Goal: Task Accomplishment & Management: Manage account settings

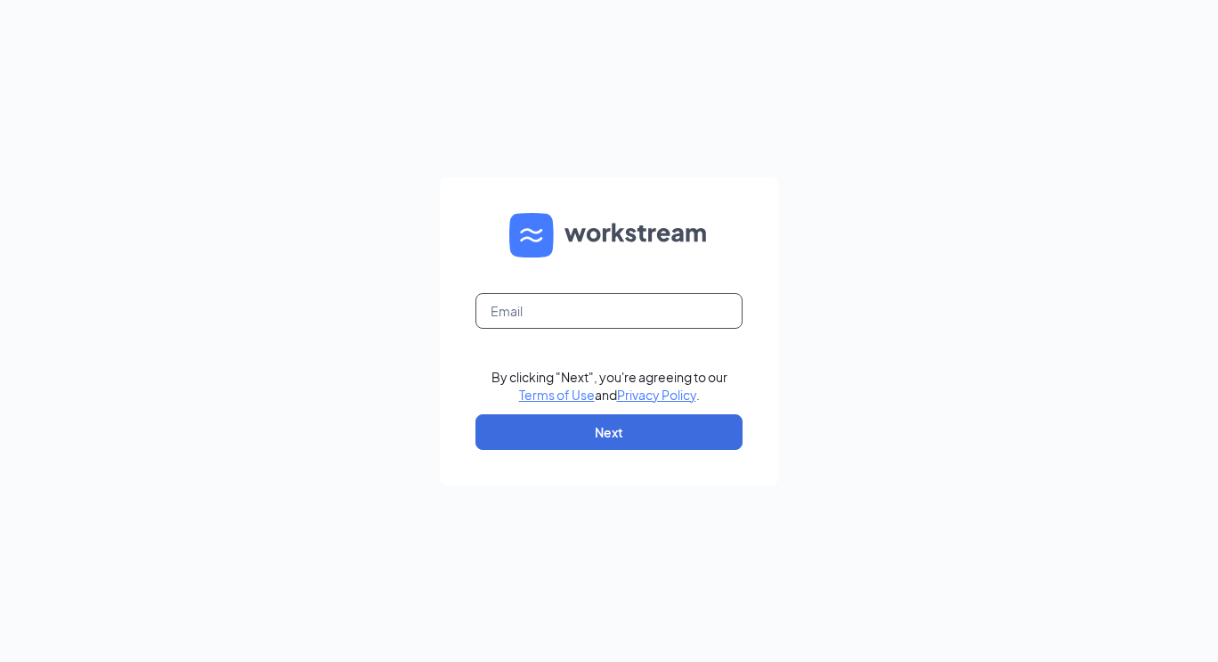
click at [676, 313] on input "text" at bounding box center [609, 311] width 267 height 36
type input "[EMAIL_ADDRESS][DOMAIN_NAME]"
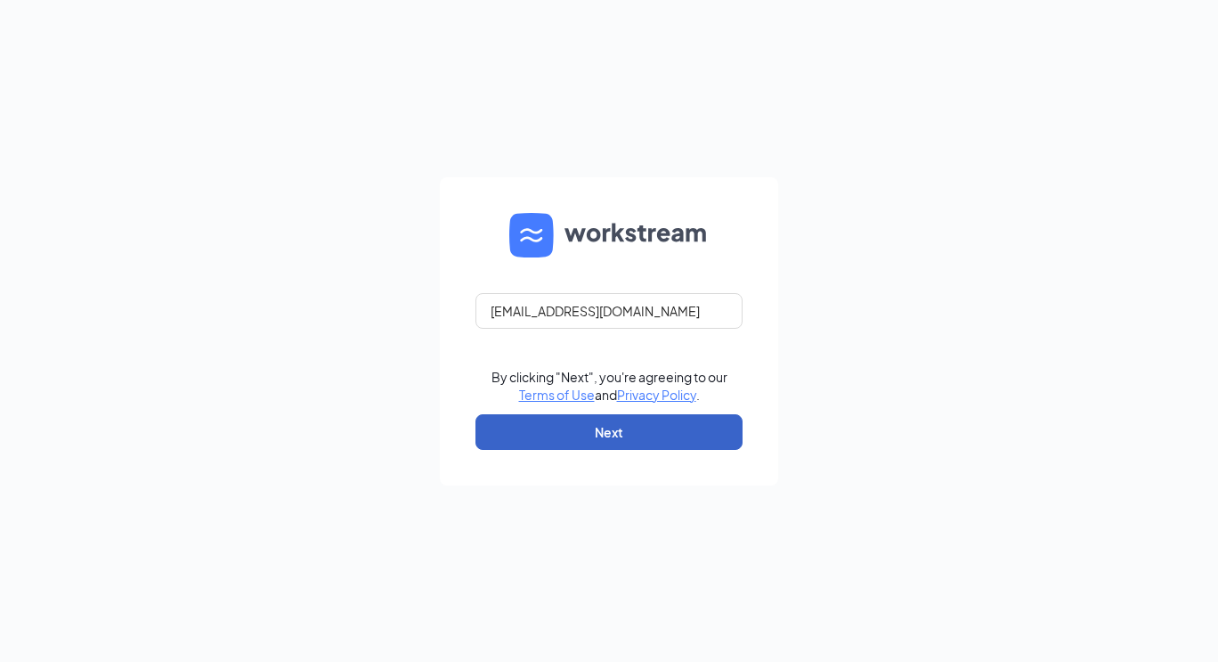
click at [638, 418] on button "Next" at bounding box center [609, 432] width 267 height 36
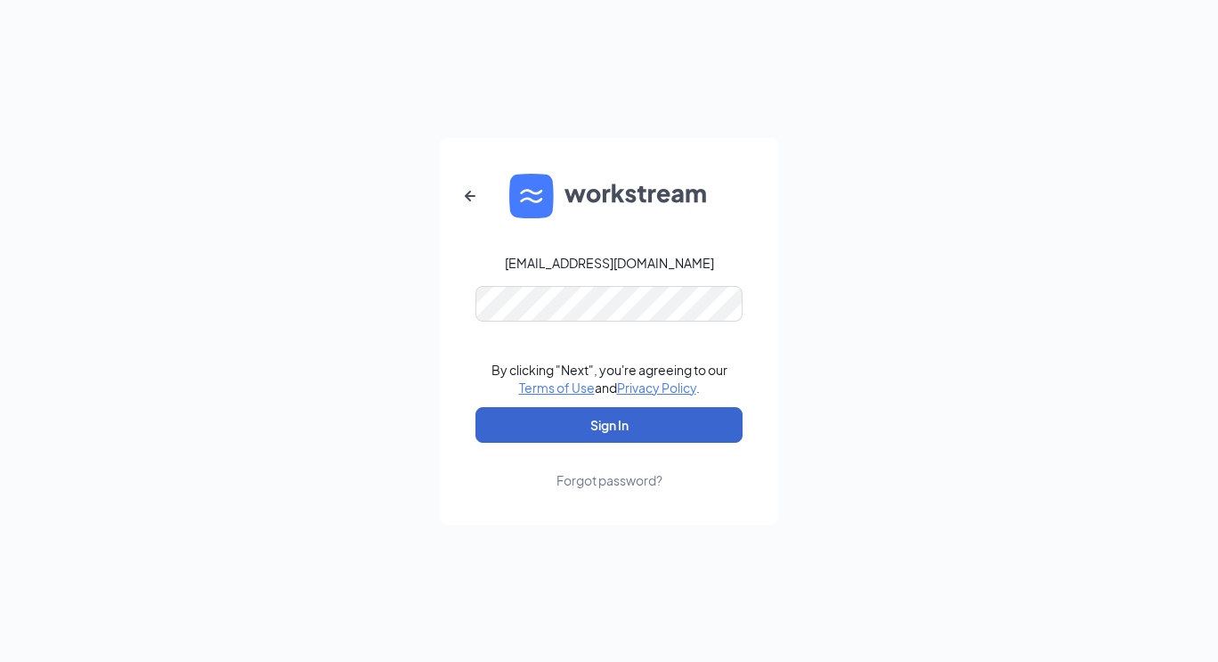
click at [642, 419] on button "Sign In" at bounding box center [609, 425] width 267 height 36
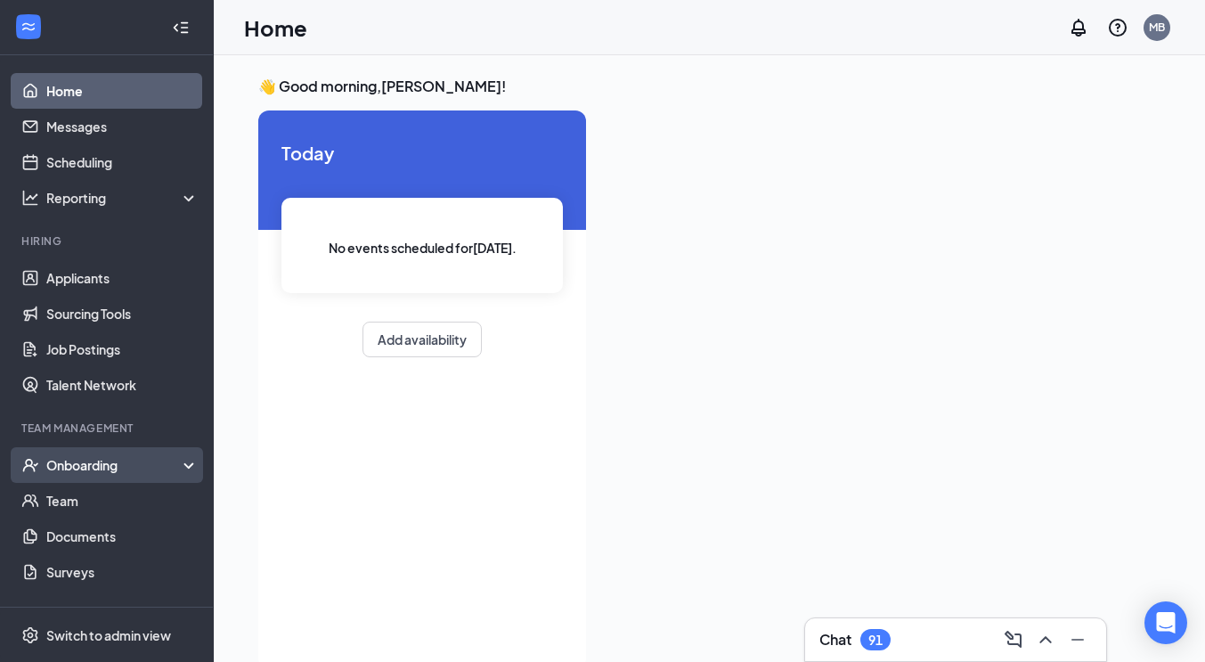
click at [102, 468] on div "Onboarding" at bounding box center [114, 465] width 137 height 18
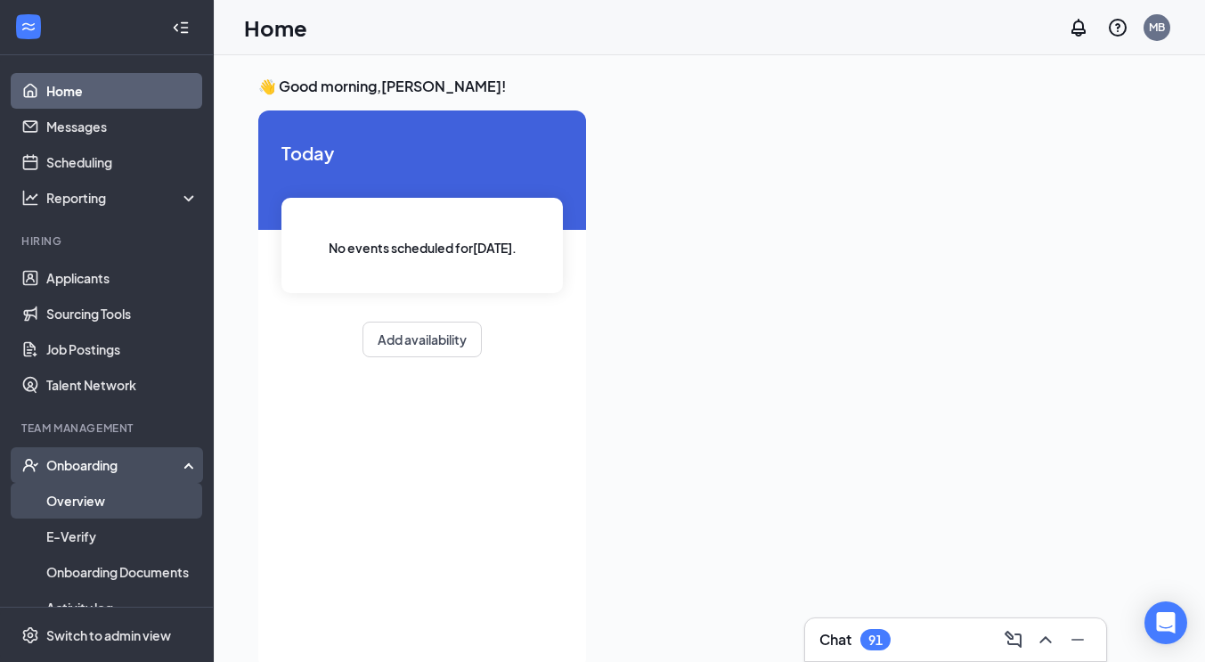
click at [98, 502] on link "Overview" at bounding box center [122, 501] width 152 height 36
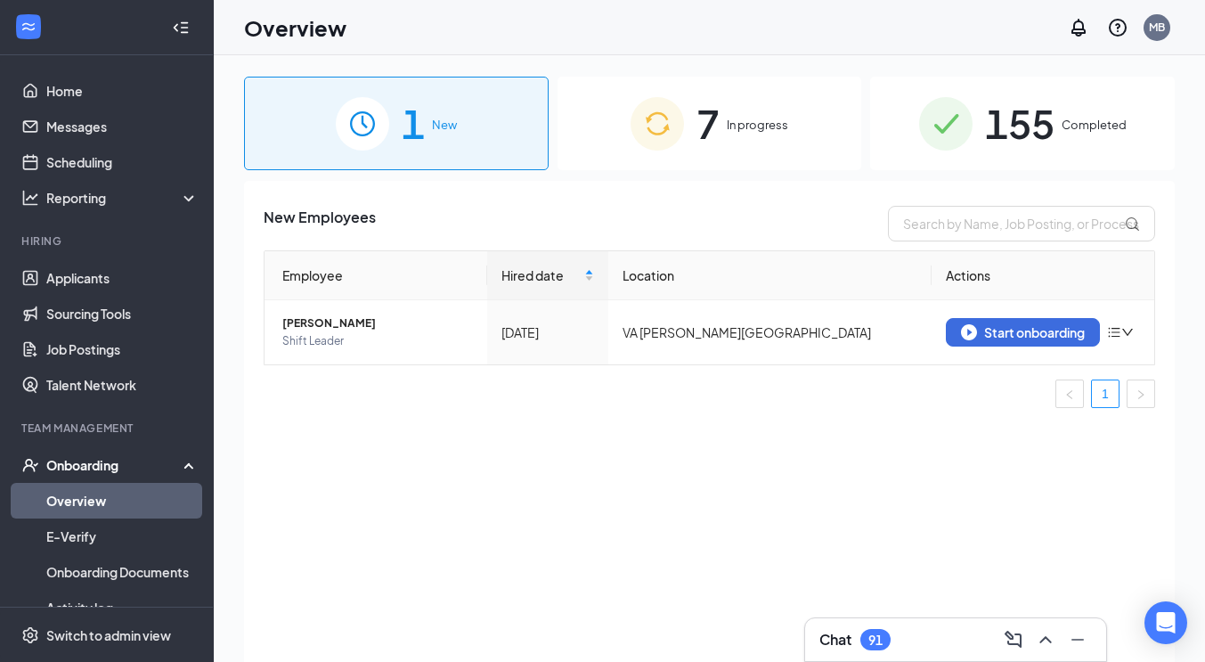
click at [738, 137] on div "7 In progress" at bounding box center [710, 124] width 305 height 94
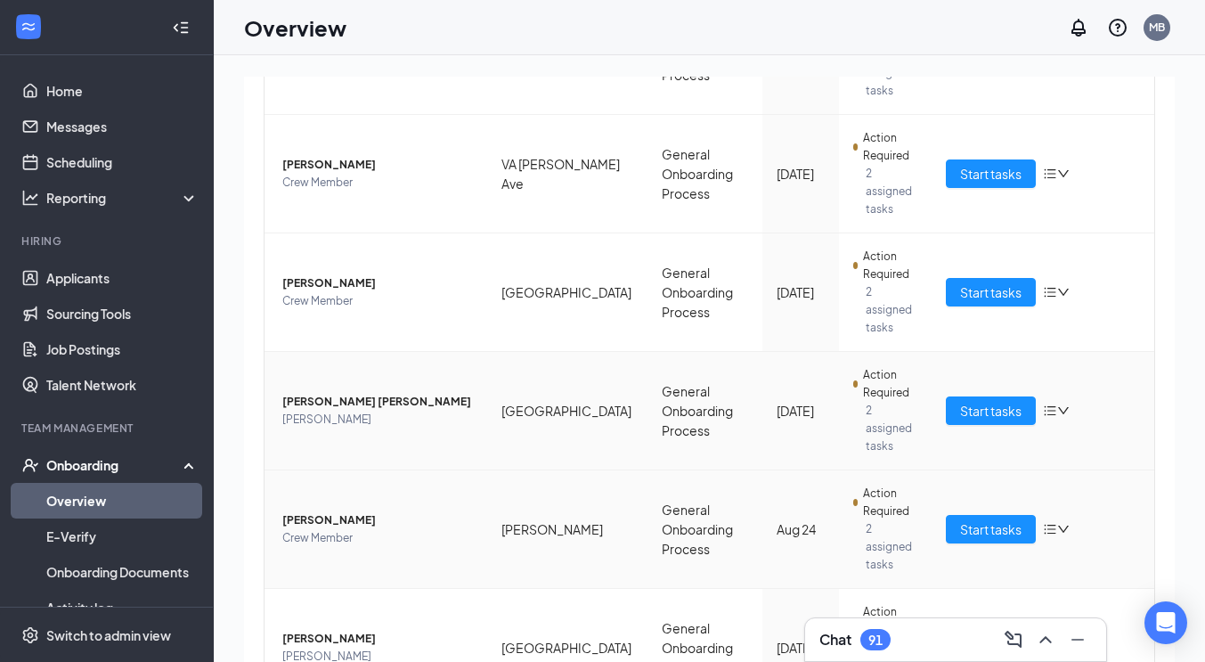
scroll to position [323, 0]
click at [960, 401] on span "Start tasks" at bounding box center [990, 411] width 61 height 20
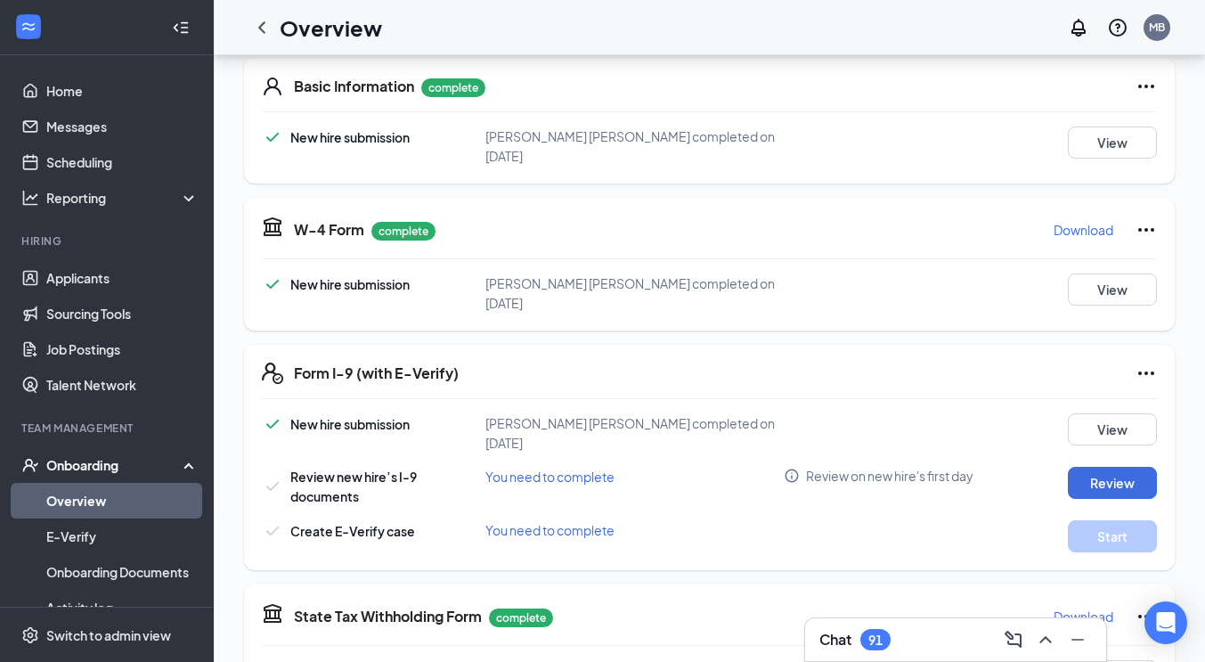
scroll to position [274, 0]
click at [1088, 467] on button "Review" at bounding box center [1112, 483] width 89 height 32
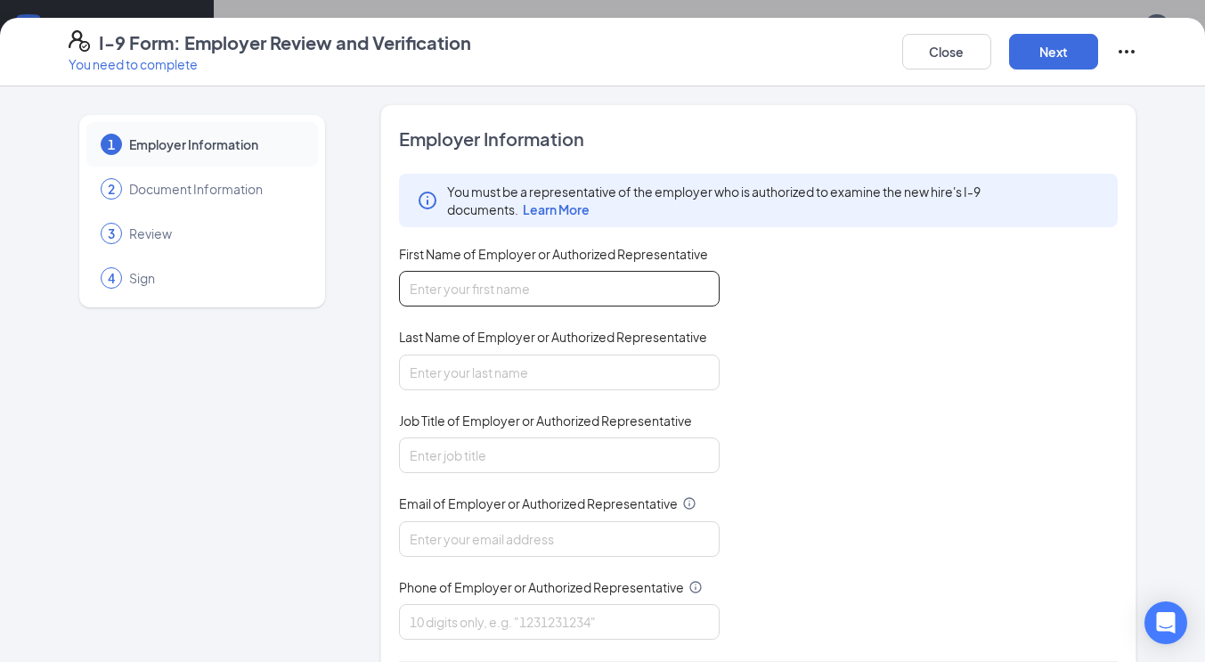
click at [466, 287] on input "First Name of Employer or Authorized Representative" at bounding box center [559, 289] width 321 height 36
type input "Michael"
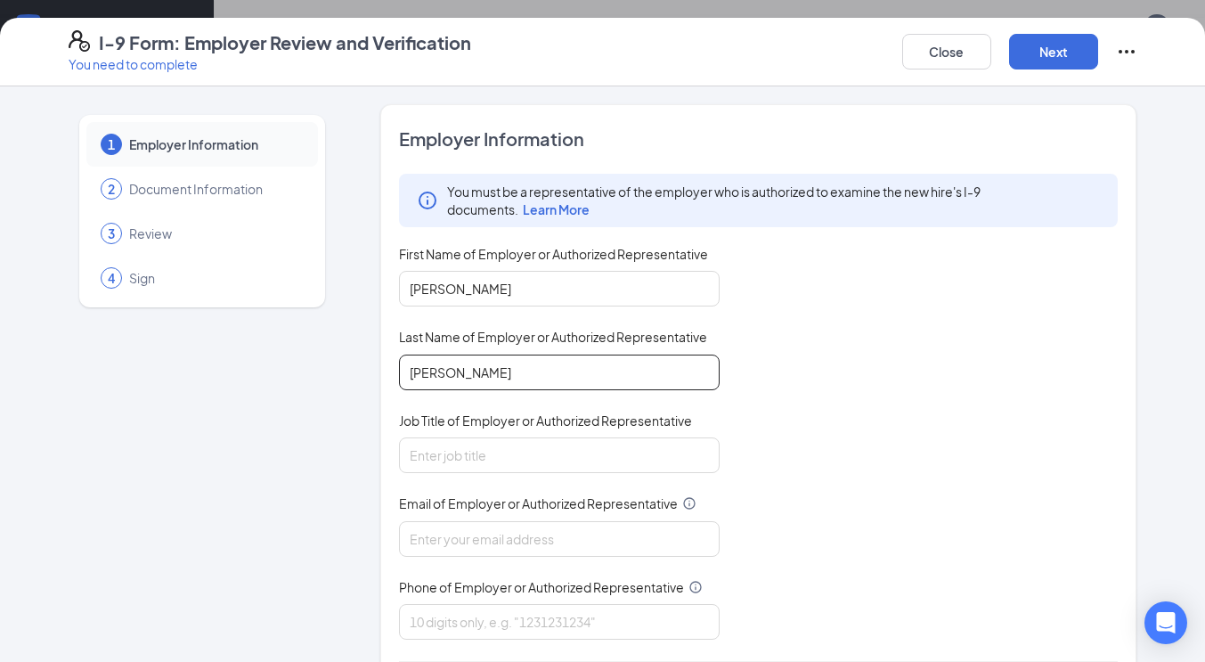
type input "Boswell"
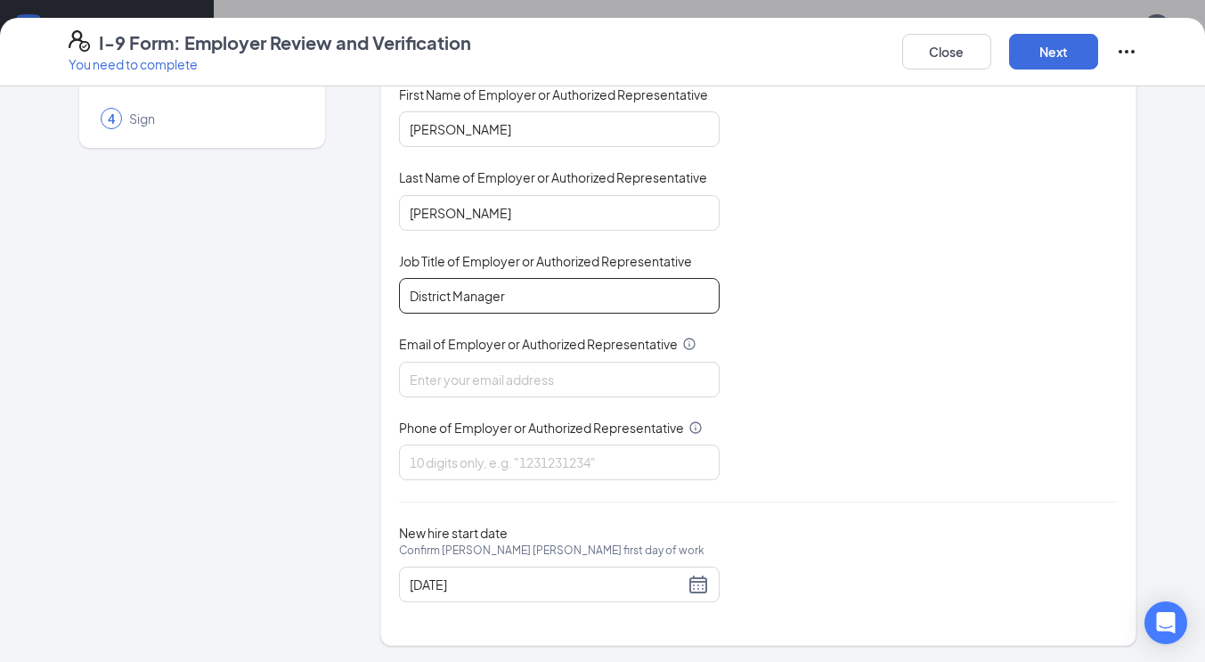
scroll to position [424, 0]
type input "District Manager"
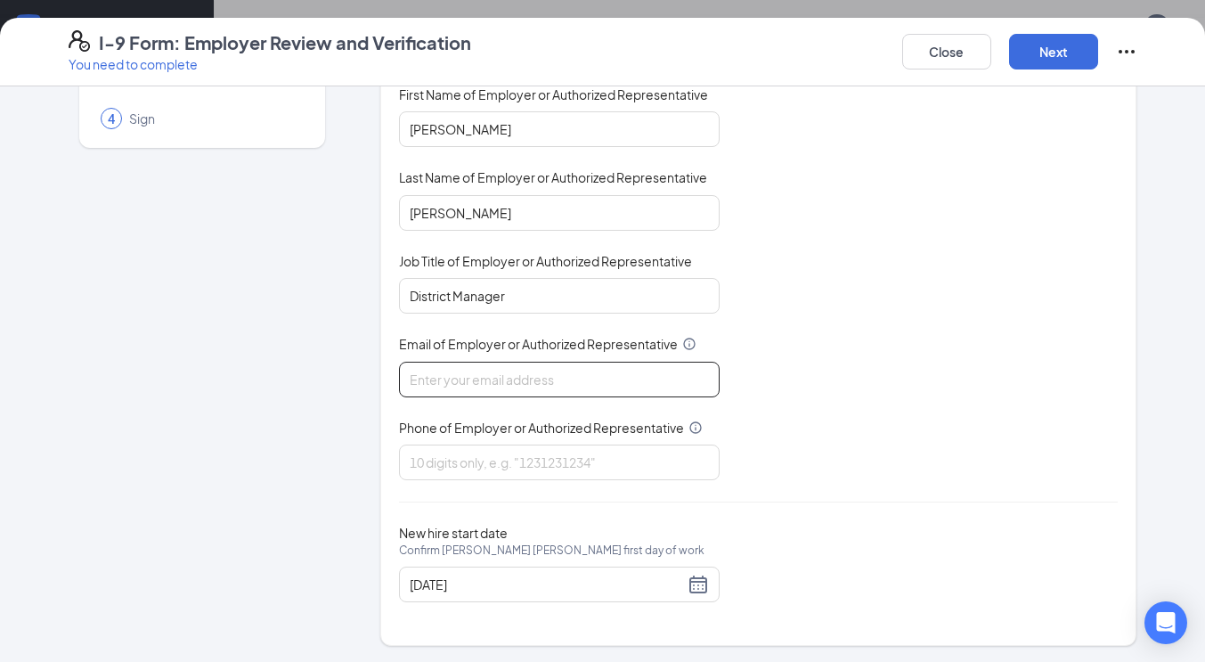
click at [451, 382] on input "Email of Employer or Authorized Representative" at bounding box center [559, 380] width 321 height 36
type input "[EMAIL_ADDRESS][DOMAIN_NAME]"
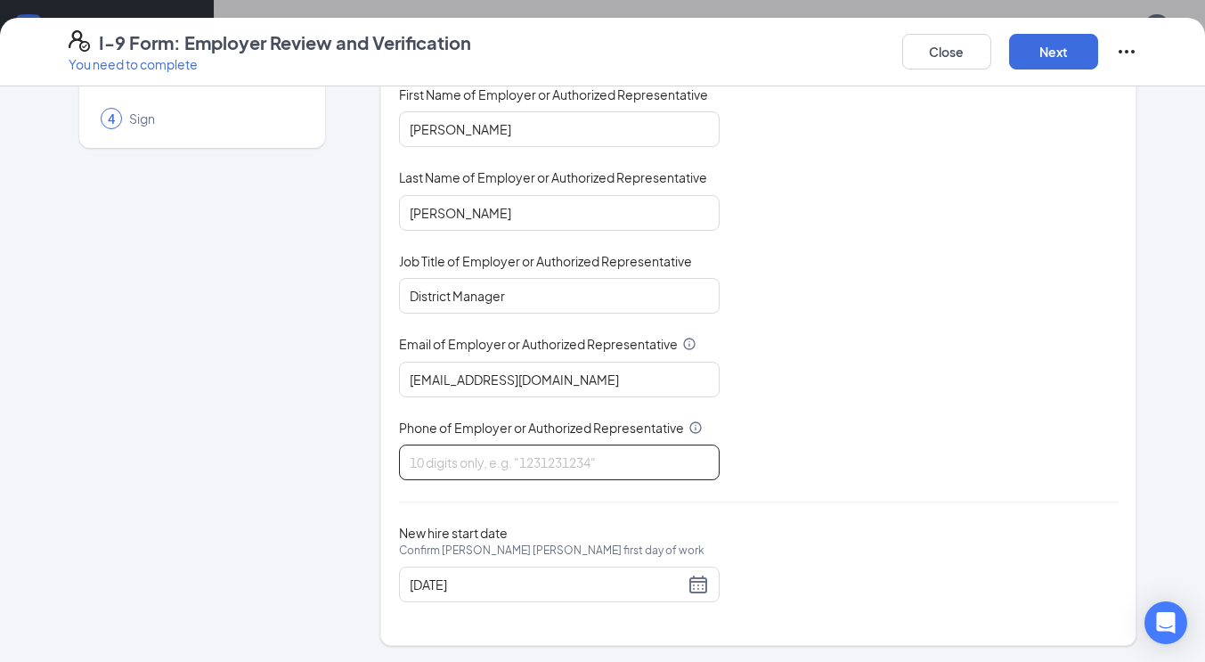
click at [476, 449] on input "Phone of Employer or Authorized Representative" at bounding box center [559, 462] width 321 height 36
type input "5405258630"
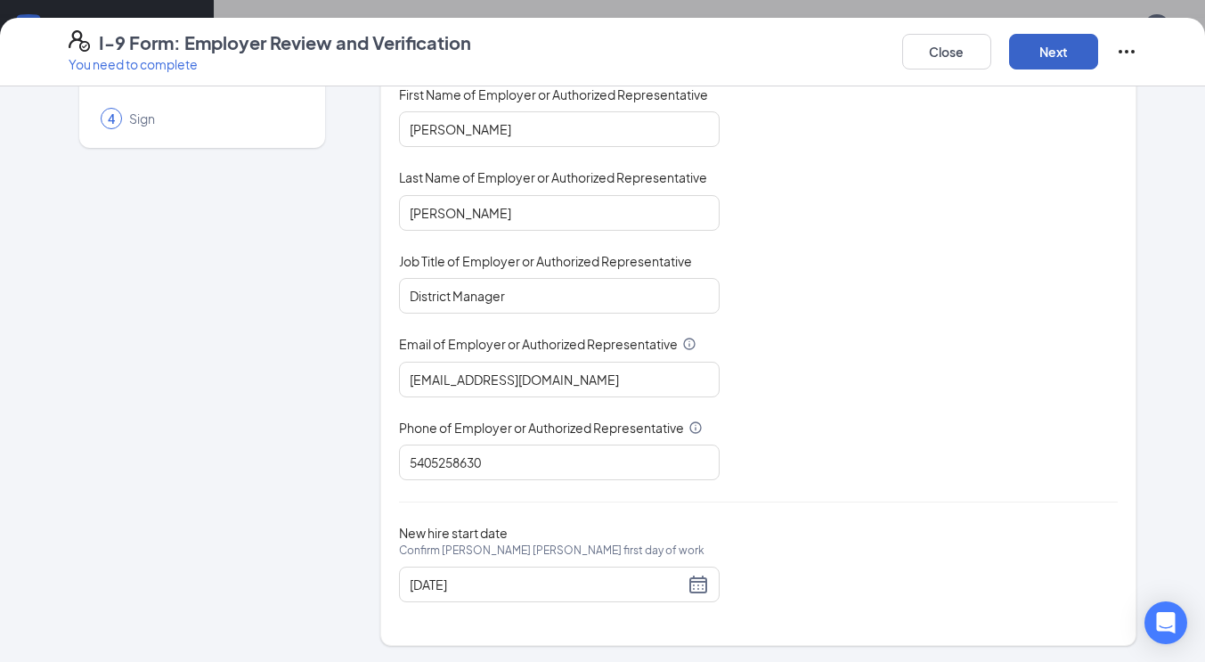
click at [1051, 54] on button "Next" at bounding box center [1053, 52] width 89 height 36
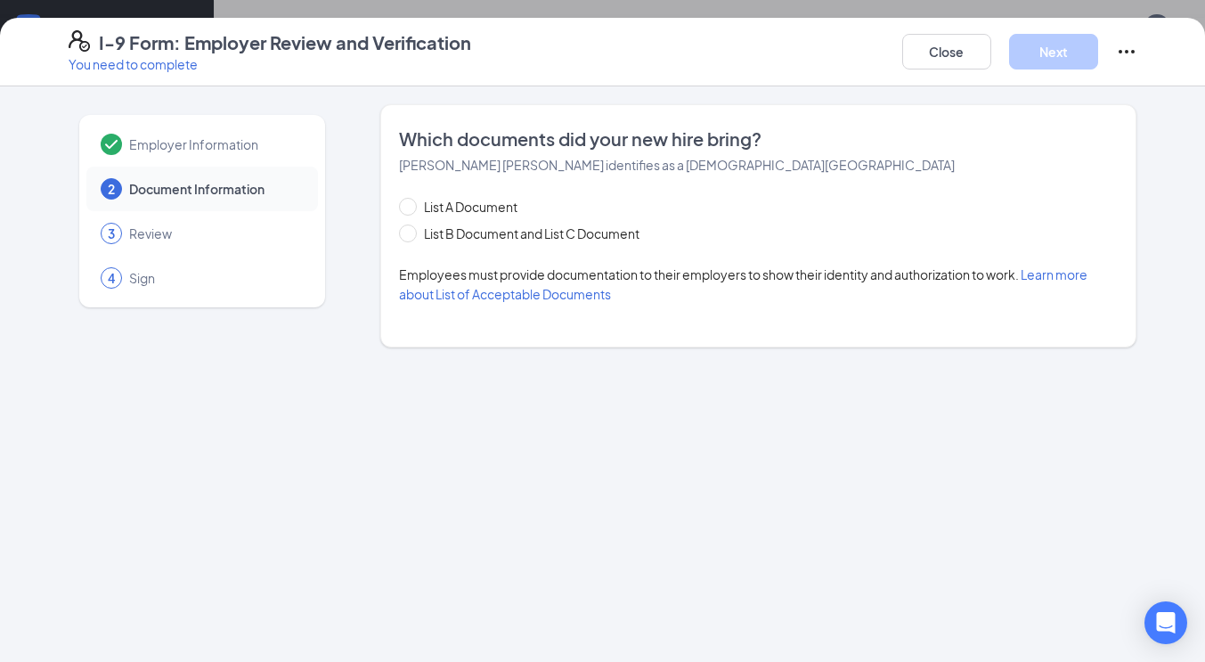
scroll to position [0, 0]
click at [405, 232] on input "List B Document and List C Document" at bounding box center [405, 230] width 12 height 12
radio input "true"
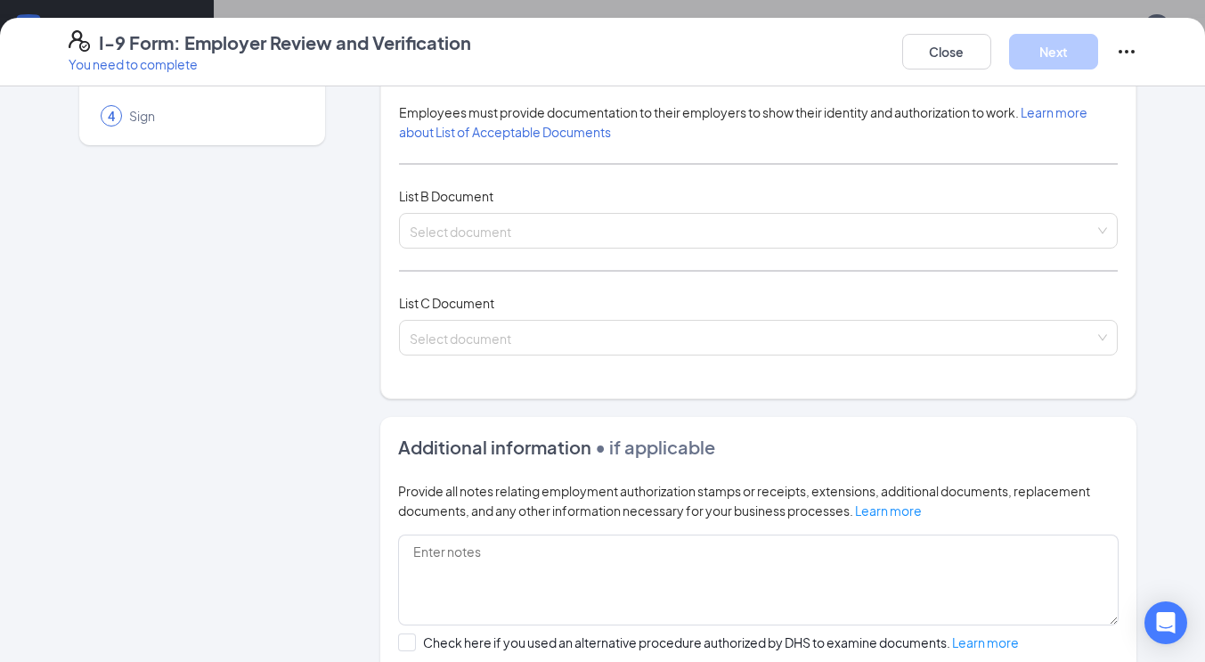
scroll to position [166, 0]
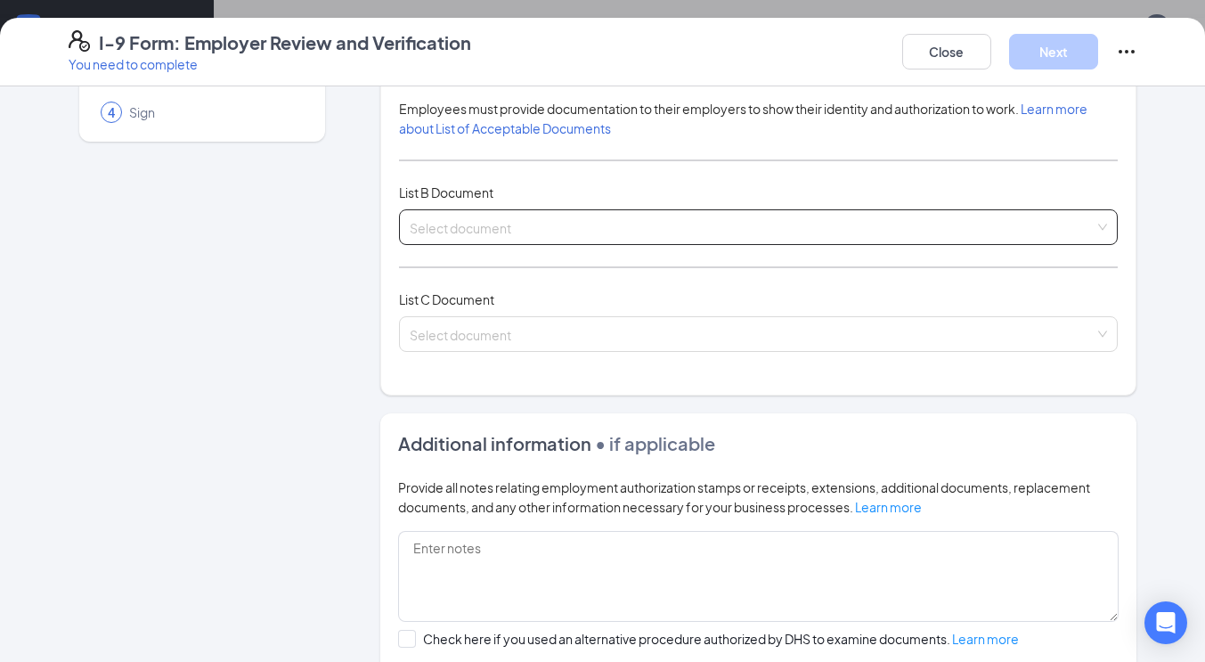
click at [476, 233] on input "search" at bounding box center [753, 223] width 686 height 27
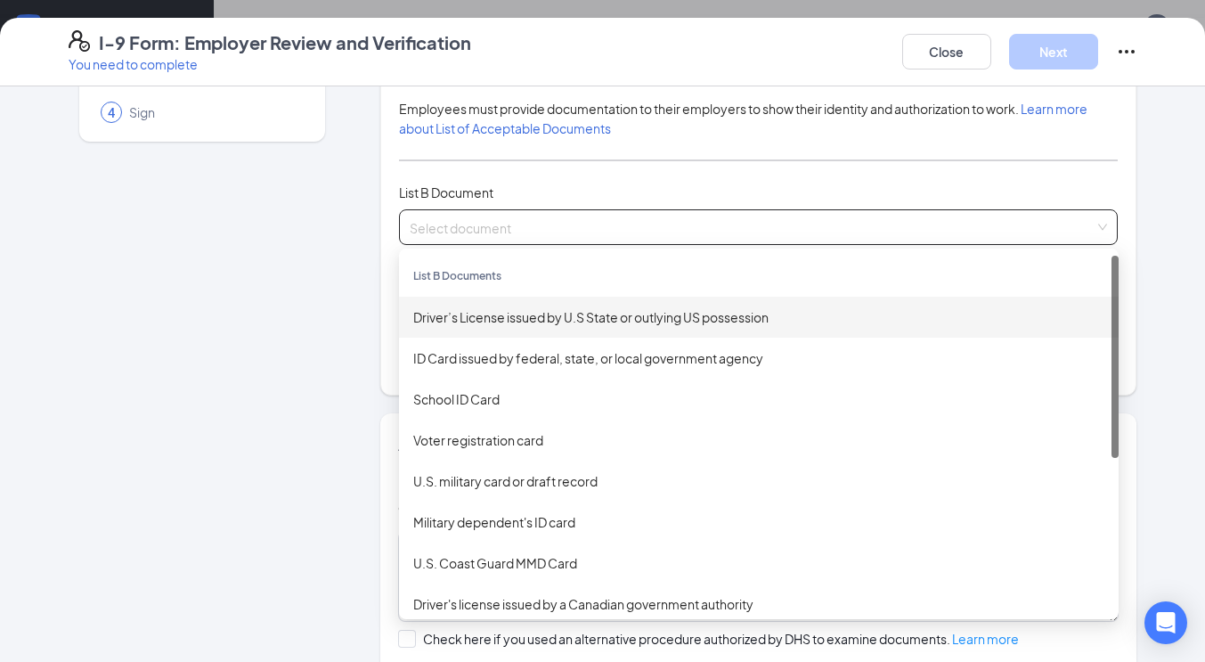
click at [480, 322] on div "Driver’s License issued by U.S State or outlying US possession" at bounding box center [758, 317] width 691 height 20
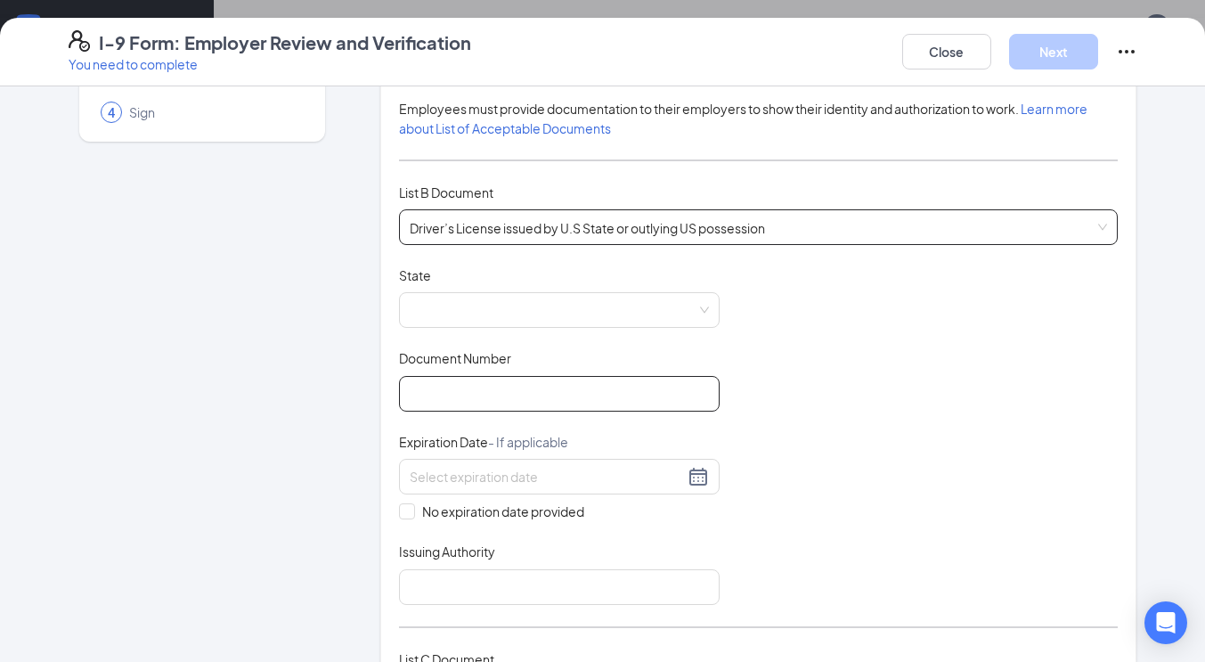
click at [442, 400] on input "Document Number" at bounding box center [559, 394] width 321 height 36
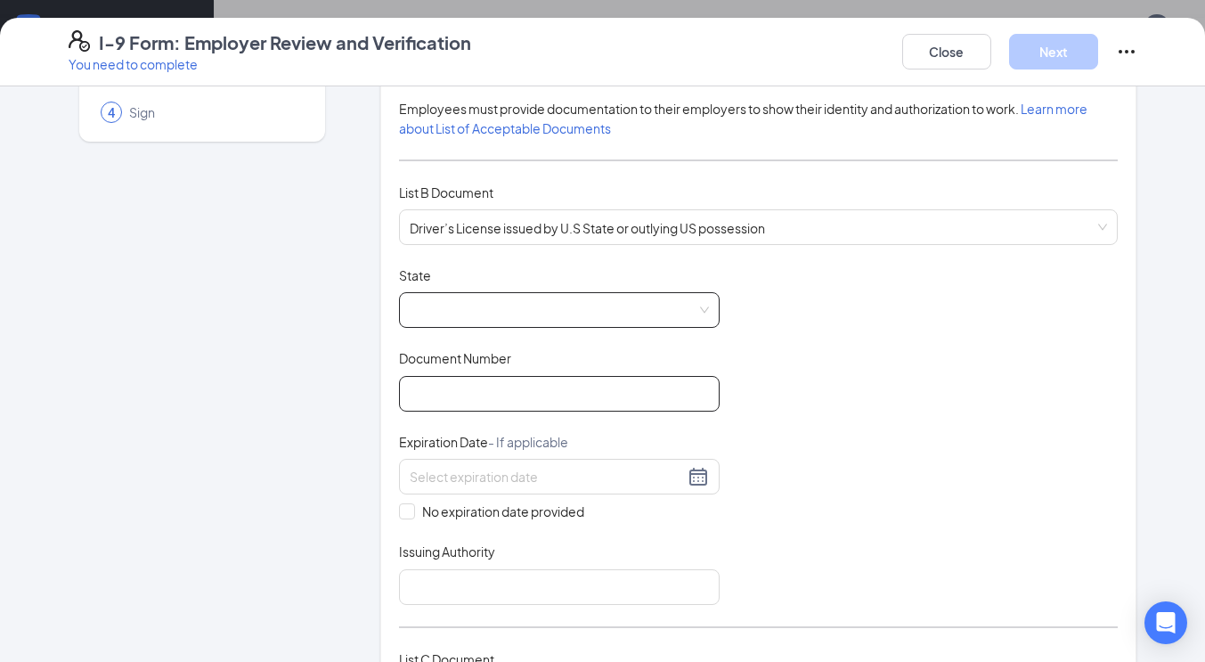
click at [566, 313] on span at bounding box center [559, 310] width 299 height 34
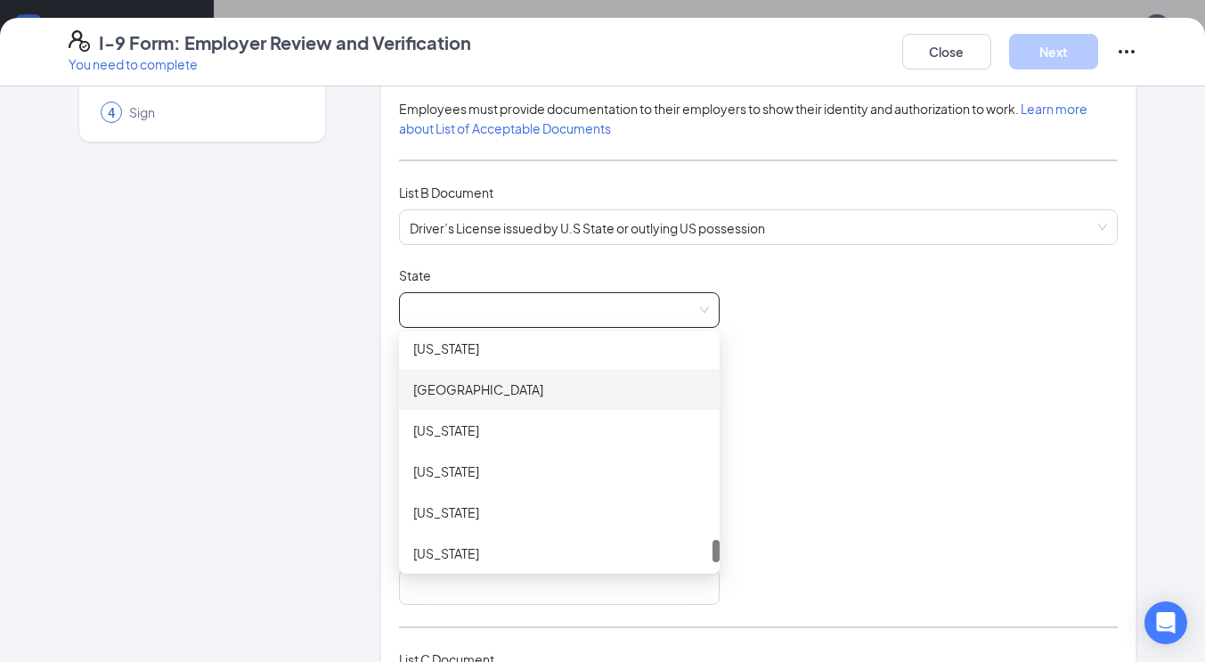
scroll to position [2019, 0]
click at [461, 353] on div "Virginia" at bounding box center [559, 348] width 292 height 20
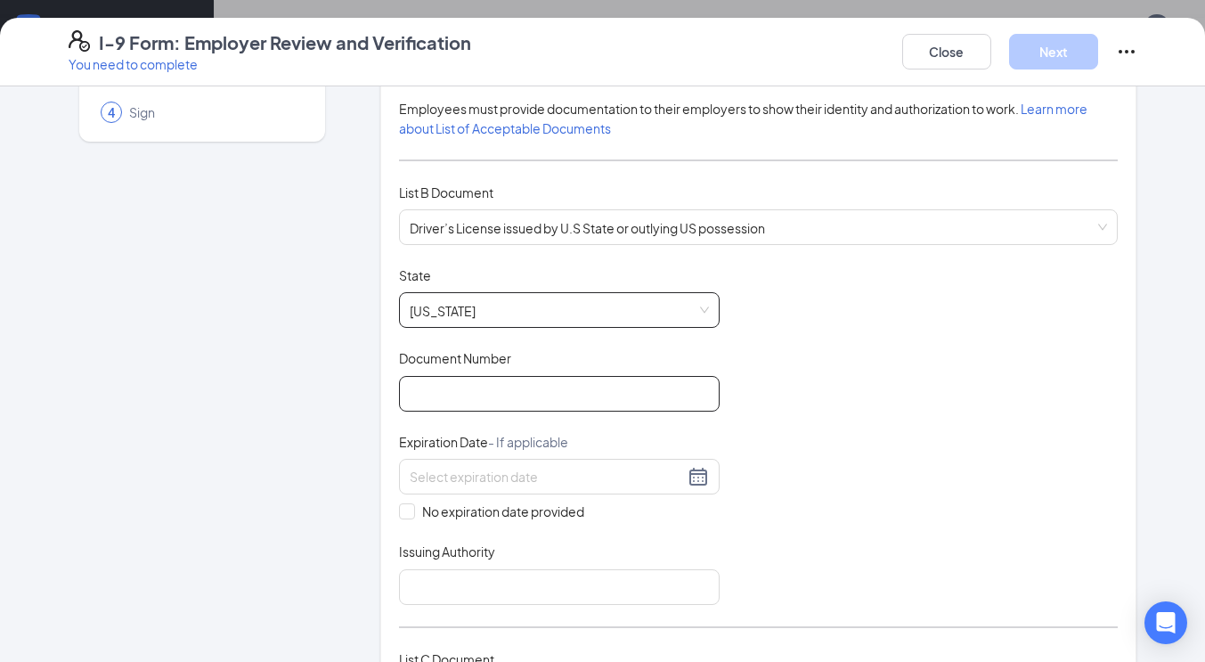
click at [450, 383] on input "Document Number" at bounding box center [559, 394] width 321 height 36
click at [695, 312] on span "Virginia" at bounding box center [559, 310] width 299 height 34
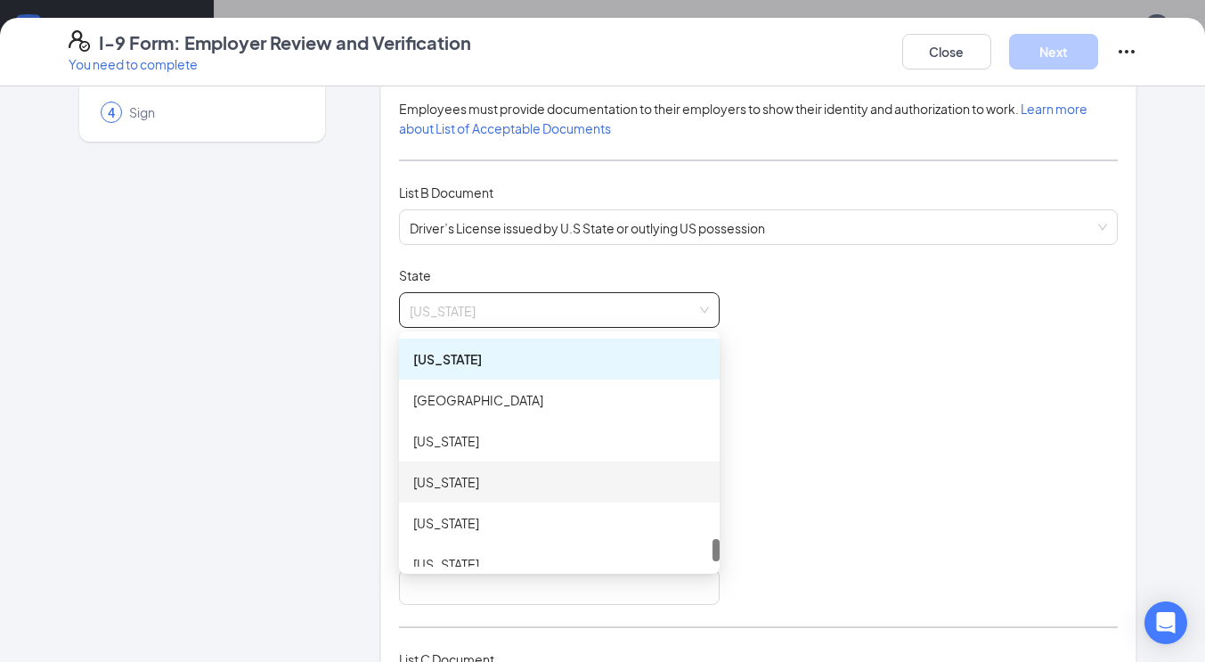
click at [490, 494] on div "Washington" at bounding box center [559, 481] width 321 height 41
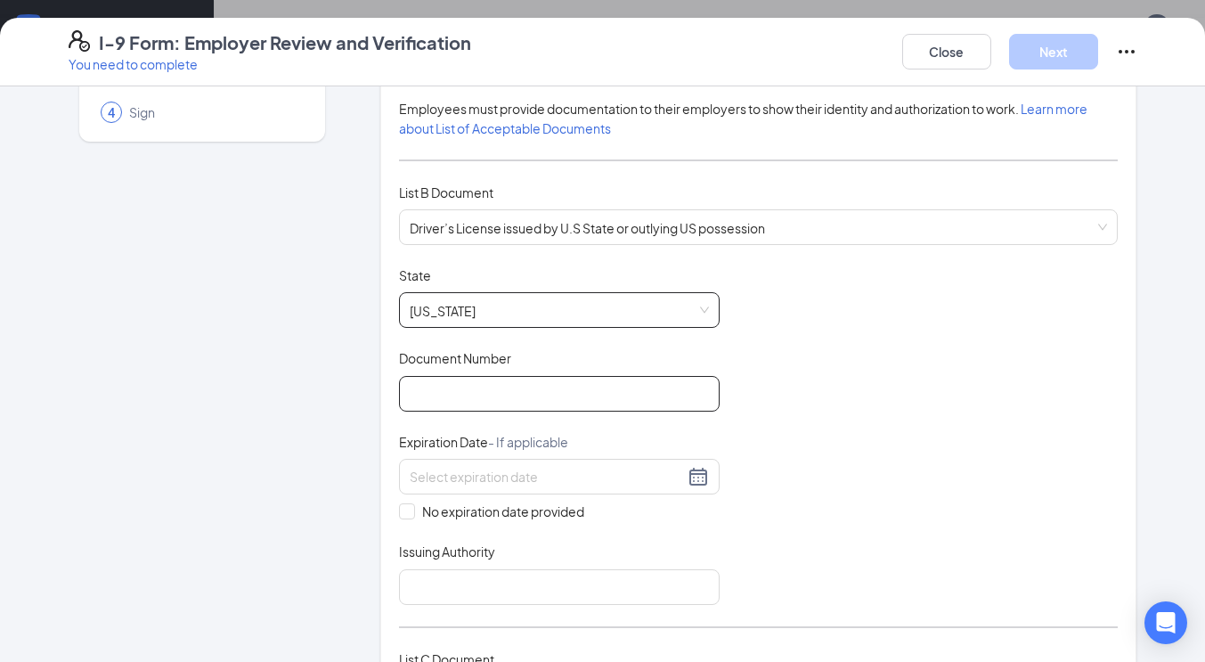
click at [478, 381] on input "Document Number" at bounding box center [559, 394] width 321 height 36
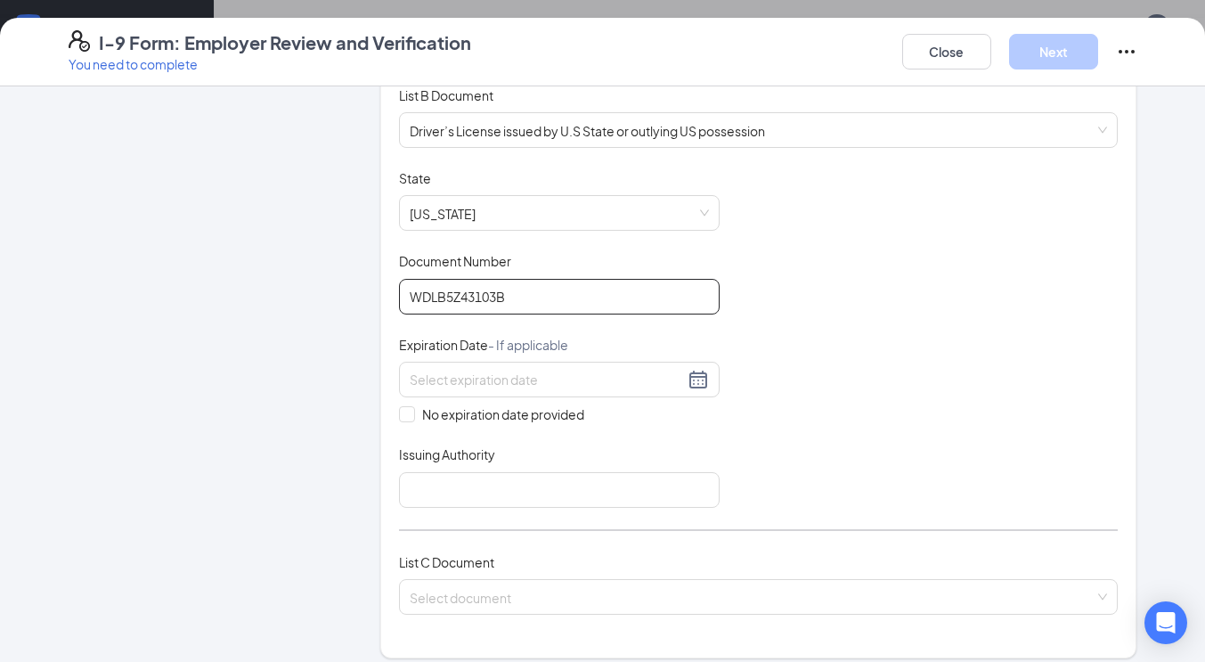
scroll to position [276, 0]
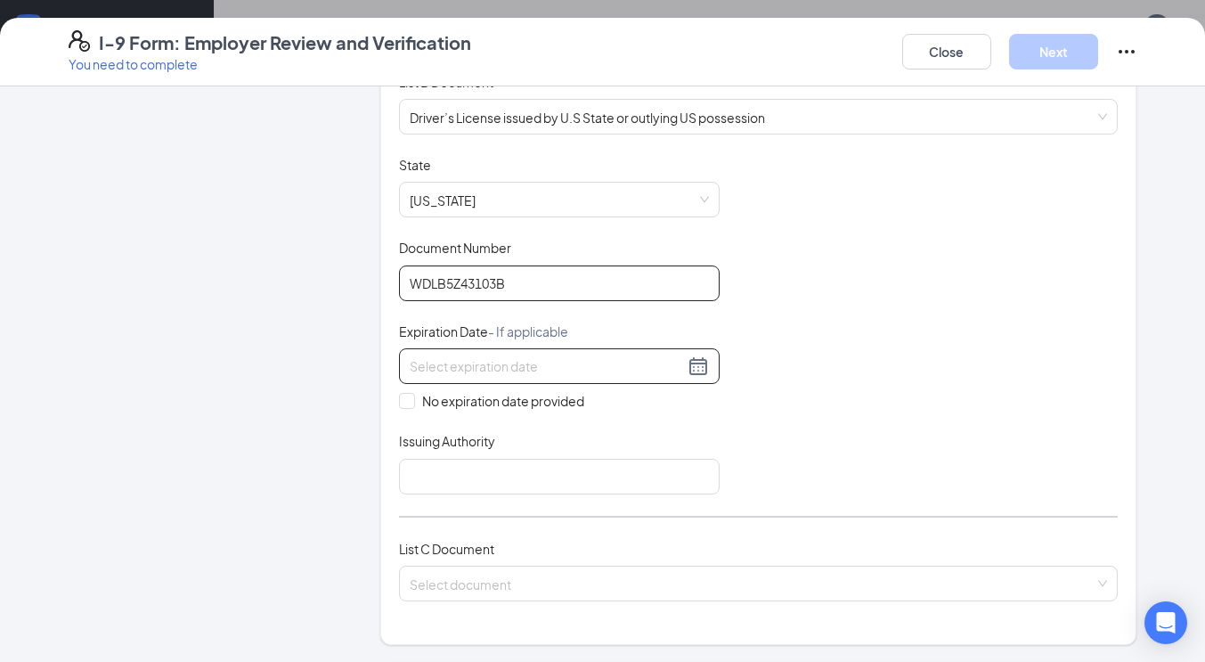
type input "WDLB5Z43103B"
click at [589, 370] on input at bounding box center [547, 366] width 274 height 20
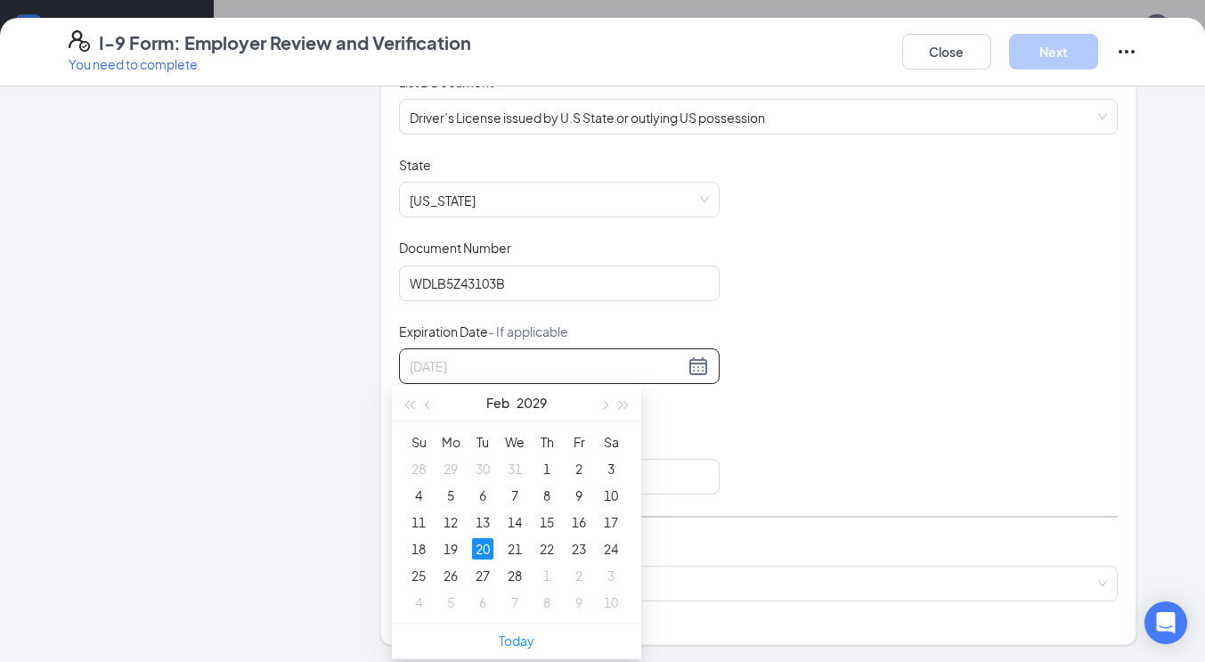
click at [485, 555] on div "20" at bounding box center [482, 548] width 21 height 21
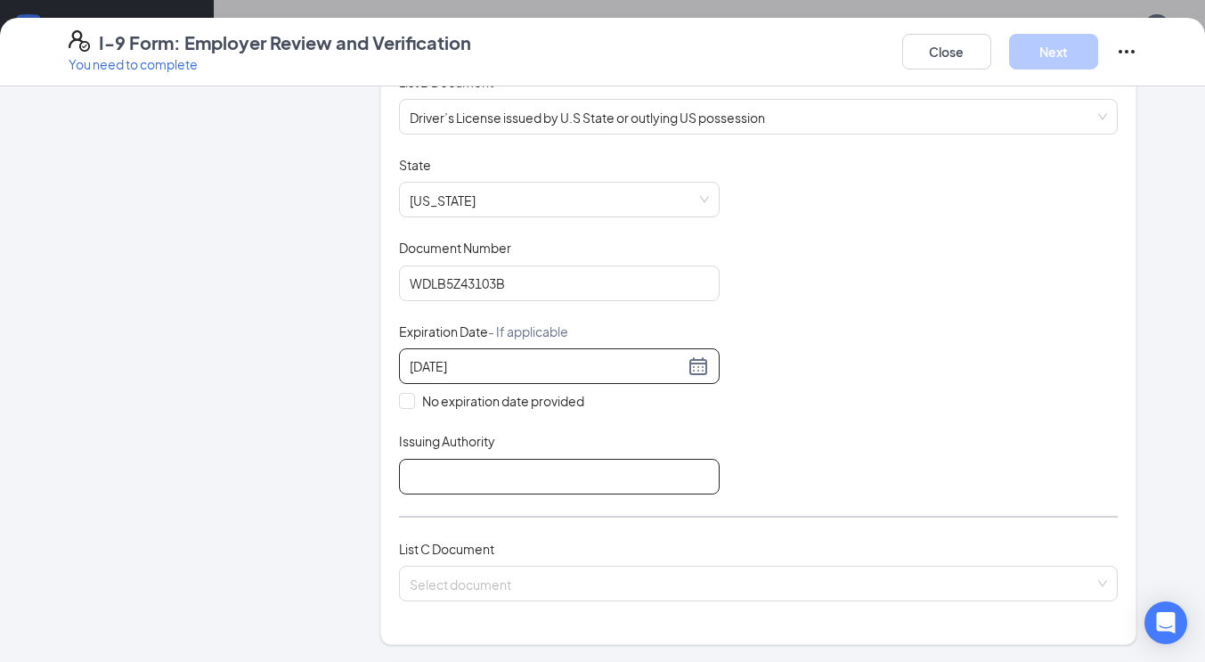
type input "02/20/2029"
click at [471, 473] on input "Issuing Authority" at bounding box center [559, 477] width 321 height 36
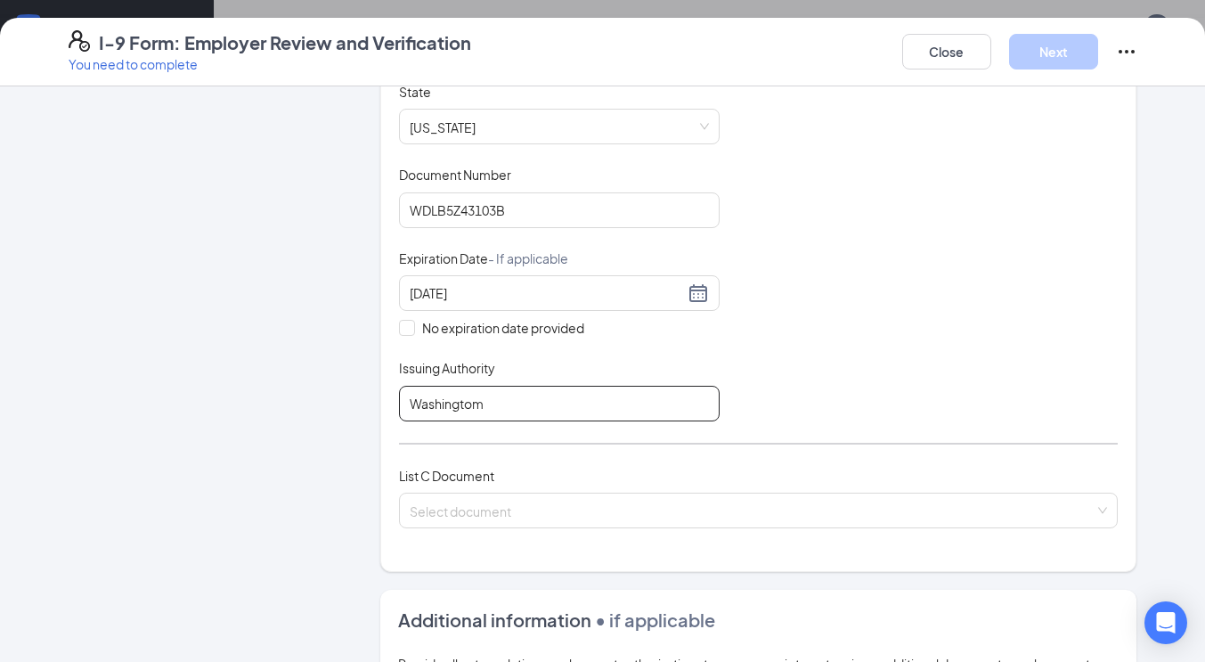
scroll to position [357, 0]
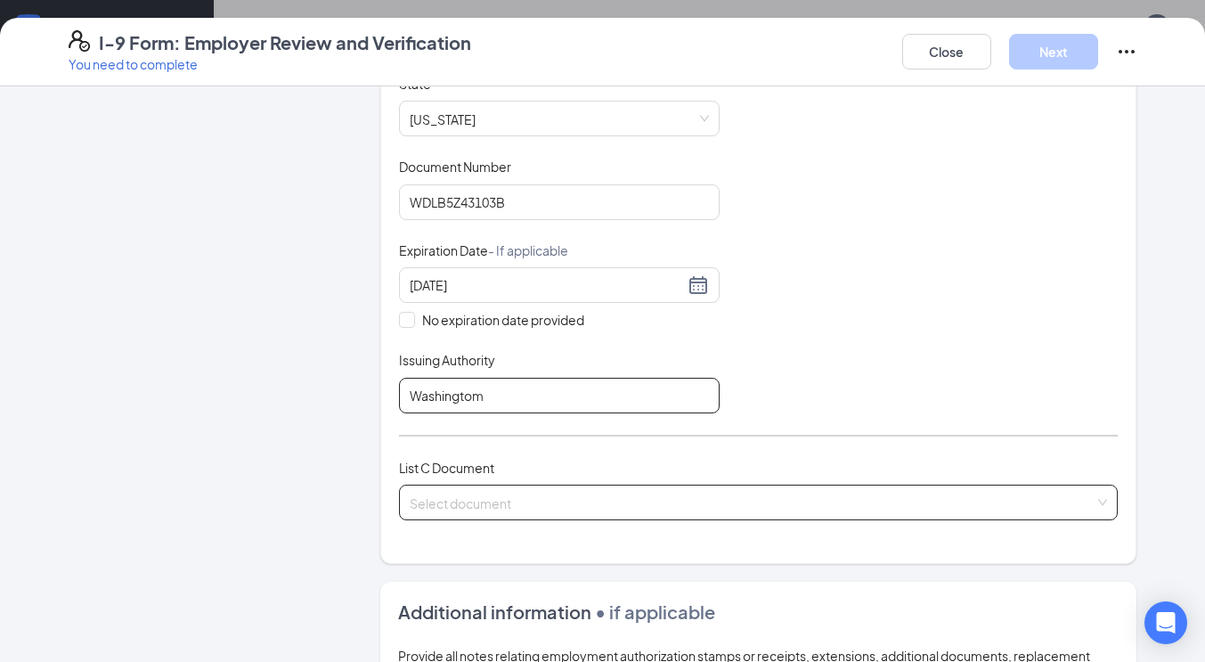
type input "Washingtom"
click at [440, 493] on input "search" at bounding box center [753, 498] width 686 height 27
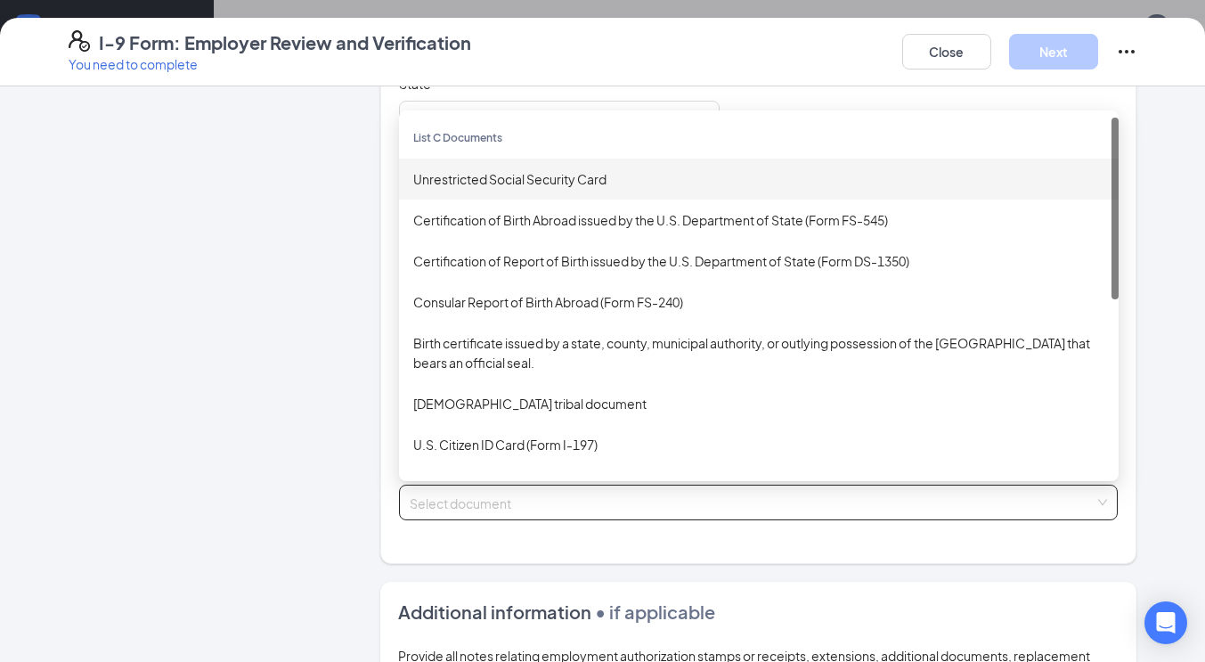
click at [505, 169] on div "Unrestricted Social Security Card" at bounding box center [758, 179] width 691 height 20
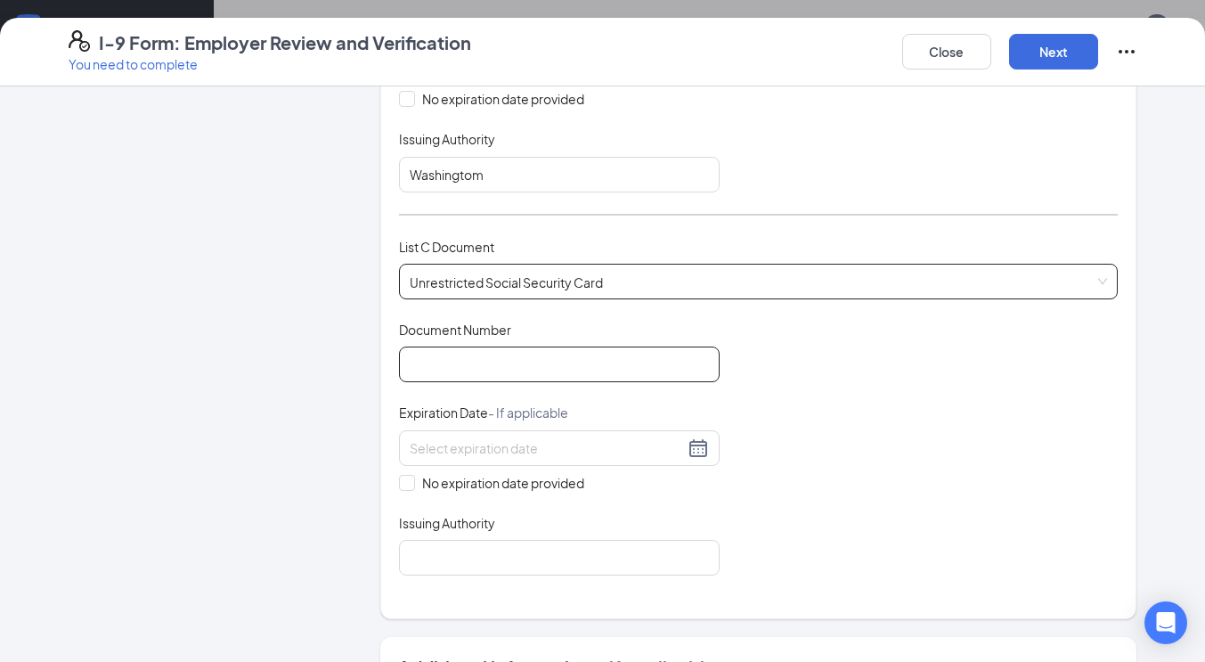
scroll to position [616, 0]
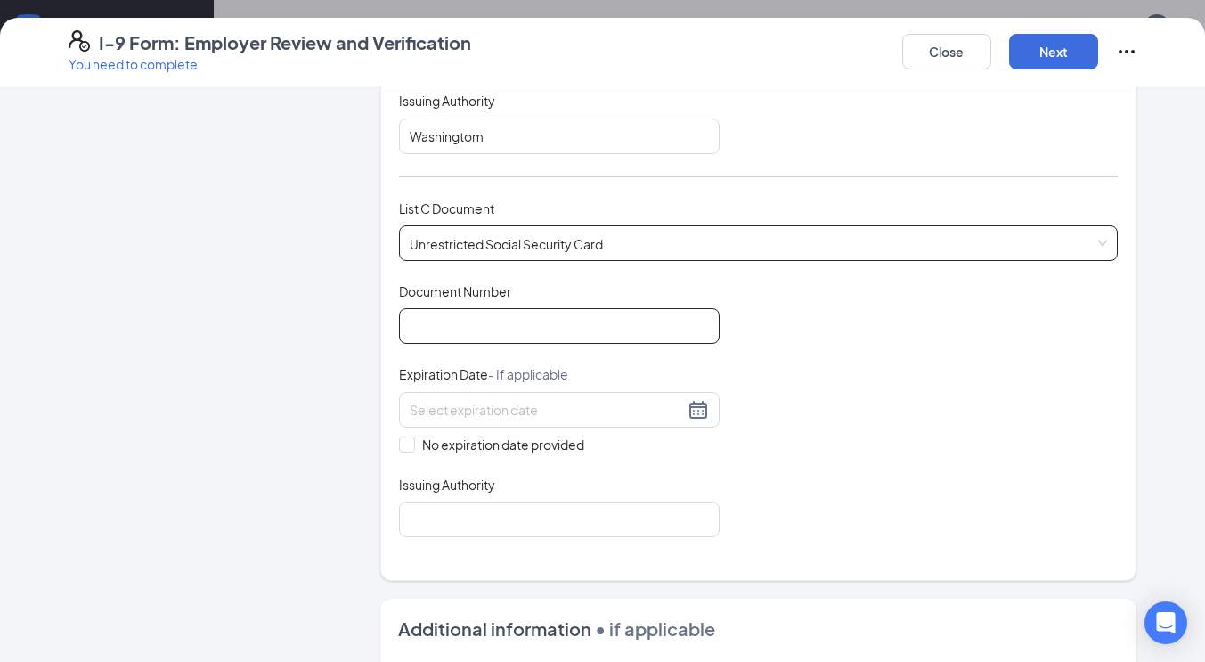
click at [488, 321] on input "Document Number" at bounding box center [559, 326] width 321 height 36
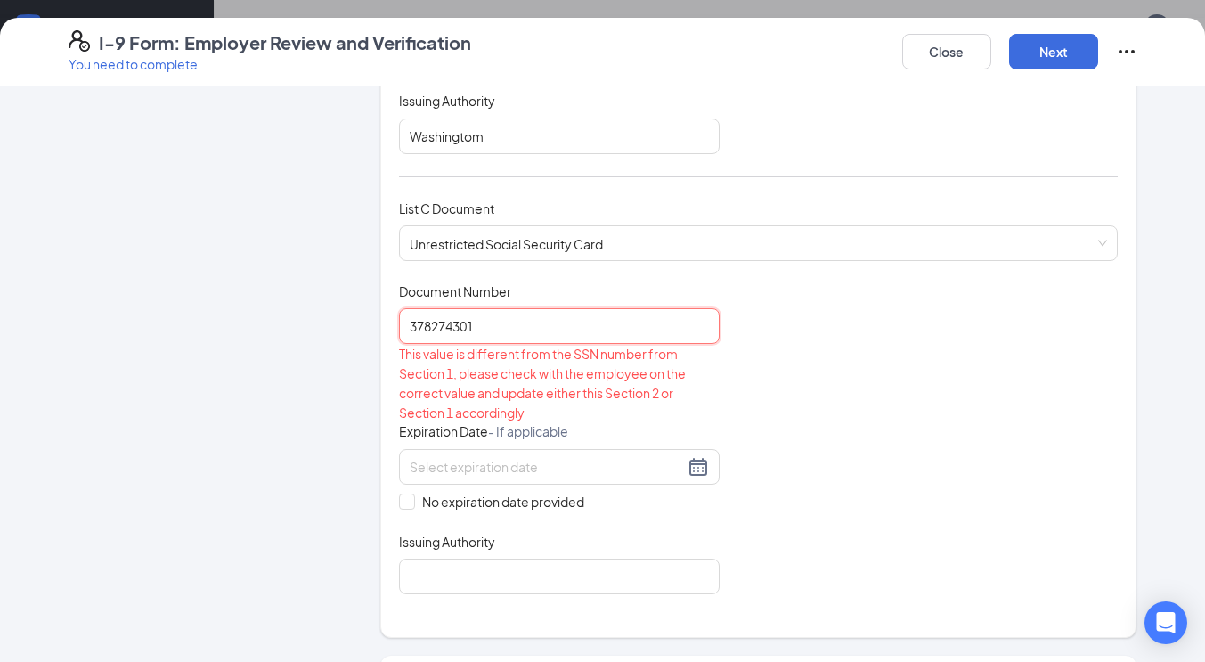
type input "378274301"
click at [854, 398] on div "Document Title Unrestricted Social Security Card Document Number 378274301 This…" at bounding box center [759, 438] width 720 height 312
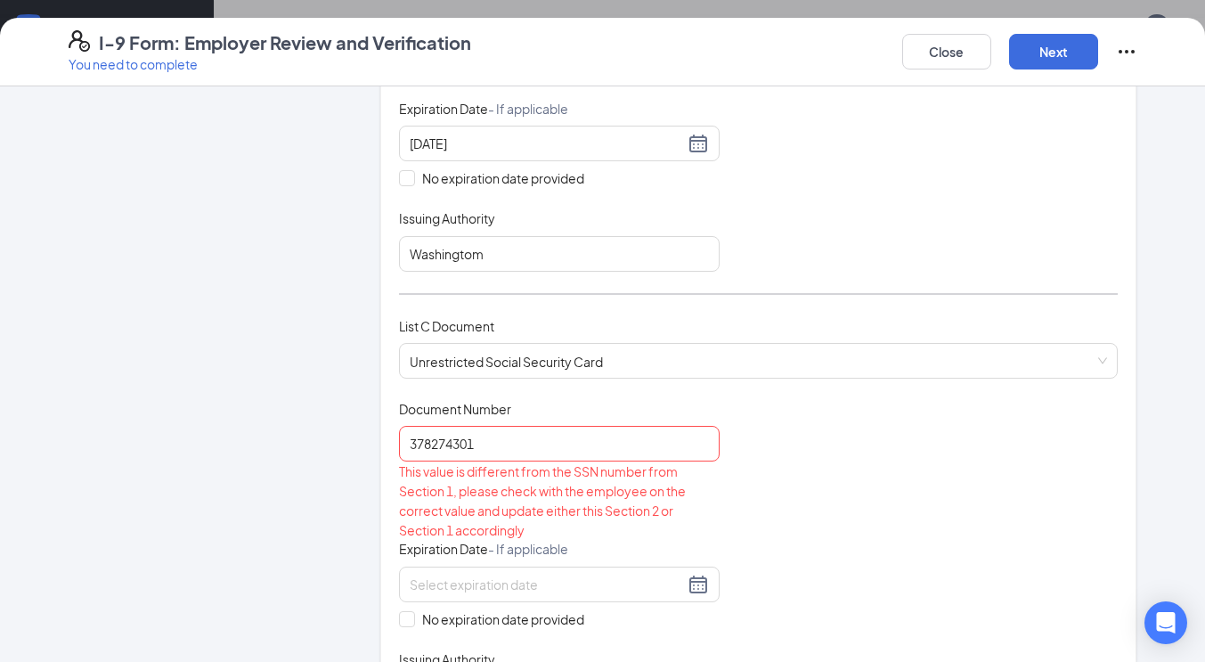
scroll to position [513, 0]
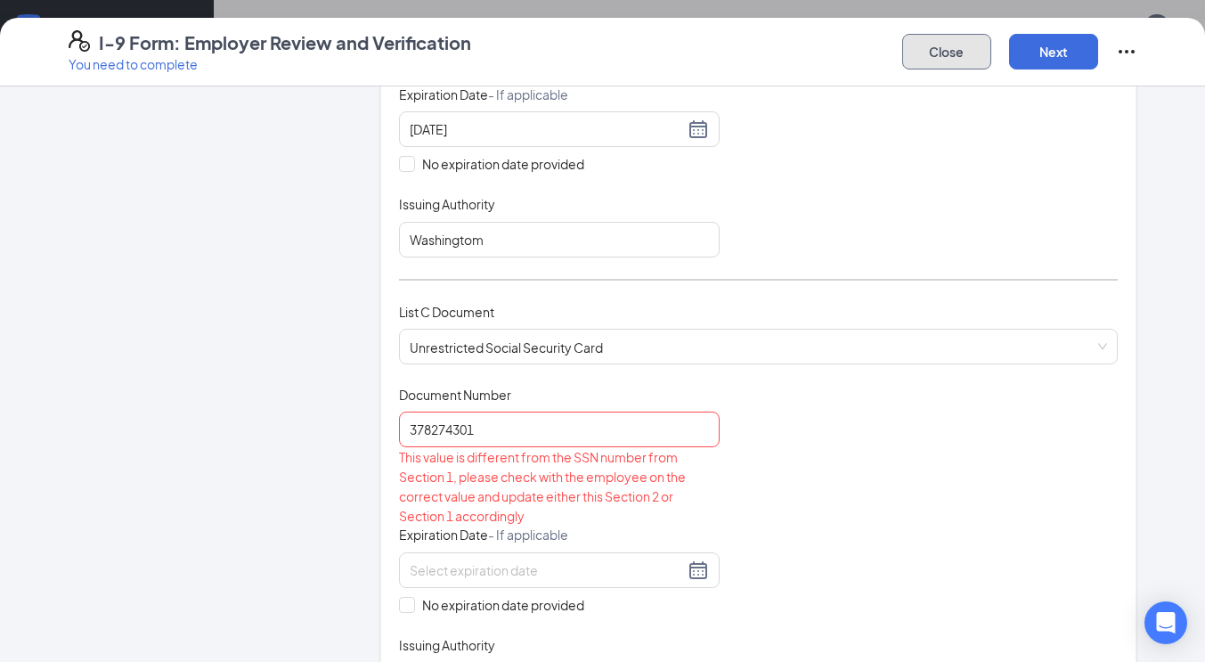
click at [970, 60] on button "Close" at bounding box center [946, 52] width 89 height 36
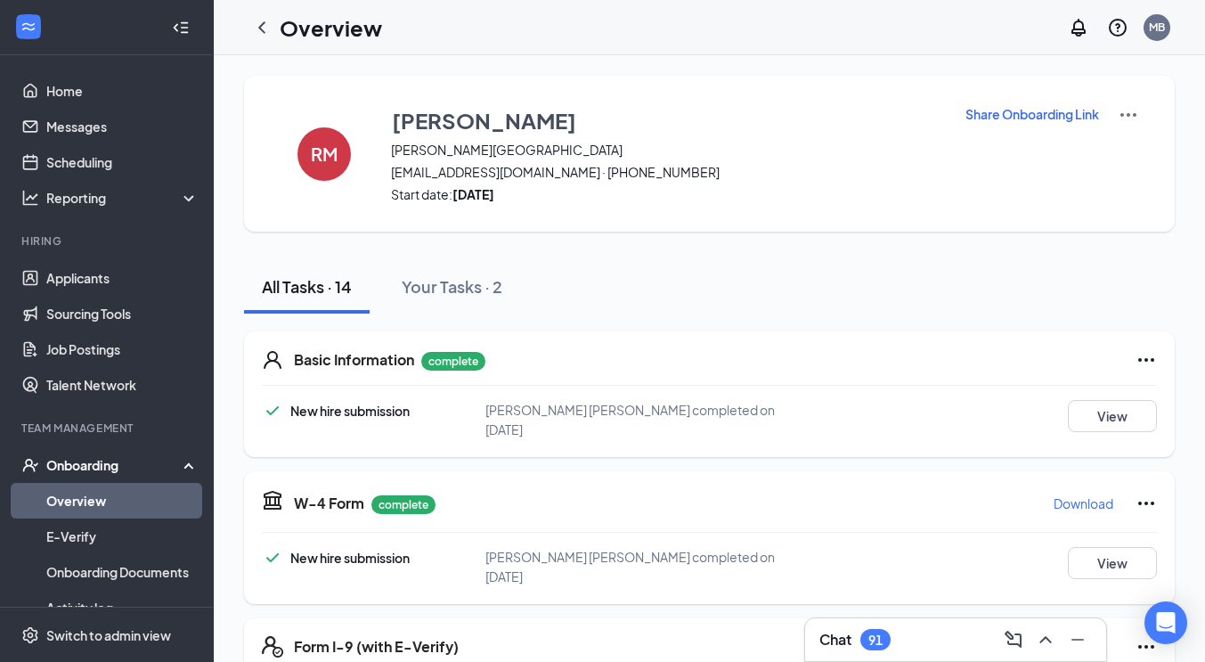
scroll to position [0, 0]
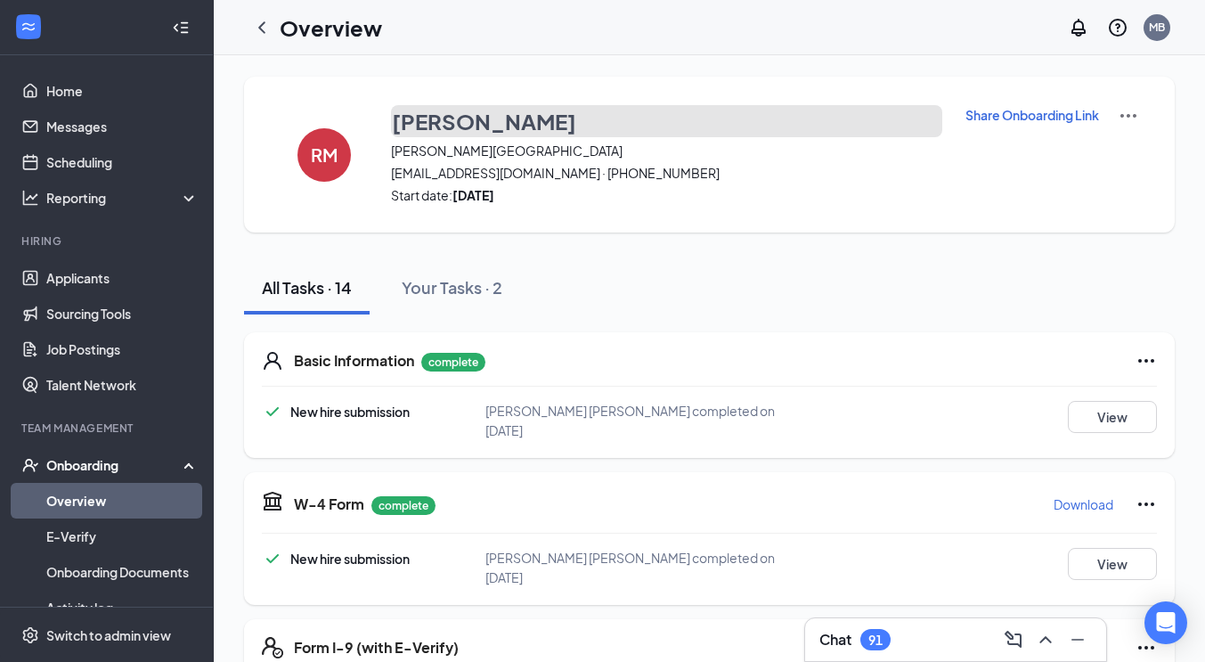
click at [477, 134] on h3 "Reece Mclaglen" at bounding box center [484, 121] width 184 height 30
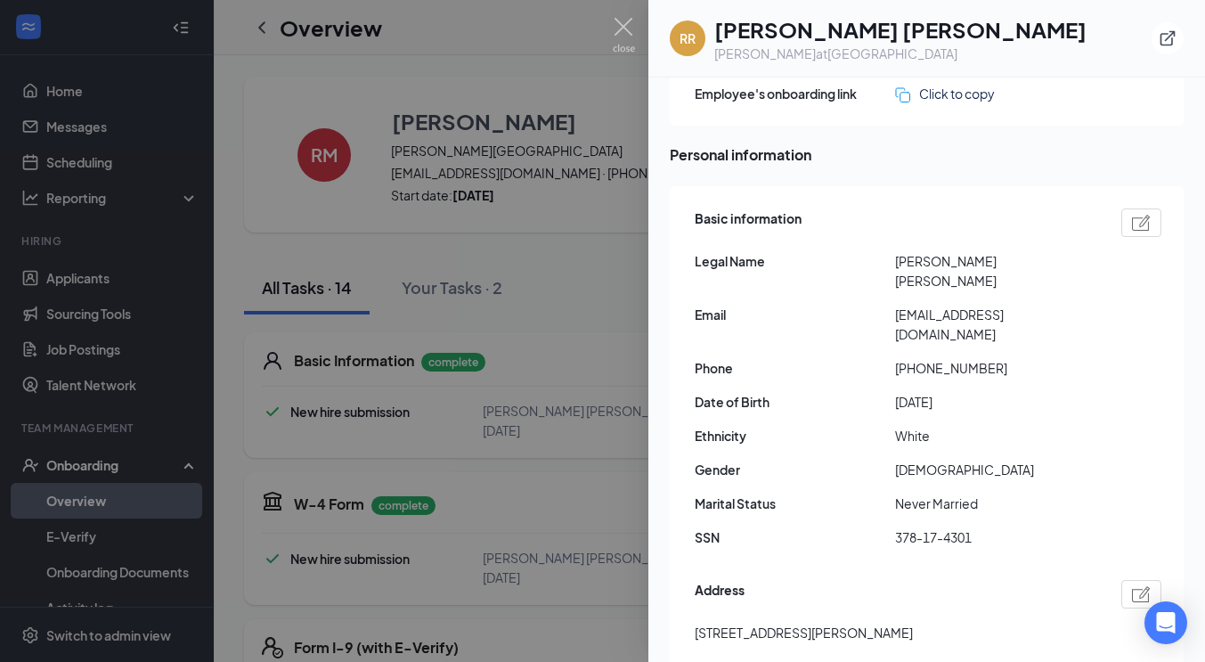
scroll to position [57, 0]
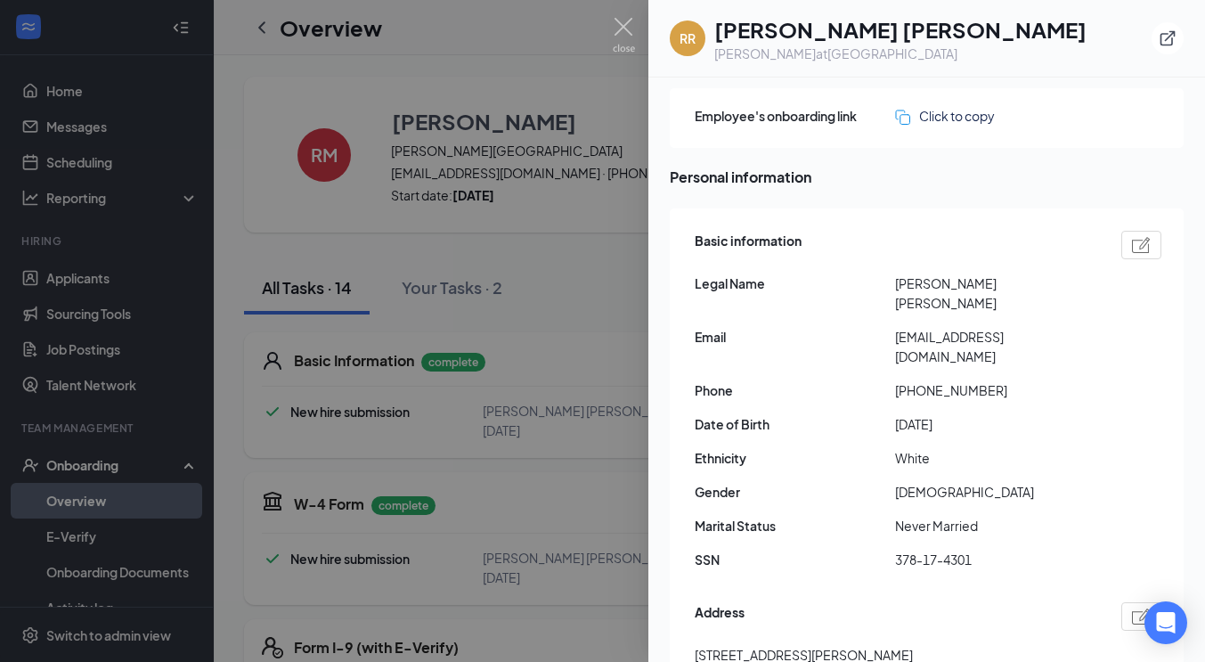
click at [1132, 248] on img at bounding box center [1141, 245] width 19 height 16
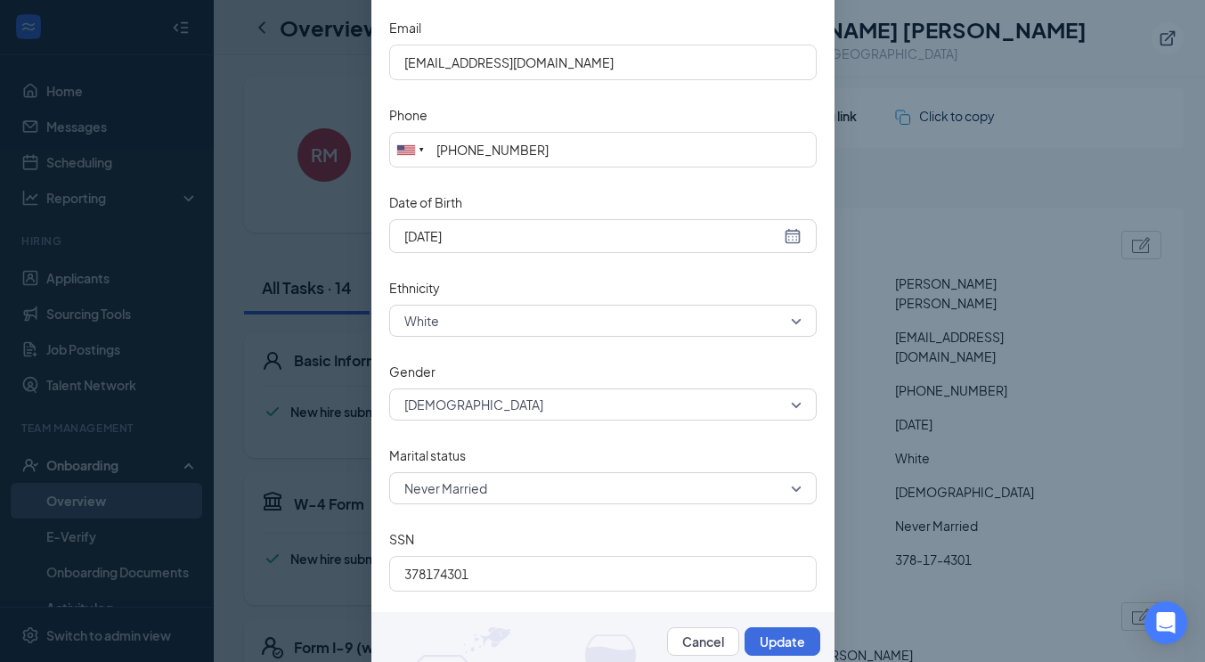
scroll to position [333, 0]
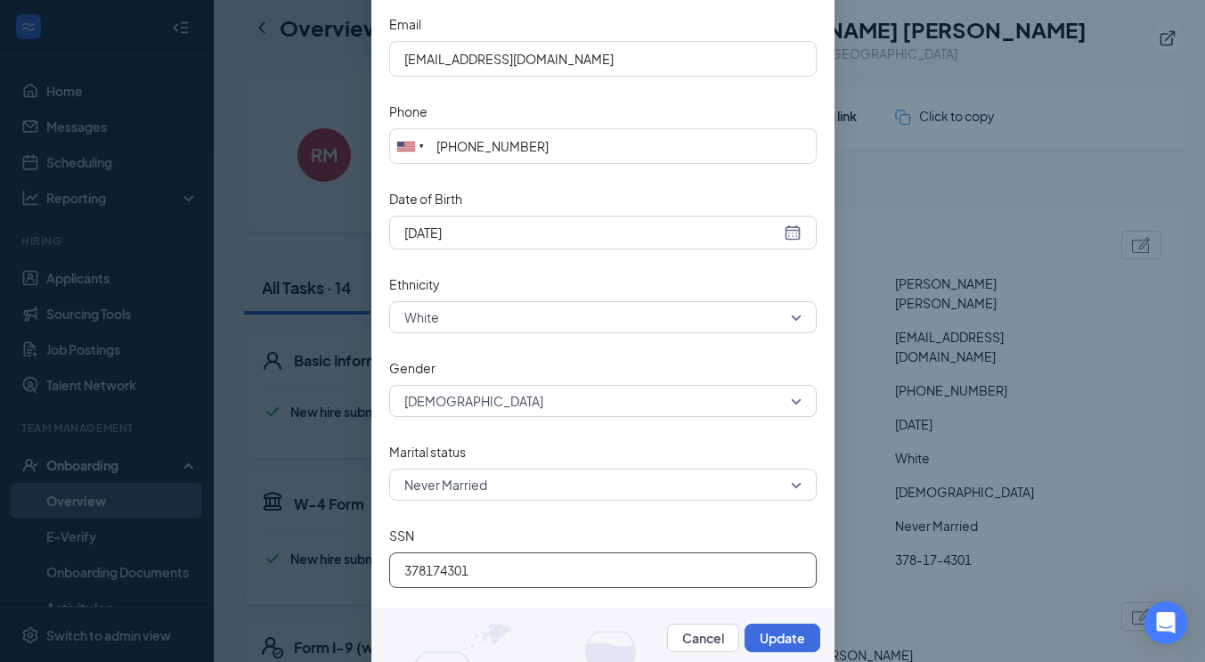
click at [426, 572] on input "378174301" at bounding box center [602, 570] width 427 height 36
type input "378274301"
click at [768, 642] on button "Update" at bounding box center [783, 637] width 76 height 28
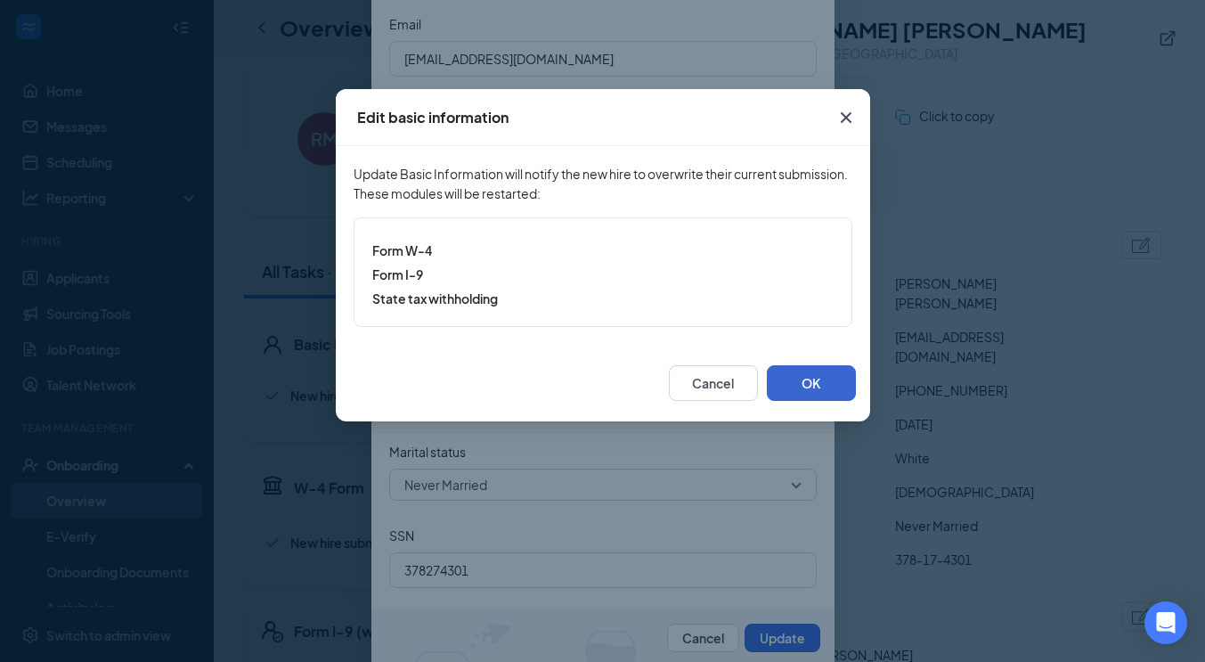
scroll to position [18, 0]
click at [820, 375] on button "OK" at bounding box center [811, 383] width 89 height 36
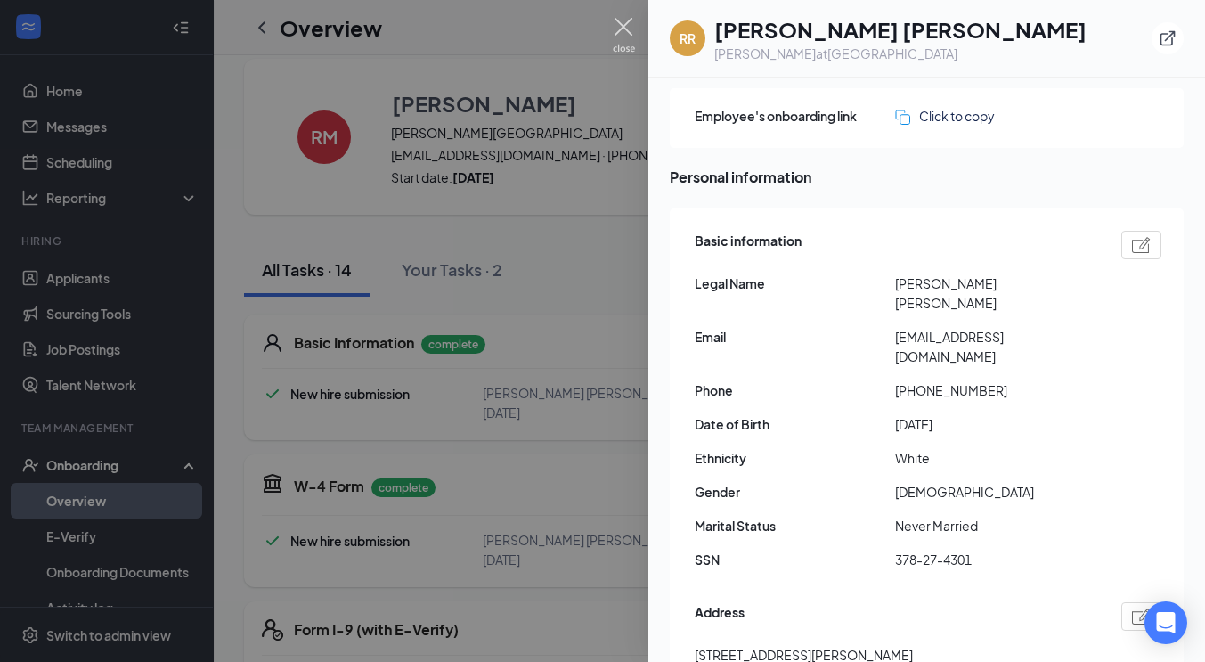
click at [626, 38] on img at bounding box center [624, 35] width 22 height 35
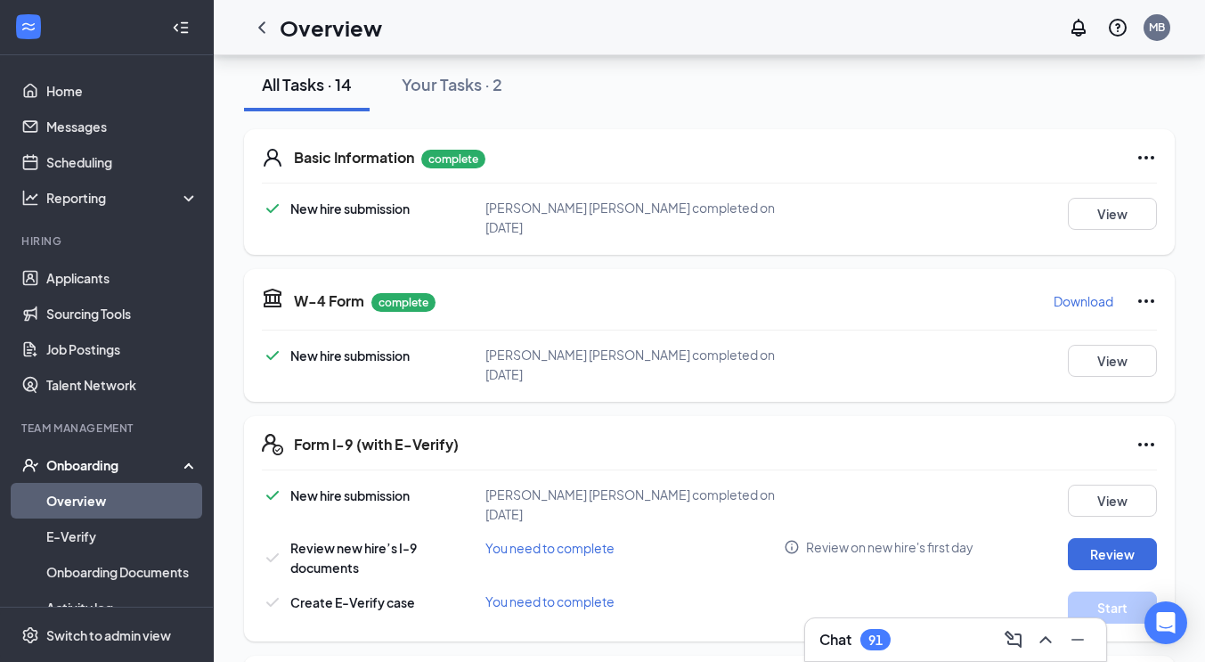
scroll to position [208, 0]
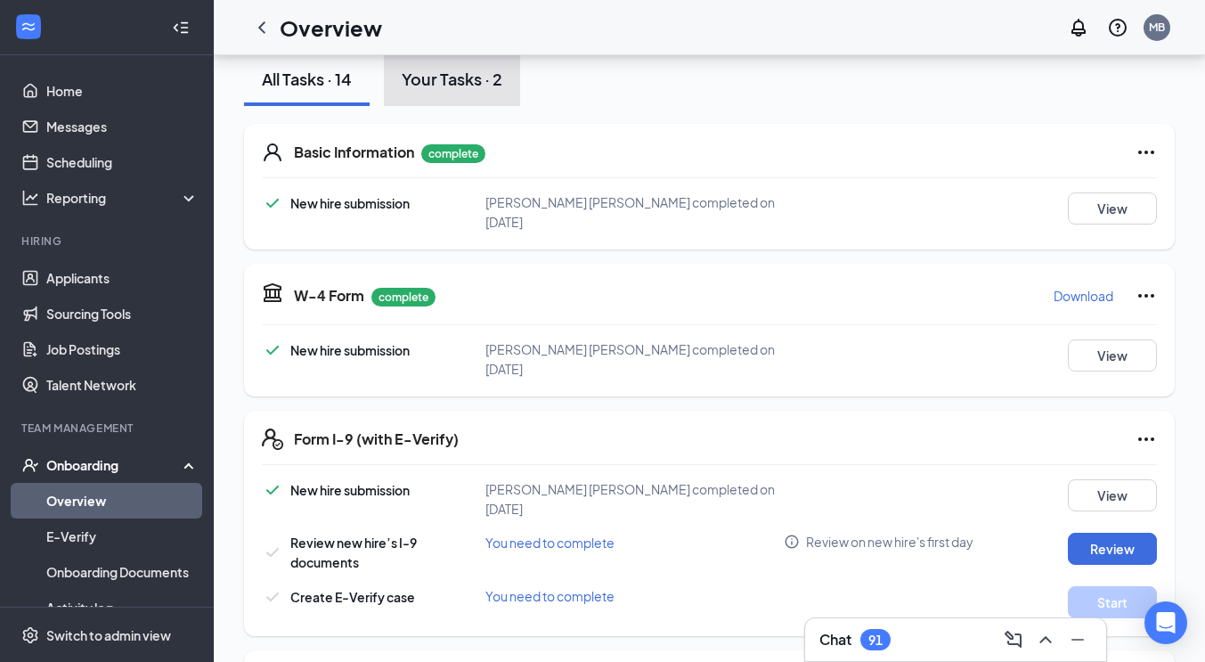
click at [445, 84] on div "Your Tasks · 2" at bounding box center [452, 79] width 101 height 22
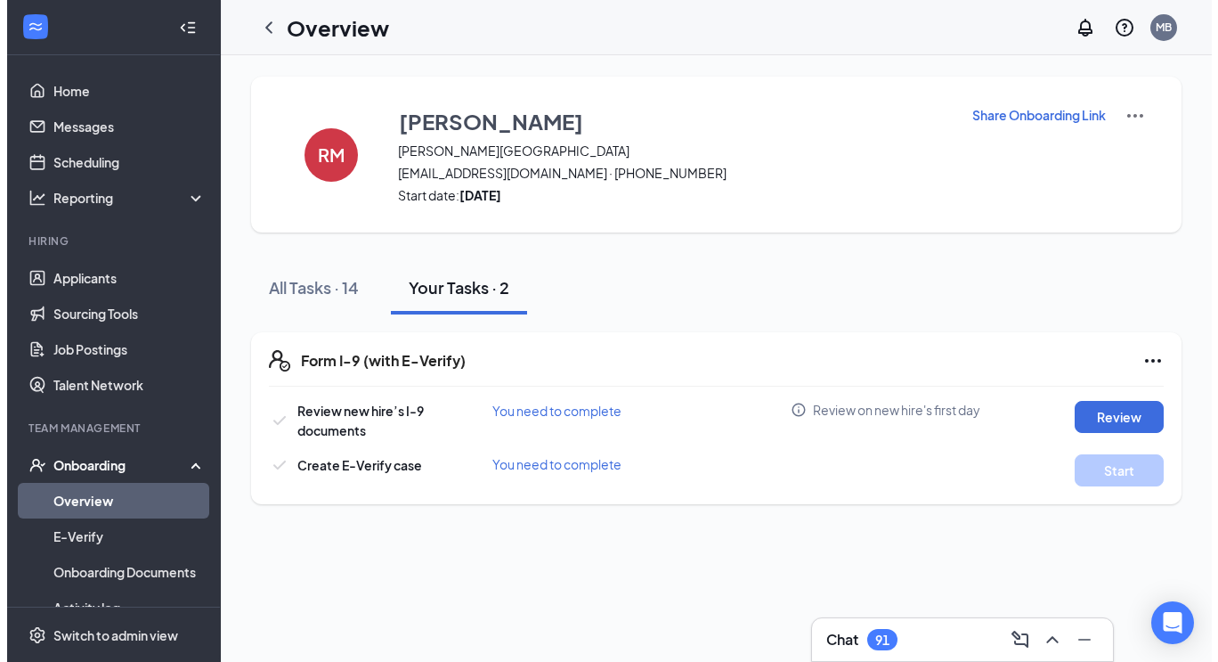
scroll to position [0, 0]
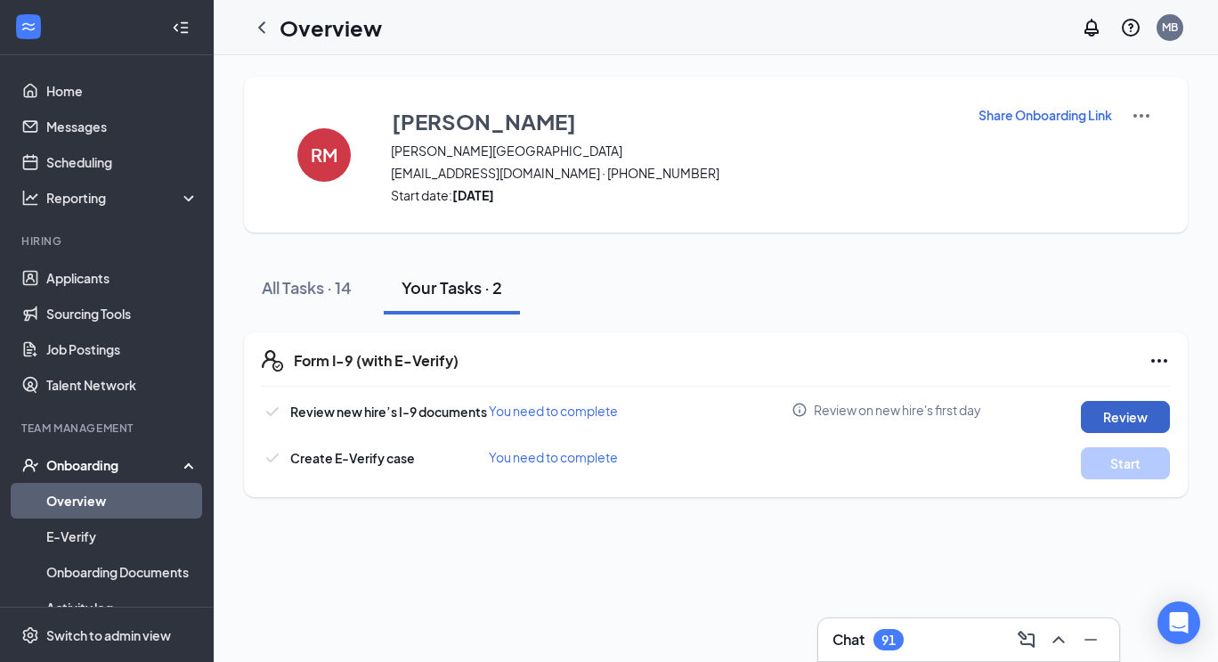
click at [1120, 420] on button "Review" at bounding box center [1125, 417] width 89 height 32
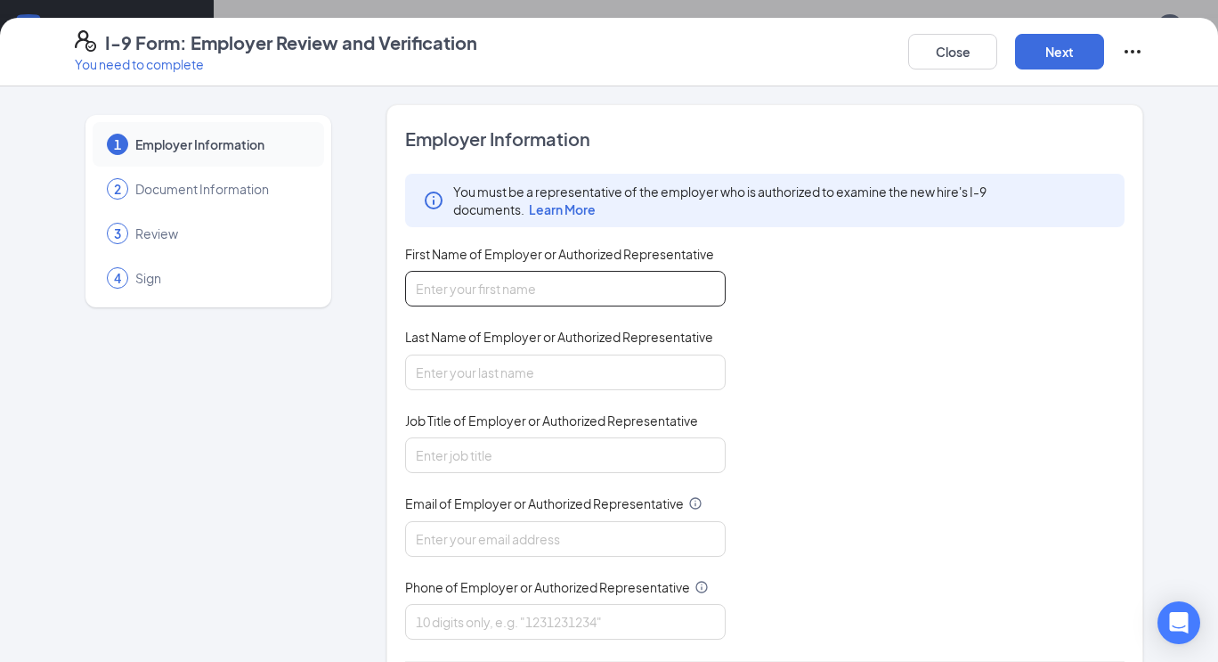
click at [446, 289] on input "First Name of Employer or Authorized Representative" at bounding box center [565, 289] width 321 height 36
type input "Michael"
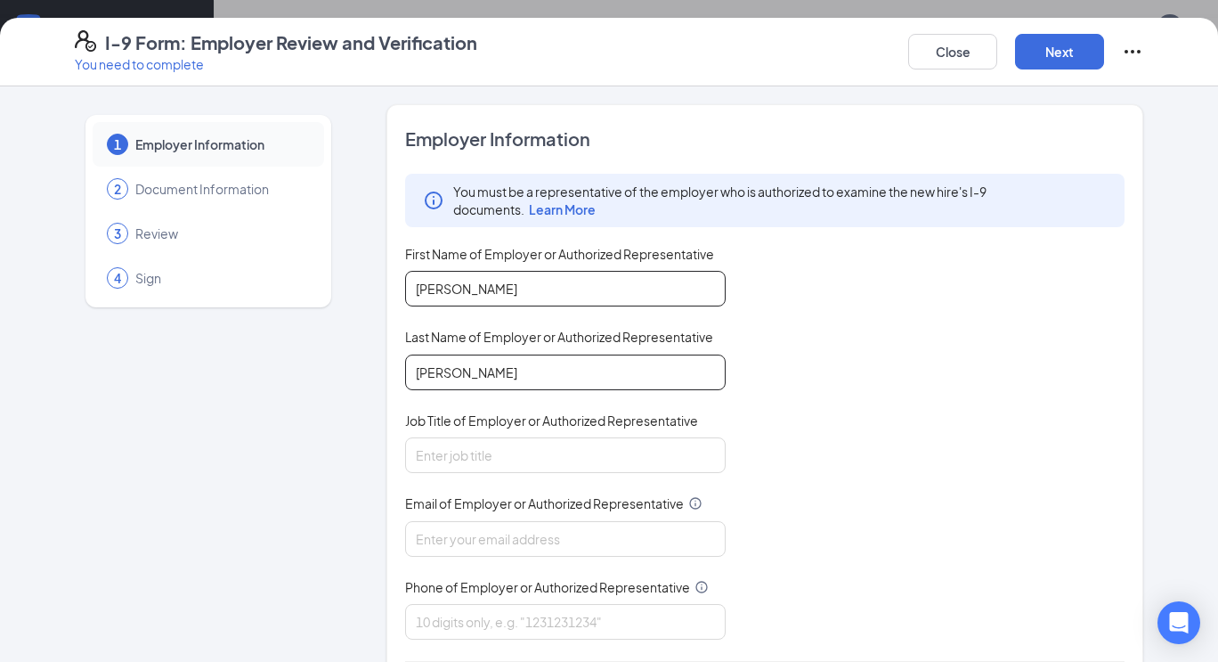
type input "Boswell"
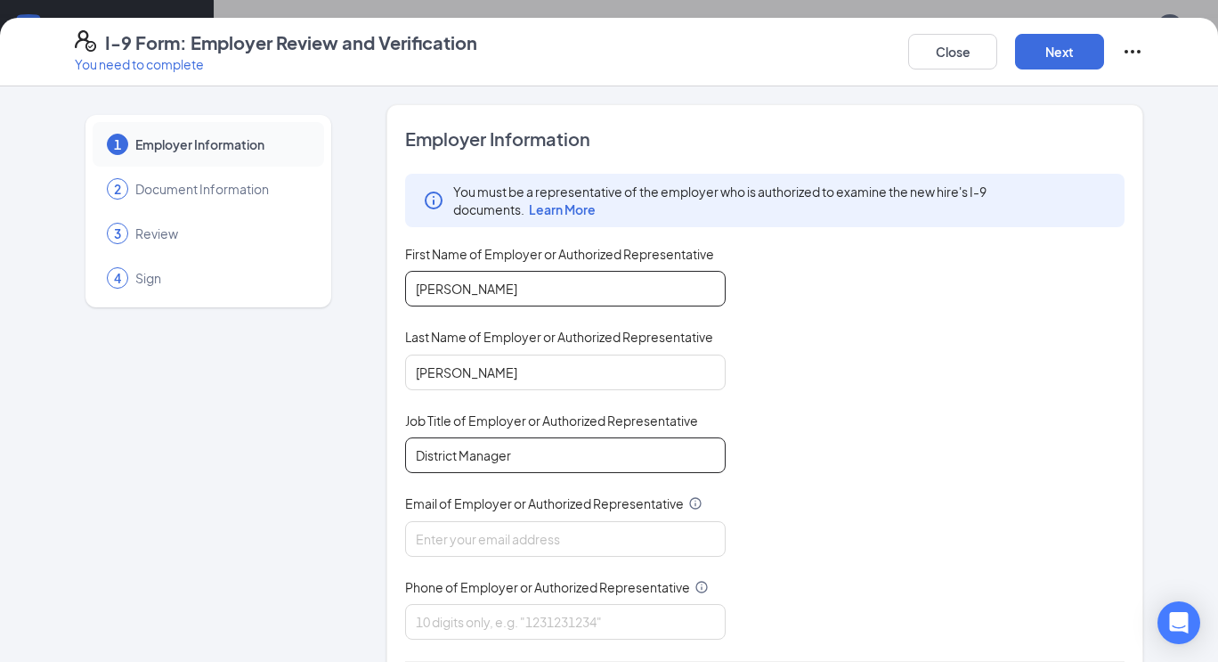
type input "District Manager"
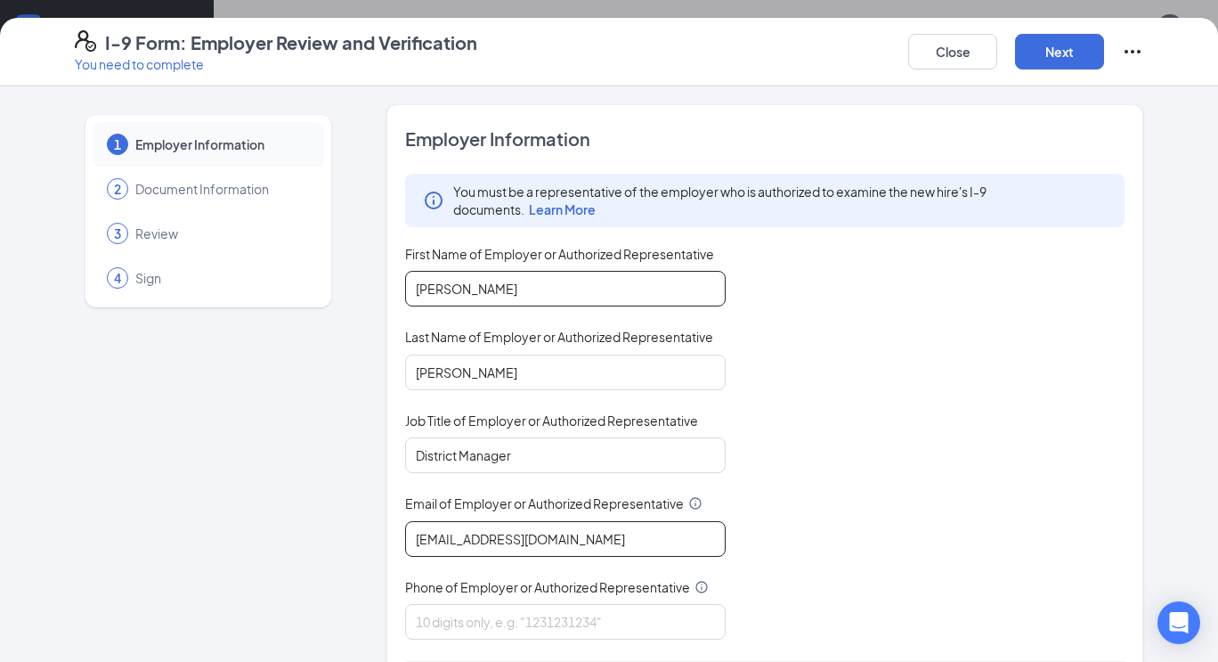
type input "mboswell@ddcoastal.com"
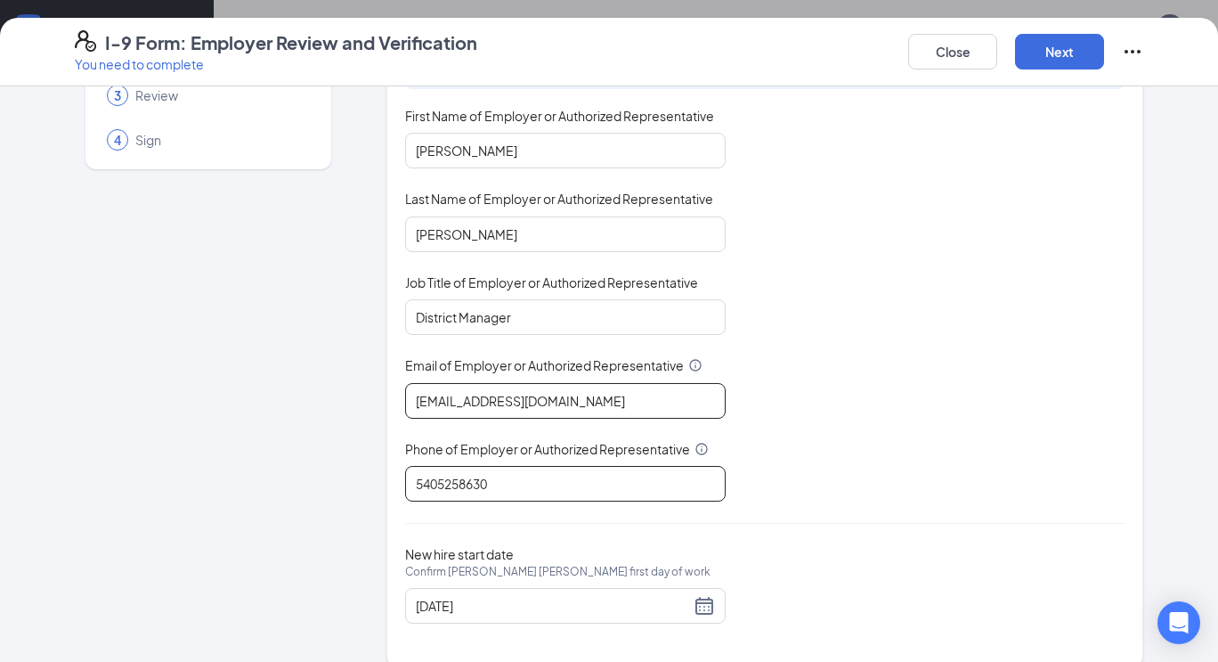
scroll to position [159, 0]
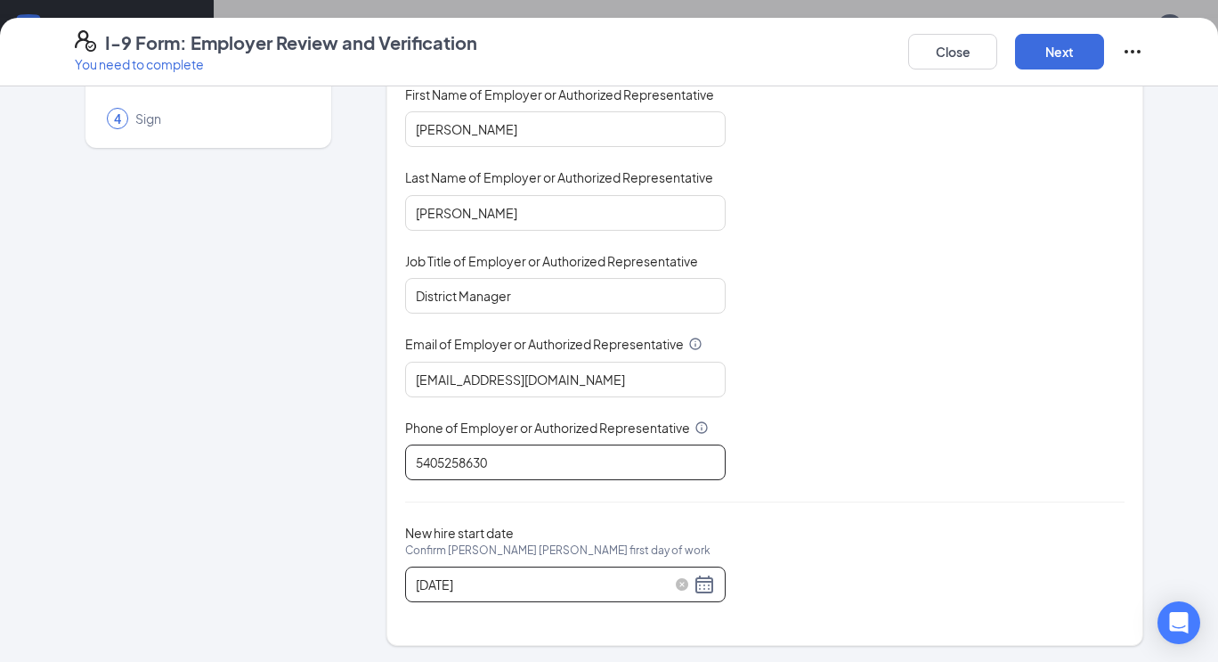
type input "5405258630"
click at [693, 577] on div "08/22/2025" at bounding box center [565, 584] width 299 height 21
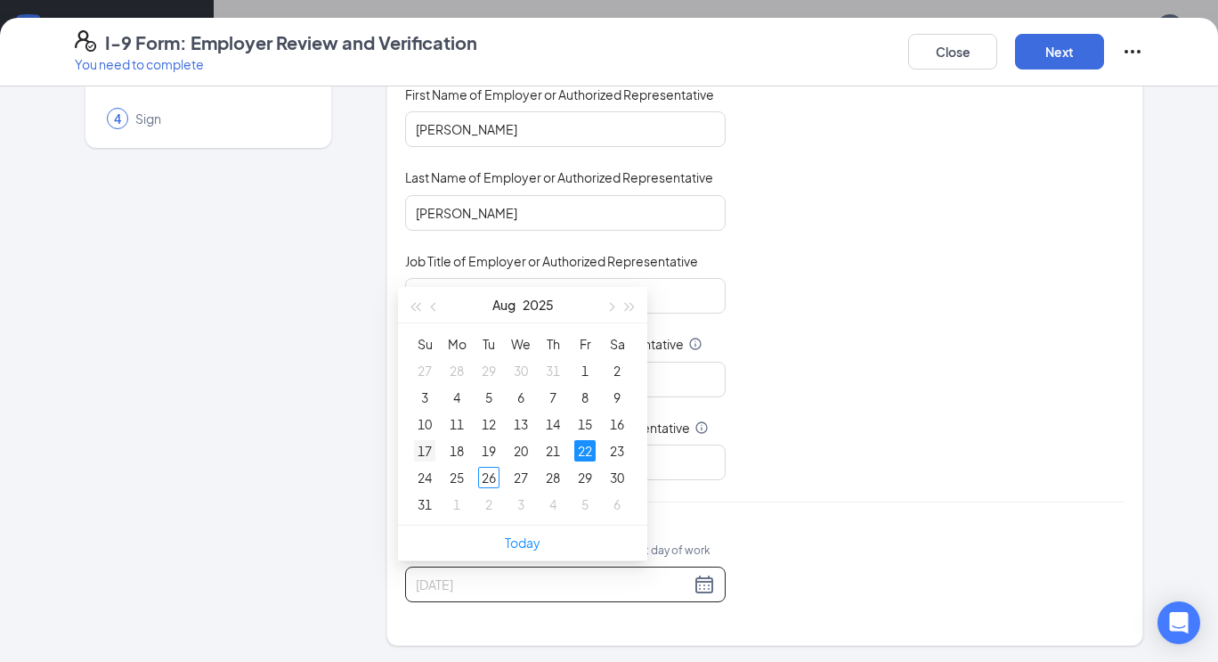
type input "08/17/2025"
click at [423, 447] on div "17" at bounding box center [424, 450] width 21 height 21
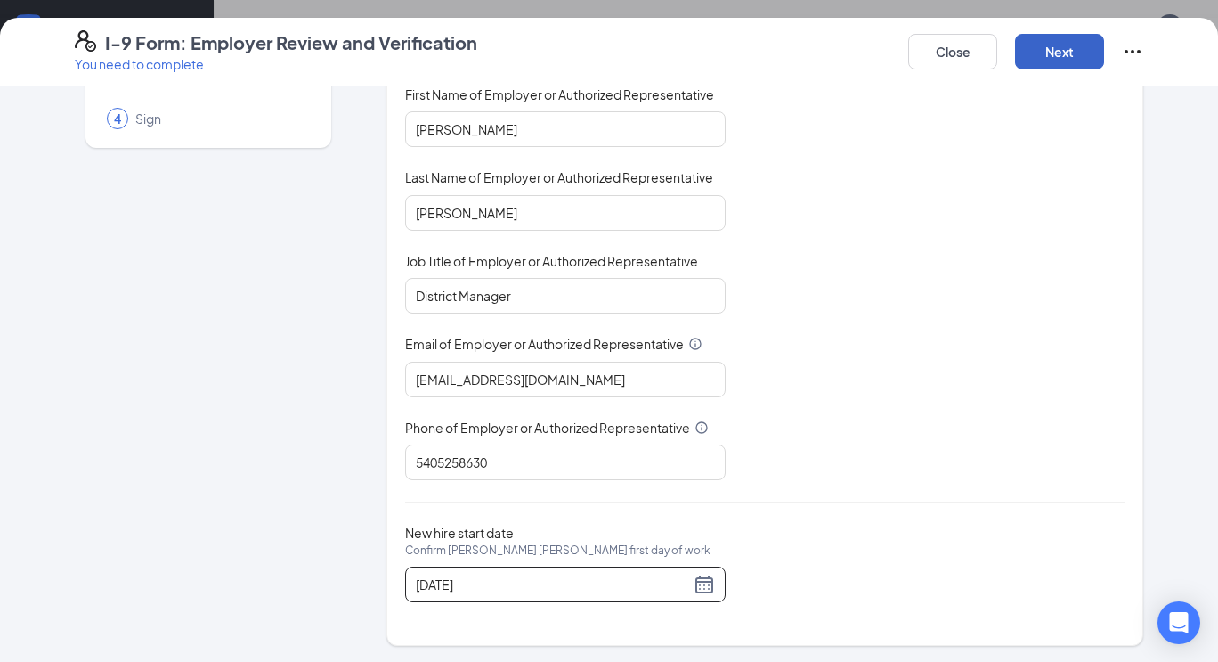
click at [1061, 53] on button "Next" at bounding box center [1059, 52] width 89 height 36
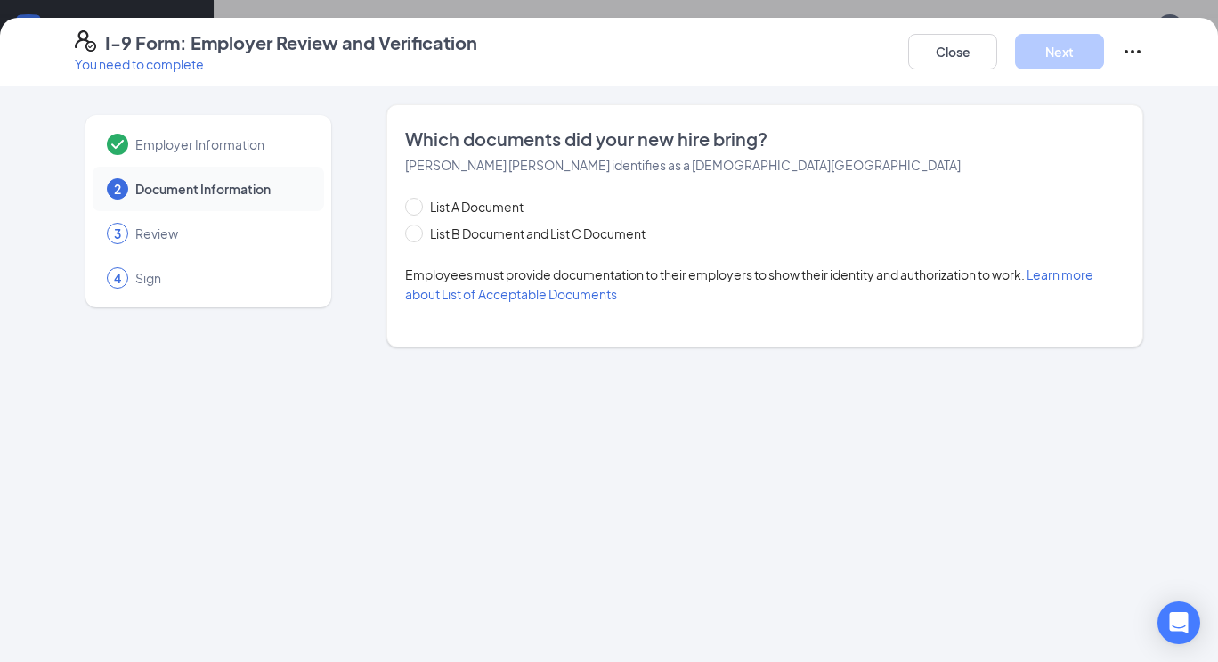
scroll to position [0, 0]
click at [414, 224] on input "List B Document and List C Document" at bounding box center [411, 230] width 12 height 12
radio input "true"
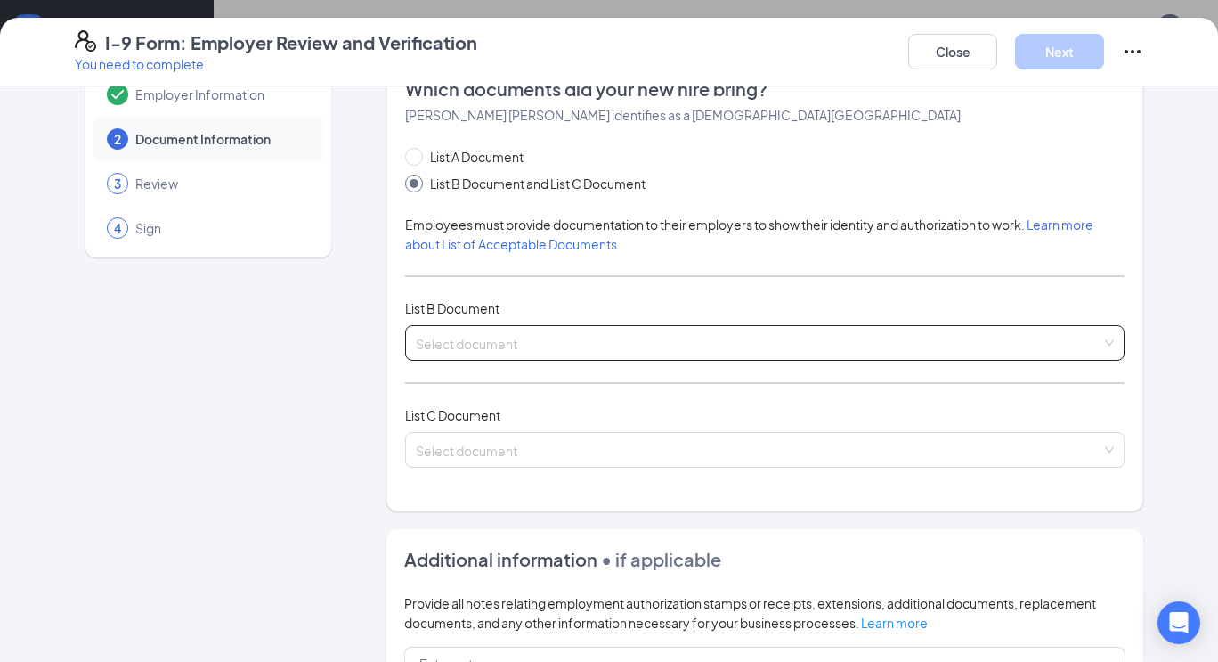
scroll to position [51, 0]
click at [473, 346] on input "search" at bounding box center [759, 338] width 686 height 27
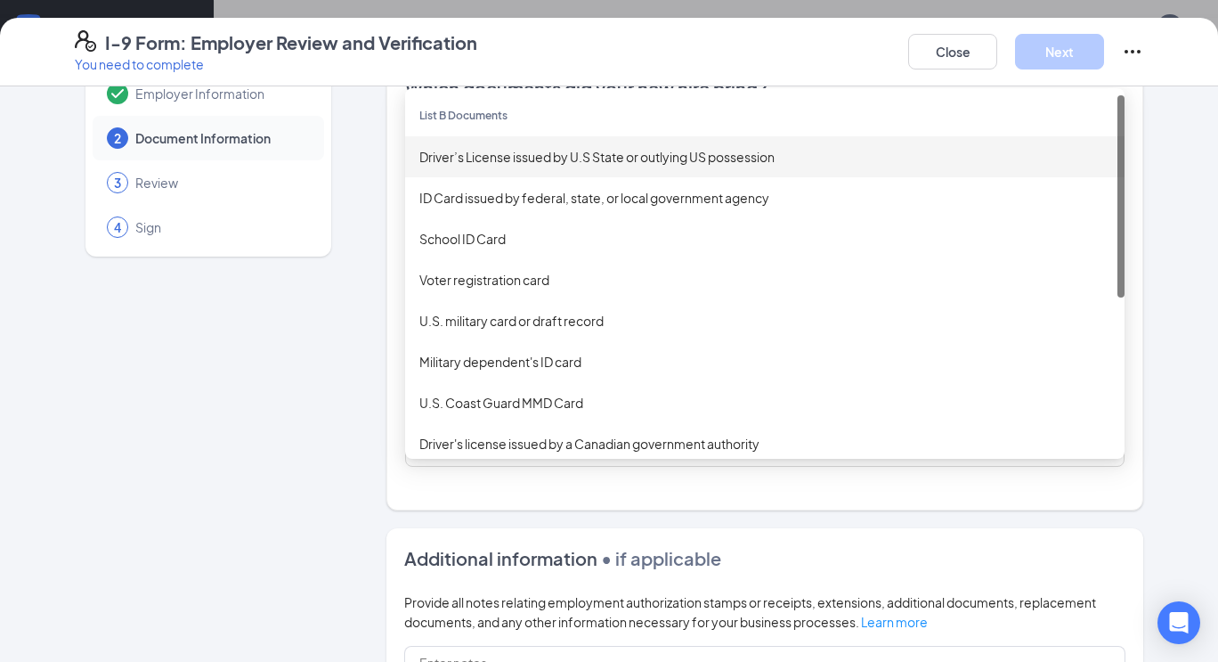
click at [573, 165] on div "Driver’s License issued by U.S State or outlying US possession" at bounding box center [765, 156] width 720 height 41
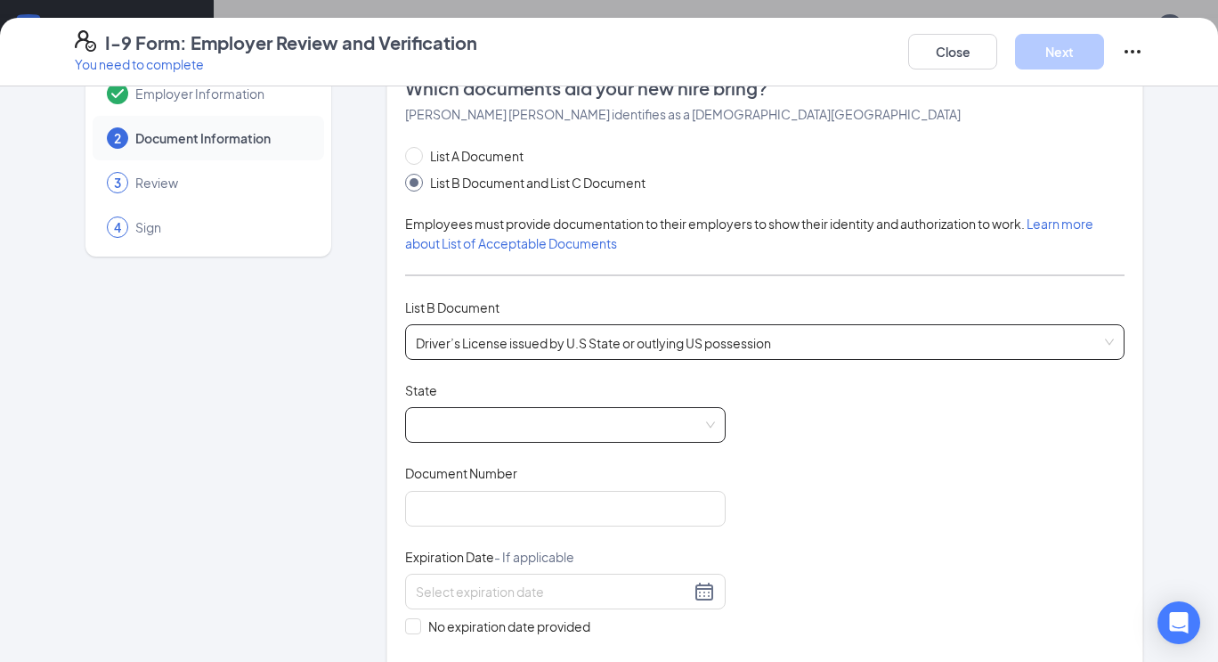
click at [475, 423] on span at bounding box center [565, 425] width 299 height 34
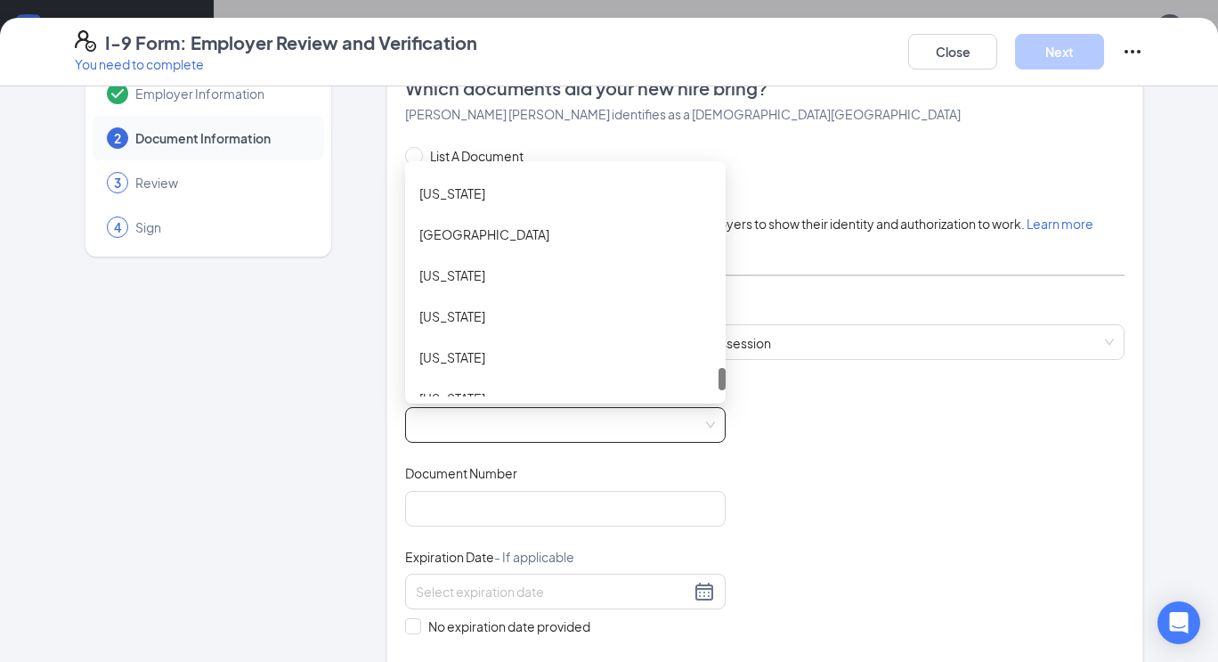
scroll to position [2066, 0]
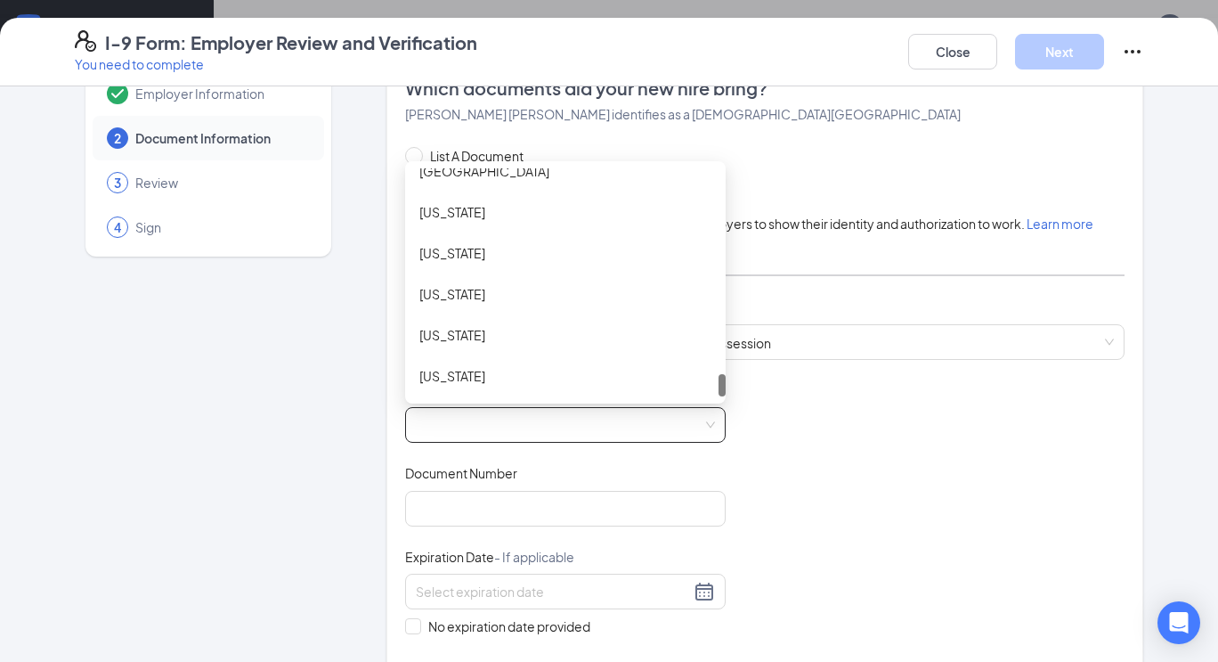
drag, startPoint x: 712, startPoint y: 176, endPoint x: 680, endPoint y: 384, distance: 210.0
click at [680, 384] on div "Virgin Islands Vermont Washington West Virginia Wisconsin Wyoming" at bounding box center [565, 282] width 321 height 228
click at [512, 247] on div "Washington" at bounding box center [565, 253] width 292 height 20
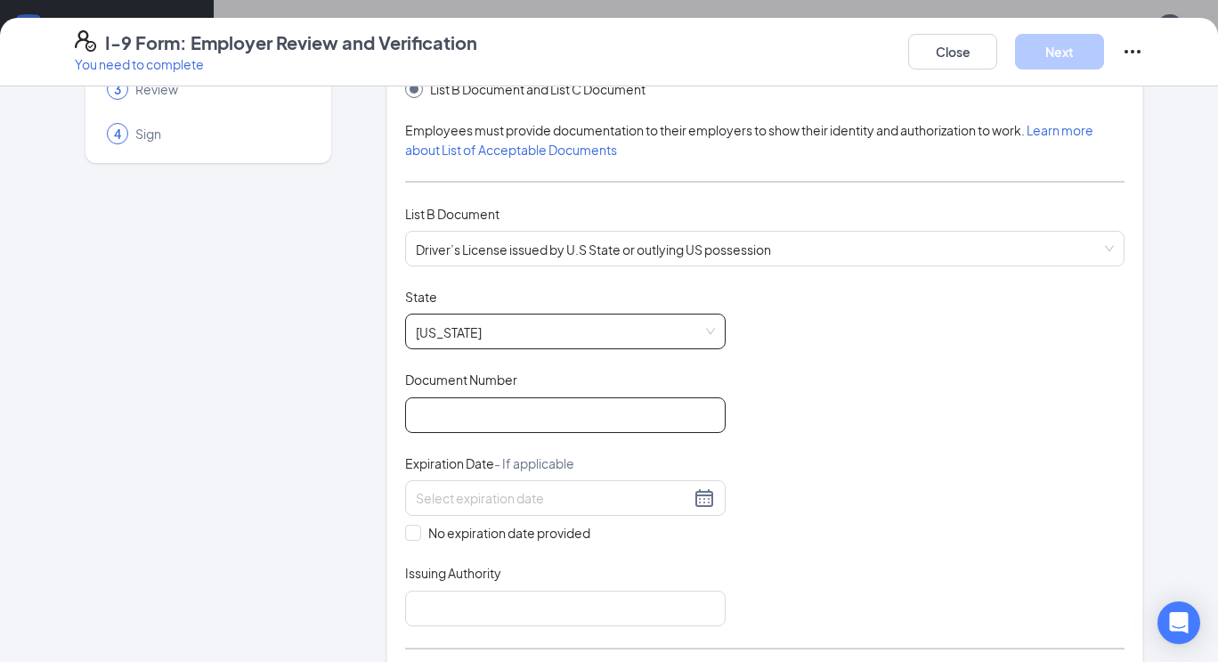
scroll to position [154, 0]
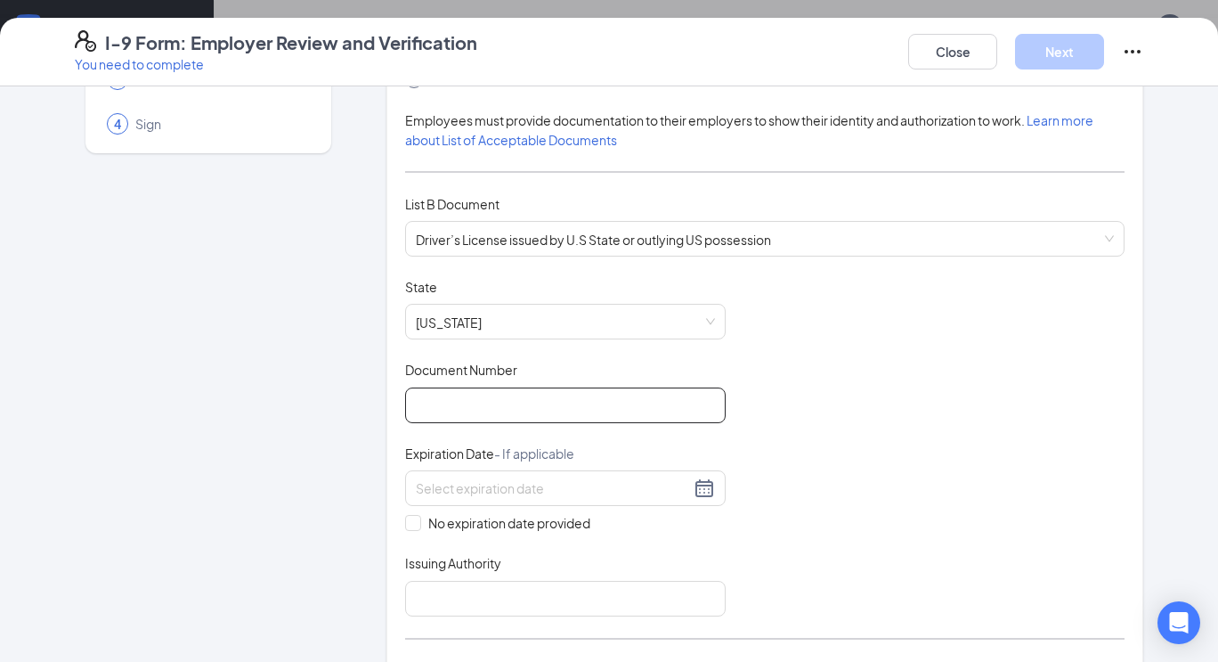
click at [504, 399] on input "Document Number" at bounding box center [565, 405] width 321 height 36
type input "WDLB5Z43103B"
click at [517, 478] on input at bounding box center [553, 488] width 274 height 20
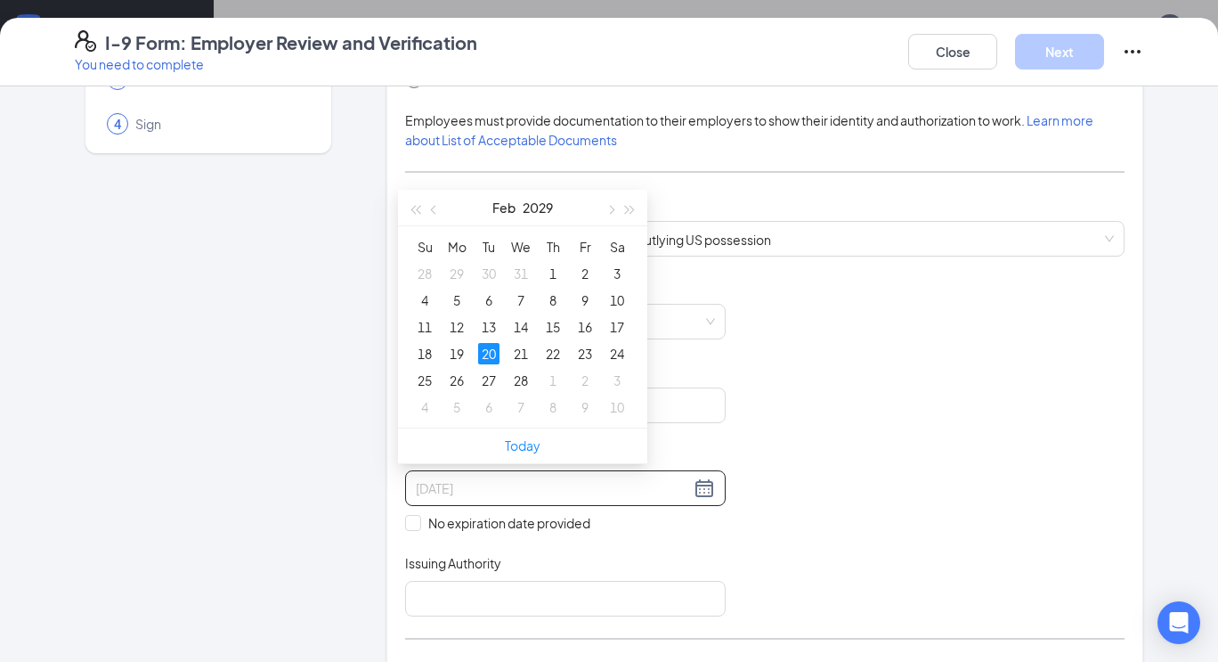
click at [486, 347] on div "20" at bounding box center [488, 353] width 21 height 21
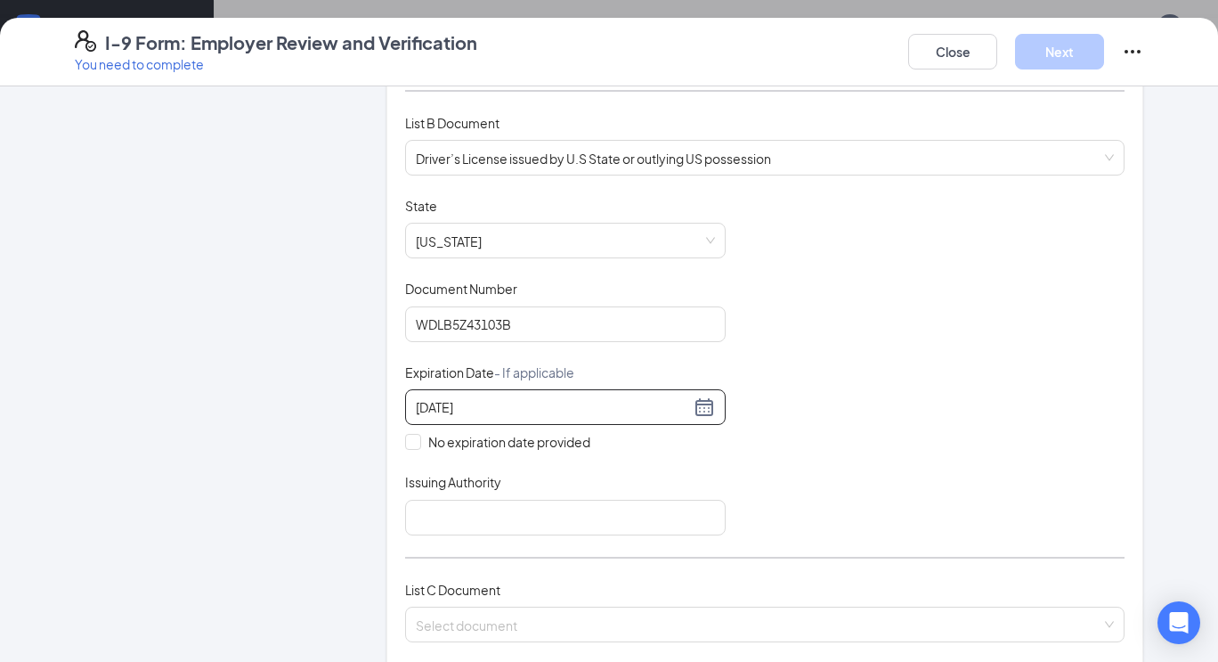
scroll to position [348, 0]
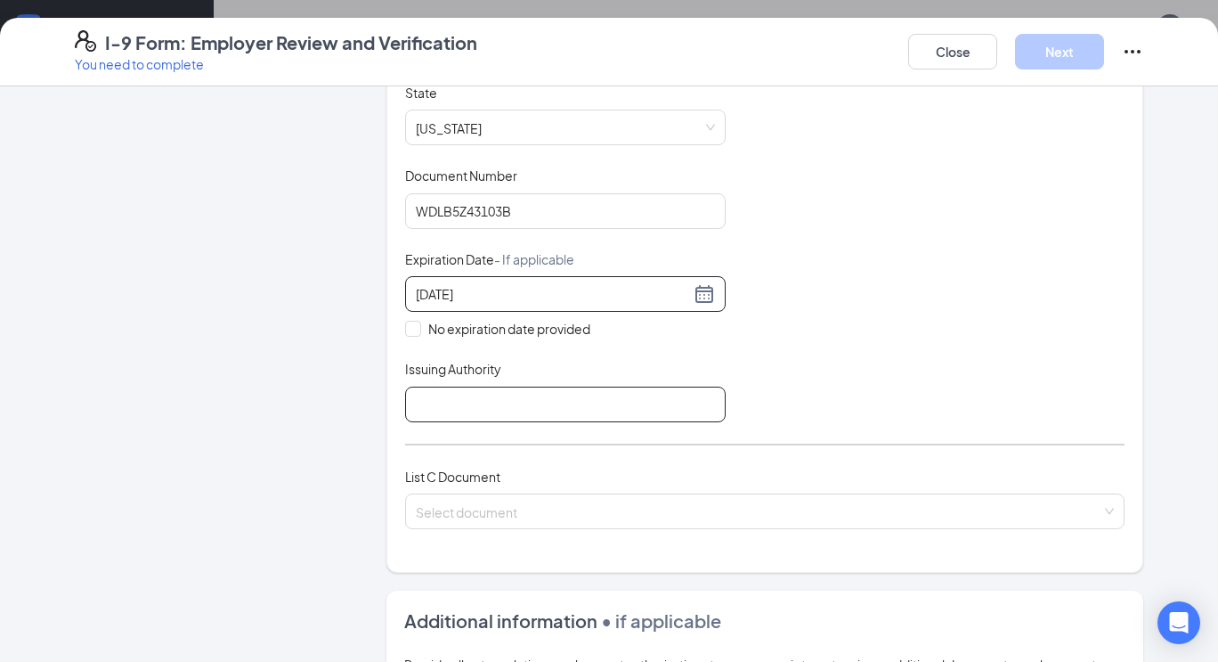
type input "02/20/2029"
click at [499, 404] on input "Issuing Authority" at bounding box center [565, 405] width 321 height 36
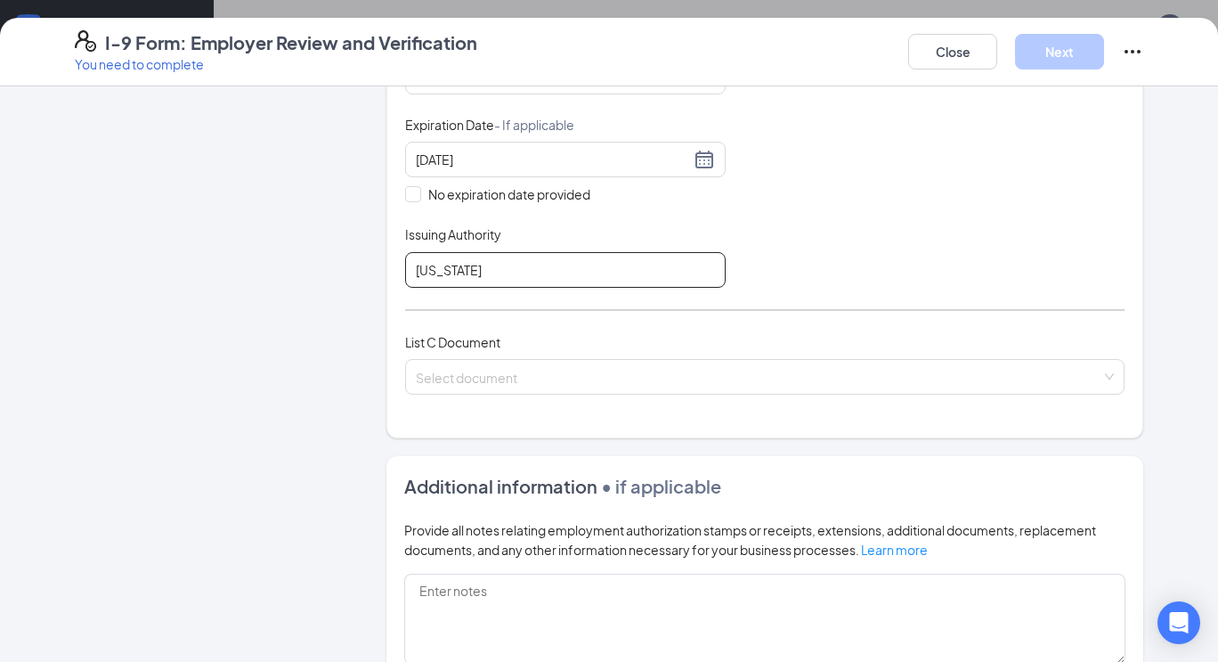
scroll to position [495, 0]
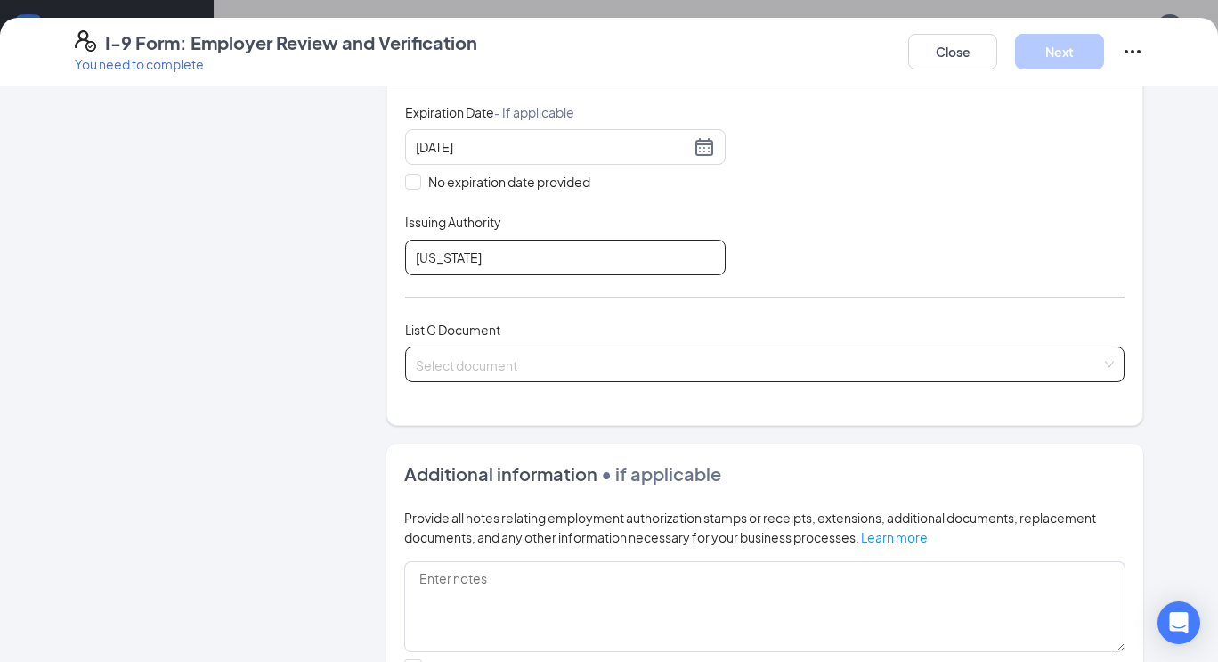
type input "Washington"
click at [474, 353] on input "search" at bounding box center [759, 360] width 686 height 27
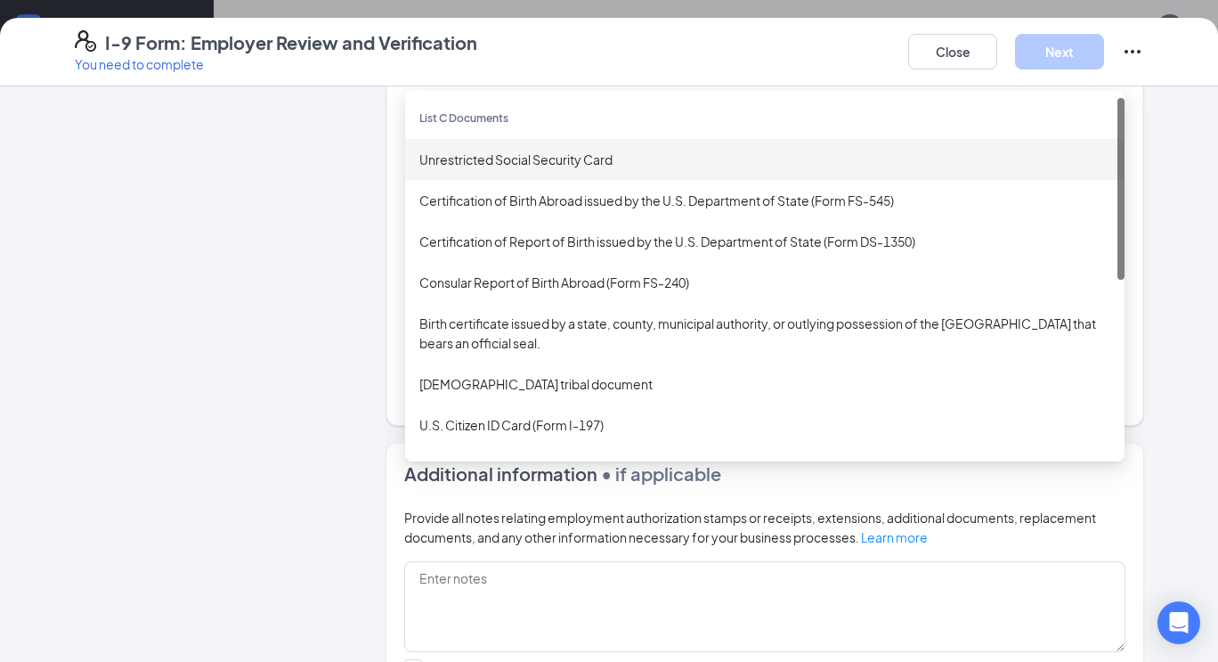
click at [549, 157] on div "Unrestricted Social Security Card" at bounding box center [764, 160] width 691 height 20
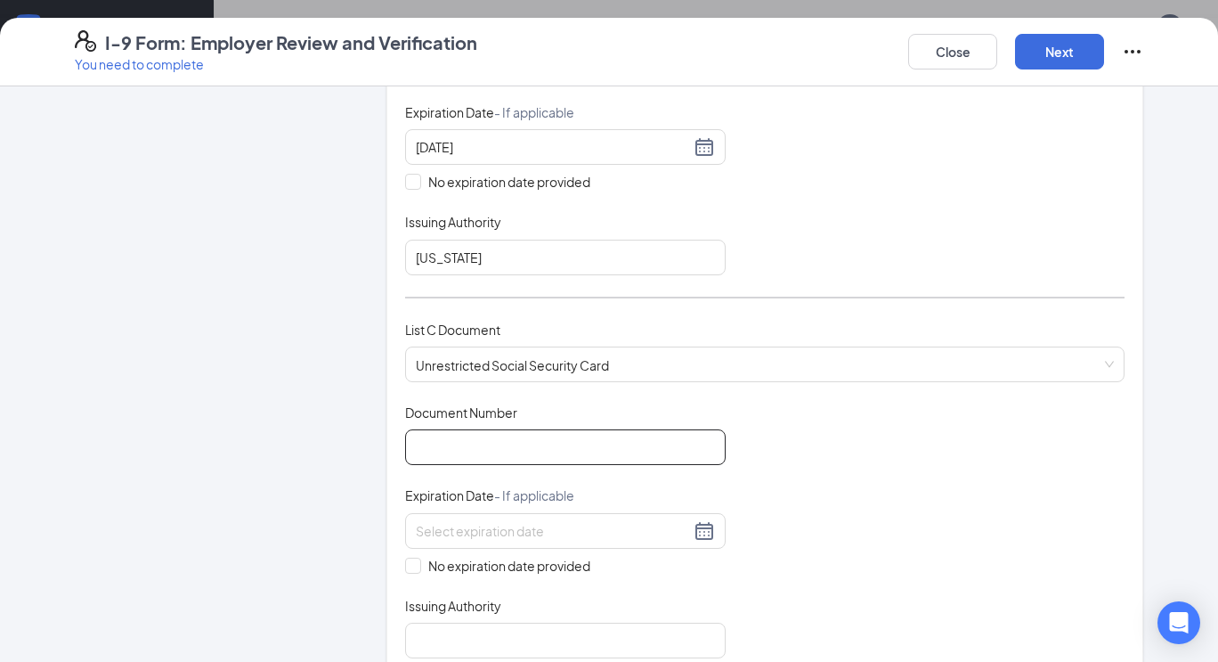
click at [512, 435] on input "Document Number" at bounding box center [565, 447] width 321 height 36
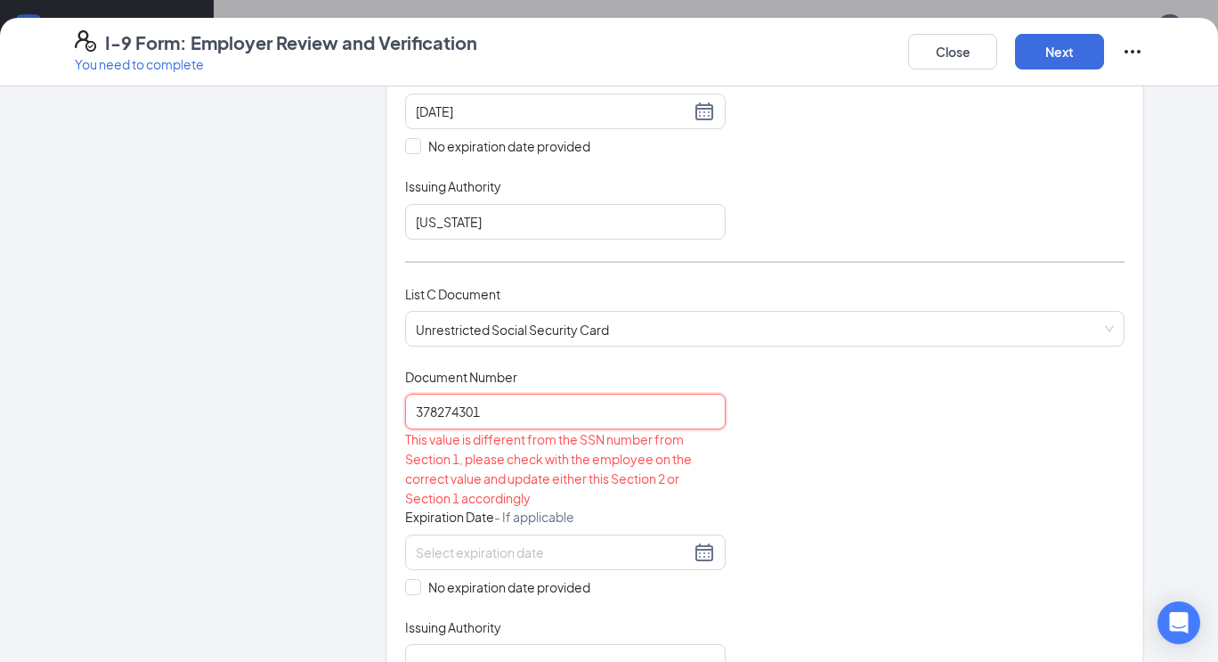
scroll to position [535, 0]
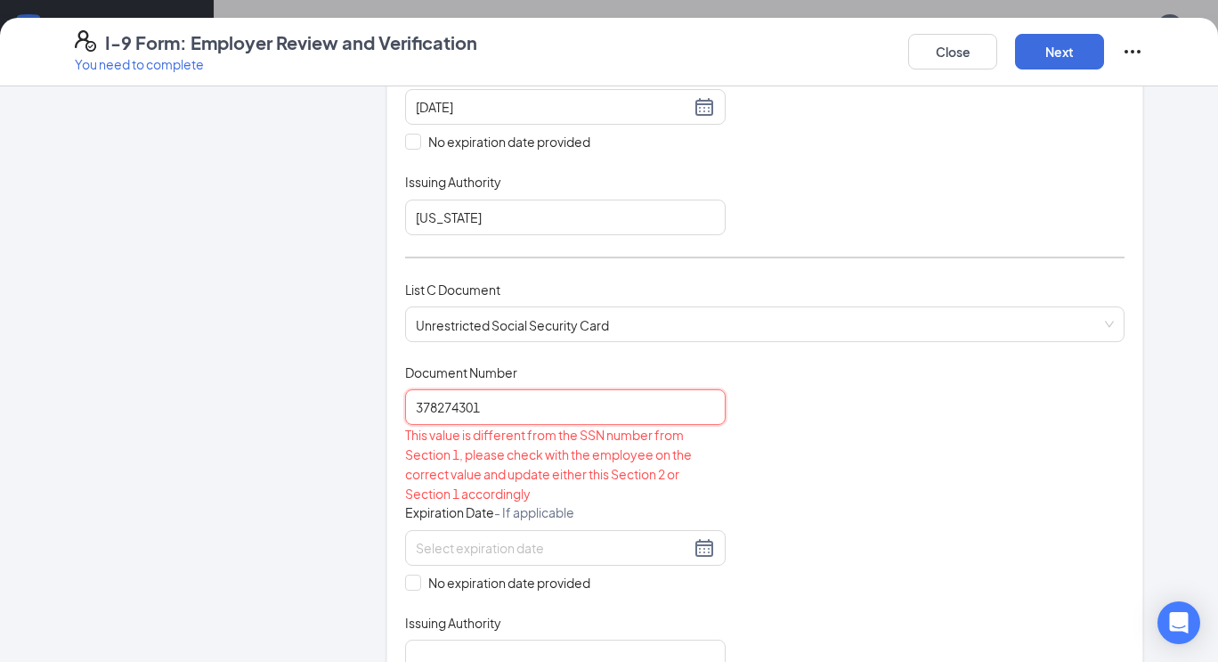
type input "378274301"
click at [557, 471] on div "This value is different from the SSN number from Section 1, please check with t…" at bounding box center [565, 464] width 321 height 78
click at [554, 538] on input at bounding box center [553, 548] width 274 height 20
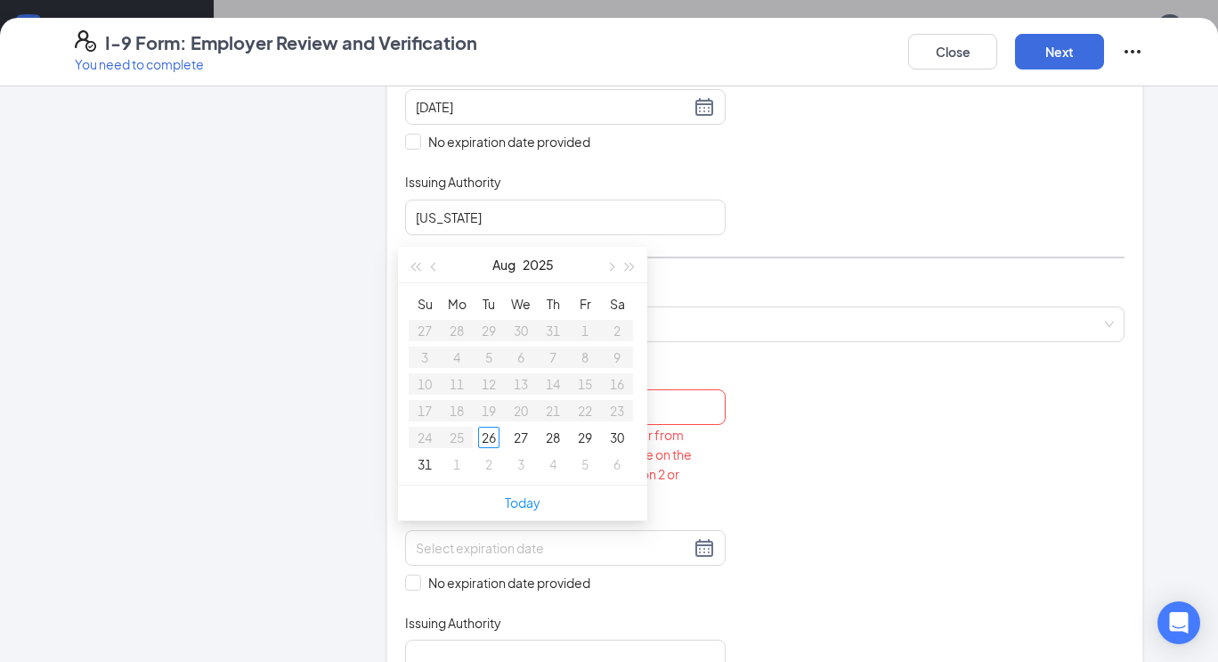
click at [768, 484] on div "Document Title Unrestricted Social Security Card Document Number 378274301 This…" at bounding box center [765, 519] width 720 height 312
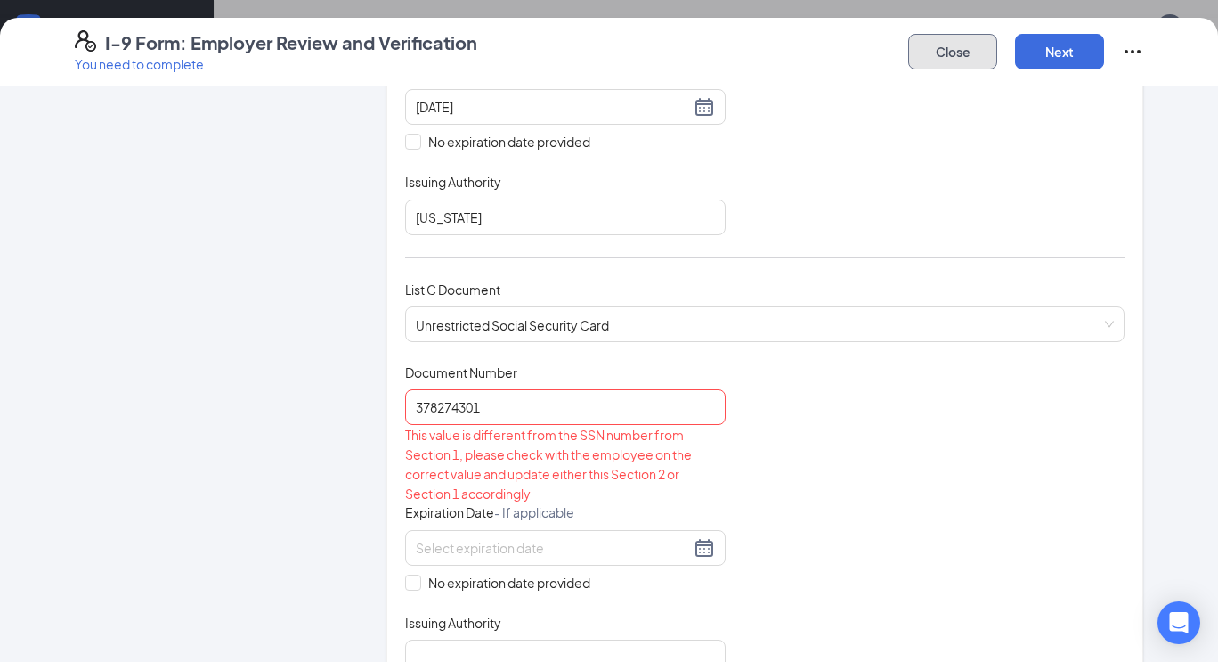
click at [954, 59] on button "Close" at bounding box center [952, 52] width 89 height 36
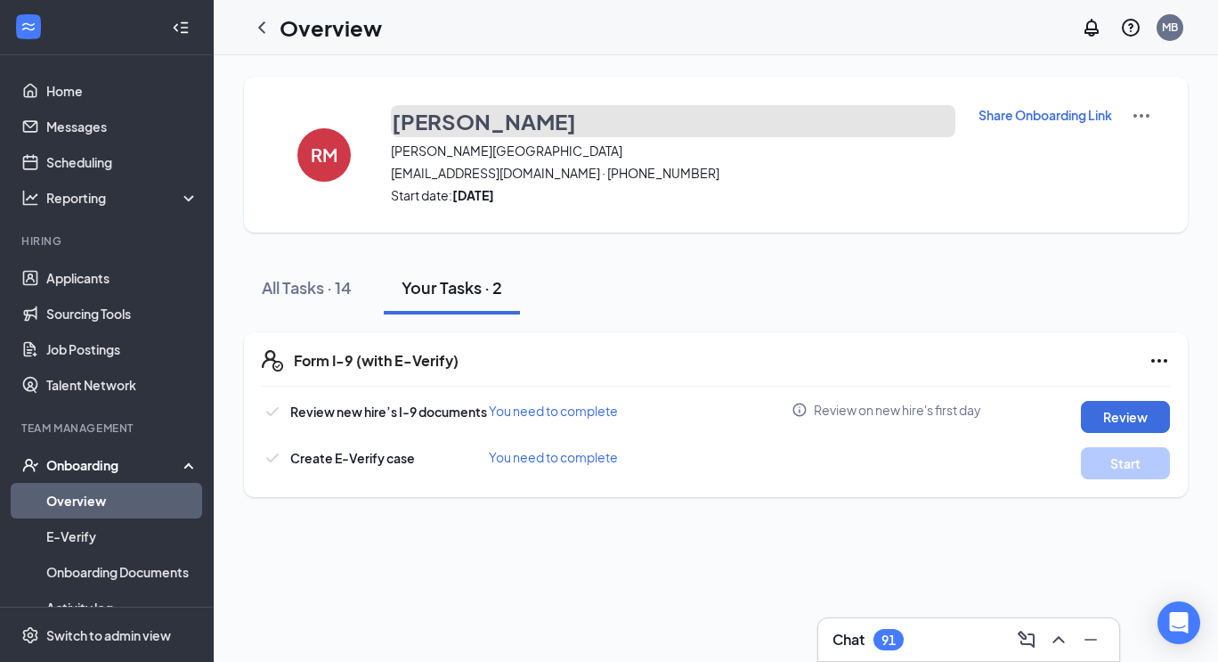
click at [458, 115] on h3 "Reece Mclaglen" at bounding box center [484, 121] width 184 height 30
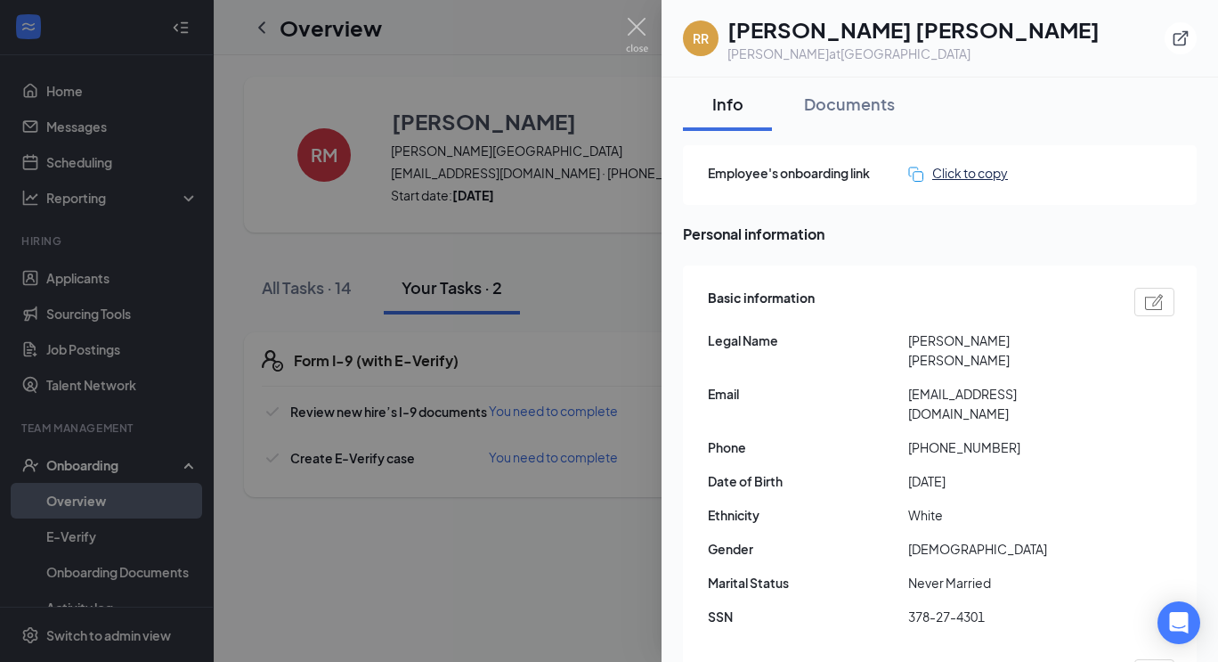
scroll to position [0, 0]
click at [630, 31] on img at bounding box center [637, 35] width 22 height 35
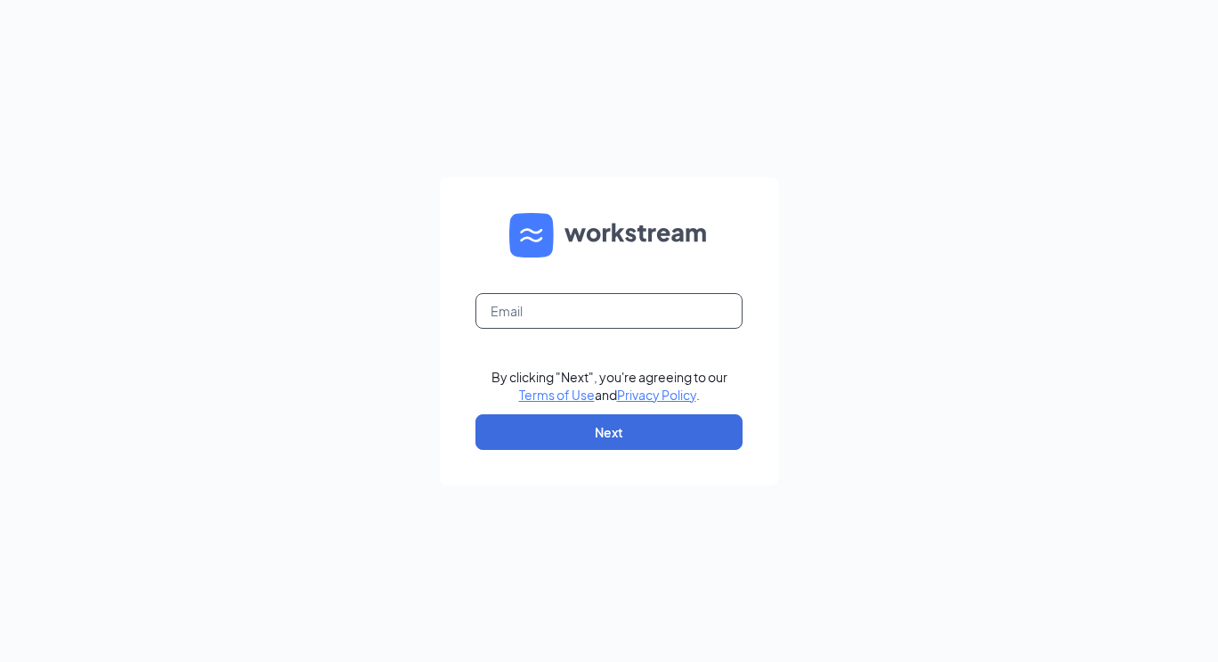
click at [608, 309] on input "text" at bounding box center [609, 311] width 267 height 36
type input "[EMAIL_ADDRESS][DOMAIN_NAME]"
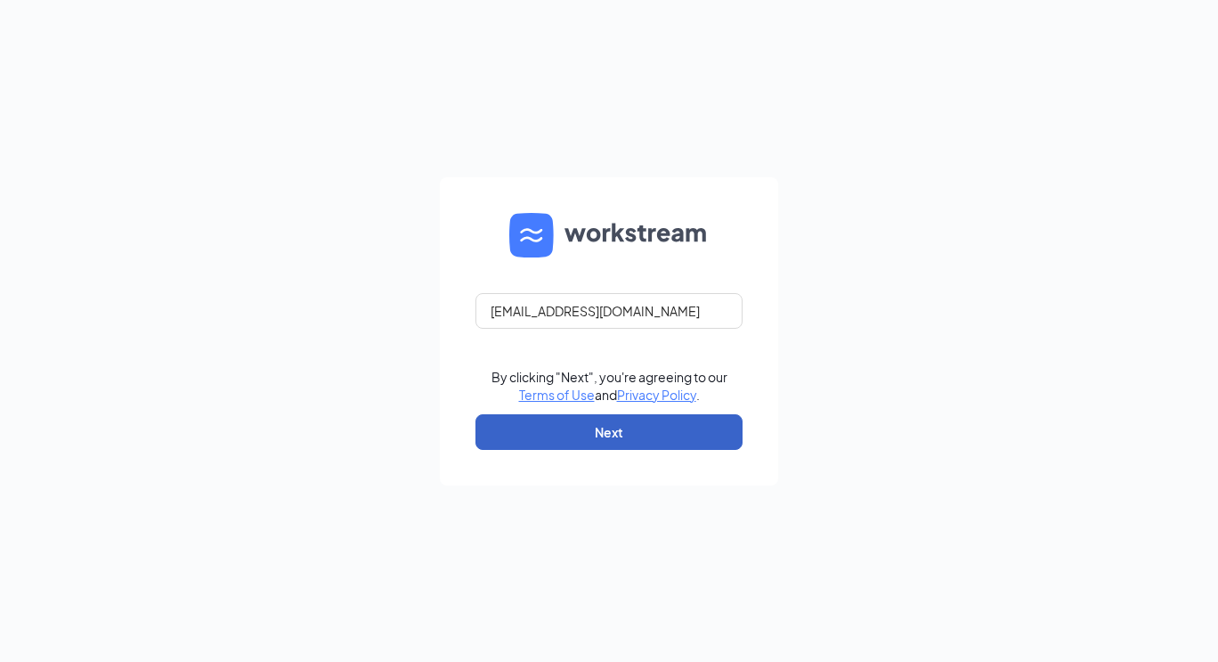
click at [613, 424] on button "Next" at bounding box center [609, 432] width 267 height 36
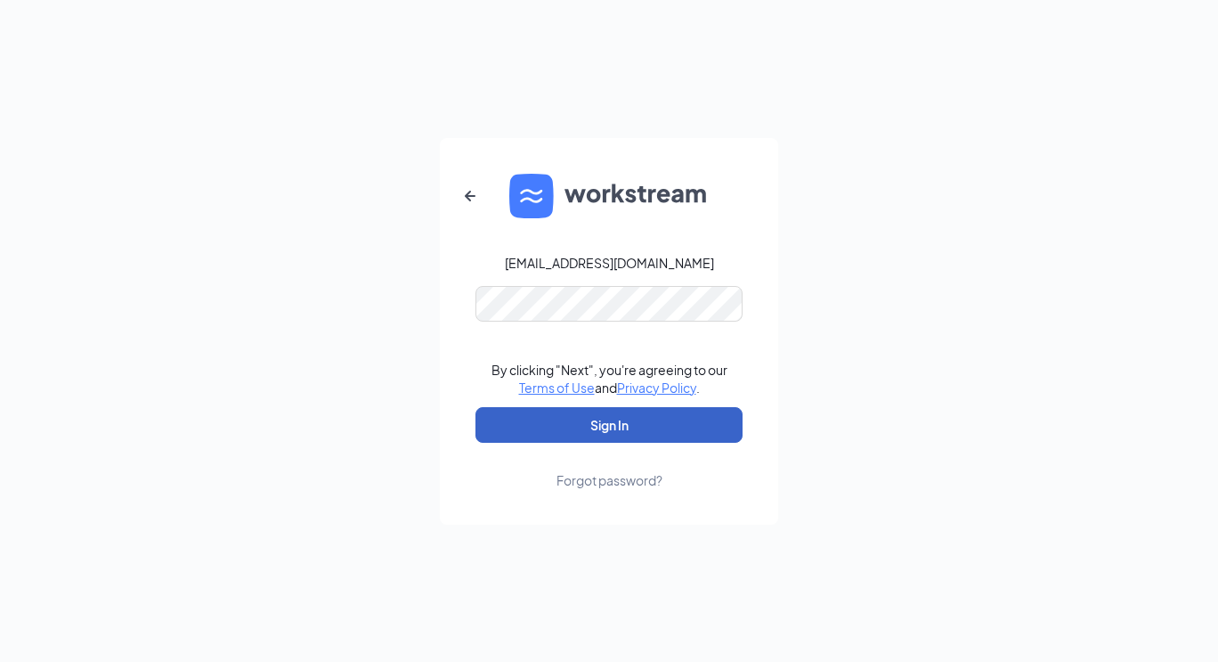
click at [584, 435] on button "Sign In" at bounding box center [609, 425] width 267 height 36
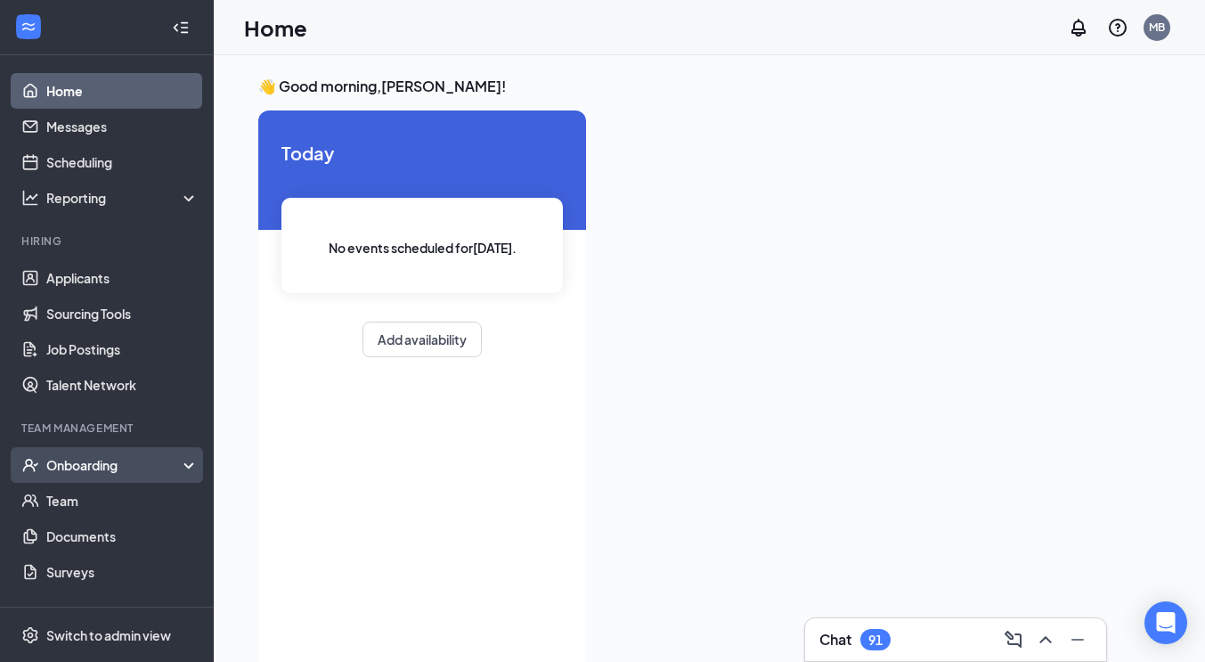
click at [99, 476] on div "Onboarding" at bounding box center [107, 465] width 214 height 36
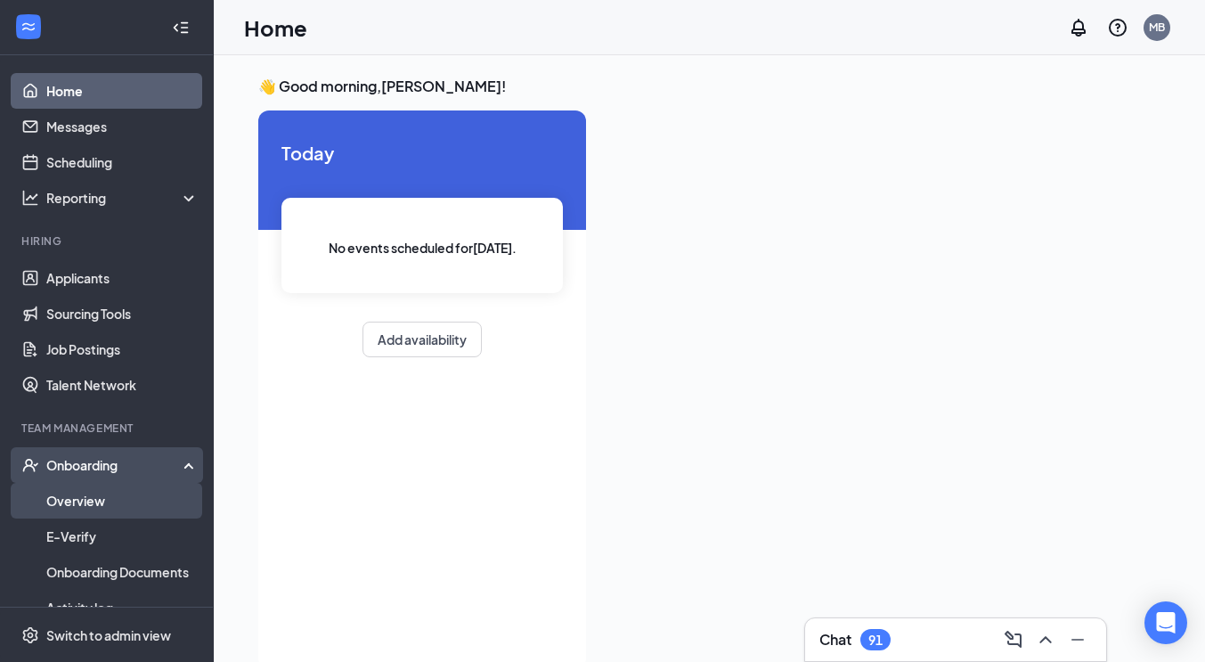
click at [91, 502] on link "Overview" at bounding box center [122, 501] width 152 height 36
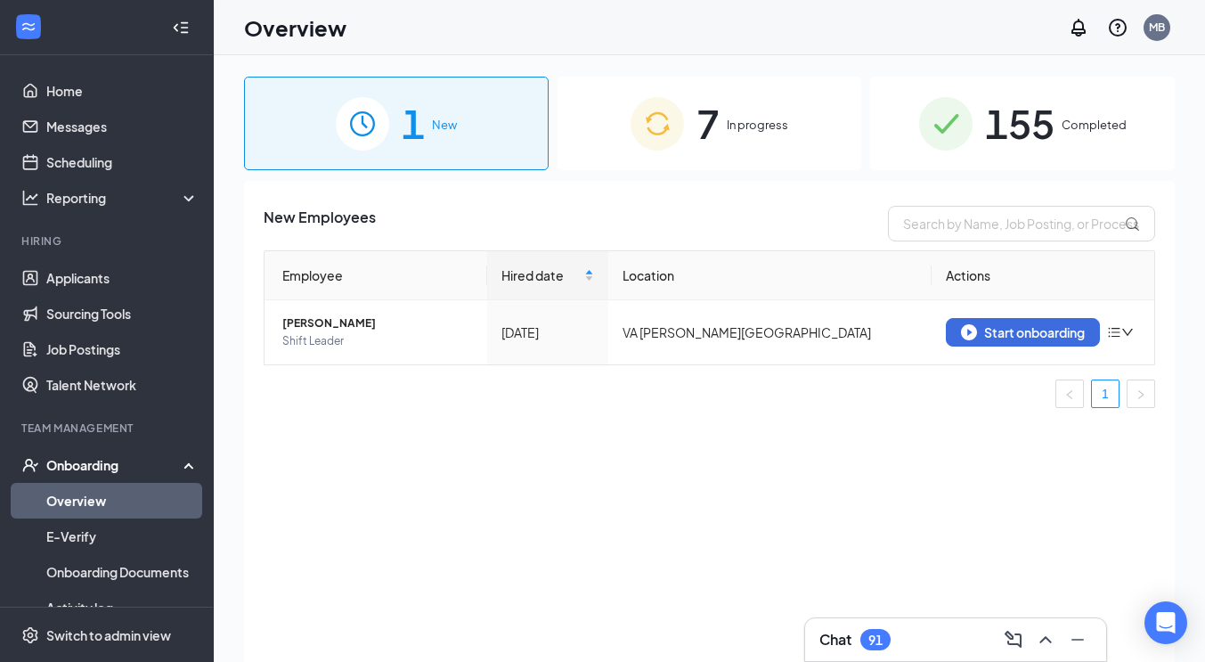
click at [697, 139] on span "7" at bounding box center [707, 123] width 23 height 61
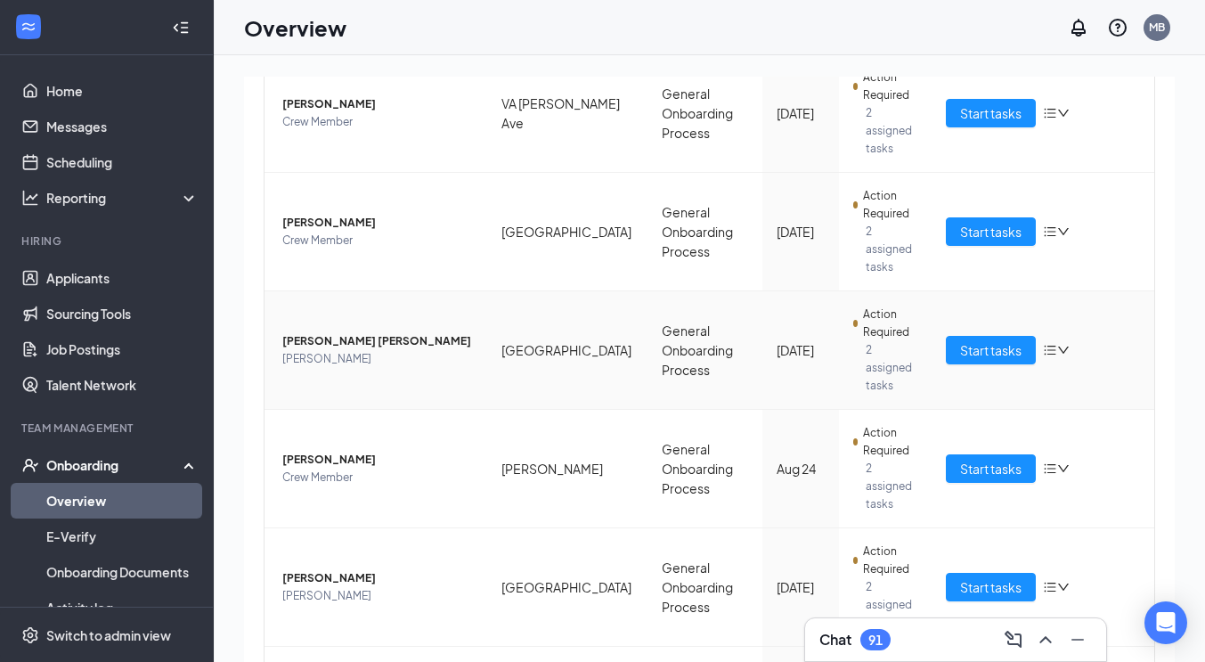
scroll to position [385, 0]
click at [573, 290] on td "[GEOGRAPHIC_DATA]" at bounding box center [567, 349] width 160 height 118
click at [960, 339] on span "Start tasks" at bounding box center [990, 349] width 61 height 20
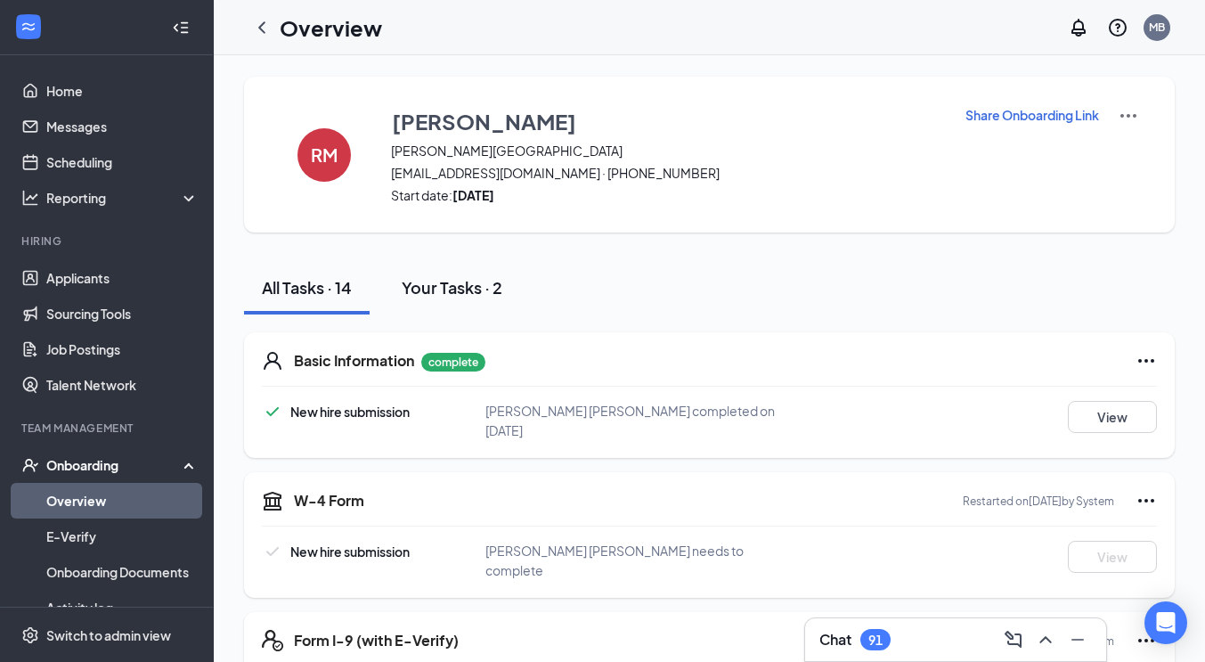
click at [467, 293] on div "Your Tasks · 2" at bounding box center [452, 287] width 101 height 22
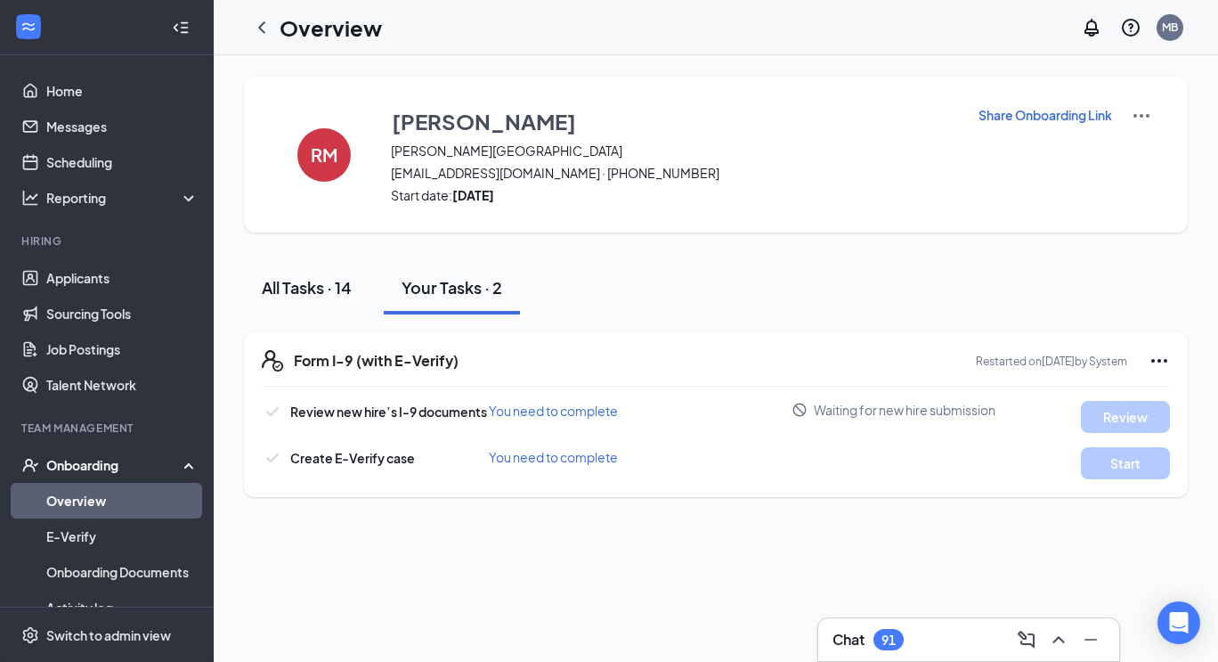
click at [322, 284] on div "All Tasks · 14" at bounding box center [307, 287] width 90 height 22
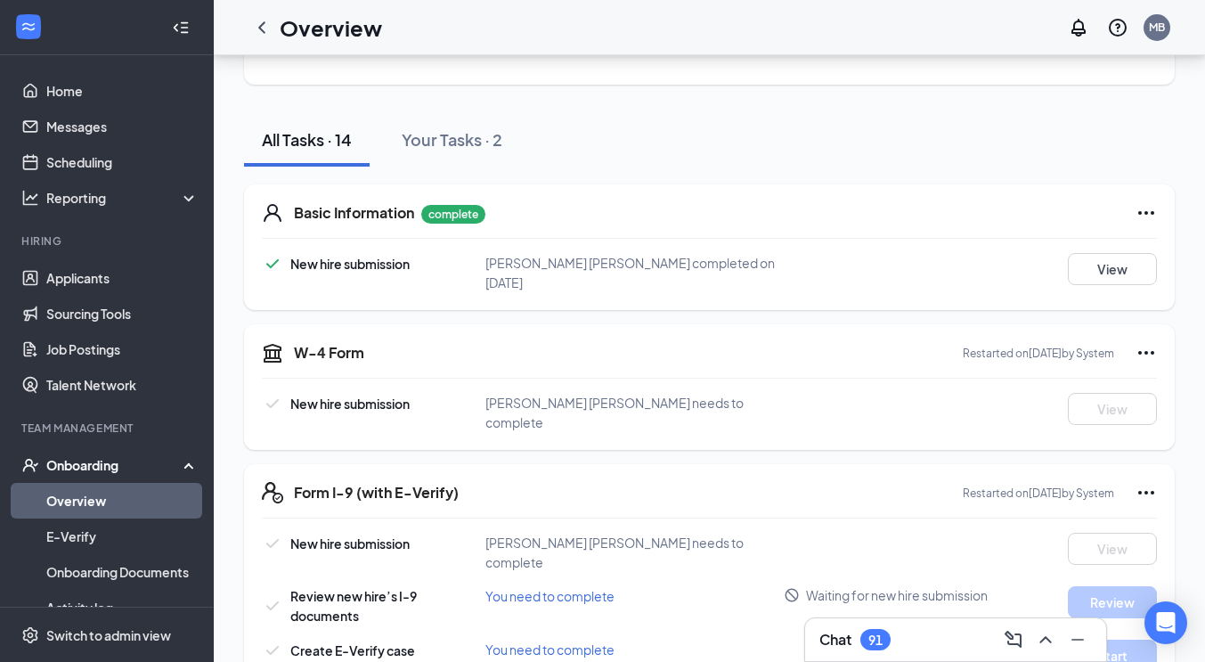
scroll to position [157, 0]
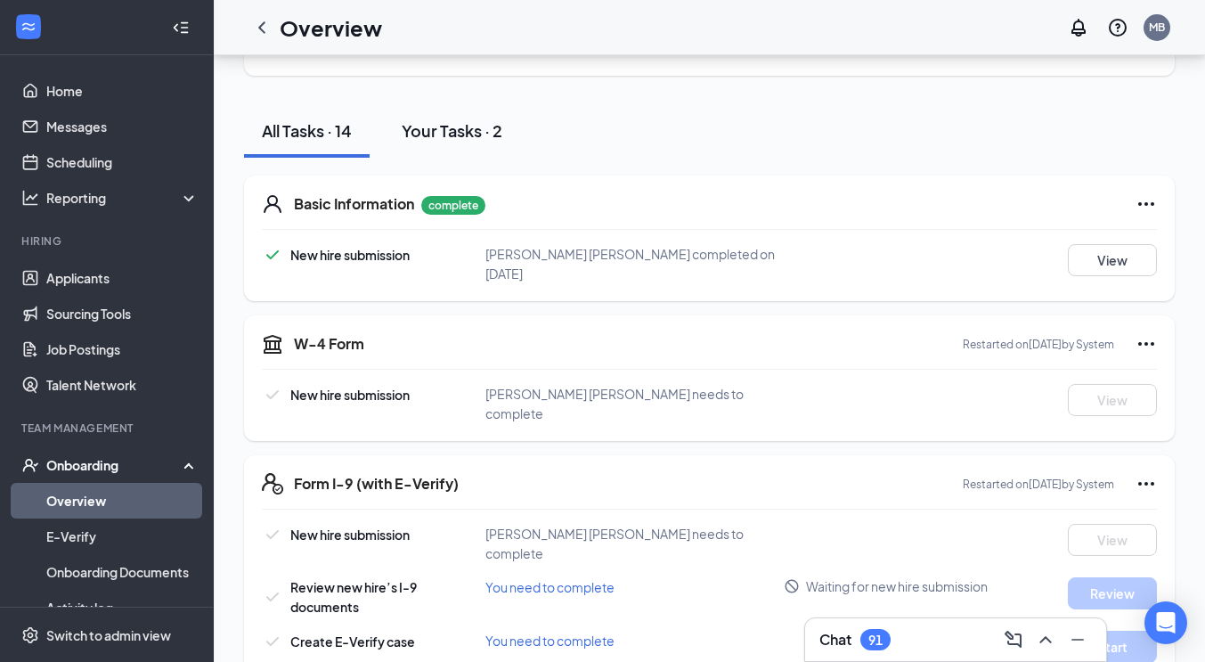
click at [436, 120] on div "Your Tasks · 2" at bounding box center [452, 130] width 101 height 22
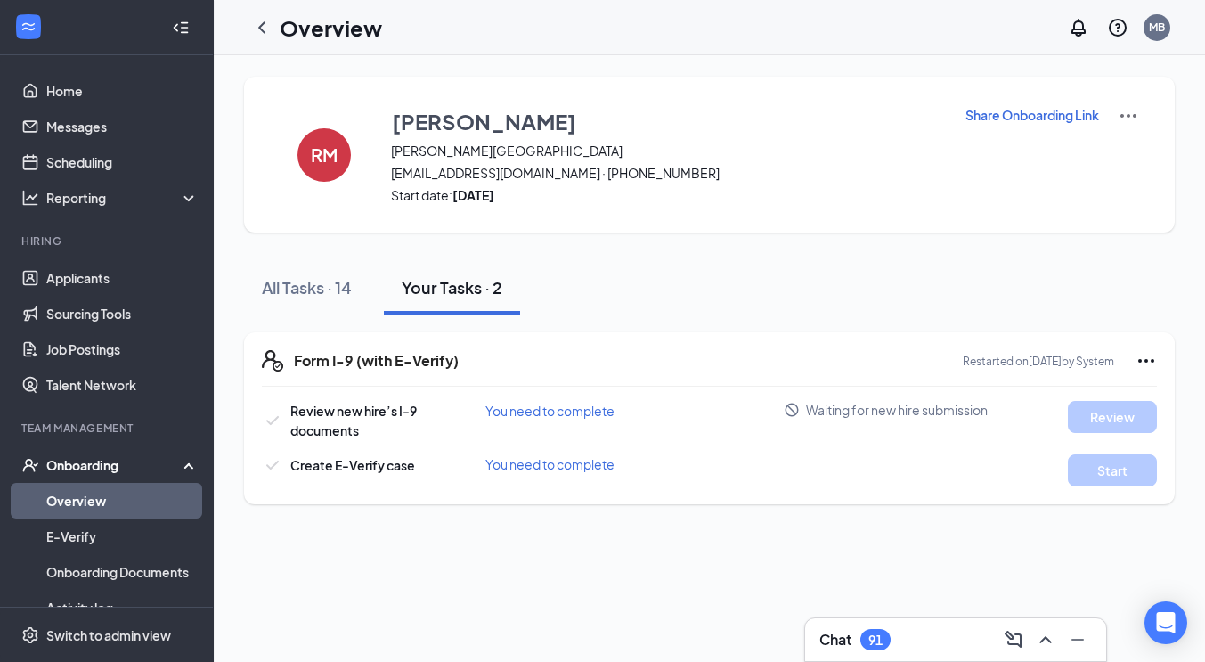
scroll to position [0, 0]
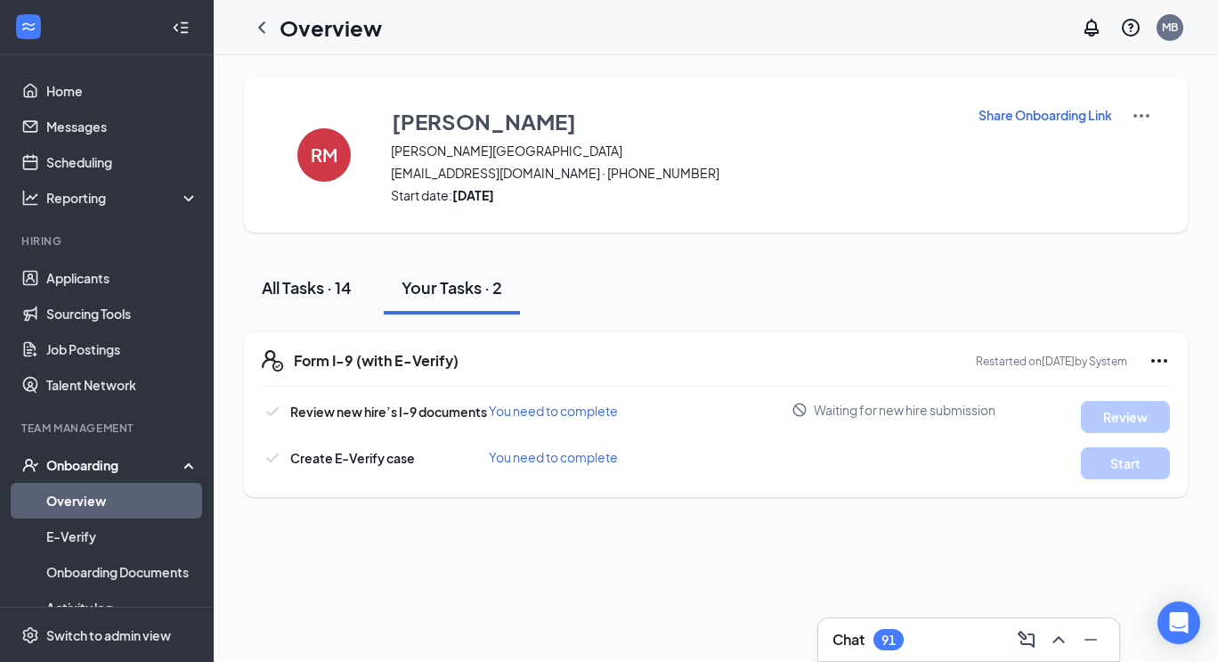
click at [314, 292] on div "All Tasks · 14" at bounding box center [307, 287] width 90 height 22
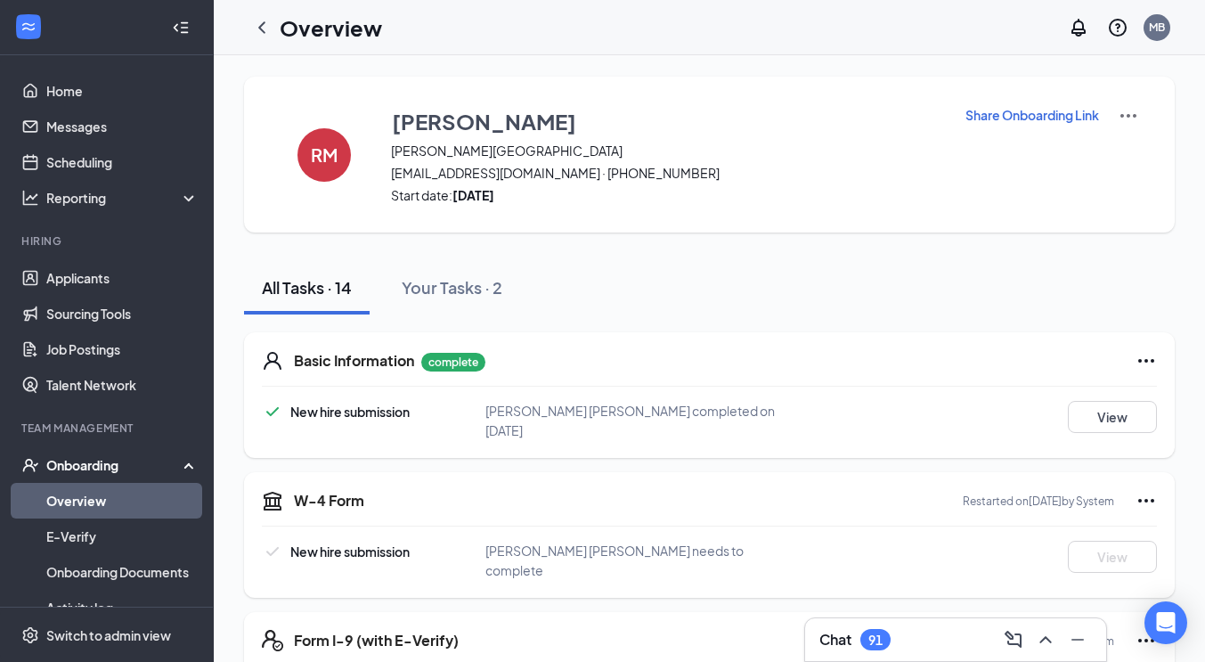
click at [315, 292] on div "All Tasks · 14" at bounding box center [307, 287] width 90 height 22
click at [422, 297] on div "Your Tasks · 2" at bounding box center [452, 287] width 101 height 22
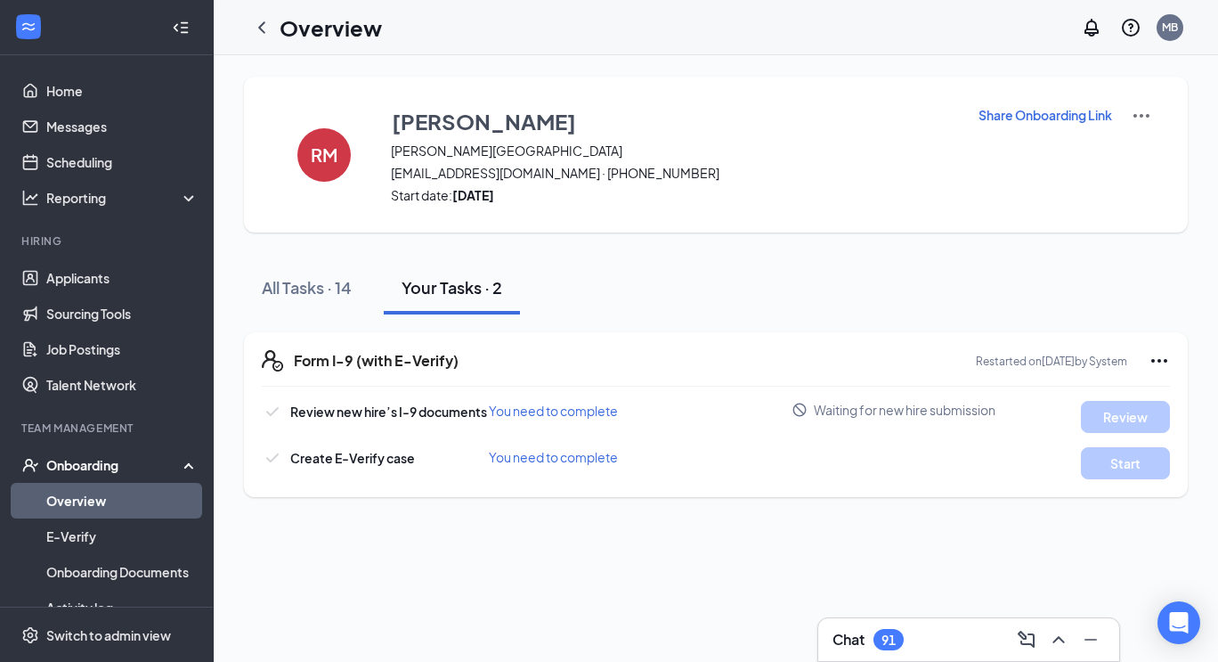
click at [1006, 117] on p "Share Onboarding Link" at bounding box center [1046, 115] width 134 height 18
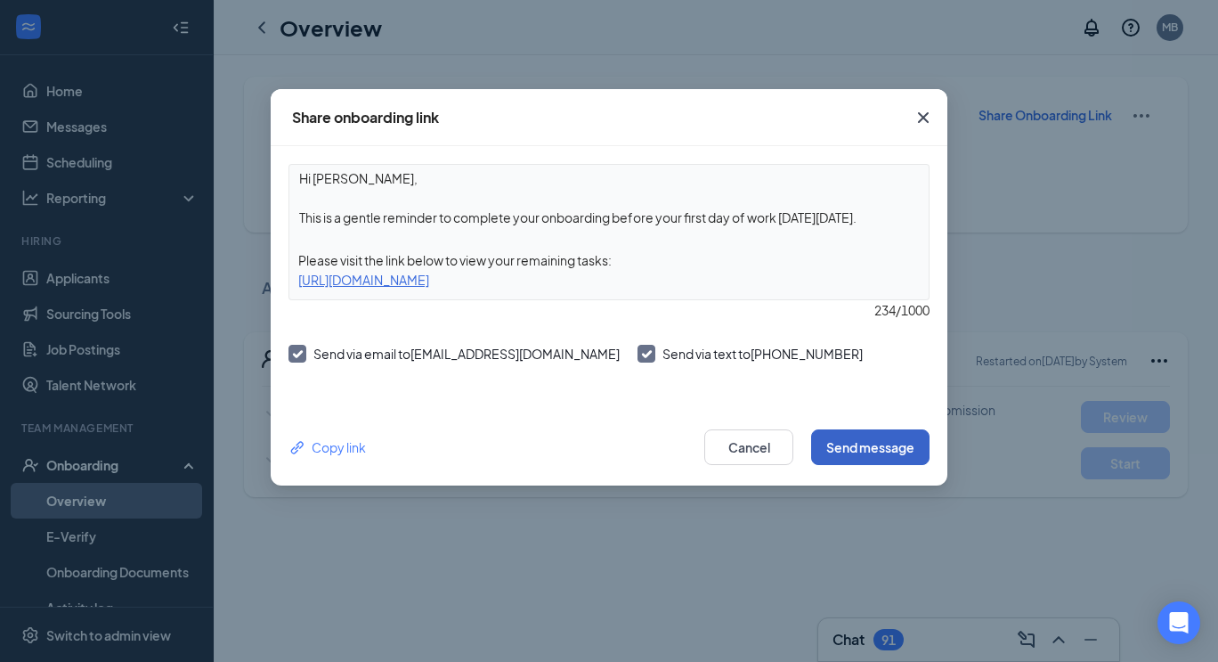
click at [879, 438] on button "Send message" at bounding box center [870, 447] width 118 height 36
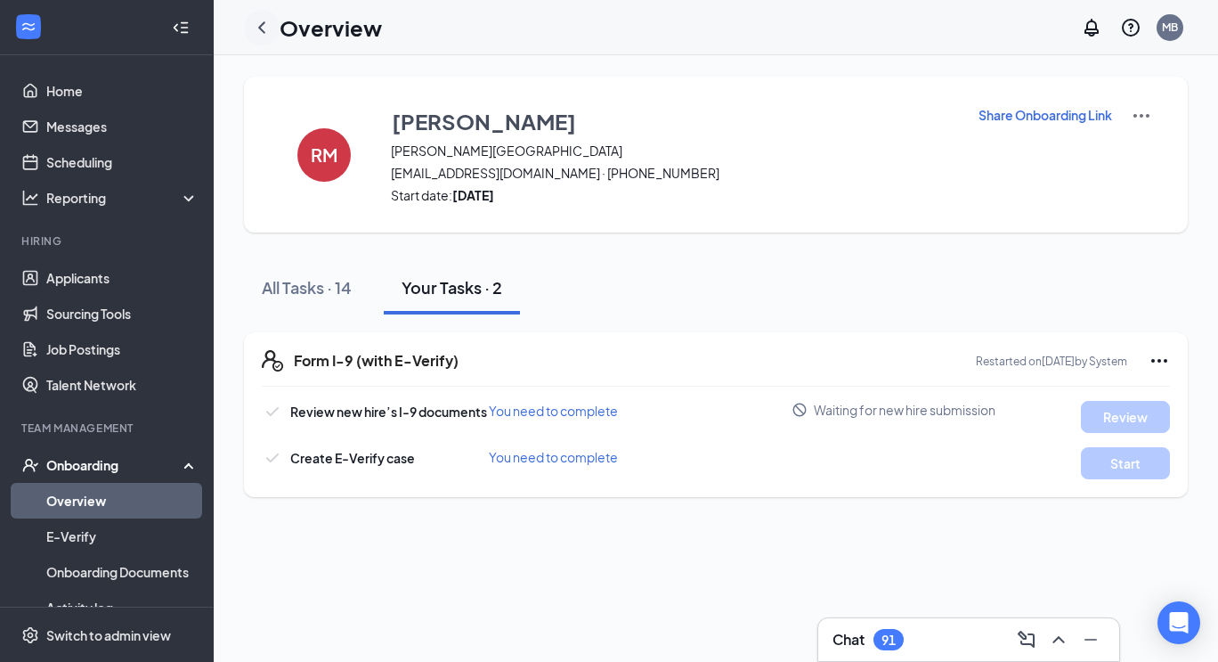
drag, startPoint x: 281, startPoint y: 20, endPoint x: 266, endPoint y: 25, distance: 14.9
click at [281, 24] on h1 "Overview" at bounding box center [331, 27] width 102 height 30
click at [260, 29] on icon "ChevronLeft" at bounding box center [261, 27] width 21 height 21
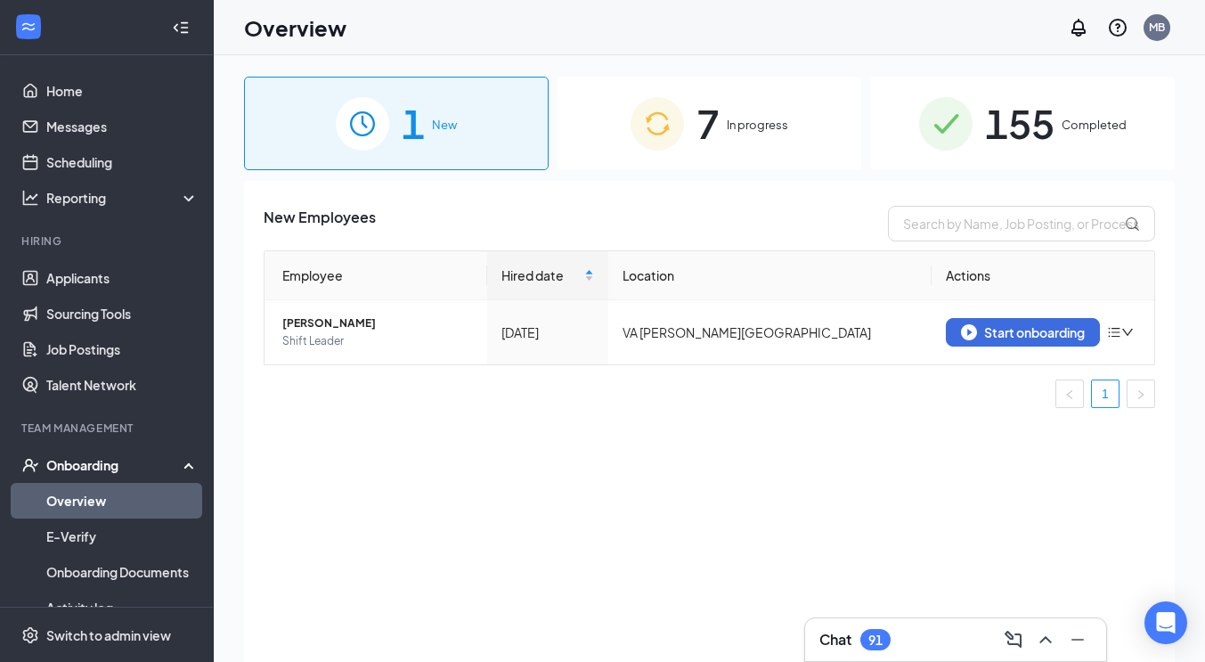
click at [683, 135] on img at bounding box center [657, 123] width 53 height 53
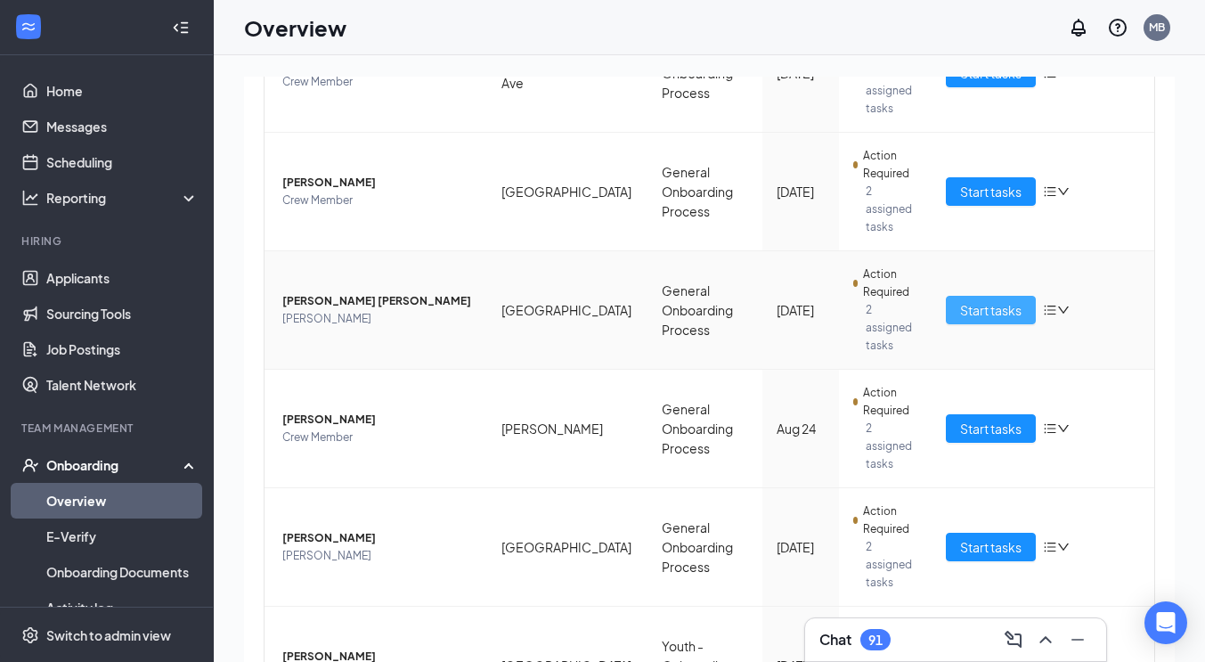
click at [970, 300] on span "Start tasks" at bounding box center [990, 310] width 61 height 20
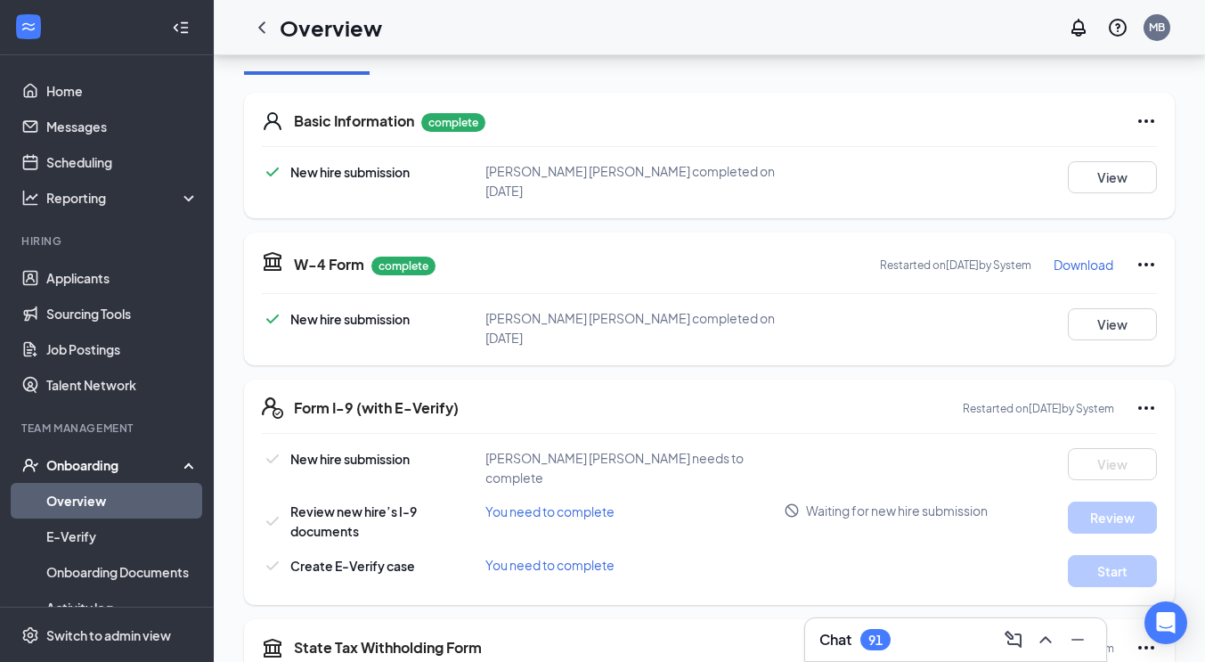
scroll to position [262, 0]
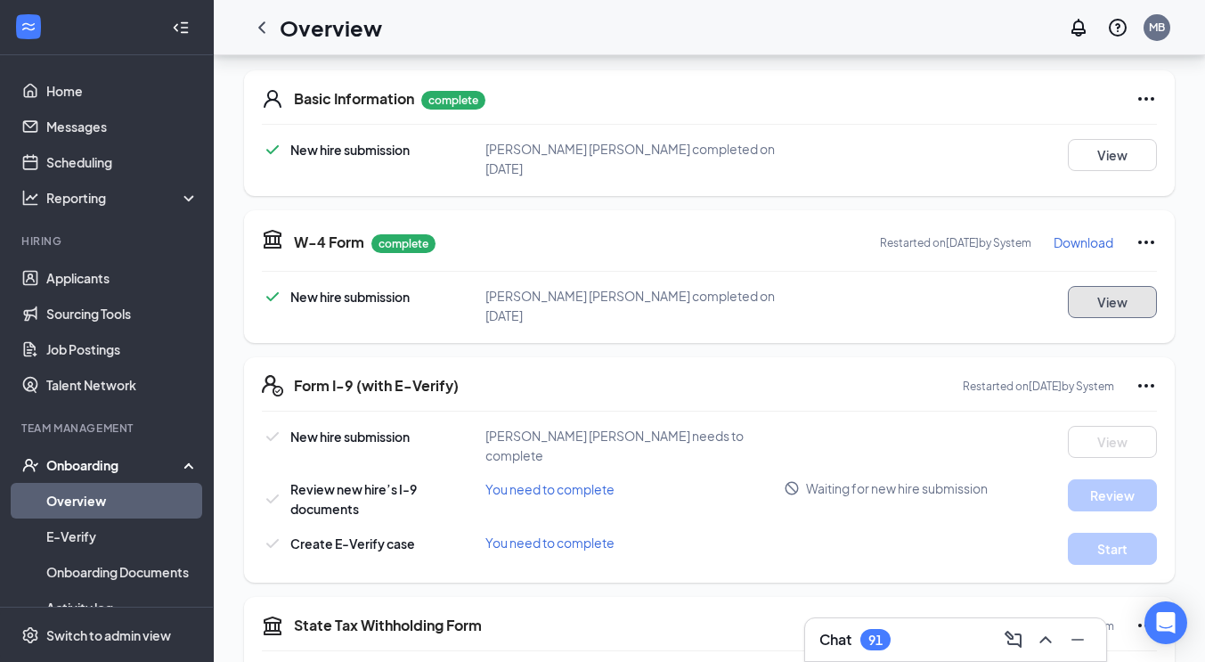
click at [1127, 289] on button "View" at bounding box center [1112, 302] width 89 height 32
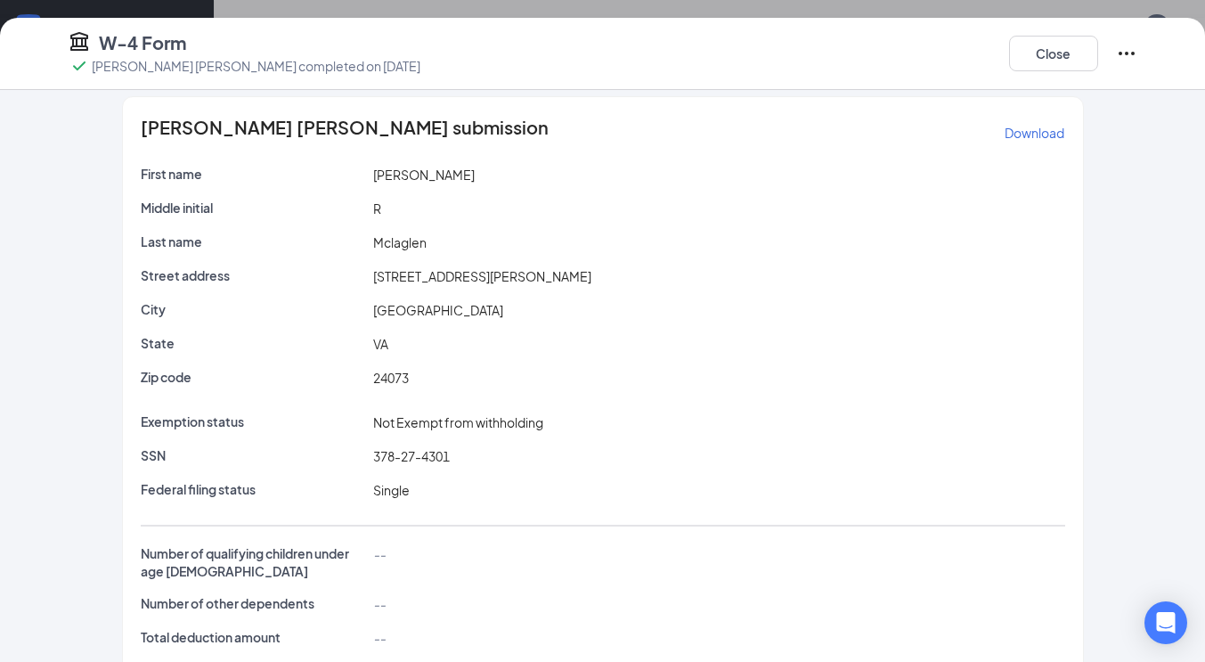
scroll to position [0, 0]
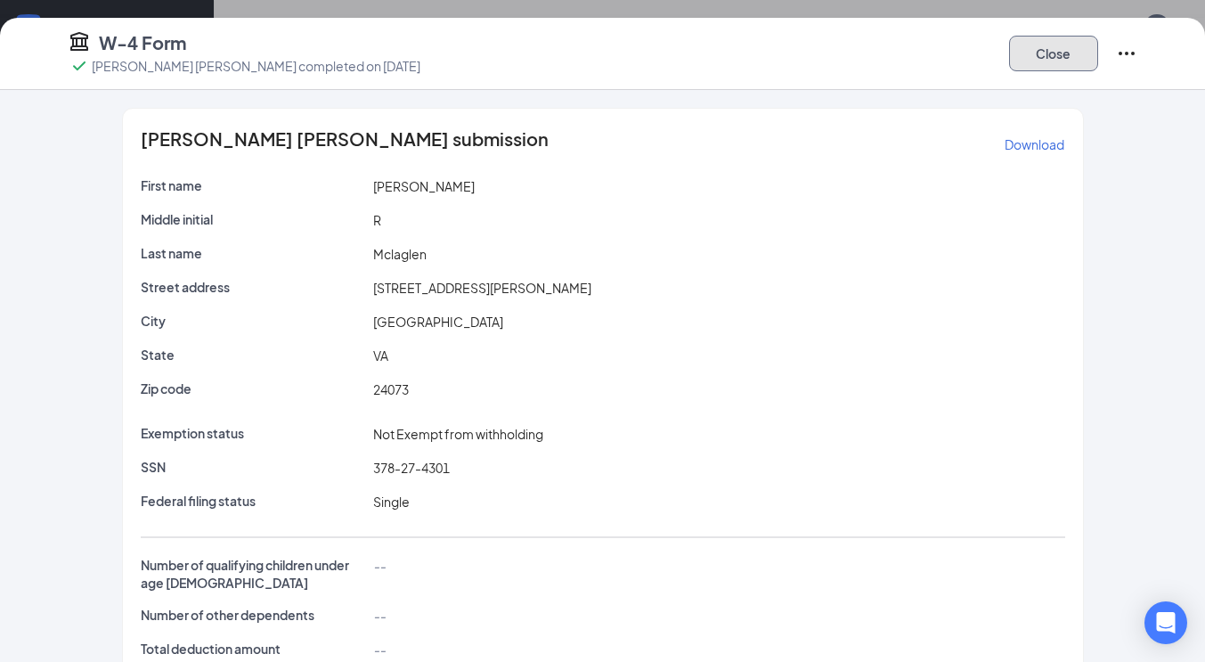
click at [1031, 60] on button "Close" at bounding box center [1053, 54] width 89 height 36
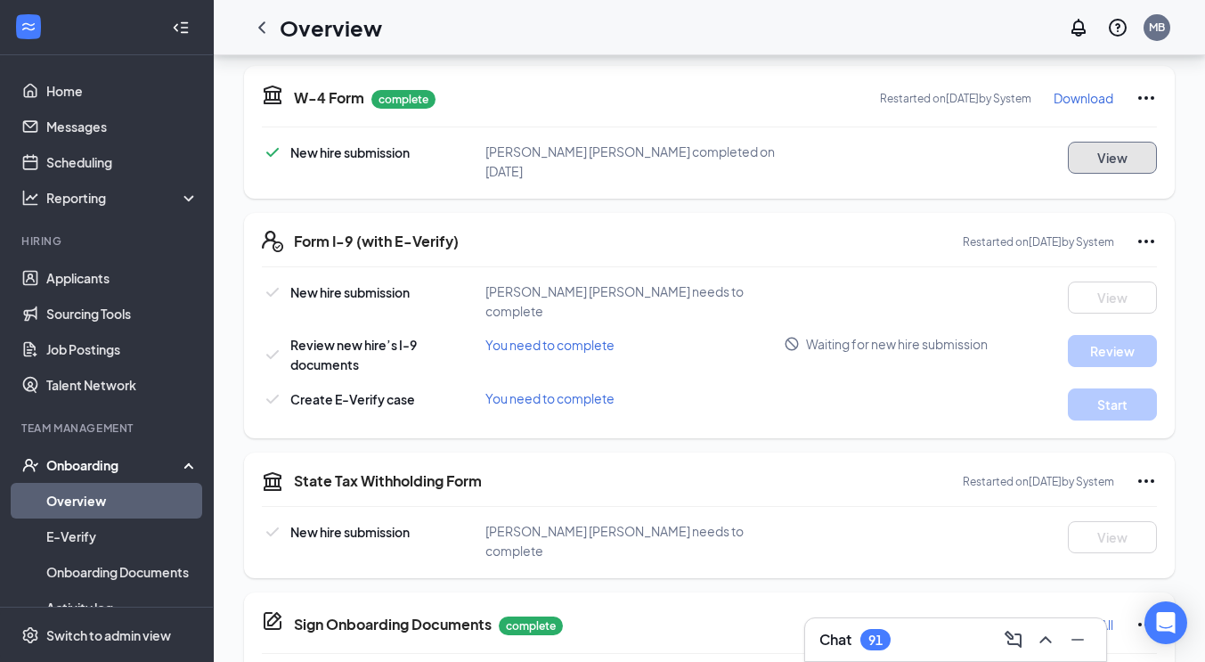
scroll to position [295, 0]
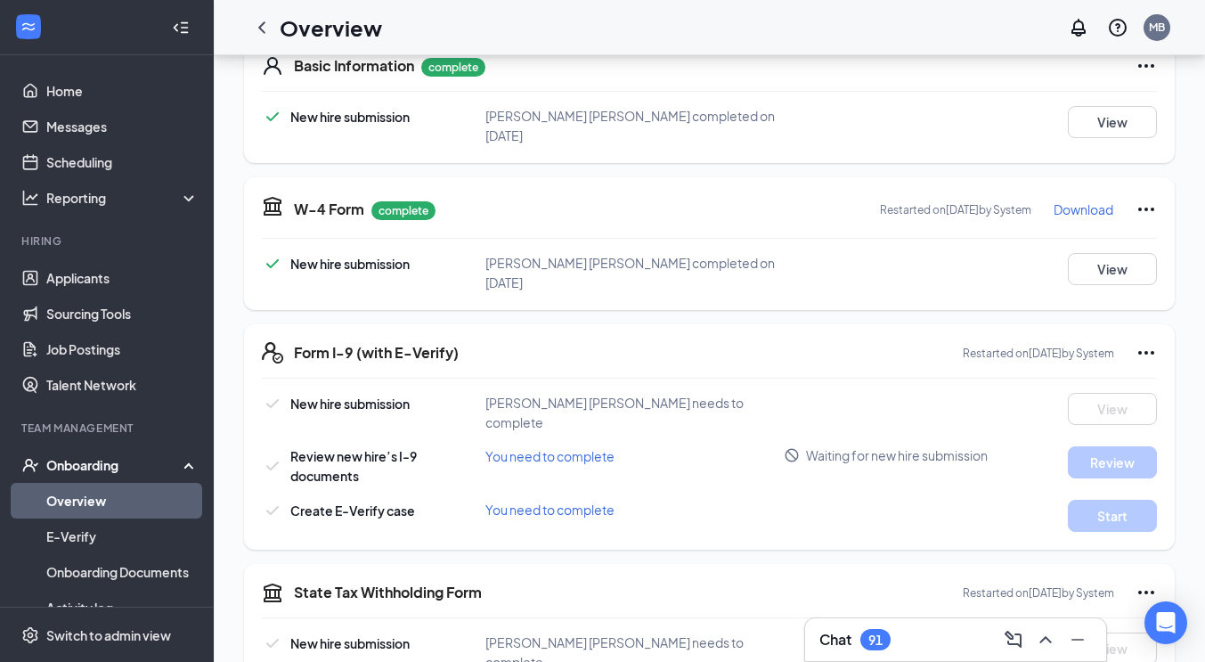
click at [1154, 200] on icon "Ellipses" at bounding box center [1145, 209] width 21 height 21
click at [1099, 241] on span "Restart" at bounding box center [1111, 240] width 43 height 18
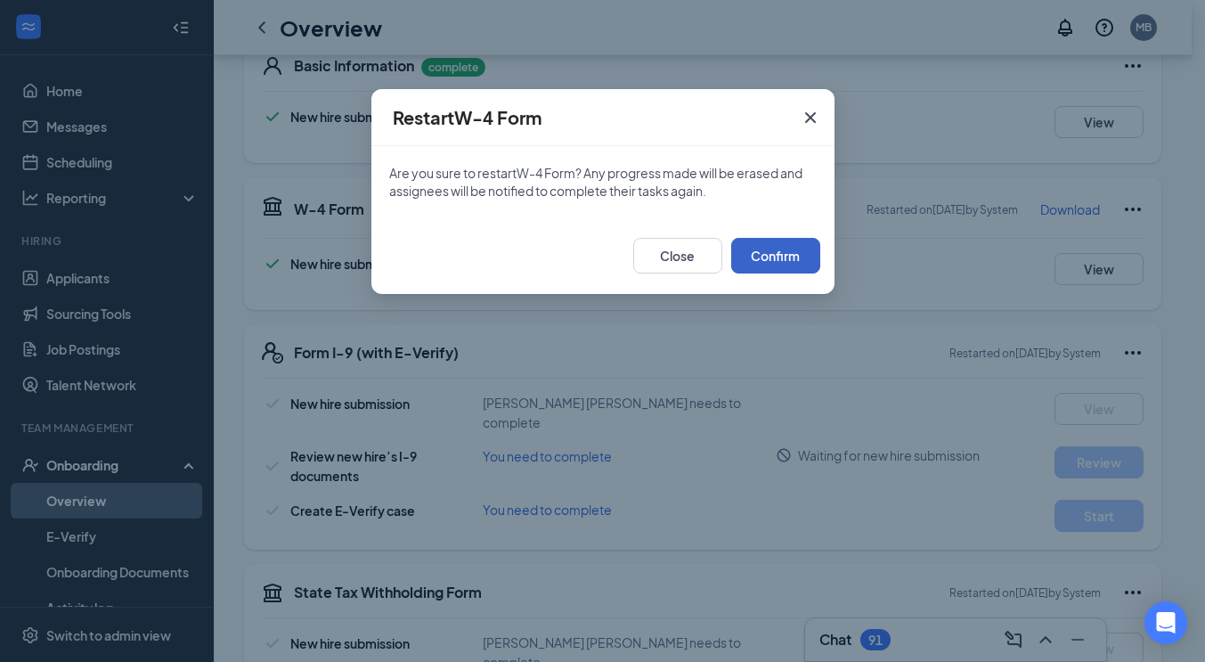
click at [779, 253] on button "Confirm" at bounding box center [775, 256] width 89 height 36
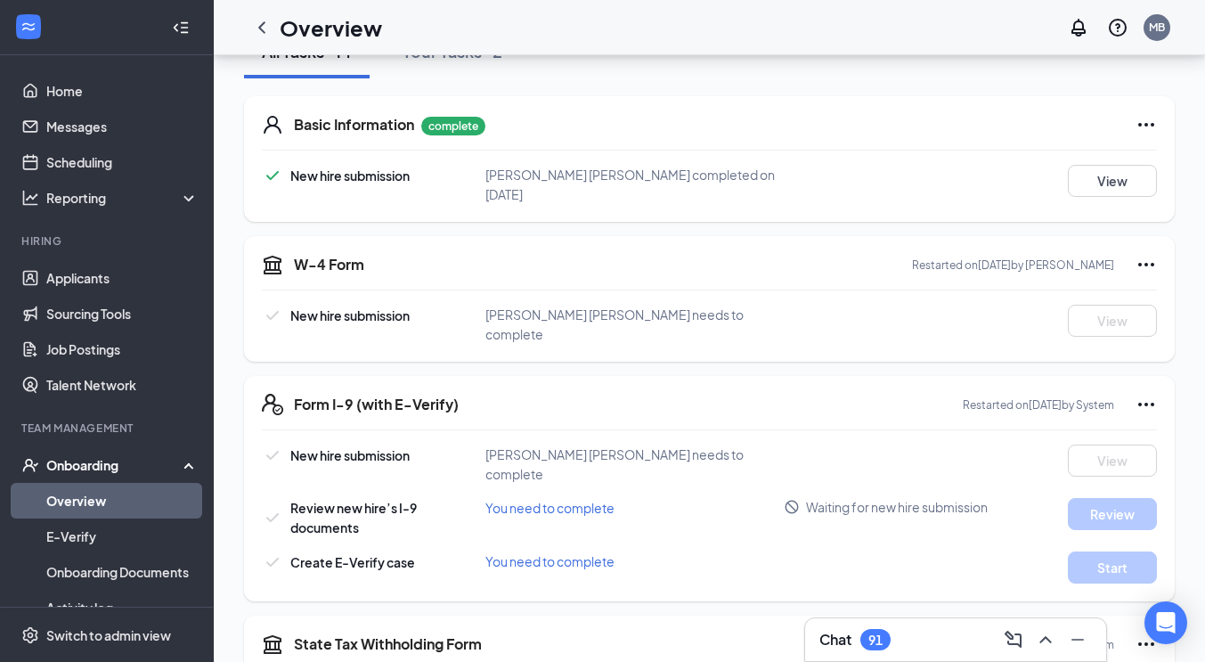
scroll to position [235, 0]
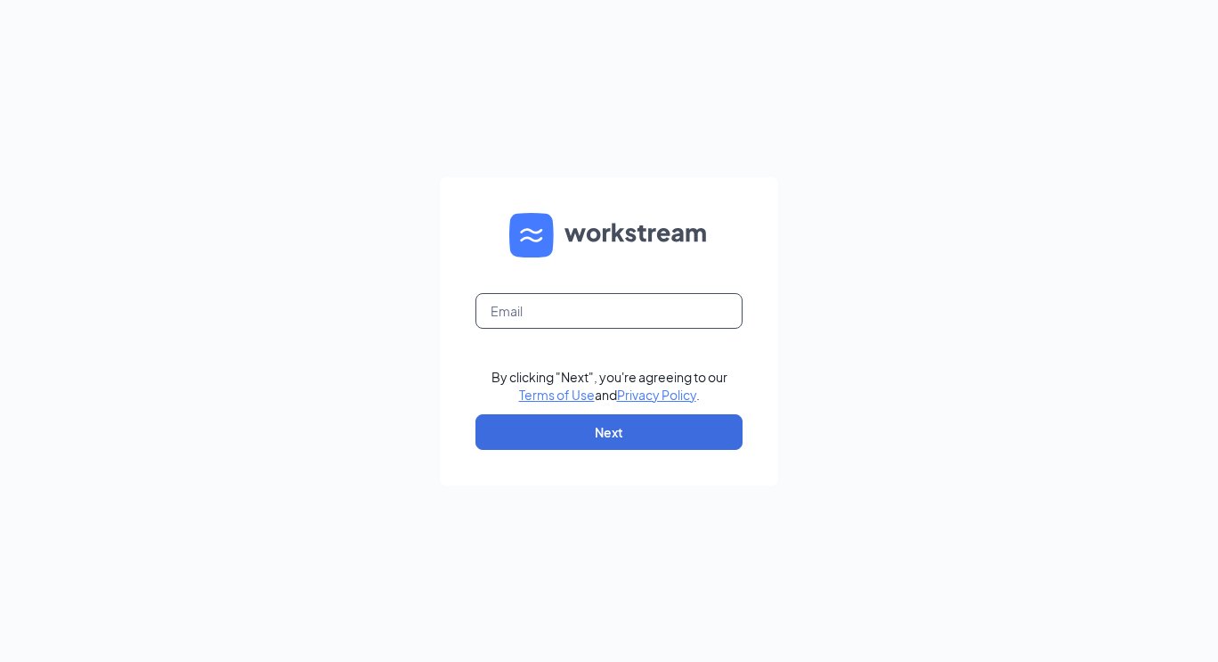
click at [558, 303] on input "text" at bounding box center [609, 311] width 267 height 36
type input "[EMAIL_ADDRESS][DOMAIN_NAME]"
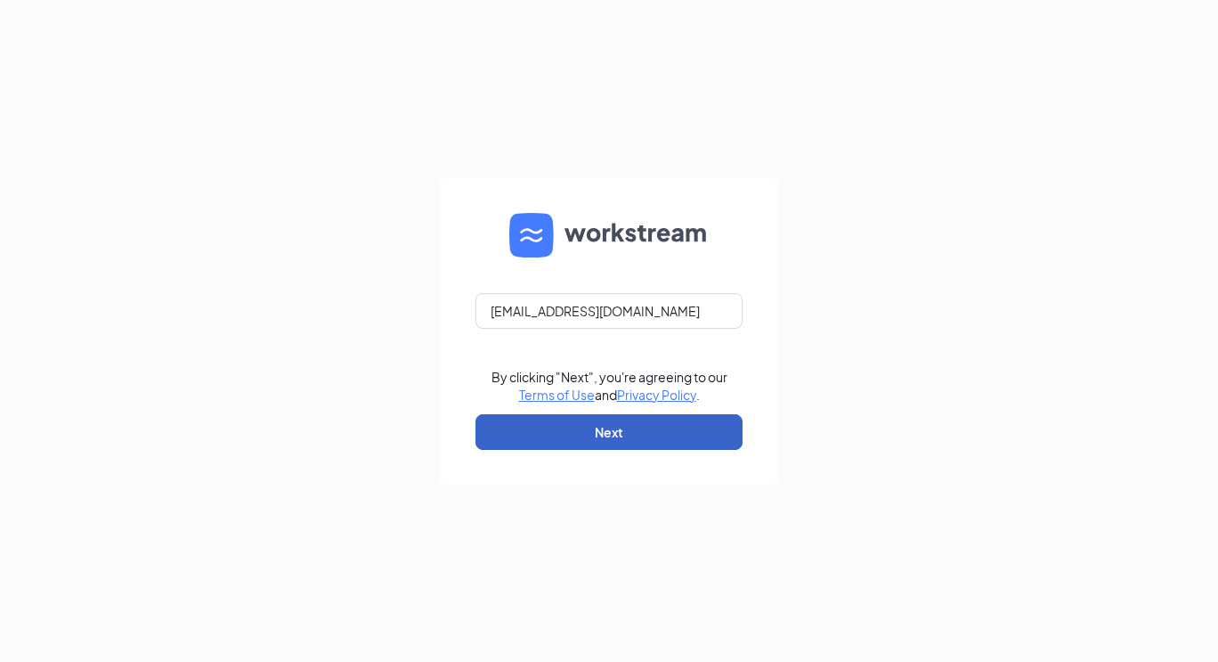
click at [595, 422] on button "Next" at bounding box center [609, 432] width 267 height 36
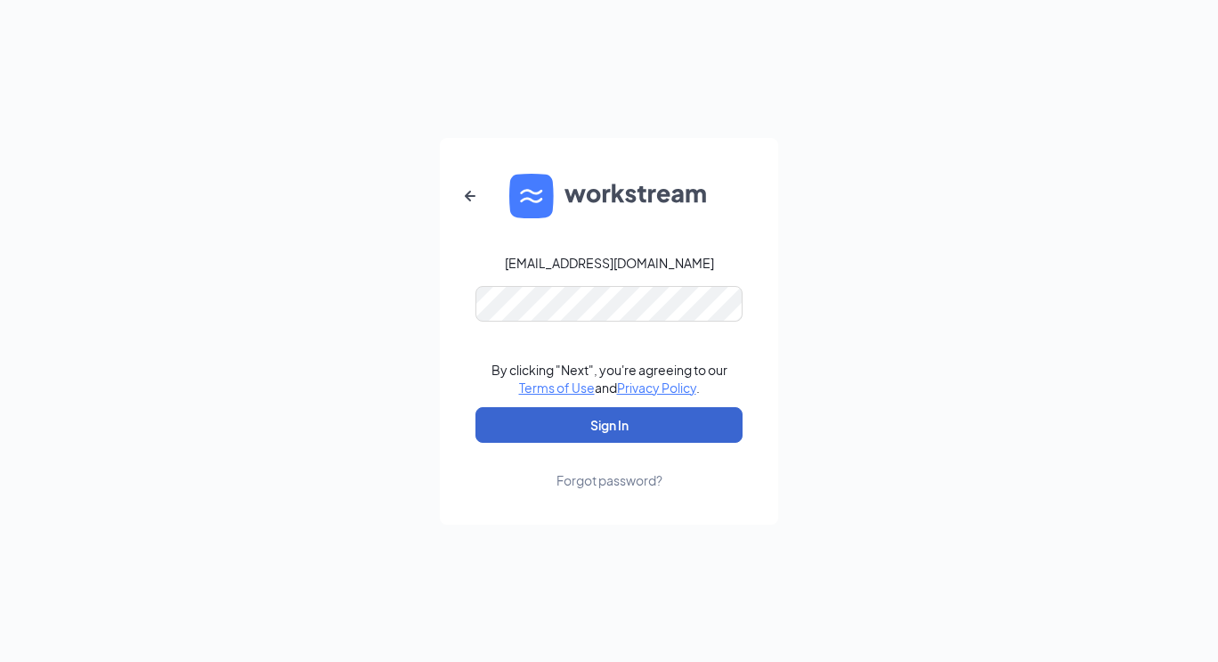
click at [597, 422] on button "Sign In" at bounding box center [609, 425] width 267 height 36
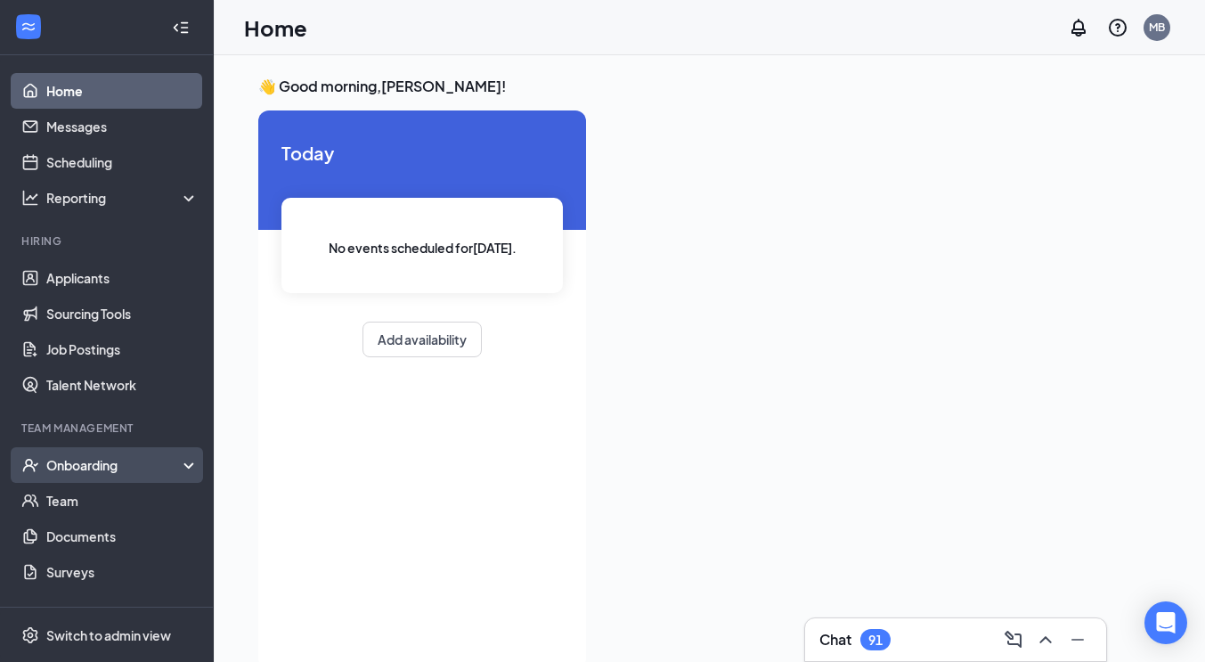
click at [55, 462] on div "Onboarding" at bounding box center [114, 465] width 137 height 18
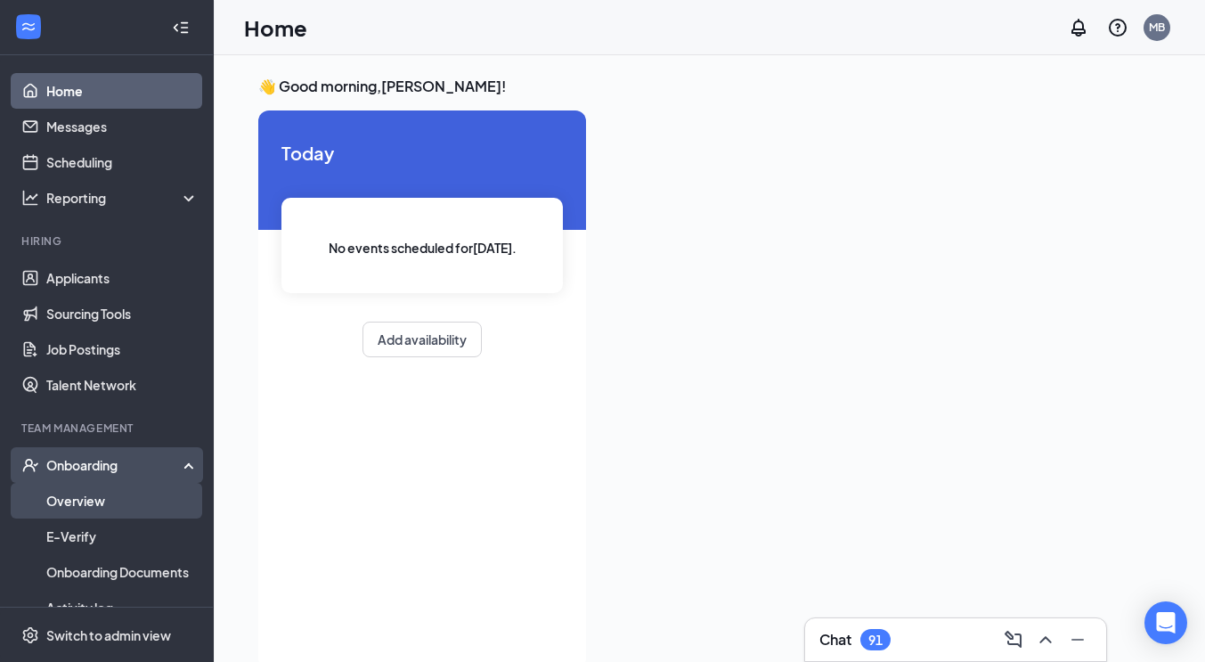
click at [113, 491] on link "Overview" at bounding box center [122, 501] width 152 height 36
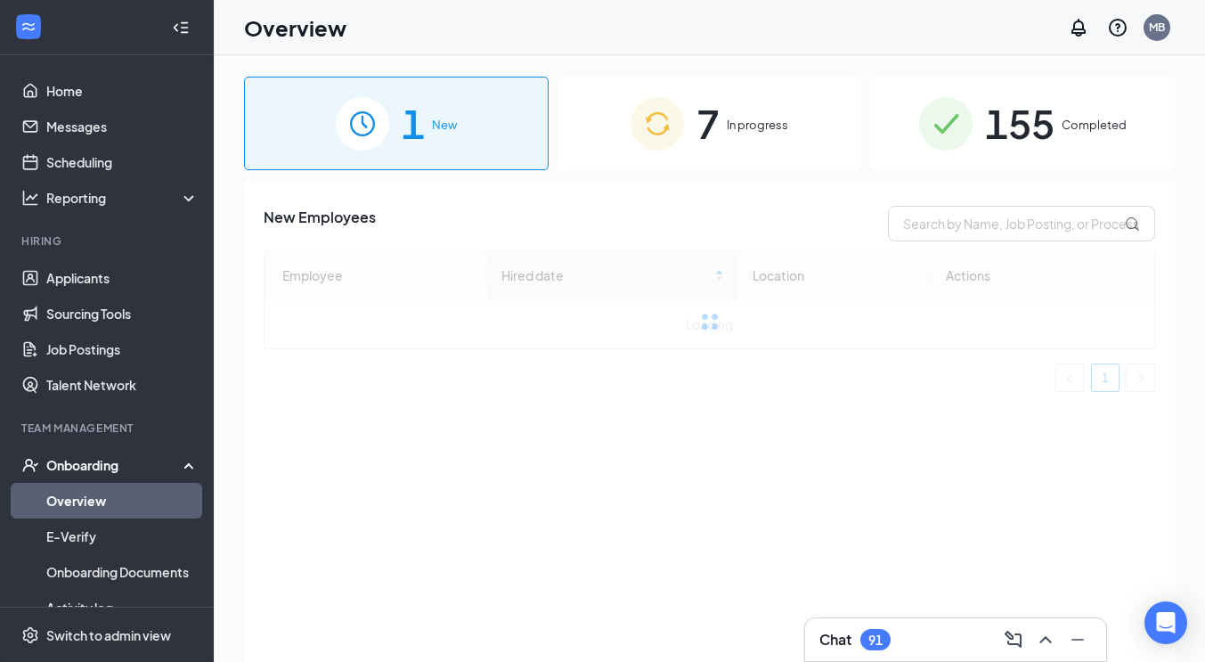
click at [741, 132] on span "In progress" at bounding box center [757, 125] width 61 height 18
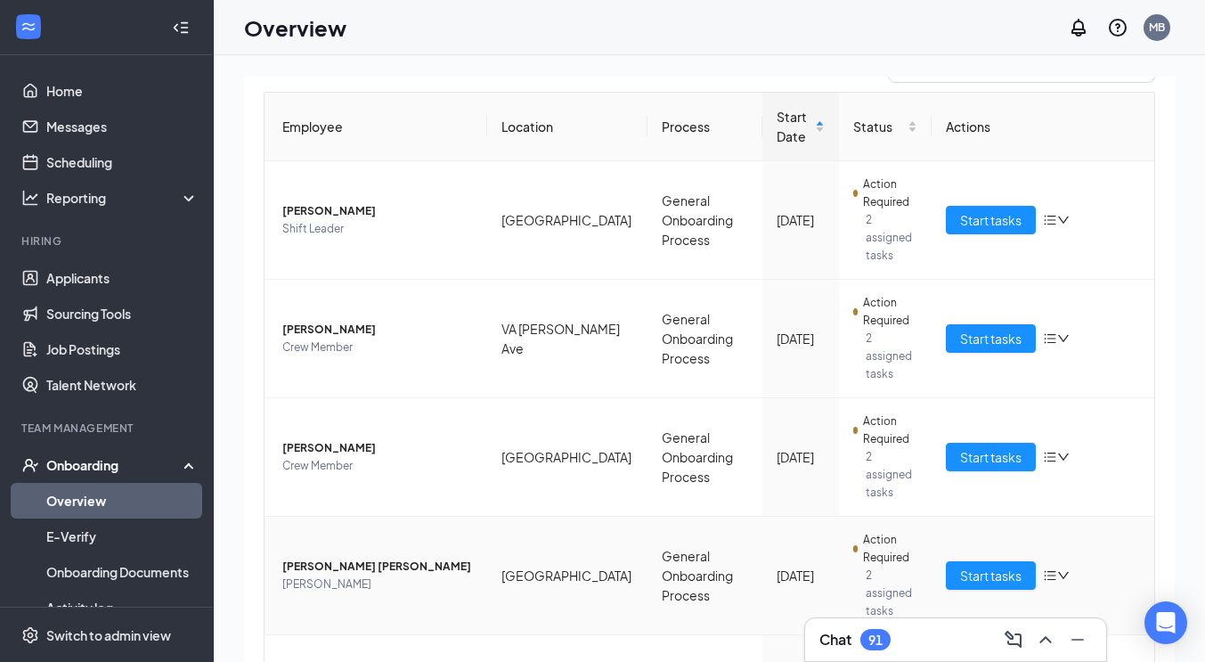
scroll to position [175, 0]
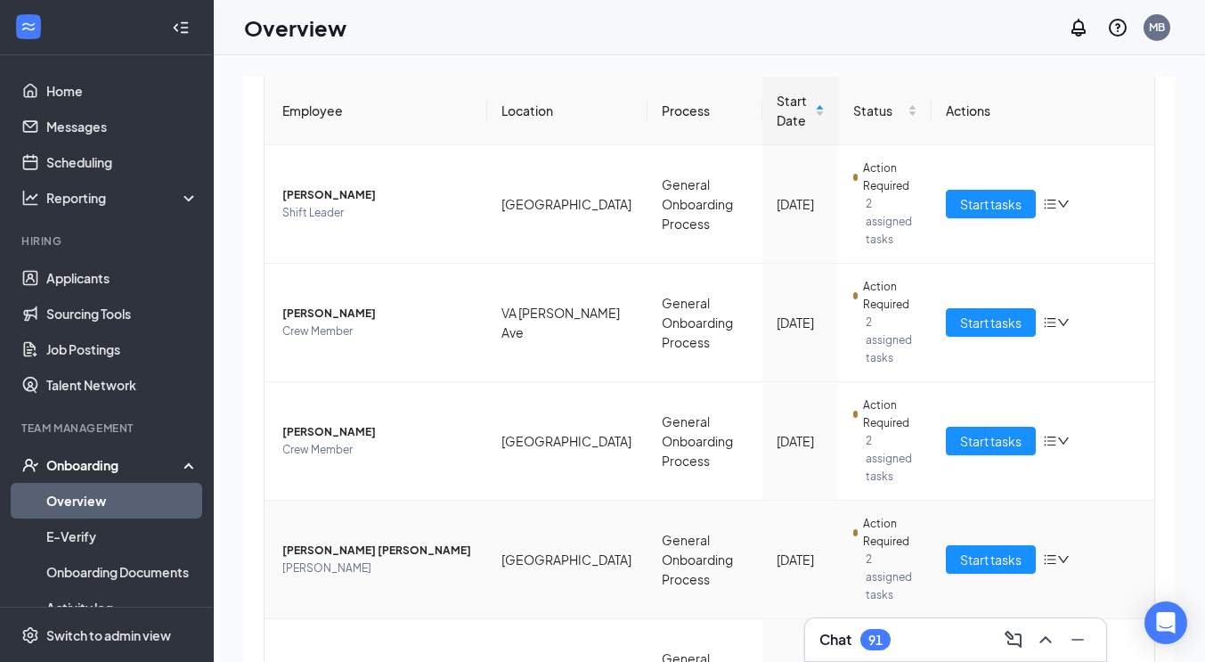
click at [358, 559] on span "Baker" at bounding box center [377, 568] width 191 height 18
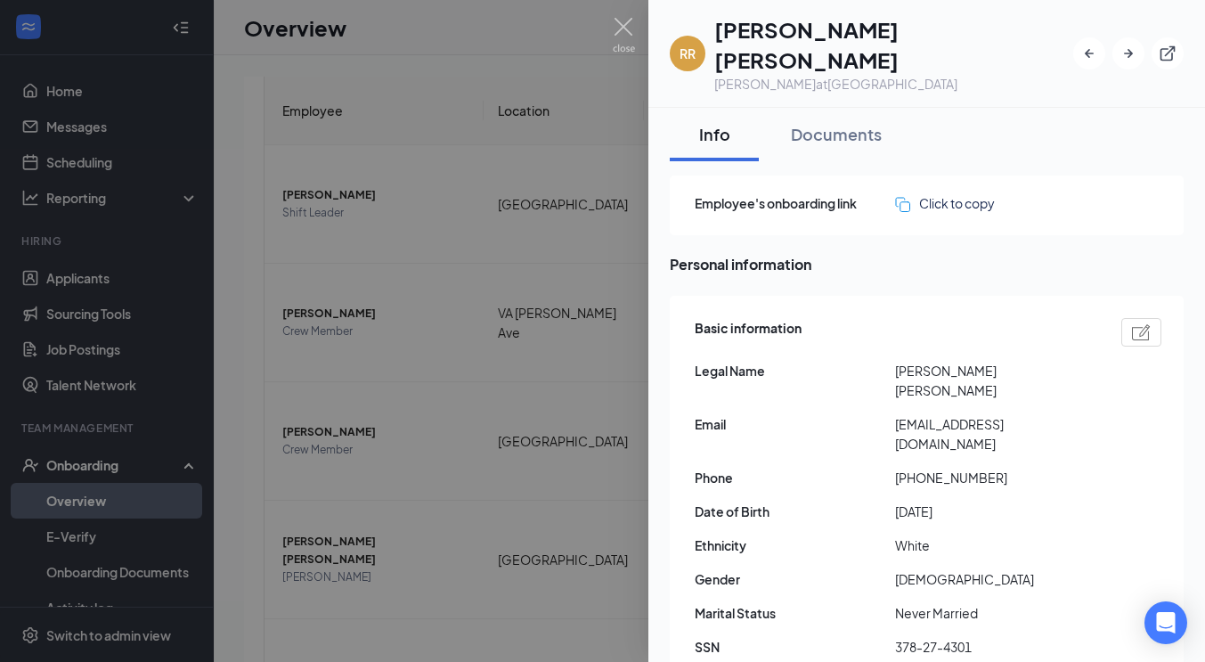
click at [366, 489] on div at bounding box center [602, 331] width 1205 height 662
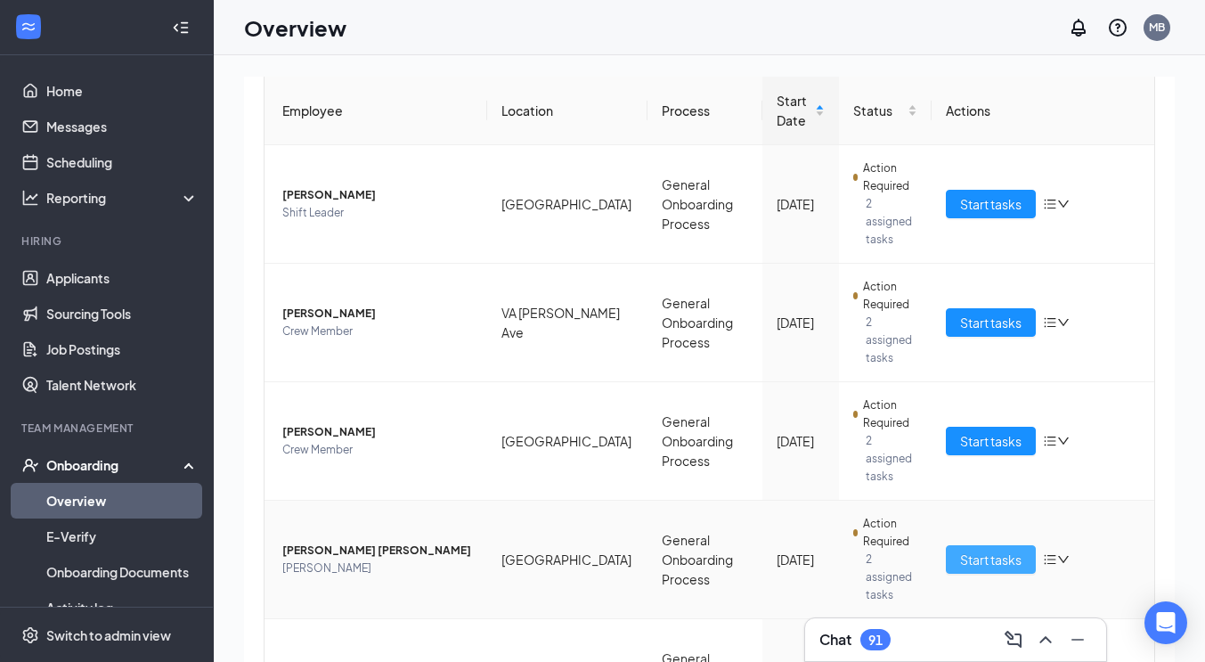
click at [997, 549] on span "Start tasks" at bounding box center [990, 559] width 61 height 20
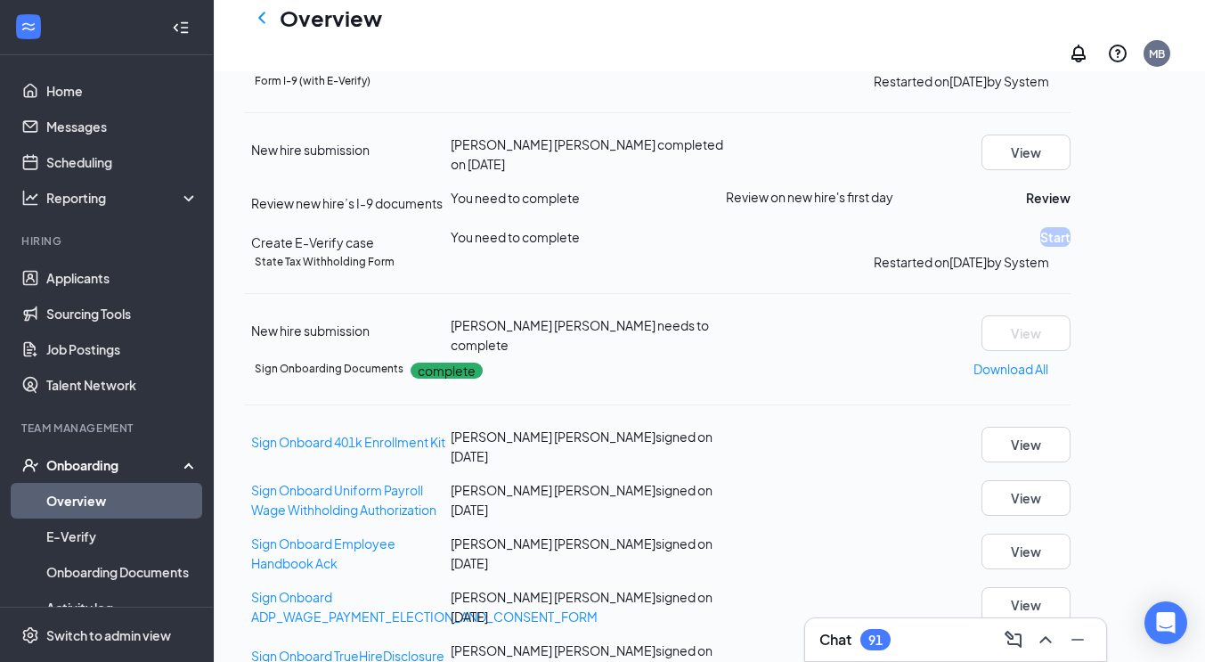
scroll to position [376, 0]
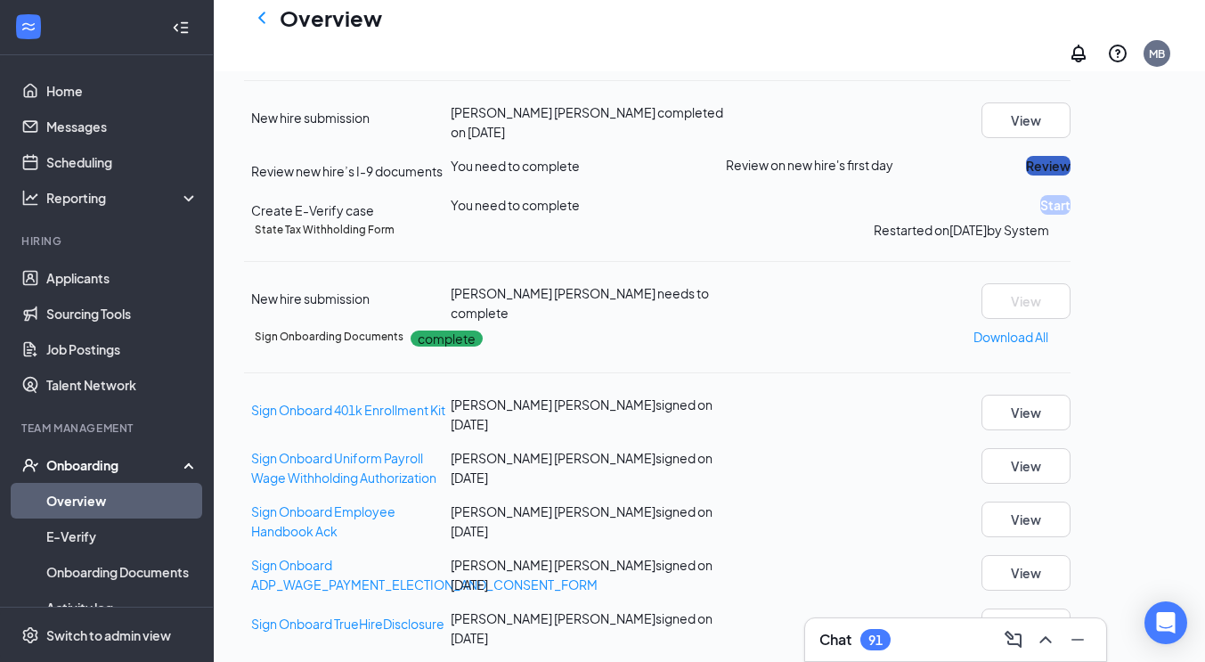
click at [1070, 175] on button "Review" at bounding box center [1048, 166] width 45 height 20
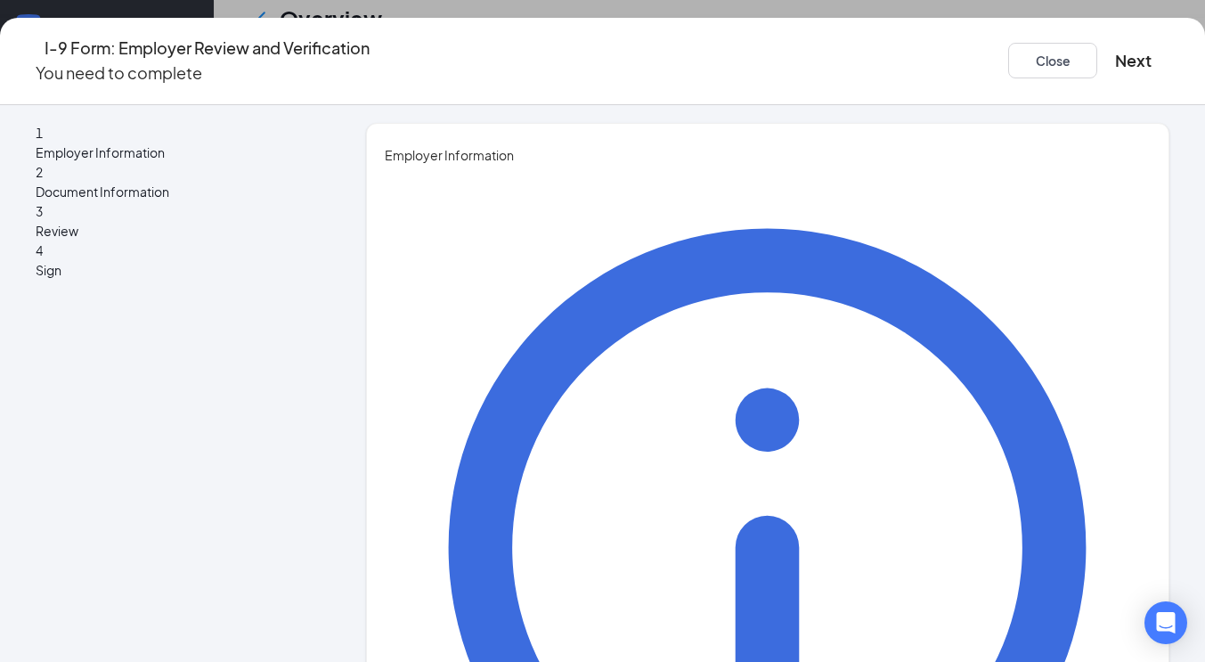
type input "Michael"
type input "Boswell"
type input "District manager"
type input "[EMAIL_ADDRESS][DOMAIN_NAME]"
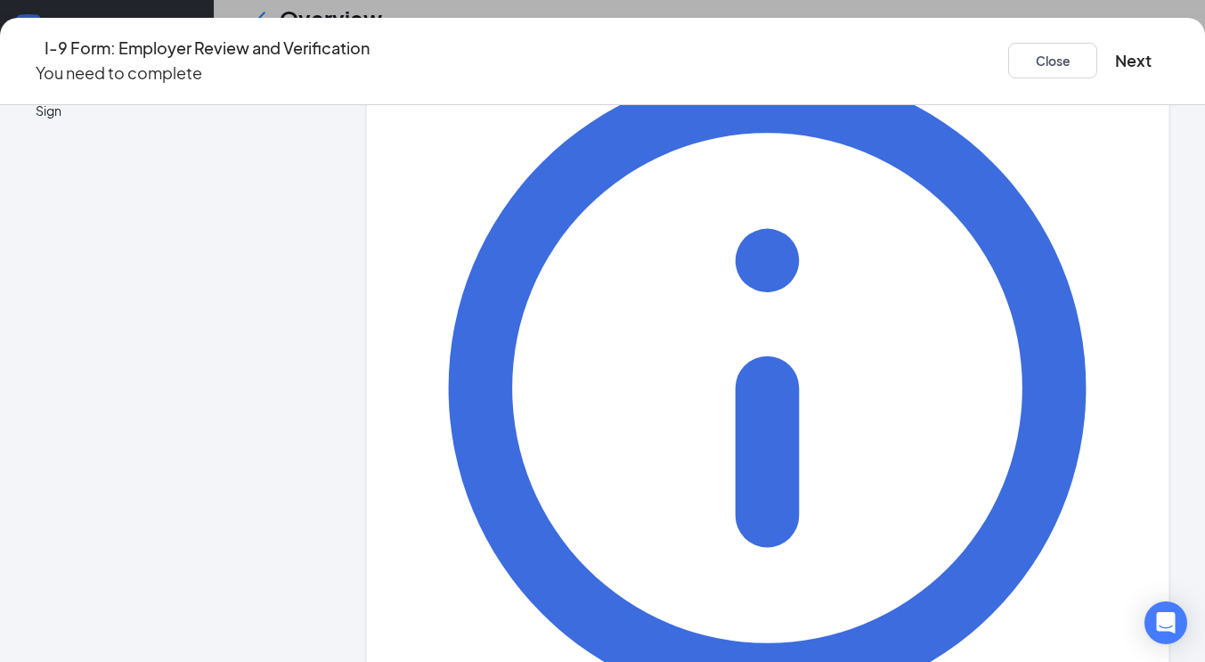
scroll to position [476, 0]
type input "5405258630"
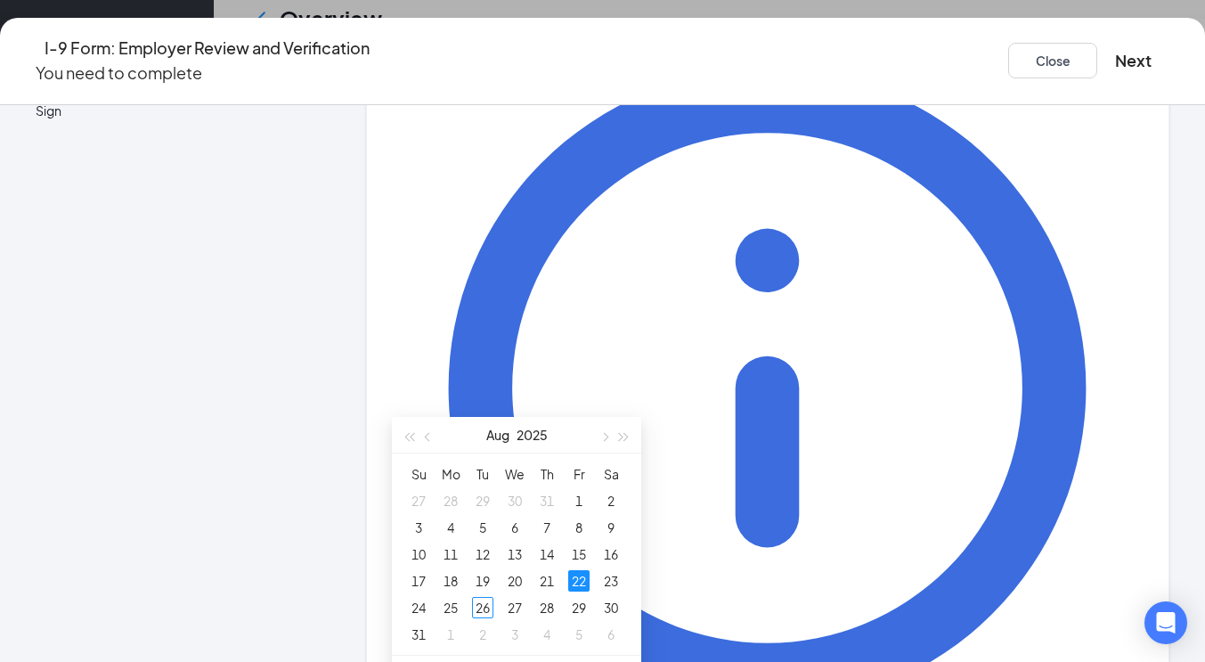
type input "08/22/2025"
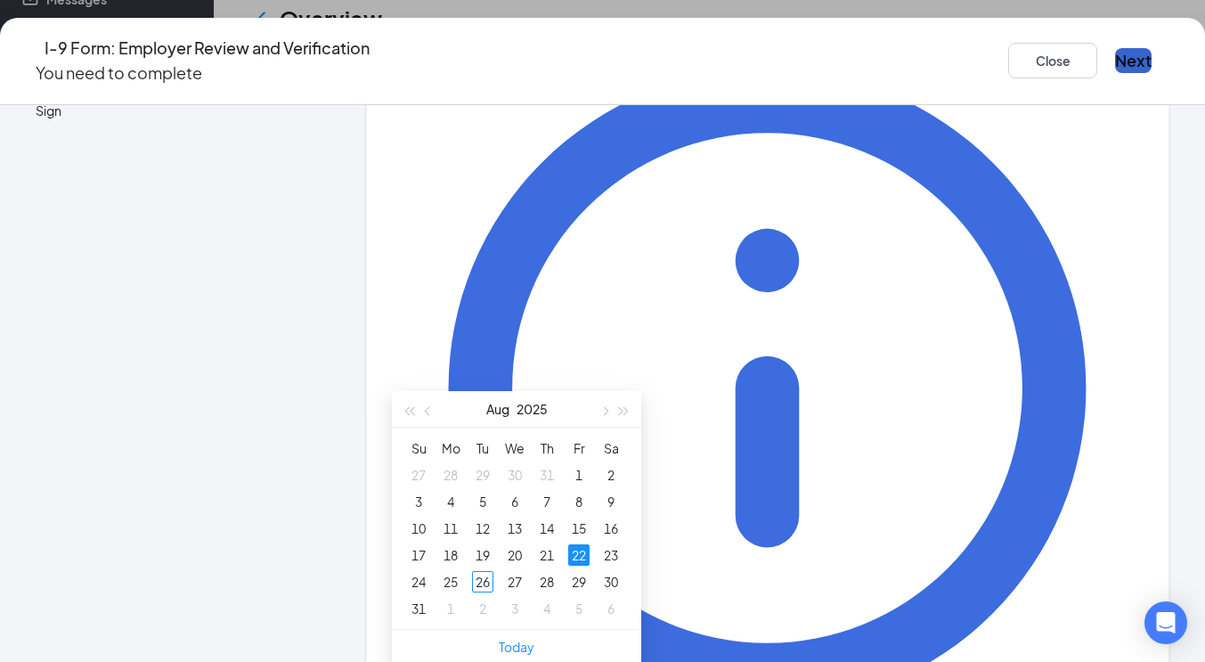
click at [1115, 55] on button "Next" at bounding box center [1133, 60] width 37 height 25
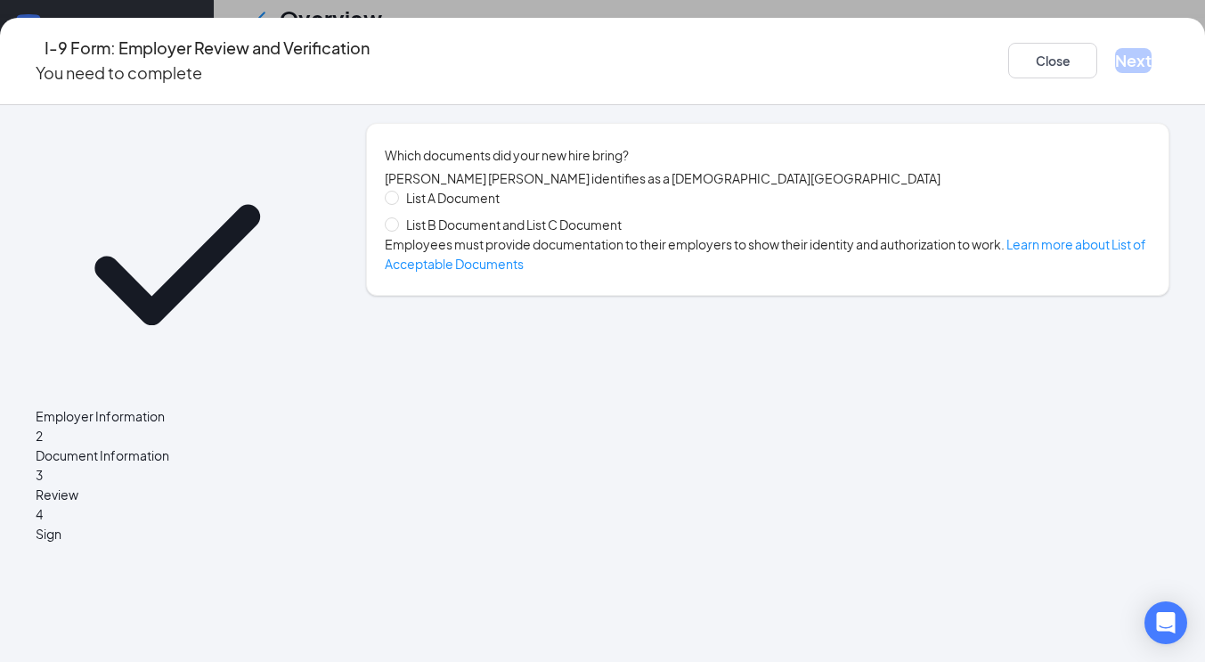
scroll to position [0, 0]
click at [397, 230] on input "List B Document and List C Document" at bounding box center [391, 223] width 12 height 12
radio input "true"
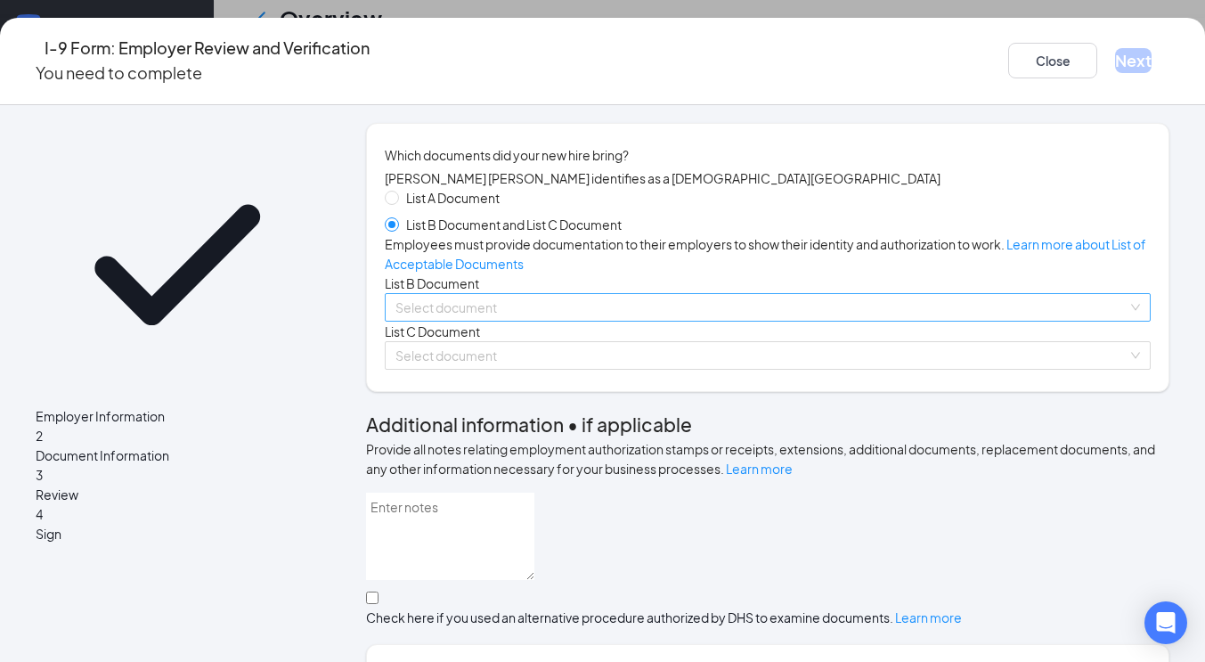
click at [453, 321] on input "search" at bounding box center [761, 307] width 732 height 27
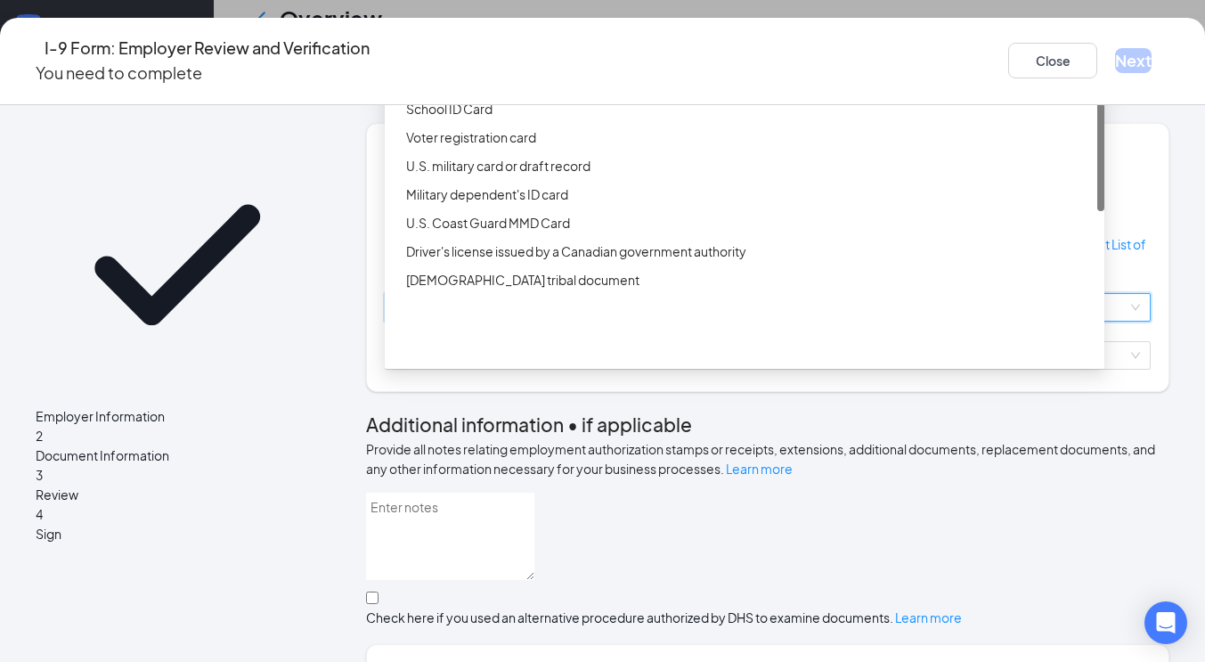
click at [523, 61] on div "Driver’s License issued by U.S State or outlying US possession" at bounding box center [750, 52] width 688 height 20
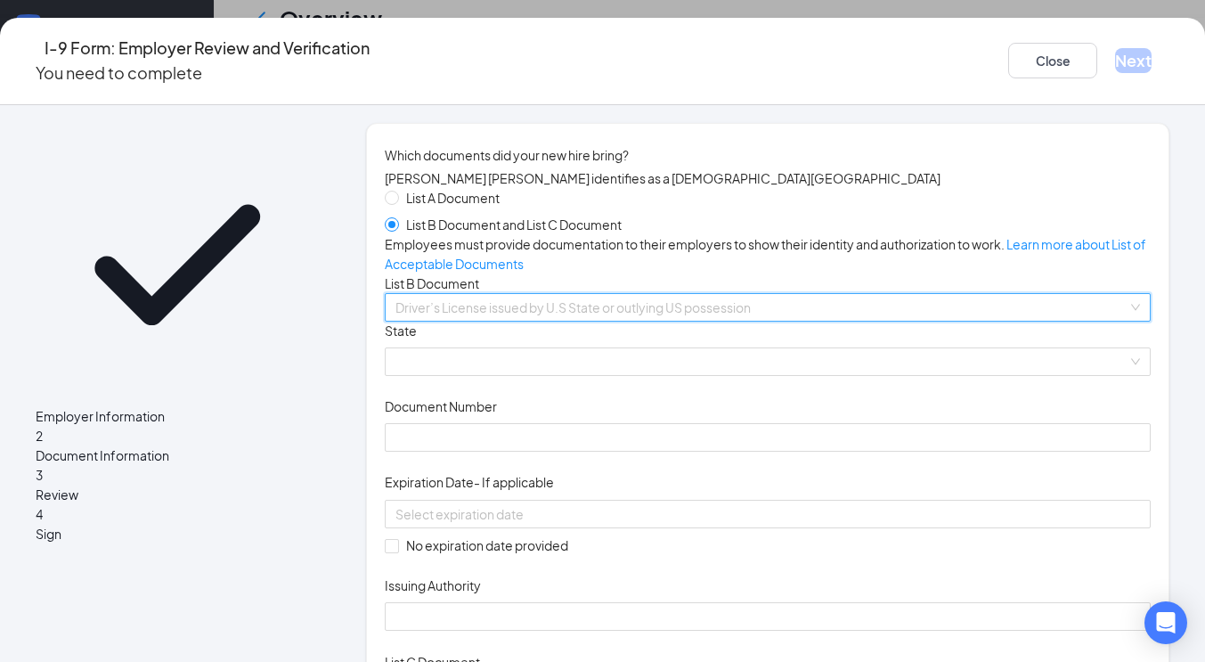
click at [491, 321] on span "Driver’s License issued by U.S State or outlying US possession" at bounding box center [767, 307] width 745 height 27
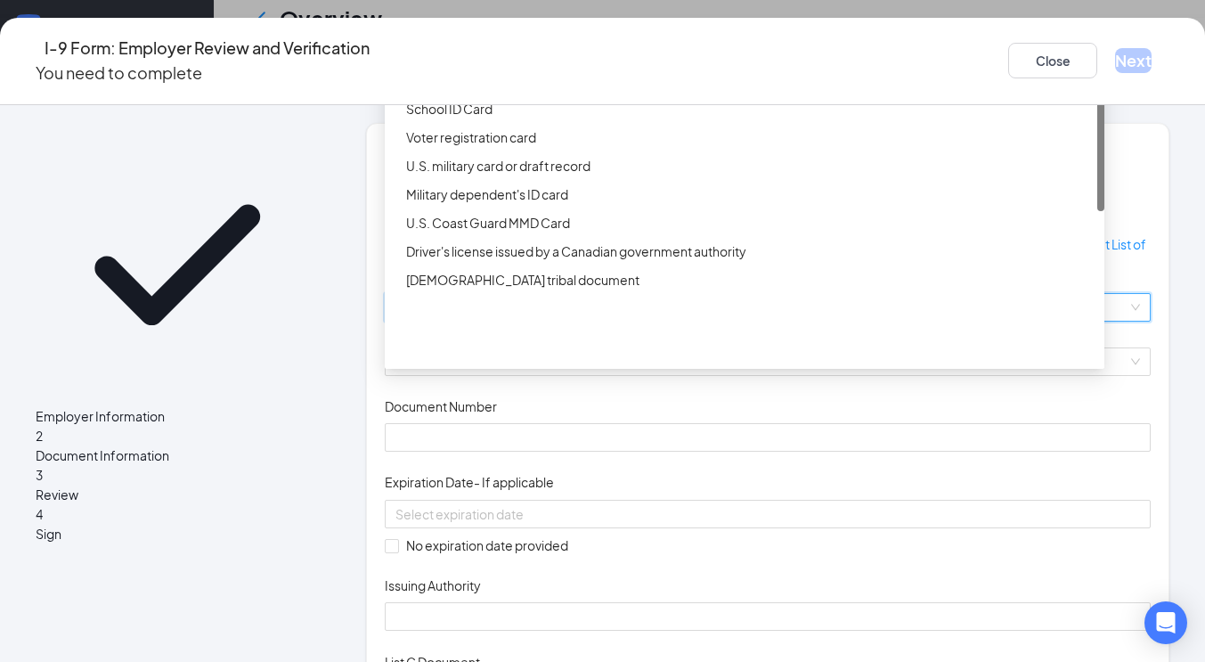
click at [526, 90] on div "ID Card issued by federal, state, or local government agency" at bounding box center [750, 80] width 688 height 20
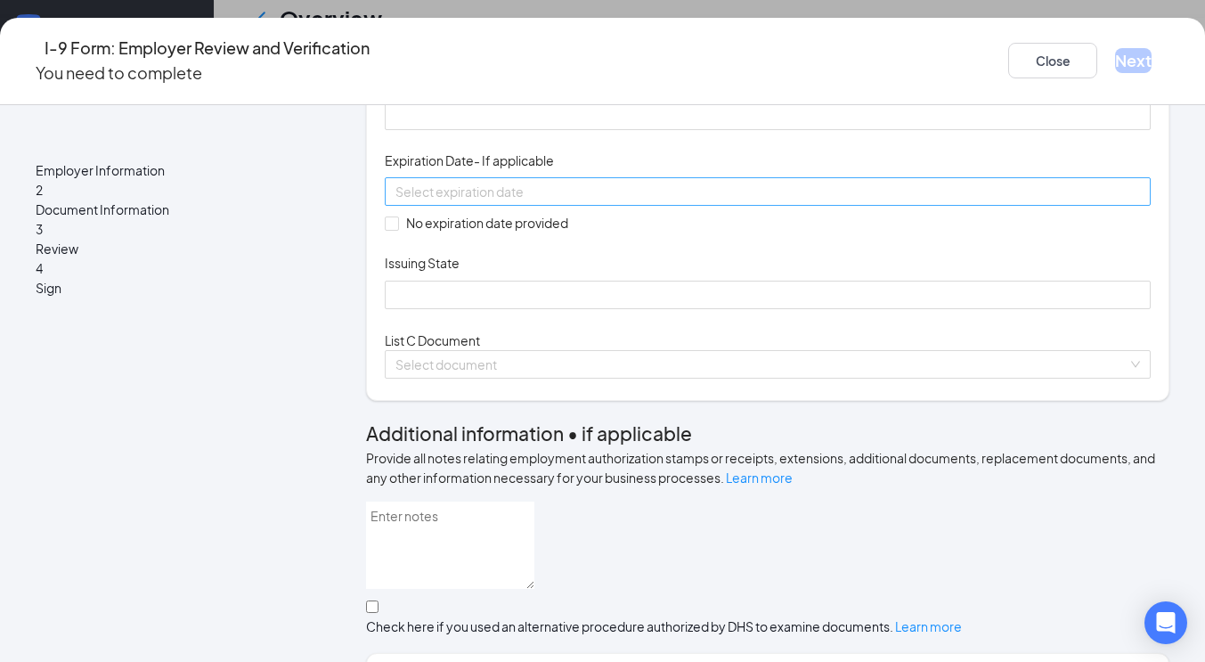
scroll to position [268, 0]
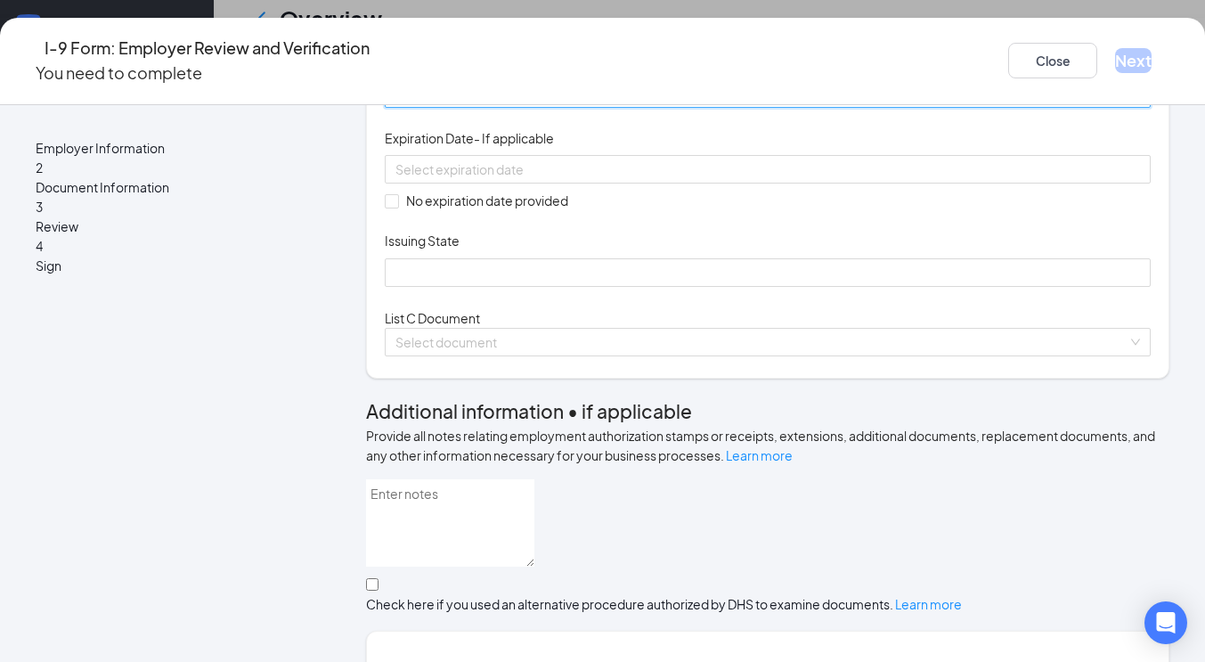
click at [513, 108] on input "Document Number" at bounding box center [768, 93] width 766 height 28
type input "WDLB5Z43103B"
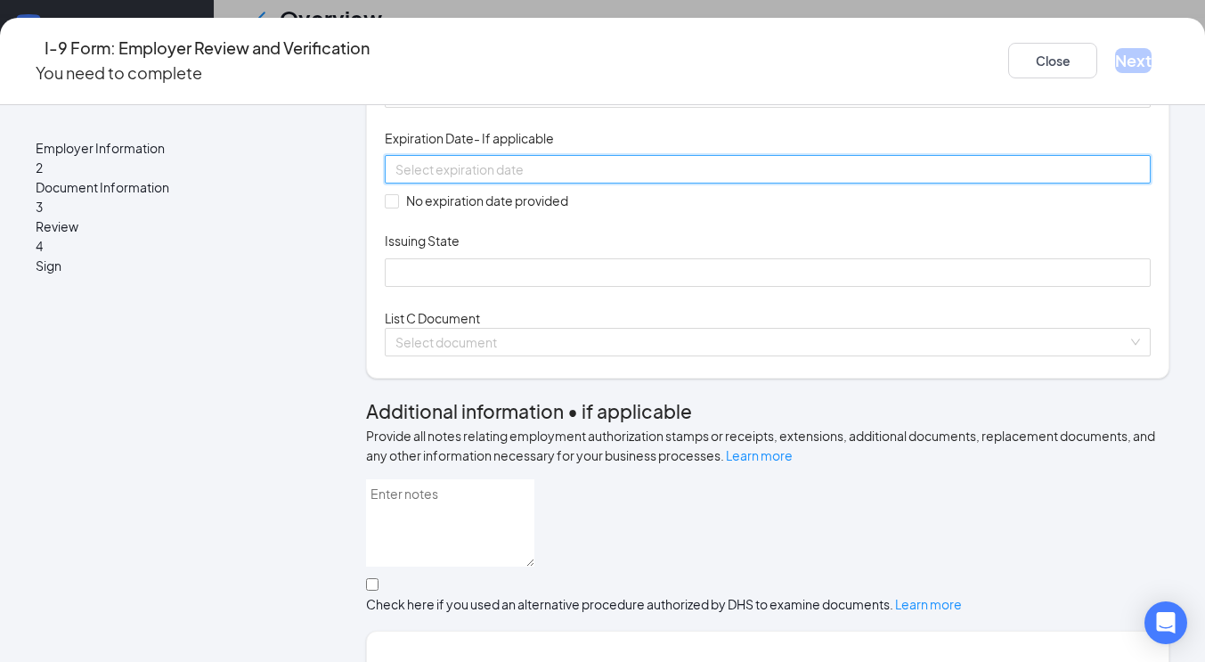
click at [642, 179] on input at bounding box center [765, 169] width 741 height 20
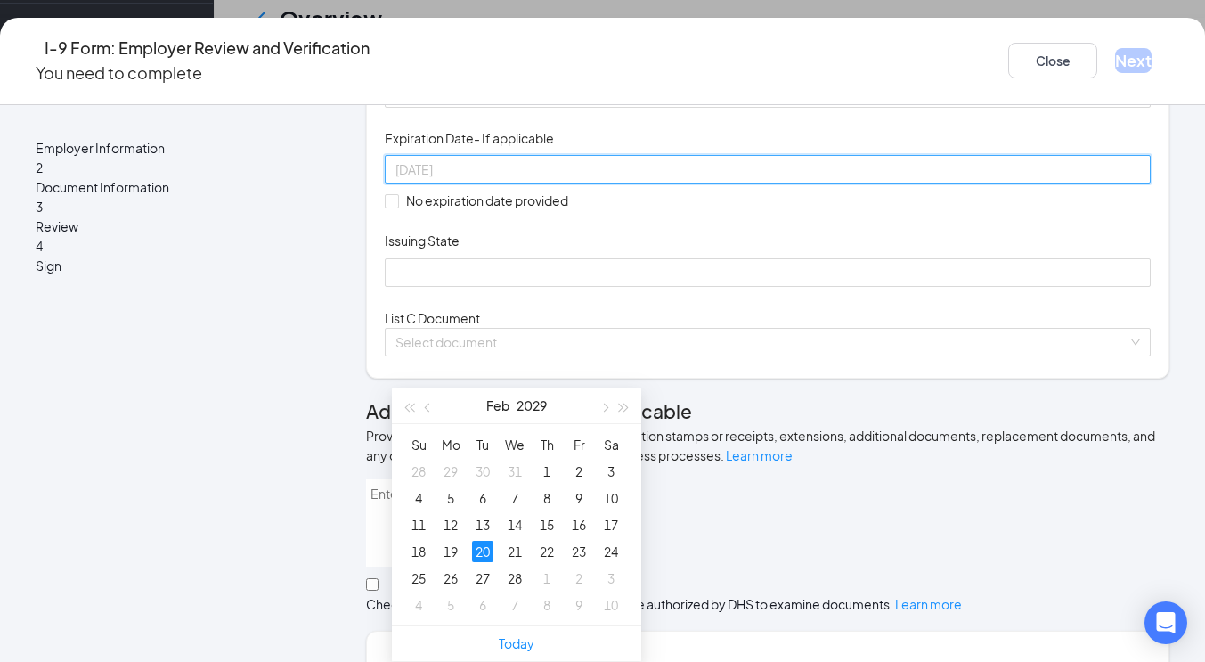
click at [485, 541] on div "20" at bounding box center [482, 551] width 21 height 21
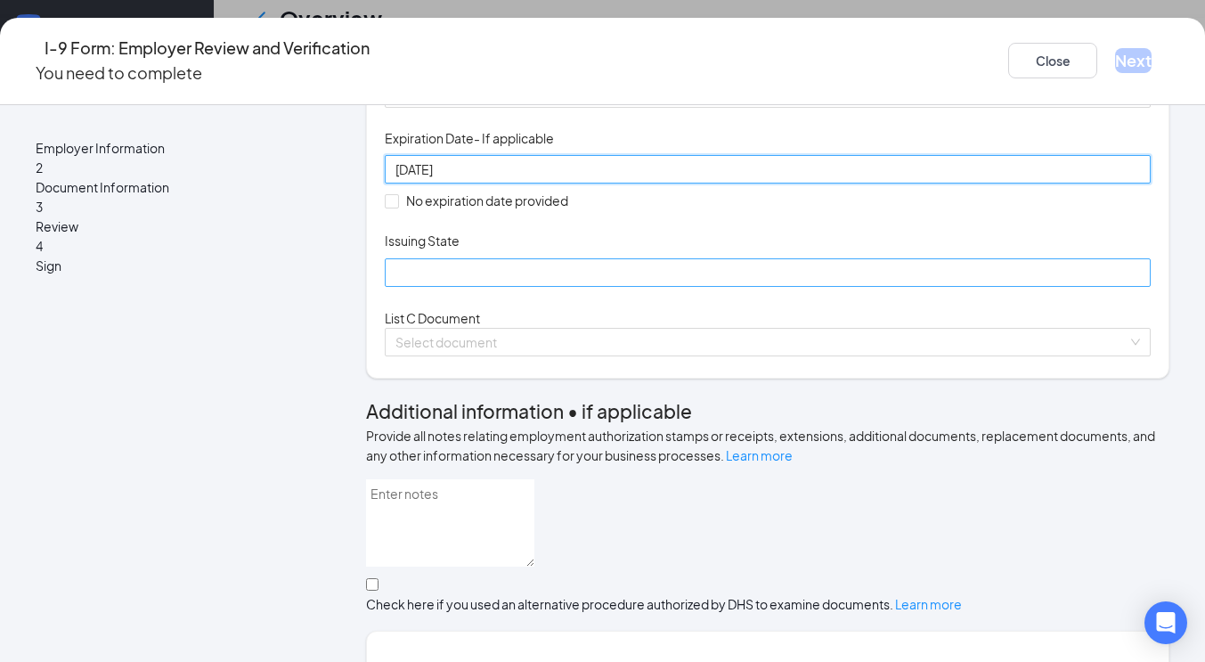
type input "02/20/2029"
click at [479, 287] on input "Issuing State" at bounding box center [768, 272] width 766 height 28
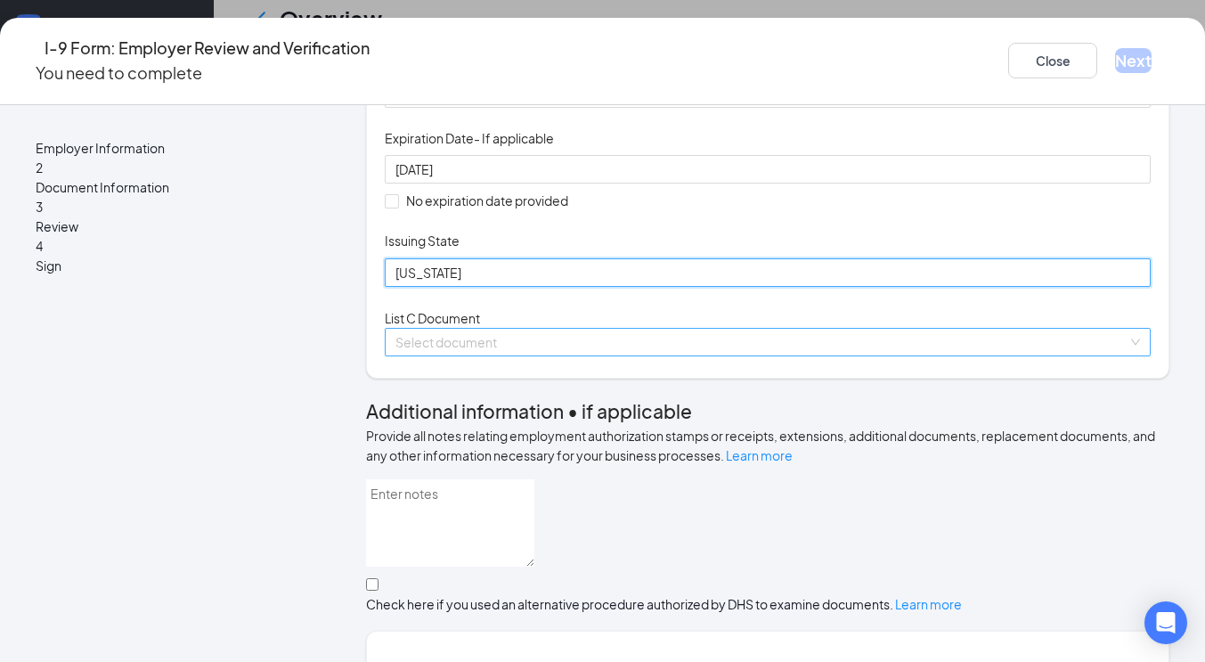
type input "Washington"
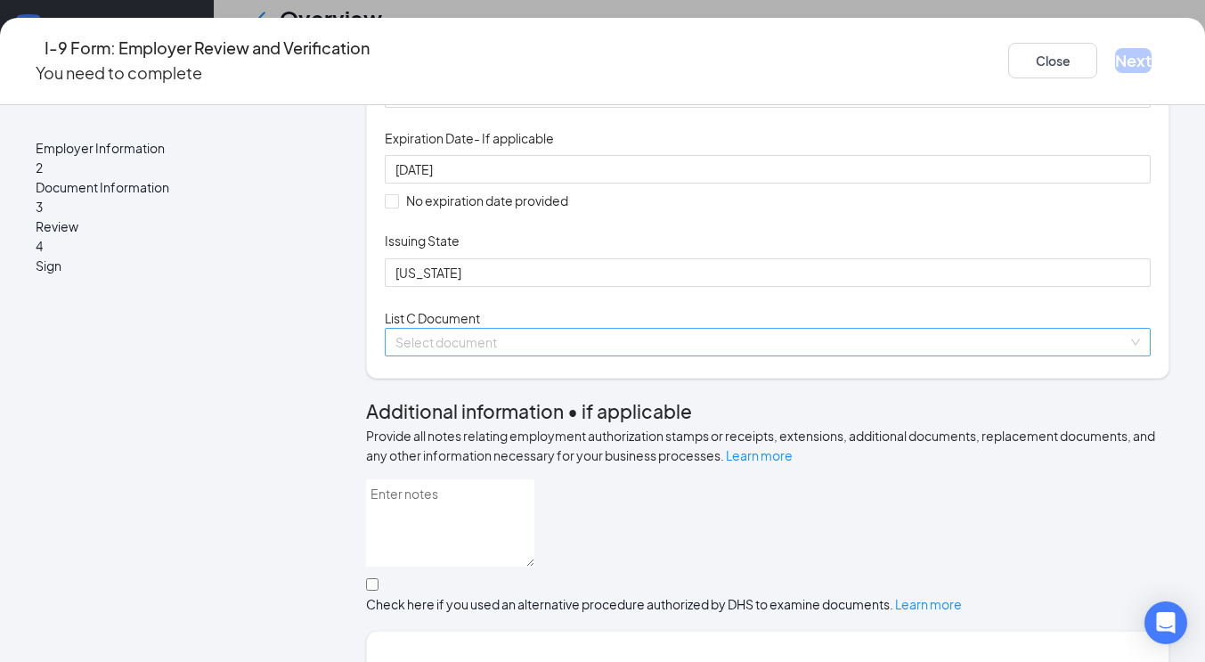
click at [480, 355] on input "search" at bounding box center [761, 342] width 732 height 27
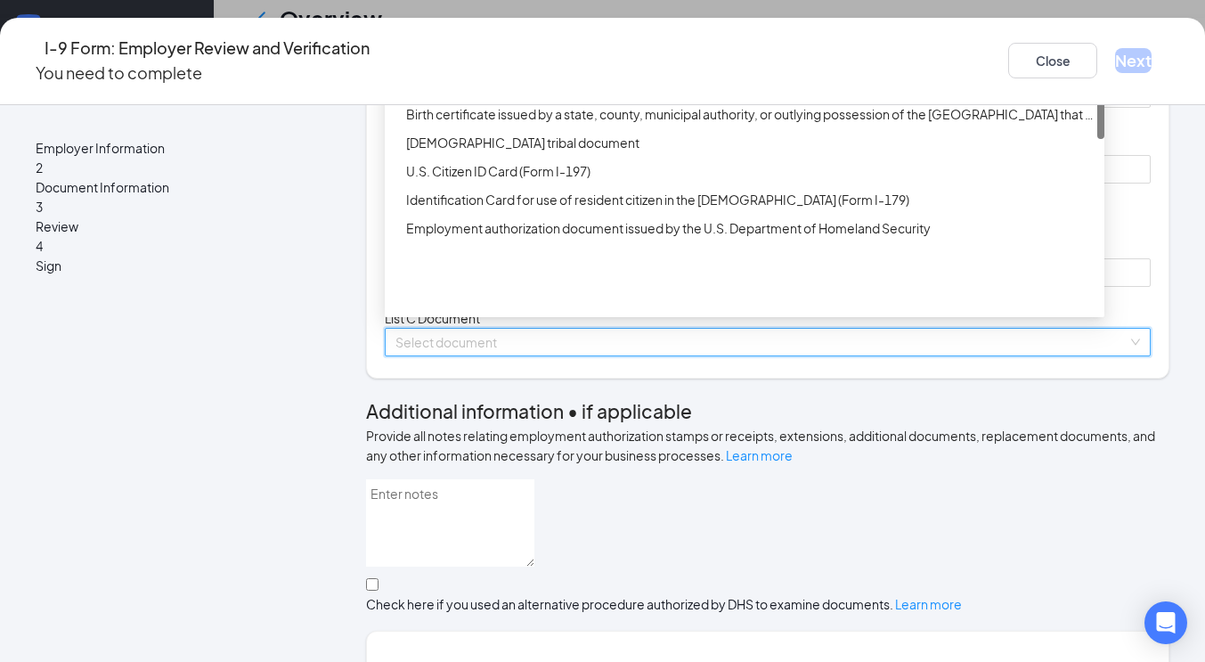
click at [546, 10] on div "Unrestricted Social Security Card" at bounding box center [750, 0] width 688 height 20
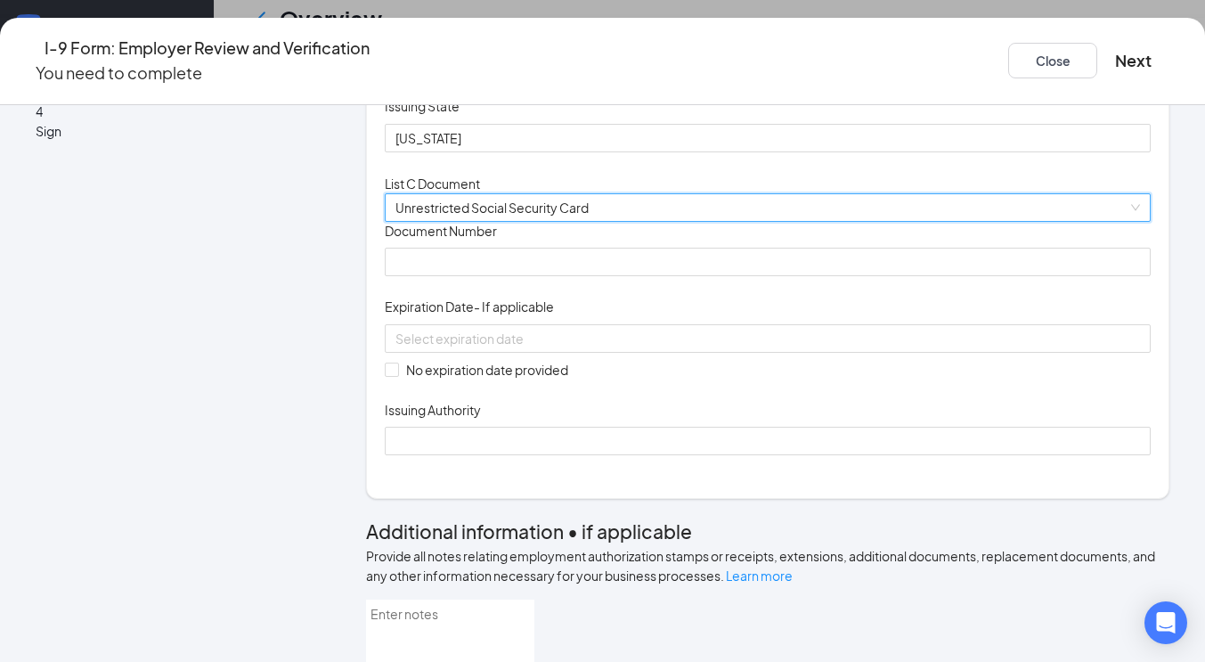
scroll to position [430, 0]
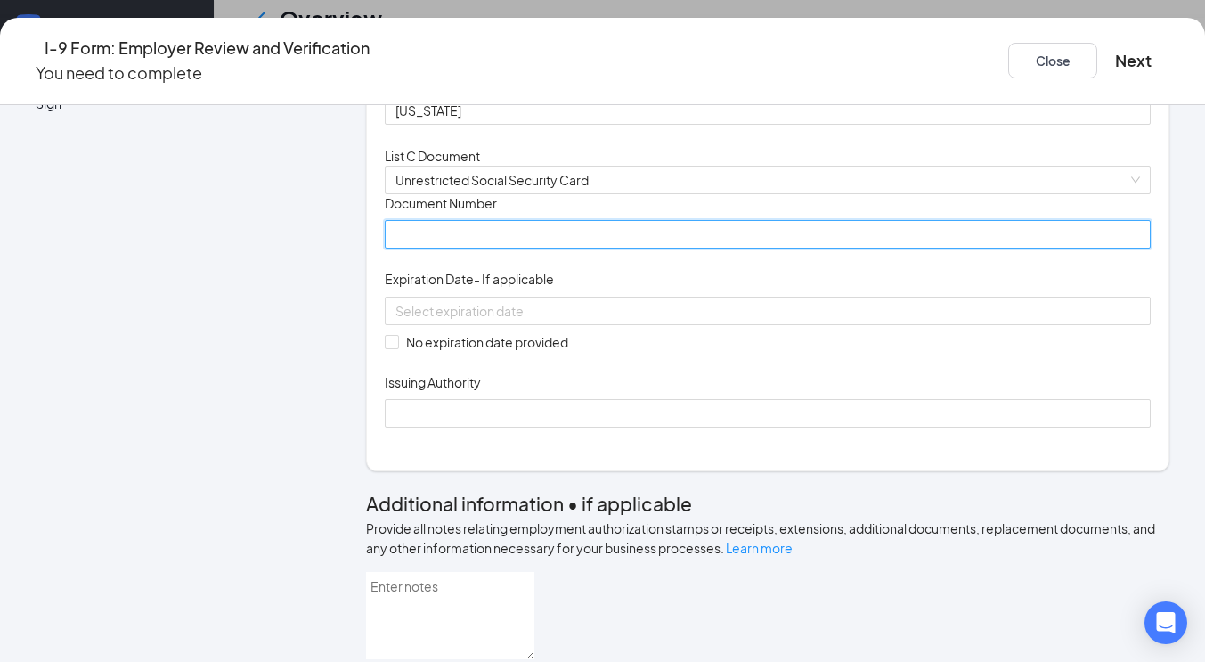
click at [482, 248] on input "Document Number" at bounding box center [768, 234] width 766 height 28
type input "378274301"
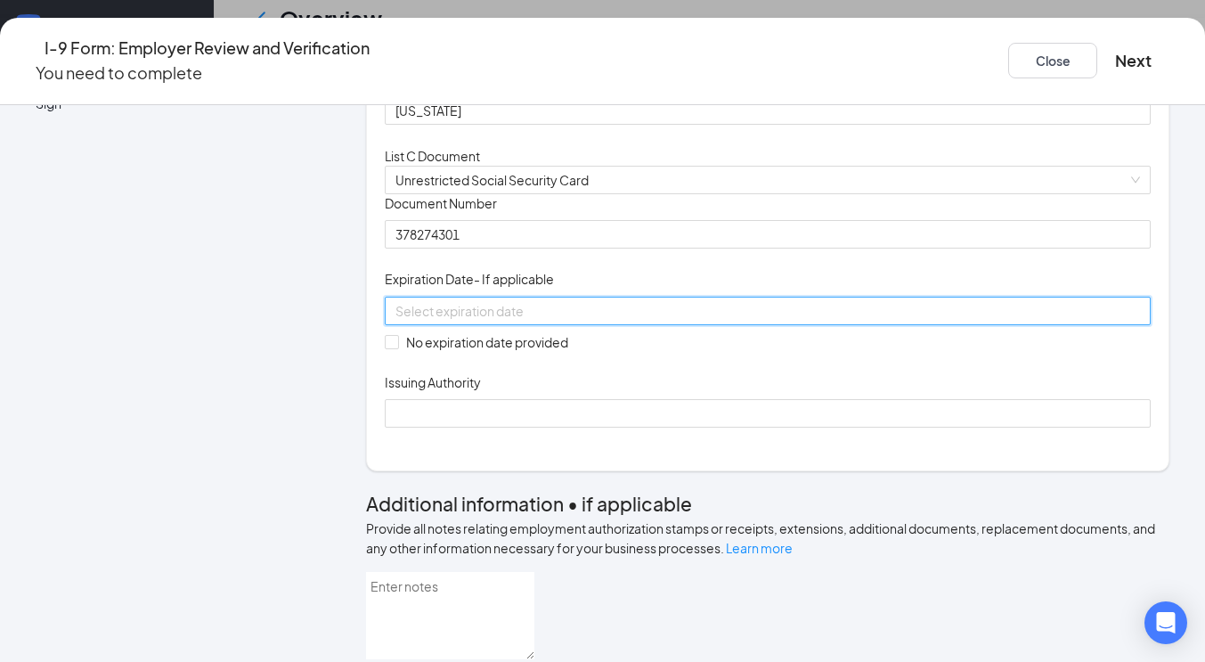
click at [521, 321] on input at bounding box center [765, 311] width 741 height 20
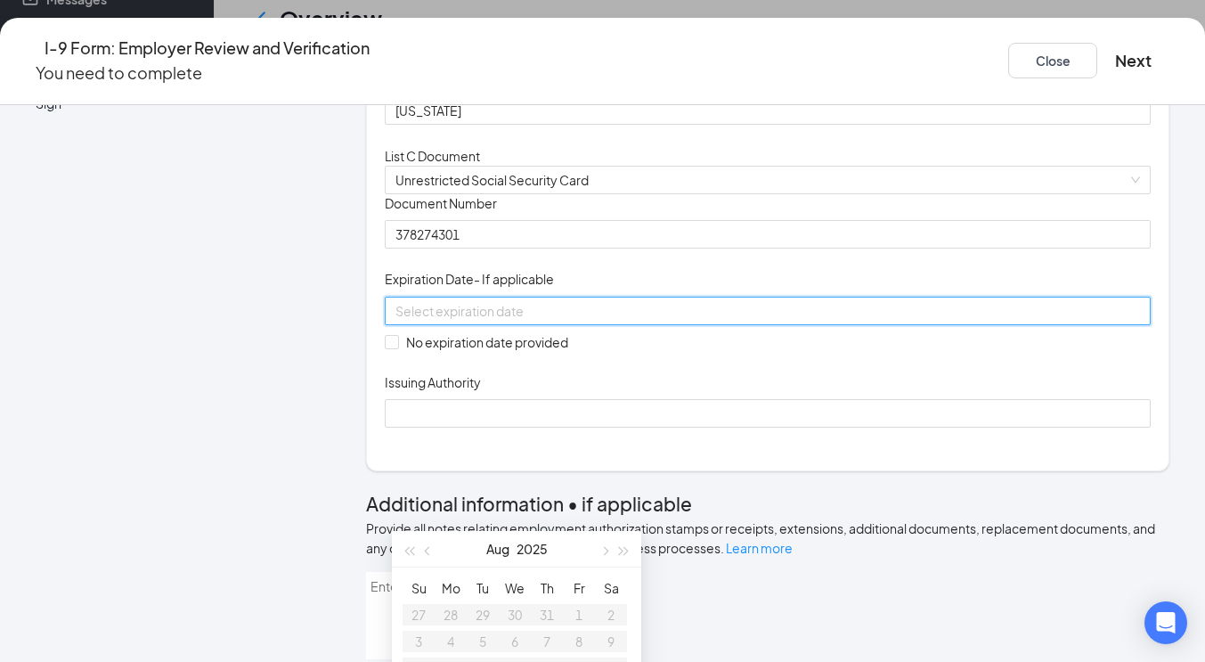
click at [812, 427] on div "Document Title Unrestricted Social Security Card Document Number 378274301 Expi…" at bounding box center [768, 310] width 766 height 233
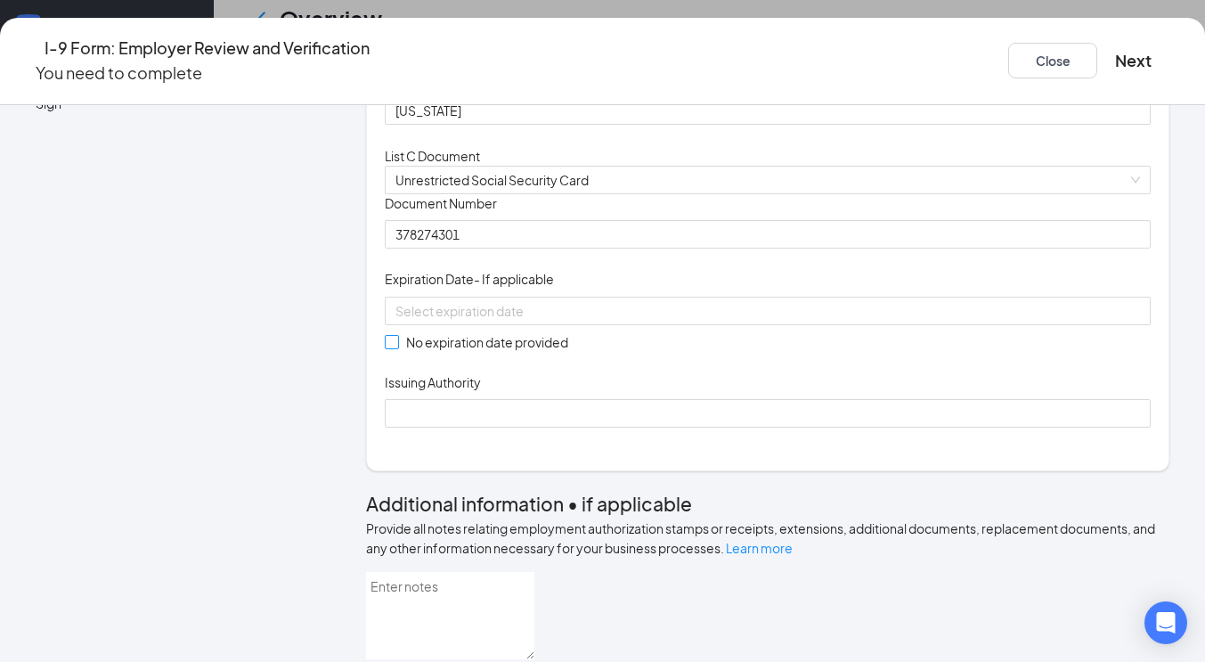
click at [397, 347] on input "No expiration date provided" at bounding box center [391, 341] width 12 height 12
checkbox input "true"
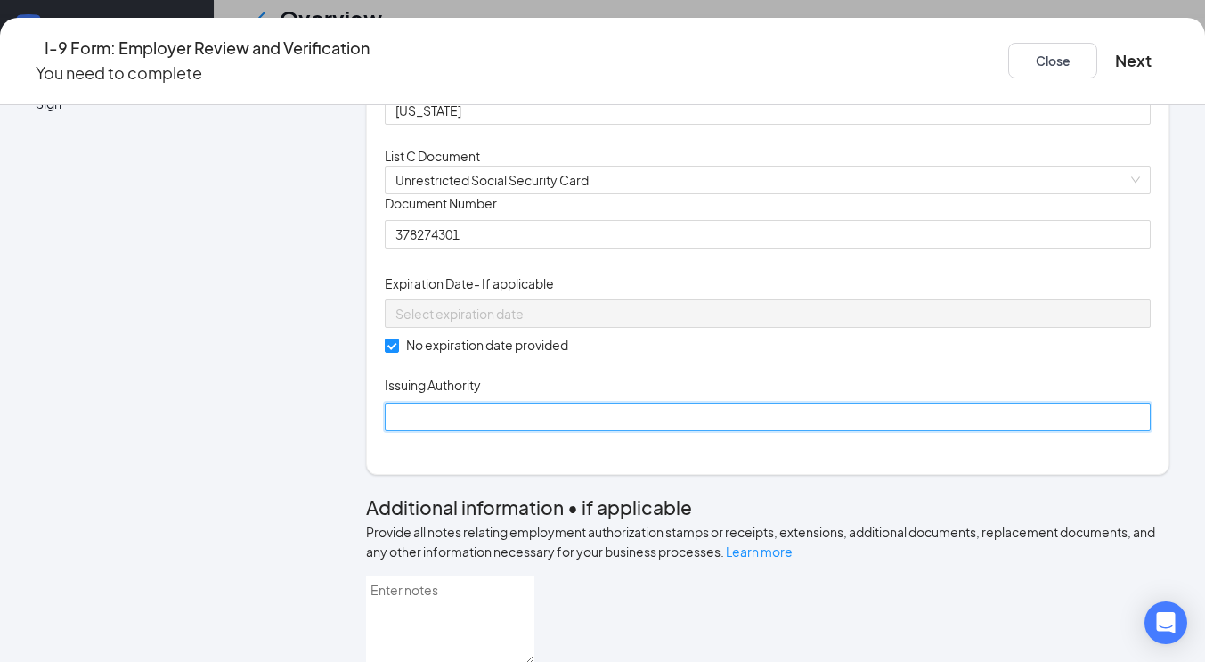
click at [432, 431] on input "Issuing Authority" at bounding box center [768, 417] width 766 height 28
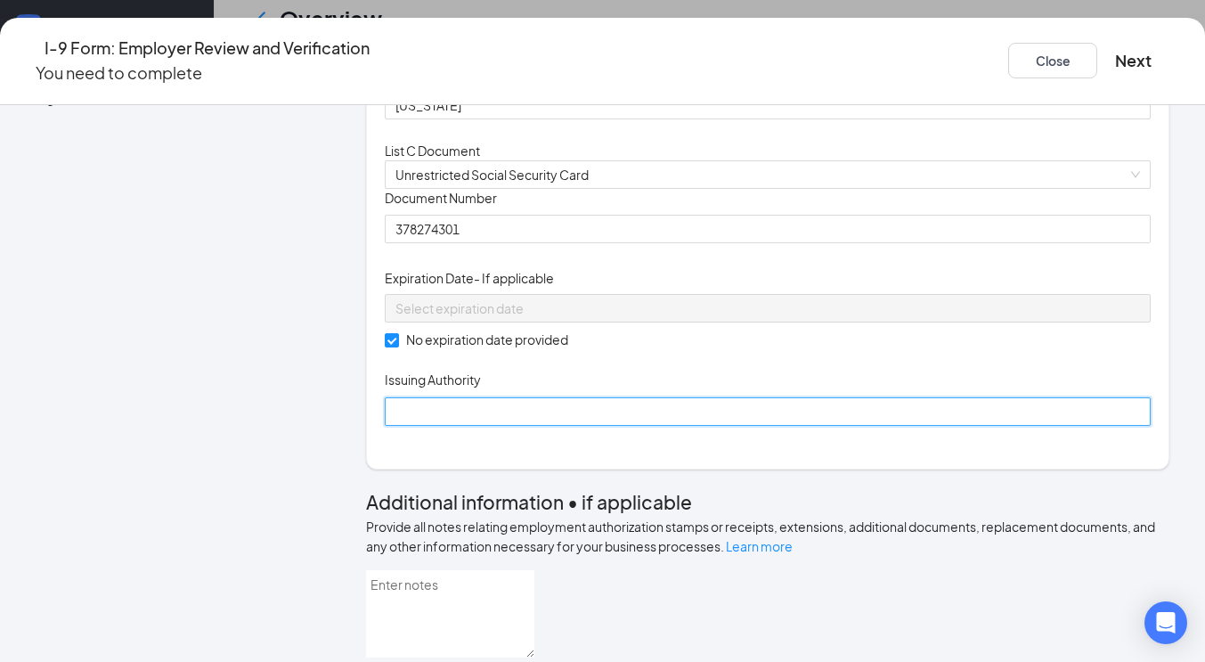
scroll to position [437, 0]
type input "Social Security Administration"
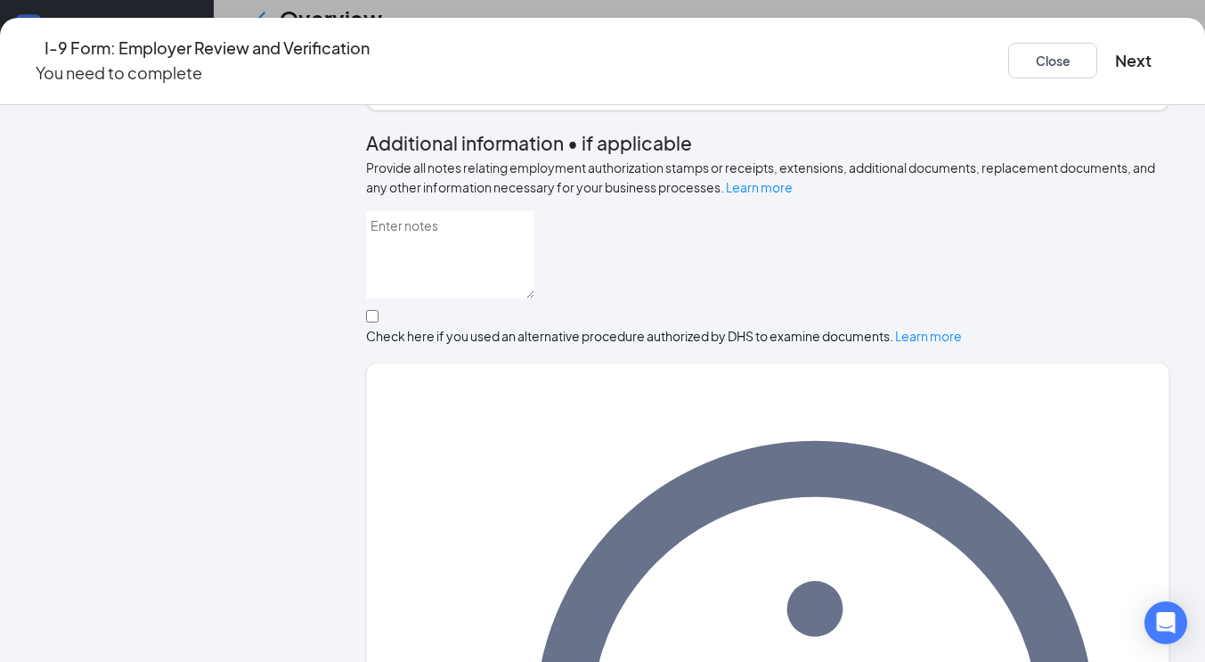
scroll to position [797, 0]
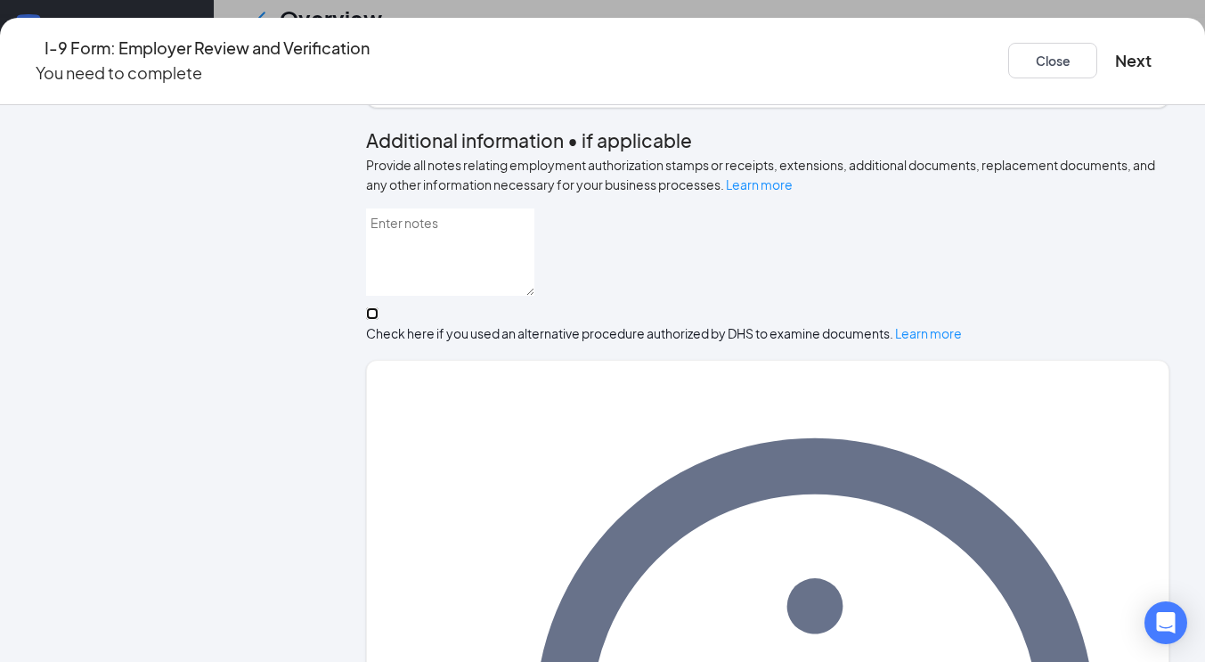
click at [378, 320] on input "Check here if you used an alternative procedure authorized by DHS to examine do…" at bounding box center [372, 313] width 12 height 12
checkbox input "true"
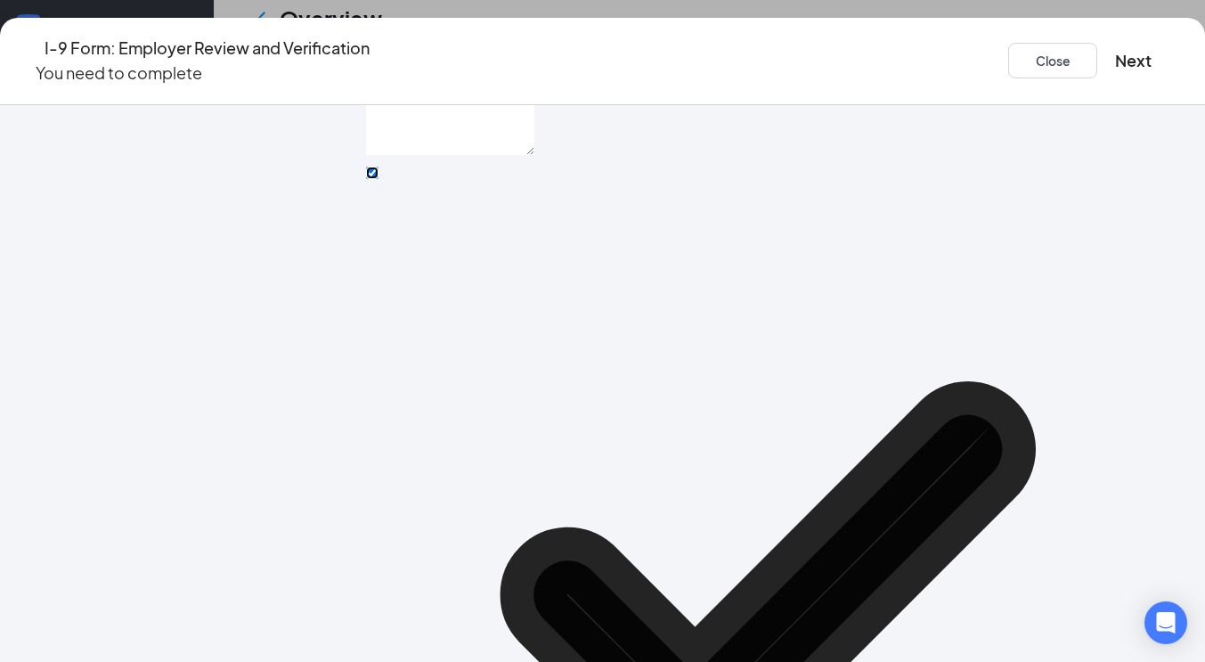
scroll to position [705, 0]
click at [1115, 48] on button "Next" at bounding box center [1133, 60] width 37 height 25
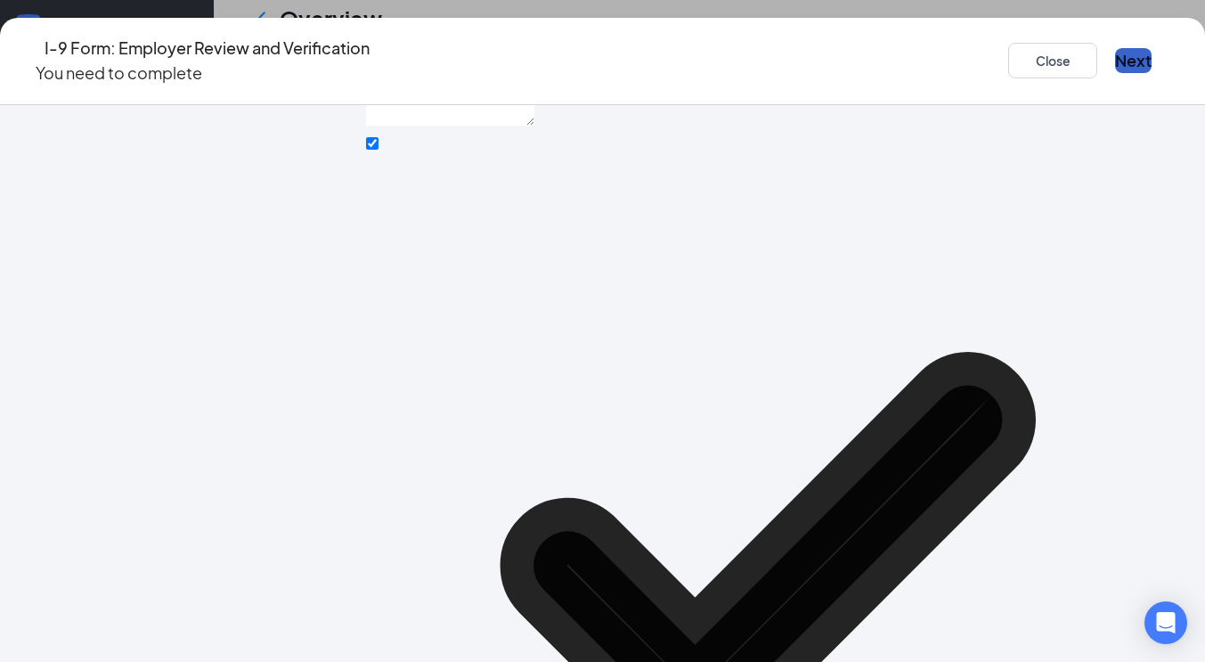
scroll to position [964, 0]
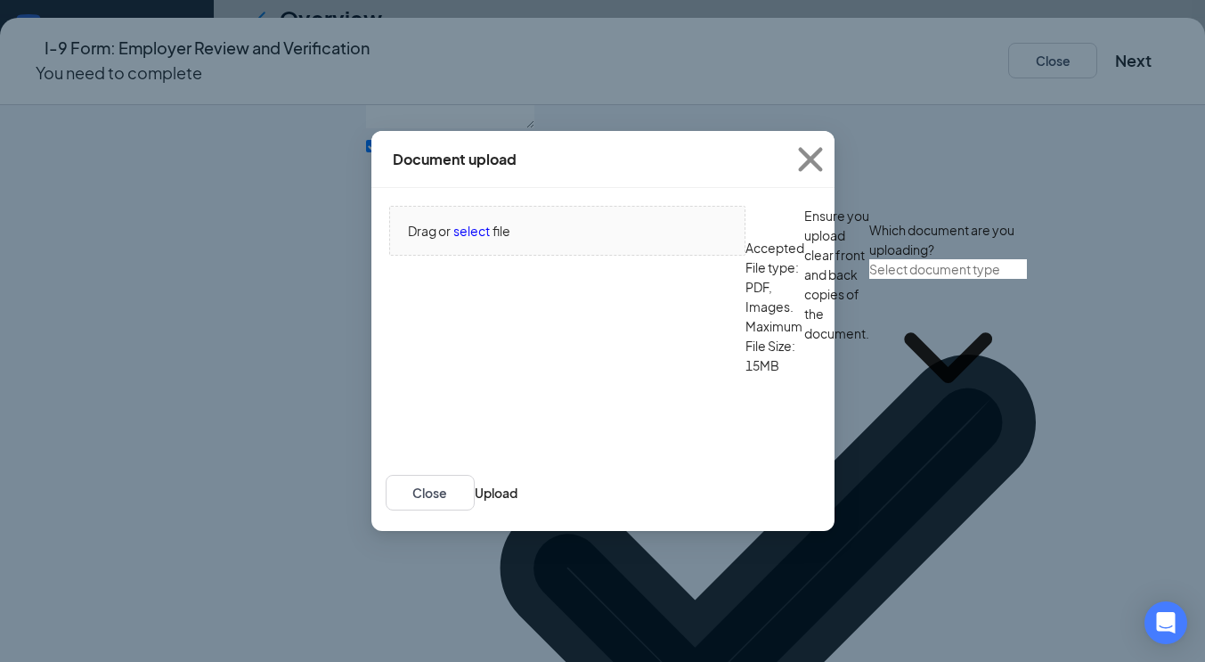
click at [869, 402] on icon "ChevronDown" at bounding box center [948, 358] width 158 height 158
click at [635, 597] on div "ID Card issued by federal, state, or local government agency" at bounding box center [563, 607] width 350 height 20
click at [476, 221] on span "select" at bounding box center [471, 231] width 37 height 20
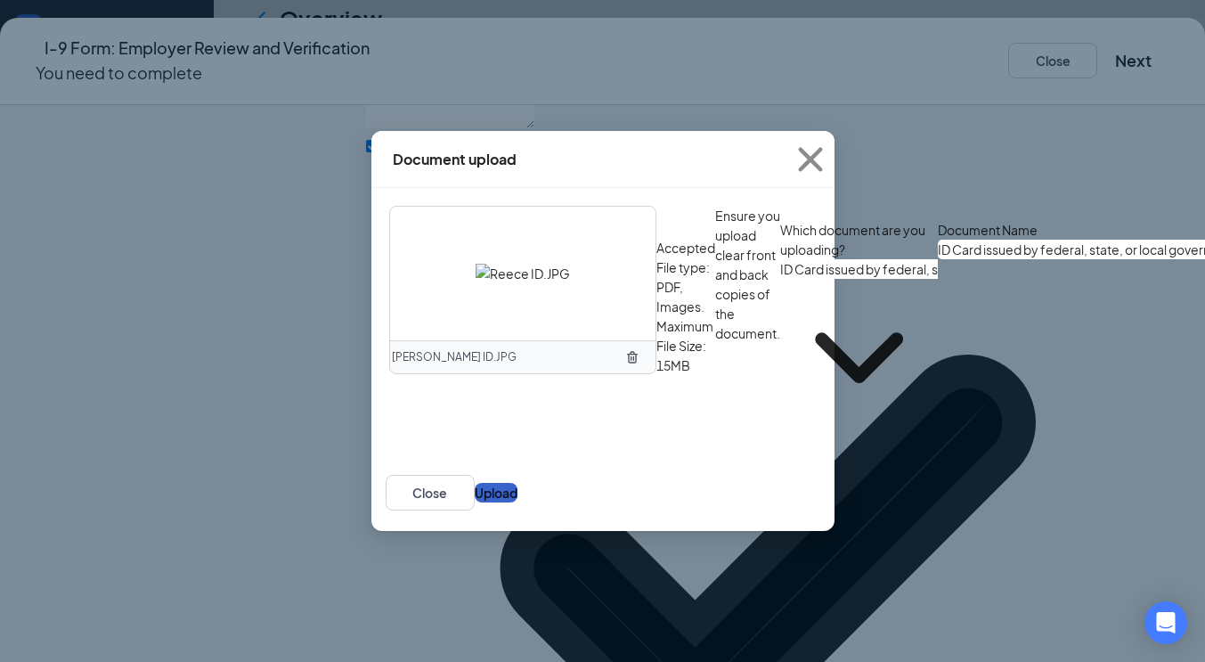
click at [517, 502] on button "Upload" at bounding box center [496, 493] width 43 height 20
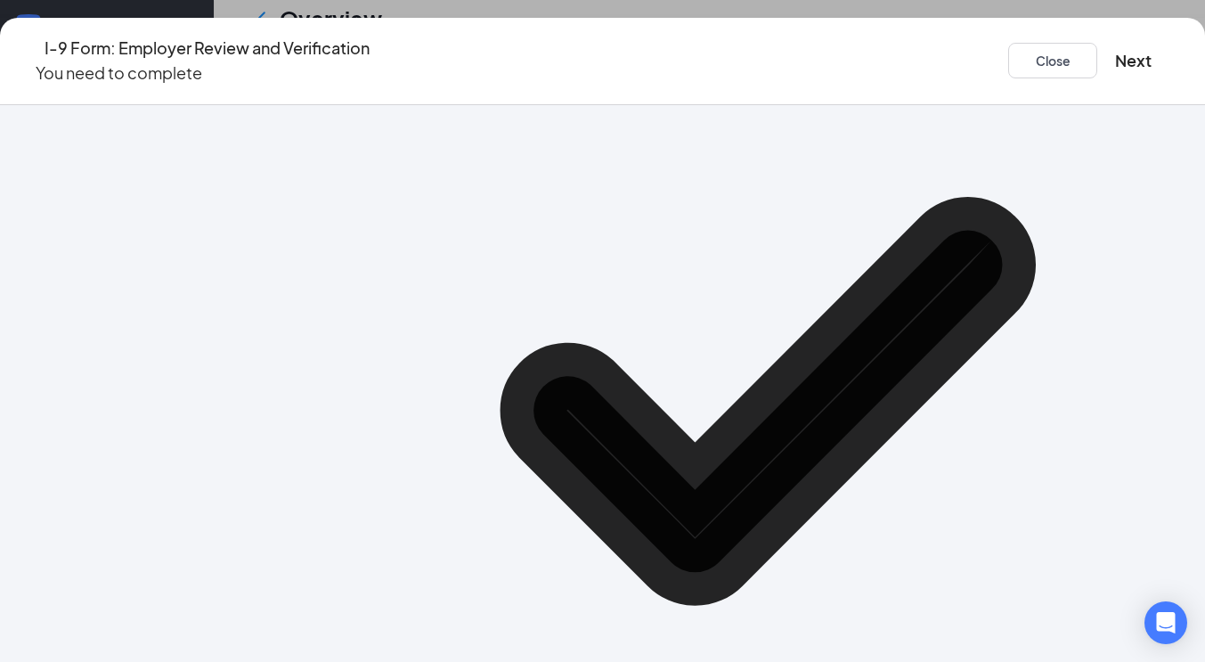
scroll to position [1138, 0]
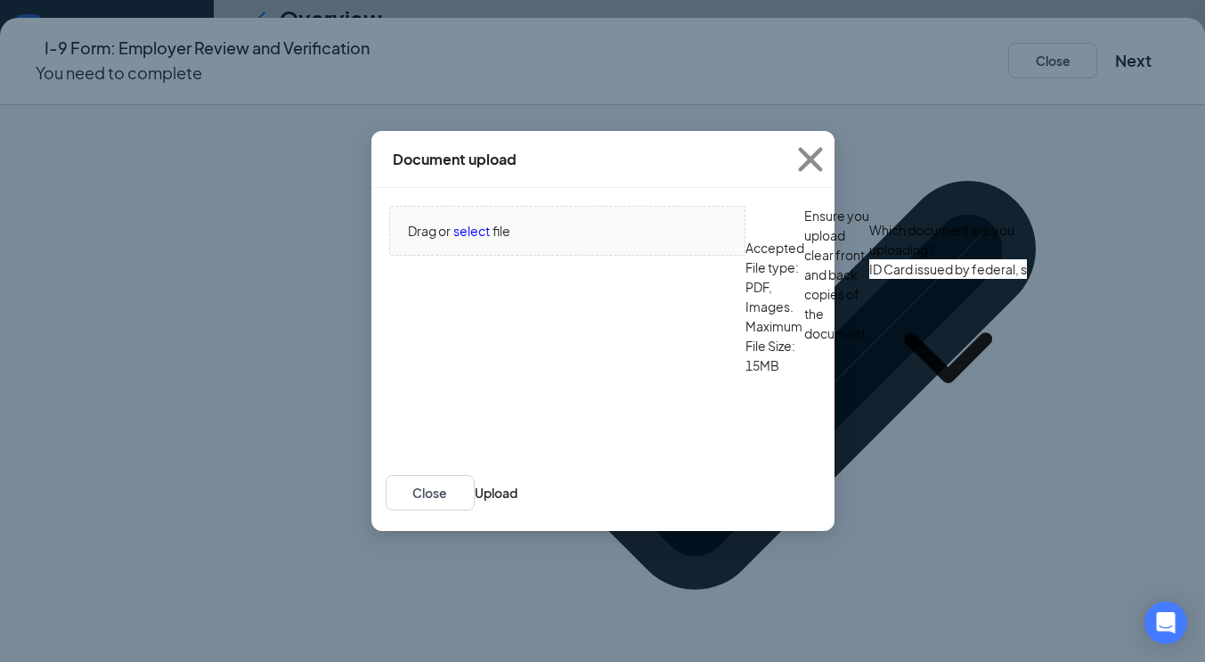
click at [869, 396] on icon "ChevronDown" at bounding box center [948, 358] width 158 height 158
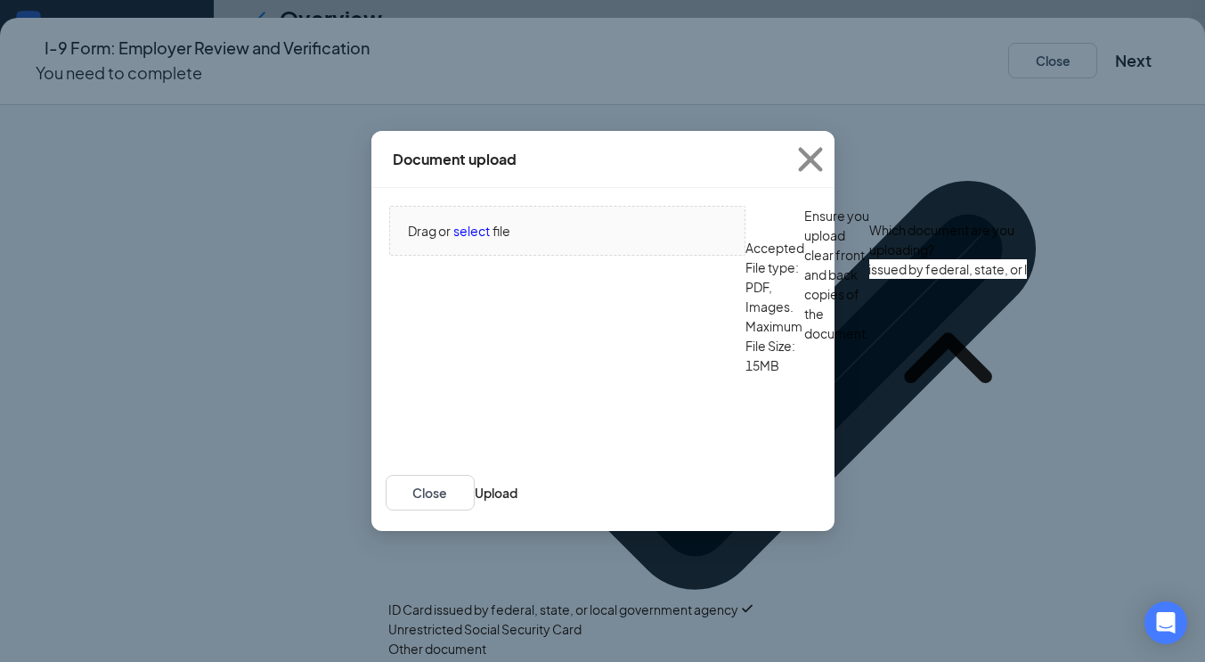
scroll to position [0, 0]
click at [582, 619] on div "Unrestricted Social Security Card" at bounding box center [484, 629] width 193 height 20
type input "Unrestricted Social Security Card"
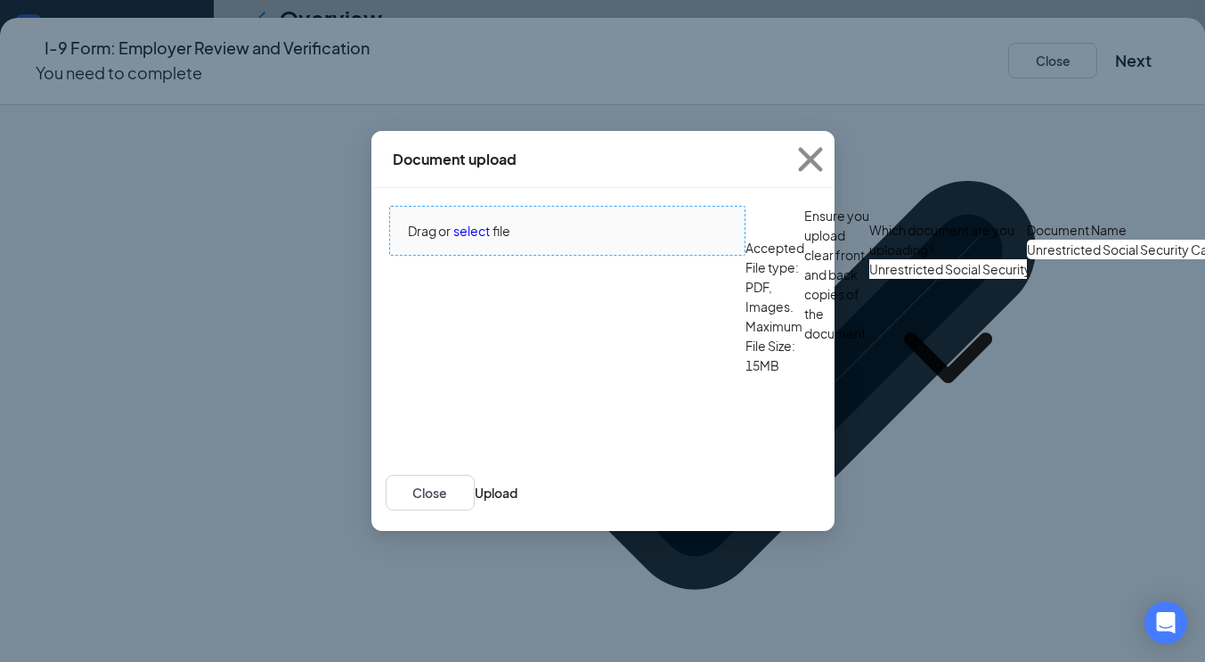
click at [475, 221] on span "select" at bounding box center [471, 231] width 37 height 20
click at [517, 502] on button "Upload" at bounding box center [496, 493] width 43 height 20
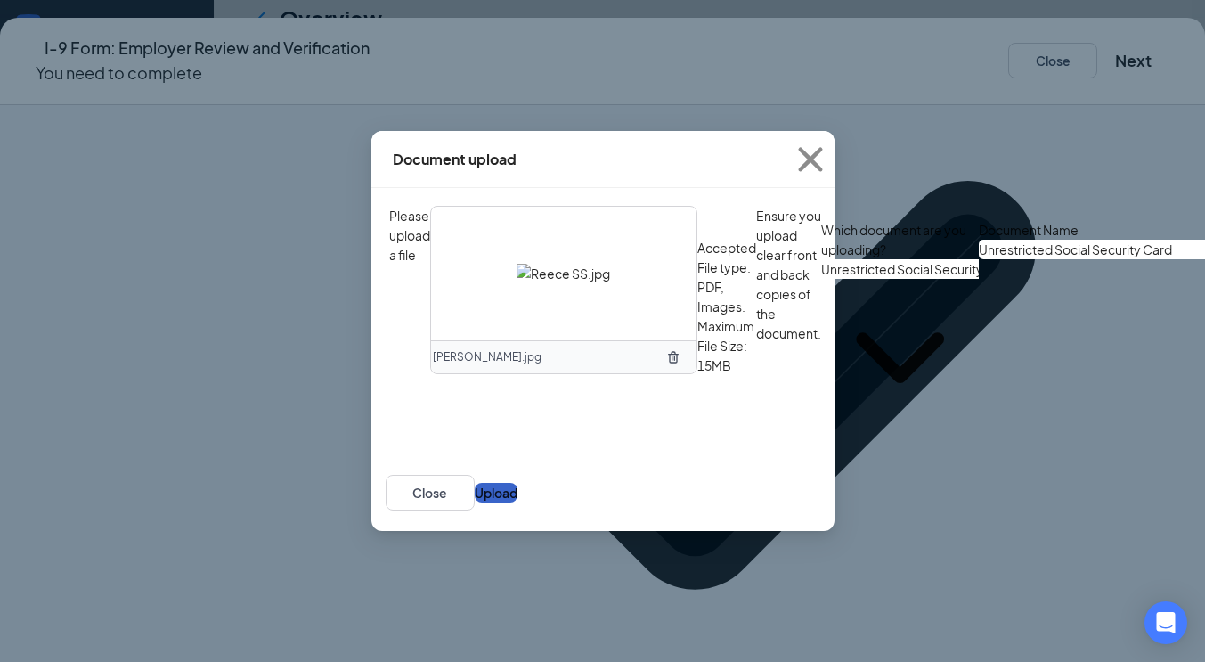
click at [517, 502] on button "Upload" at bounding box center [496, 493] width 43 height 20
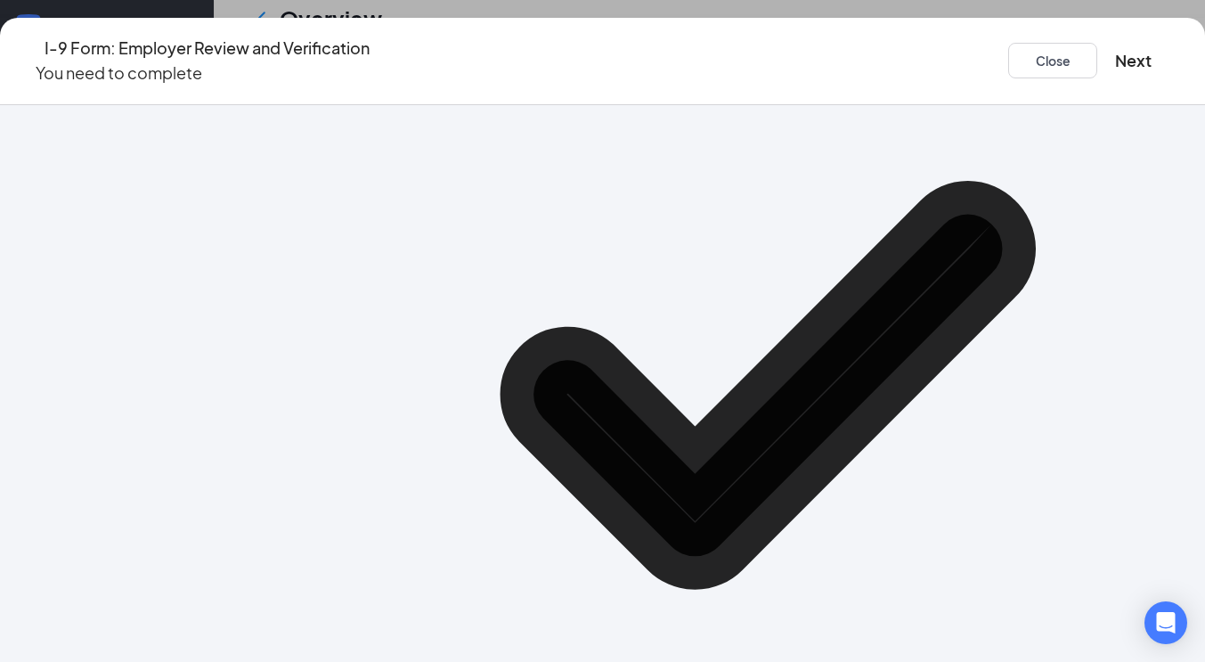
scroll to position [901, 0]
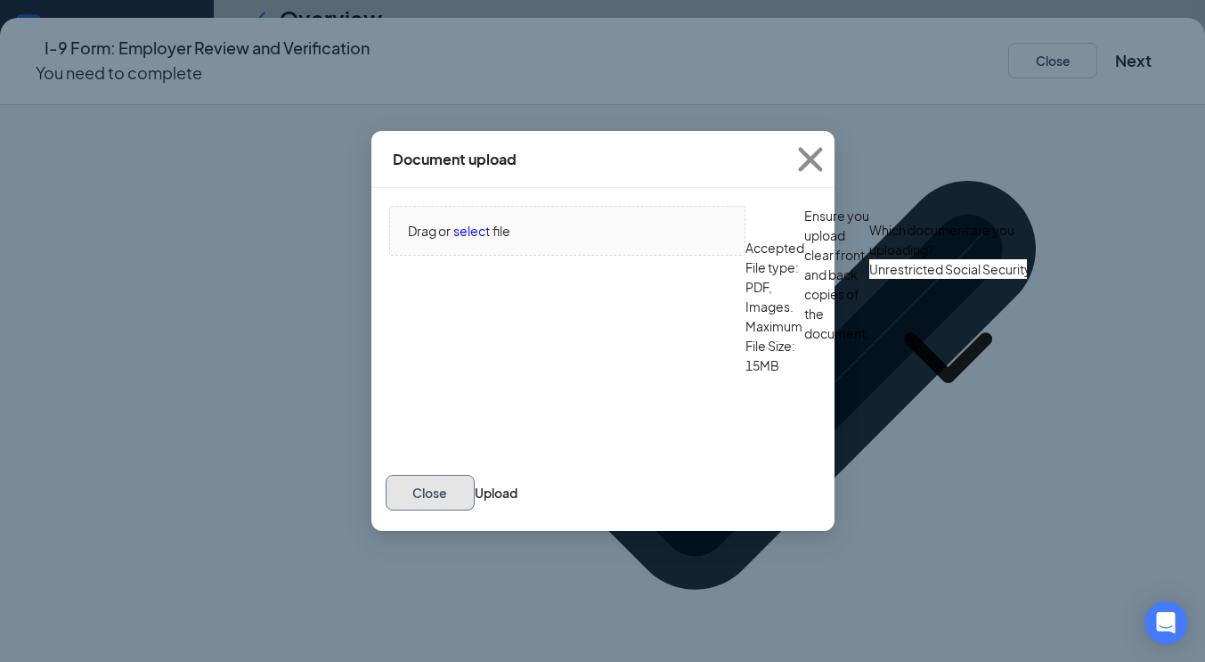
click at [475, 475] on button "Close" at bounding box center [430, 493] width 89 height 36
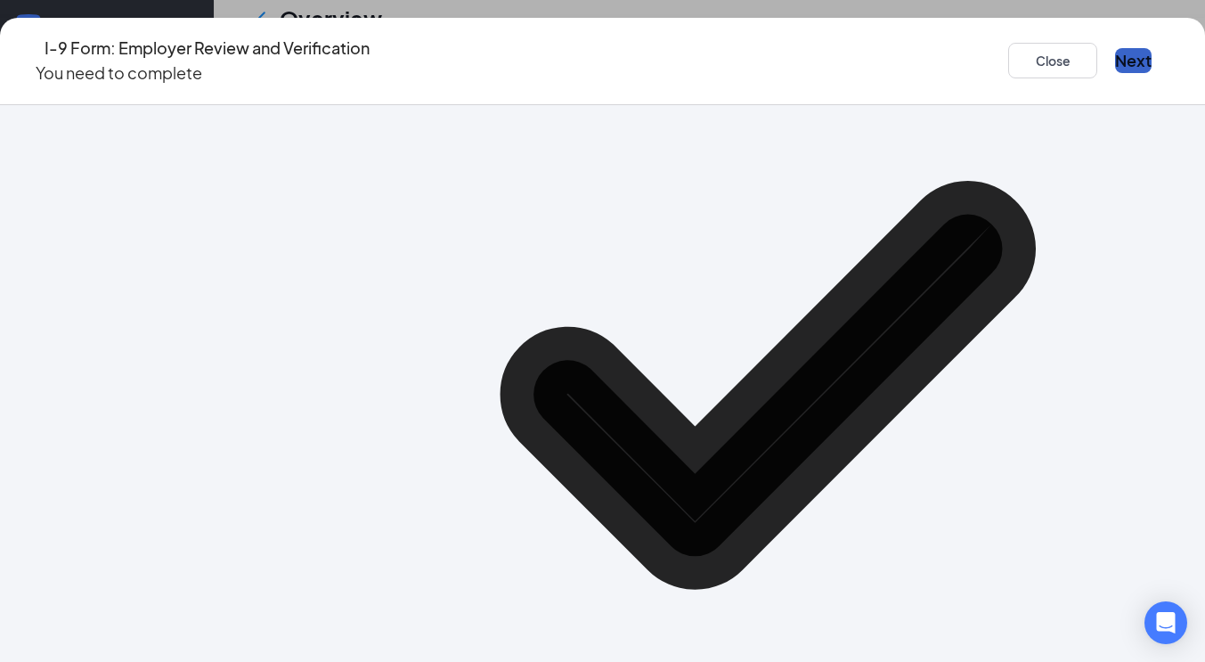
click at [1115, 53] on button "Next" at bounding box center [1133, 60] width 37 height 25
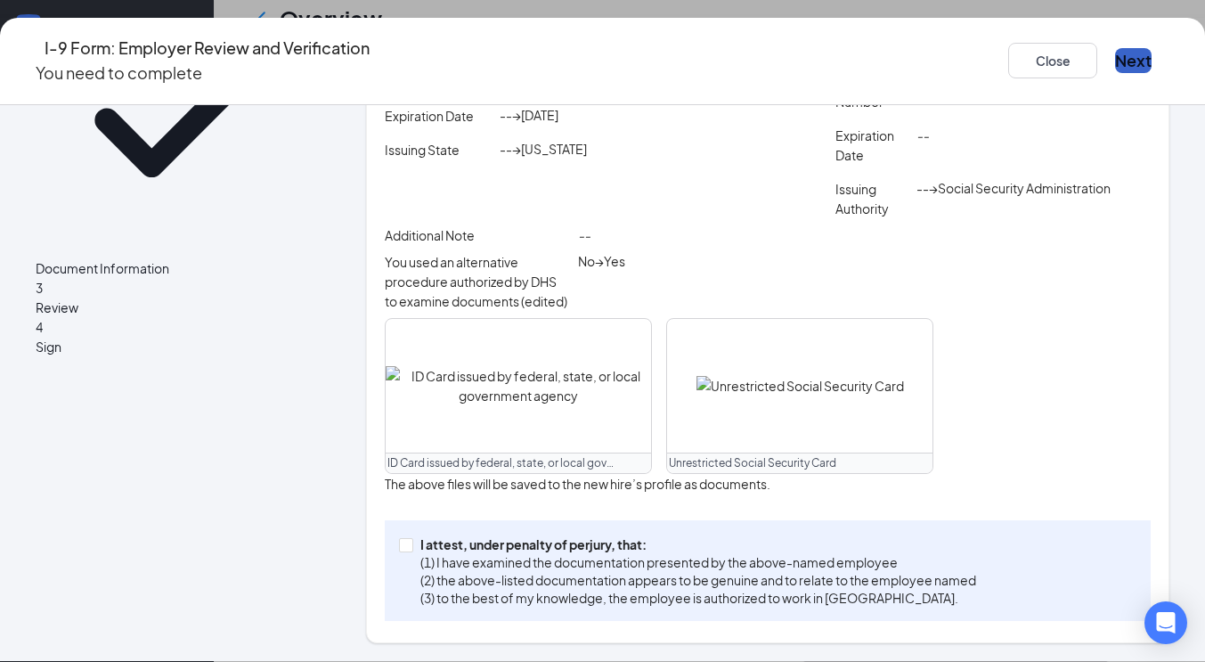
scroll to position [618, 0]
drag, startPoint x: 416, startPoint y: 538, endPoint x: 439, endPoint y: 535, distance: 23.3
click at [411, 538] on input "I attest, under penalty of perjury, that: (1) I have examined the documentation…" at bounding box center [405, 544] width 12 height 12
checkbox input "true"
click at [1115, 53] on button "Next" at bounding box center [1133, 60] width 37 height 25
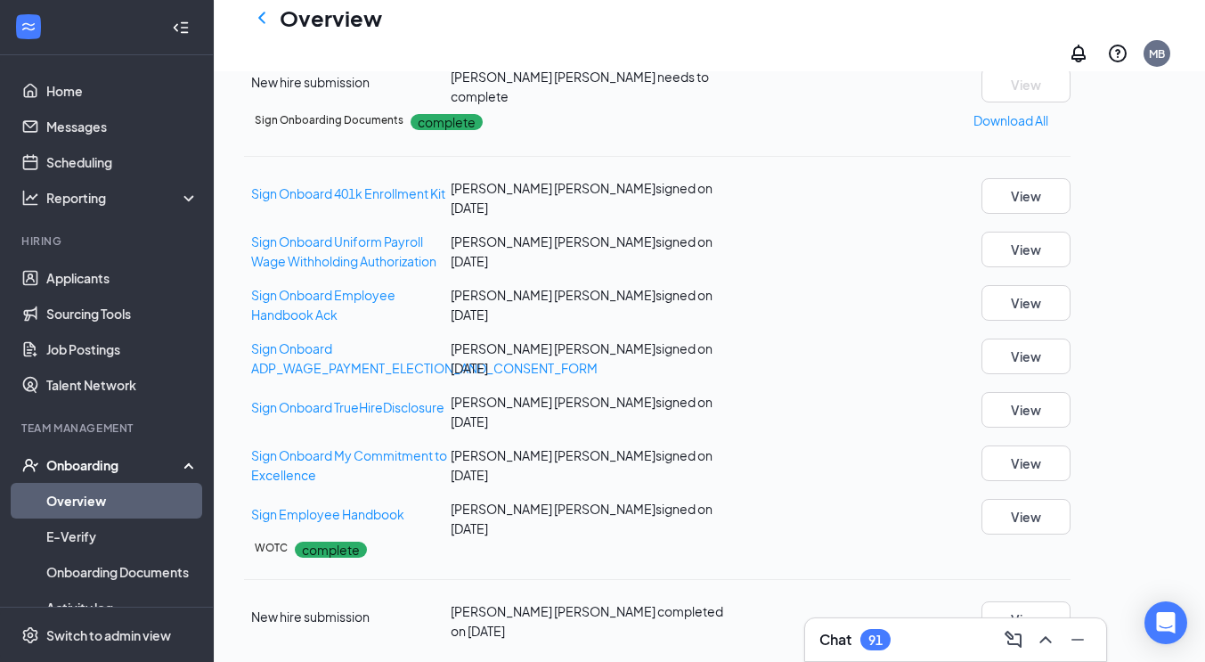
scroll to position [397, 0]
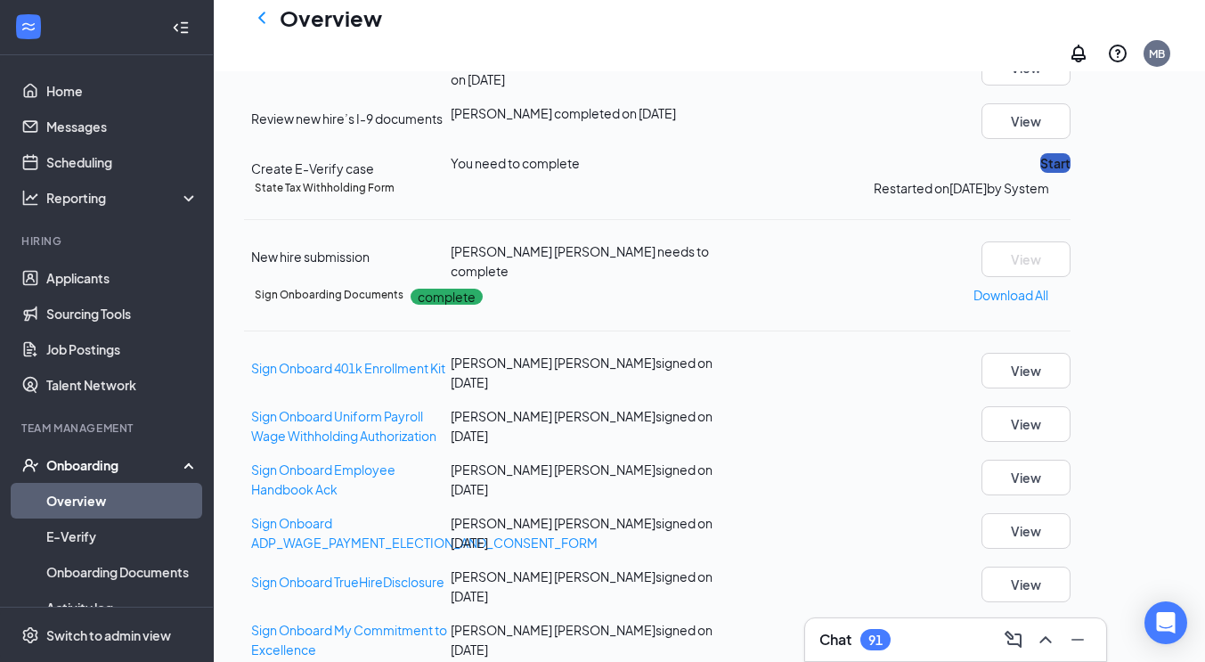
drag, startPoint x: 1130, startPoint y: 378, endPoint x: 1035, endPoint y: 537, distance: 185.0
click at [1035, 537] on div "Basic Information complete New hire submission Reece Rn Mclaglen completed on A…" at bounding box center [657, 299] width 826 height 1034
click at [1070, 173] on button "Start" at bounding box center [1055, 163] width 30 height 20
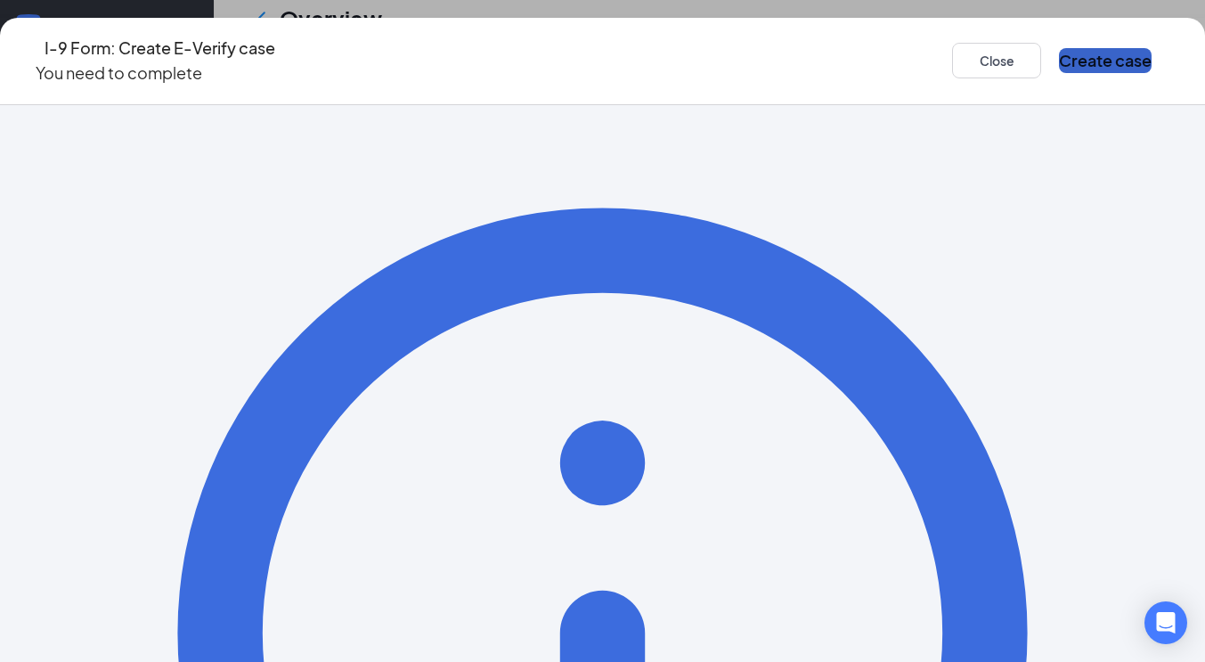
click at [1059, 57] on button "Create case" at bounding box center [1105, 60] width 93 height 25
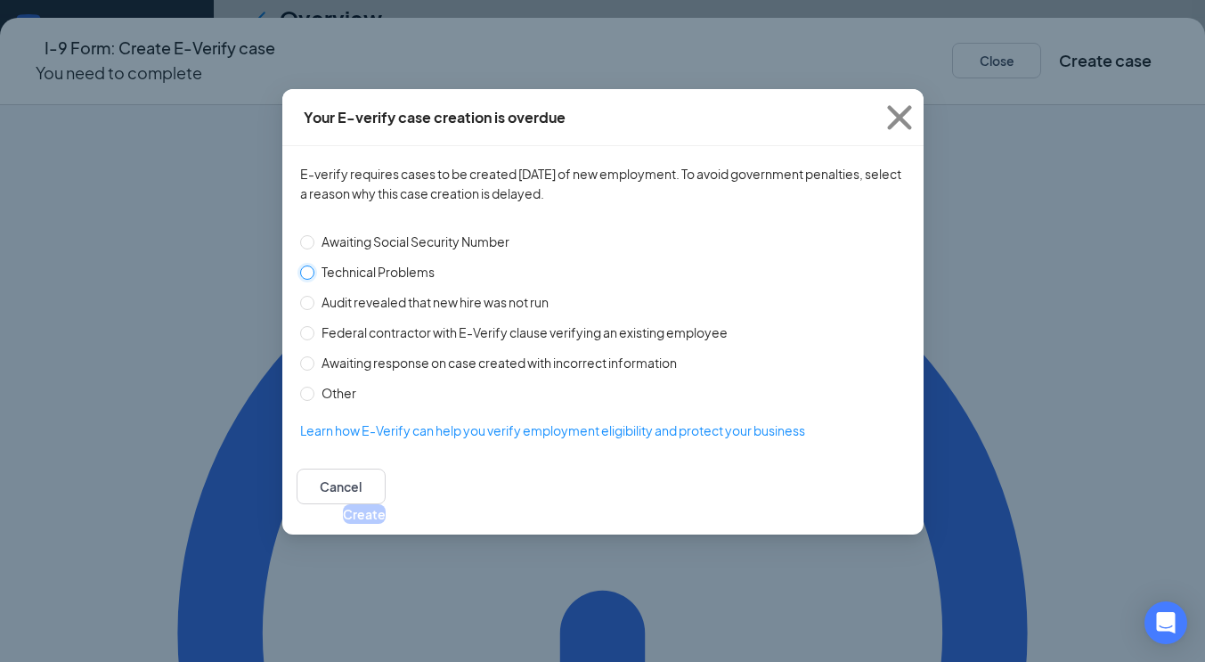
click at [313, 266] on input "Technical Problems" at bounding box center [307, 272] width 14 height 14
radio input "true"
drag, startPoint x: 888, startPoint y: 496, endPoint x: 866, endPoint y: 491, distance: 22.9
click at [386, 504] on button "Create" at bounding box center [364, 514] width 43 height 20
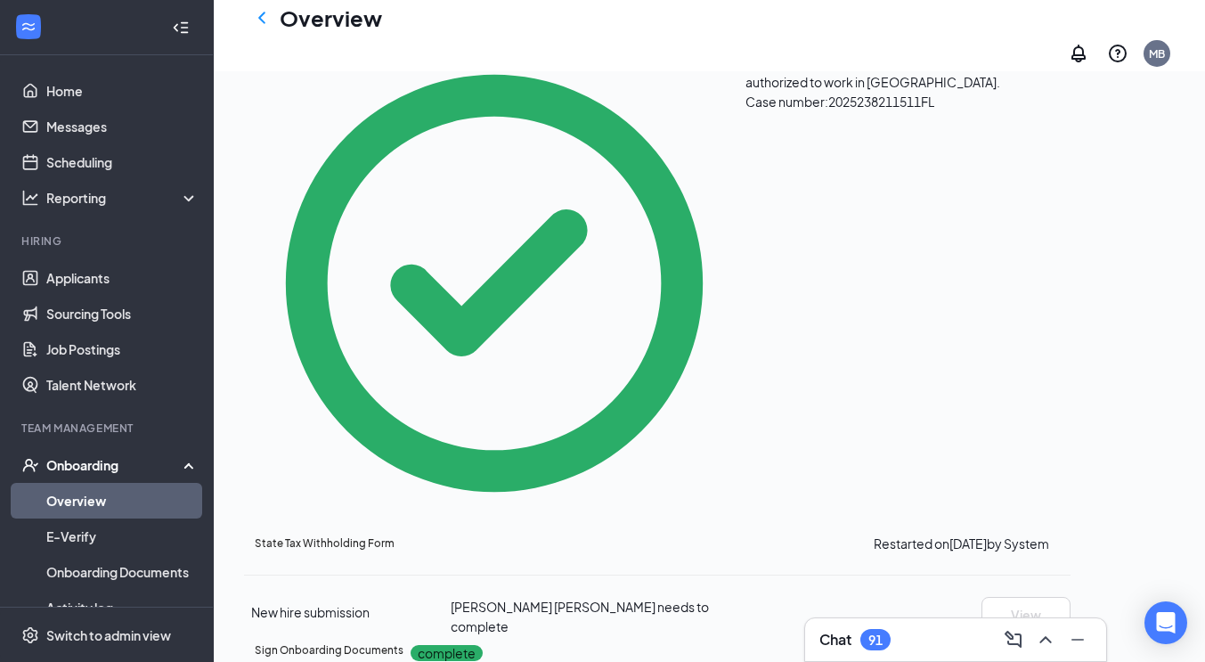
scroll to position [575, 0]
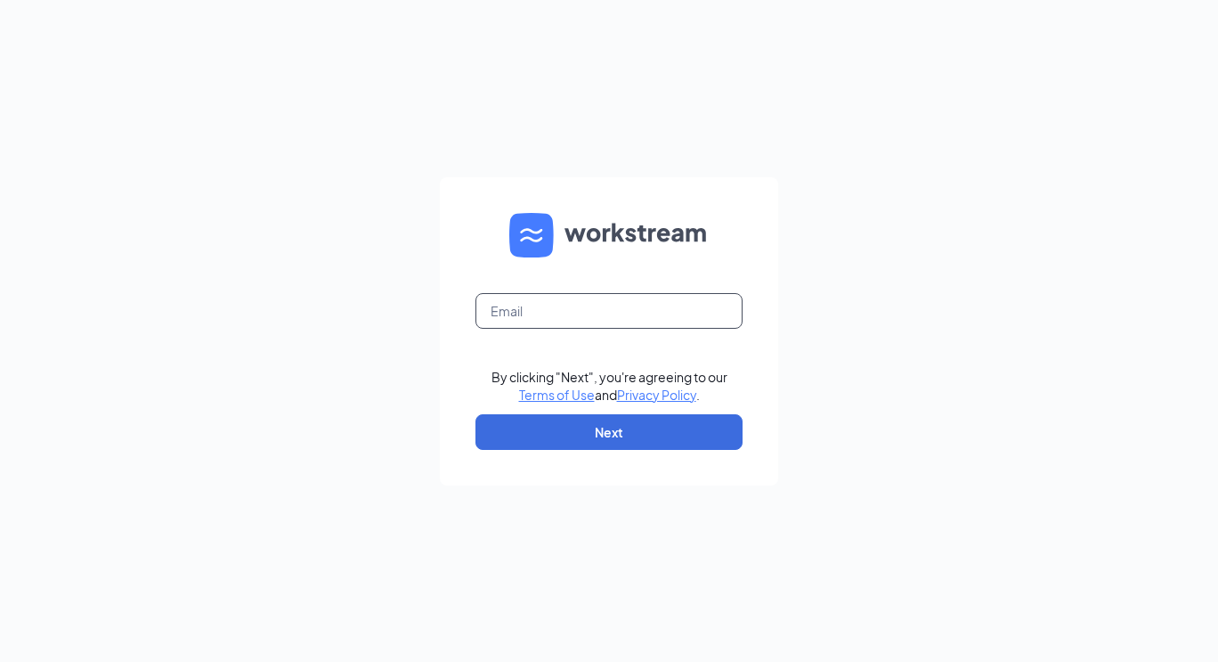
click at [568, 301] on input "text" at bounding box center [609, 311] width 267 height 36
type input "[EMAIL_ADDRESS][DOMAIN_NAME]"
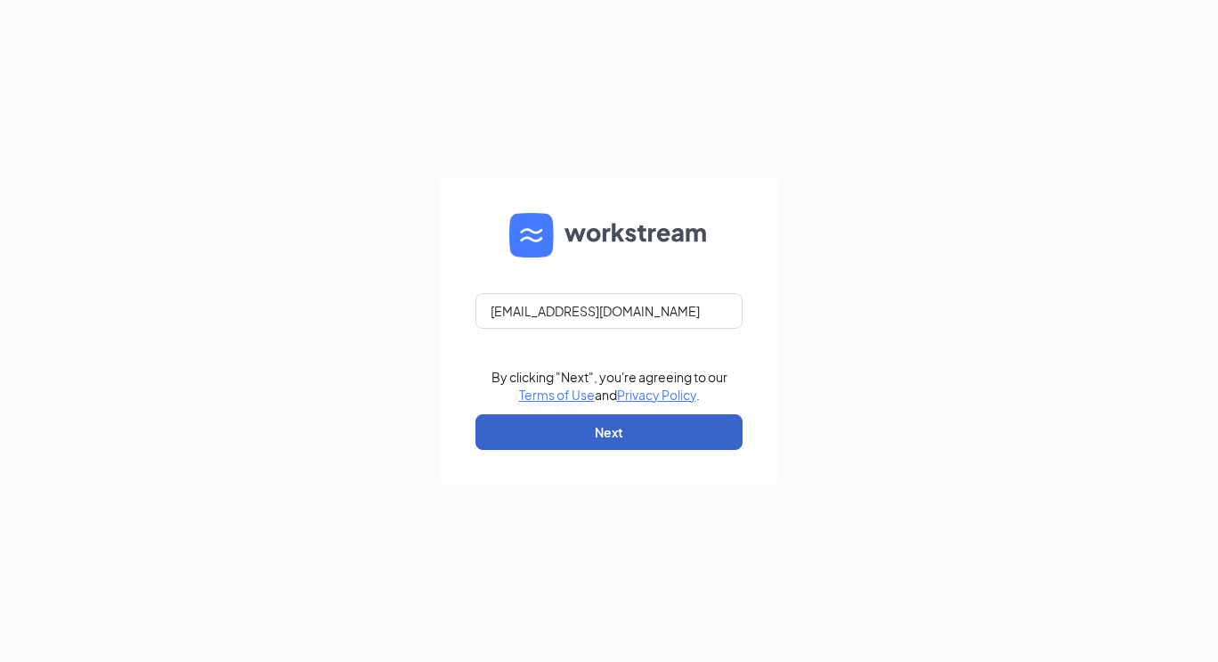
click at [592, 424] on button "Next" at bounding box center [609, 432] width 267 height 36
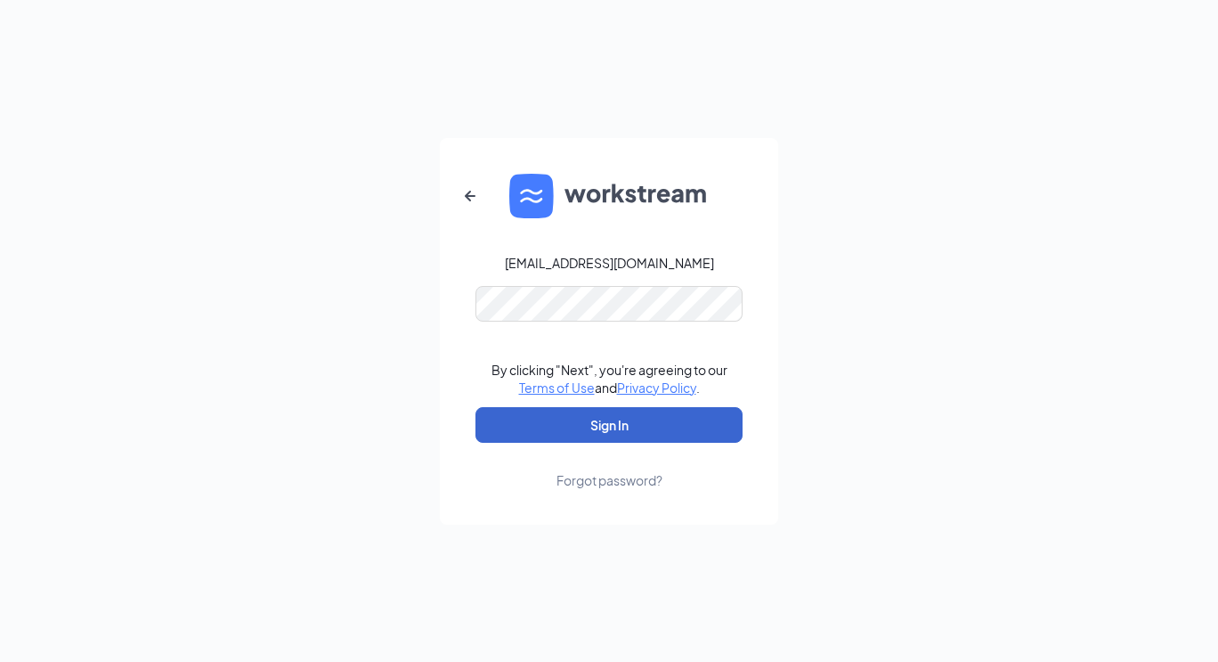
click at [584, 420] on button "Sign In" at bounding box center [609, 425] width 267 height 36
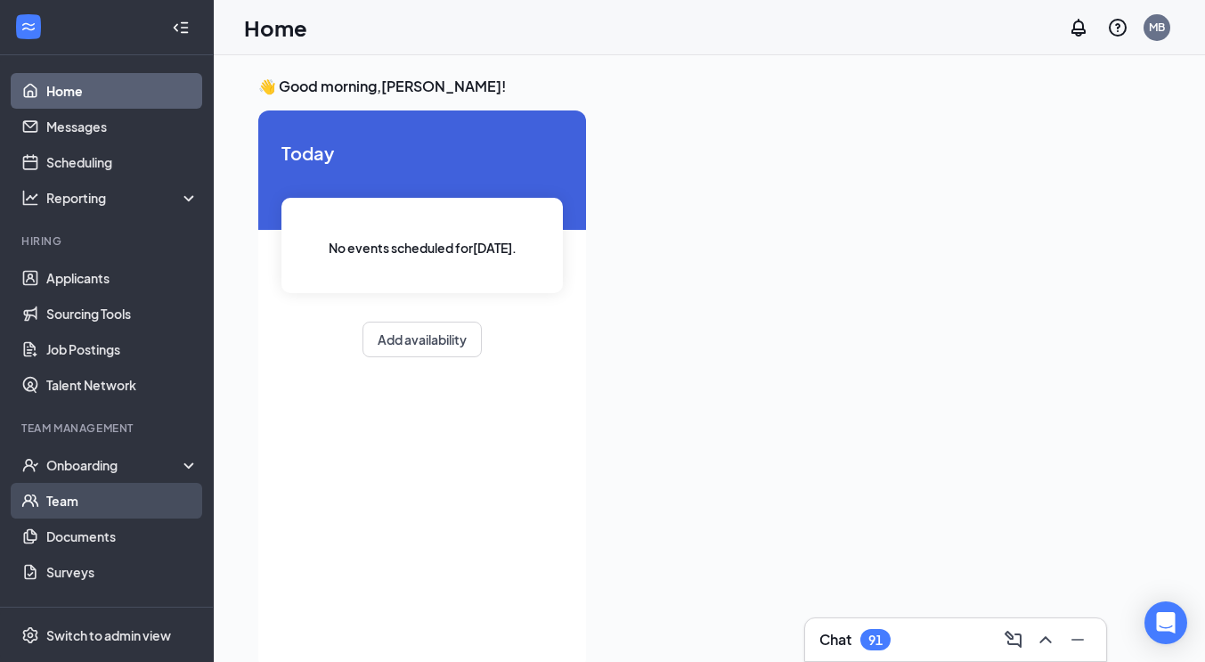
click at [46, 489] on link "Team" at bounding box center [122, 501] width 152 height 36
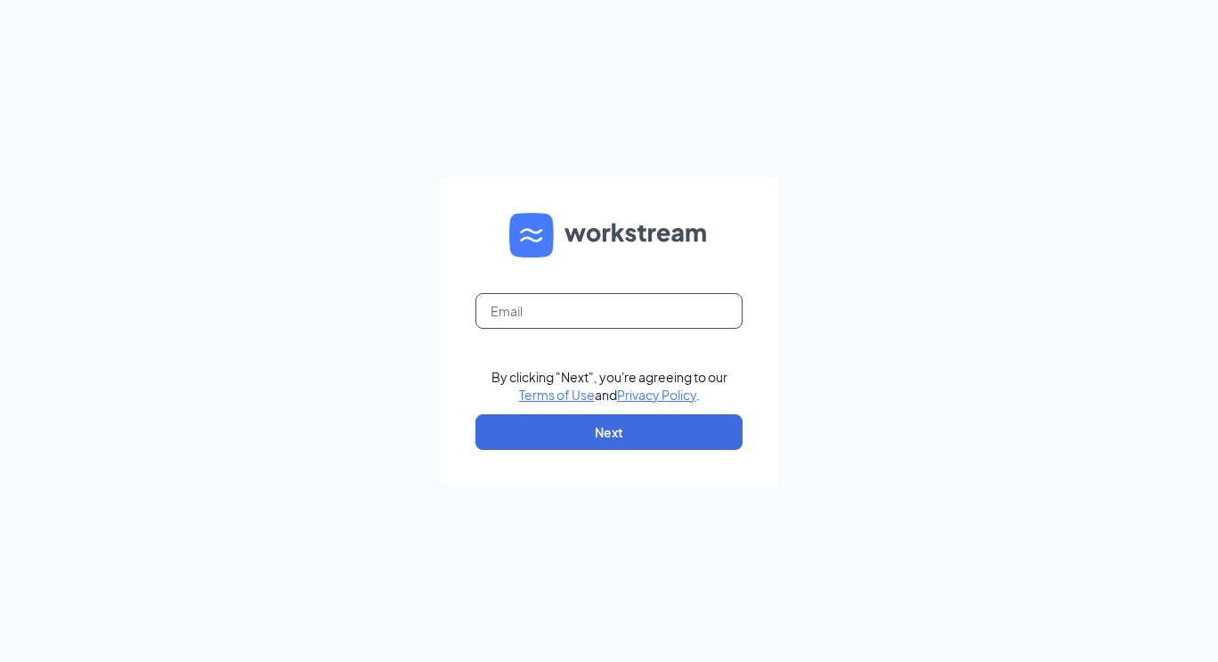
click at [580, 306] on input "text" at bounding box center [609, 311] width 267 height 36
type input "[EMAIL_ADDRESS][DOMAIN_NAME]"
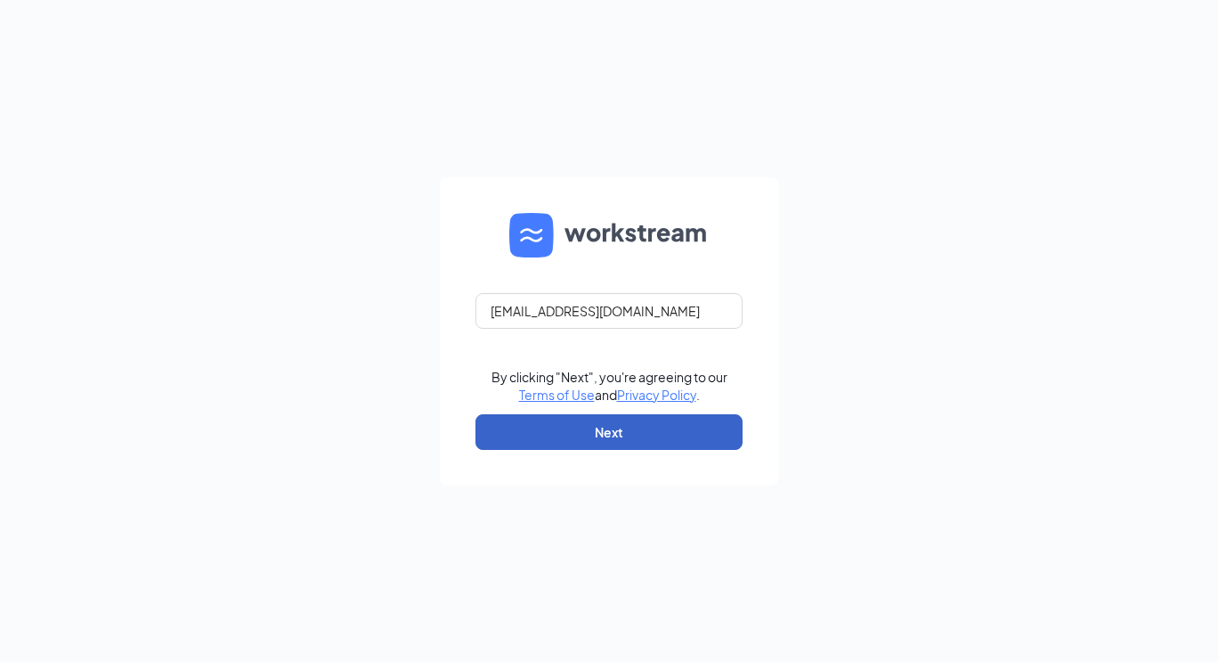
click at [590, 426] on button "Next" at bounding box center [609, 432] width 267 height 36
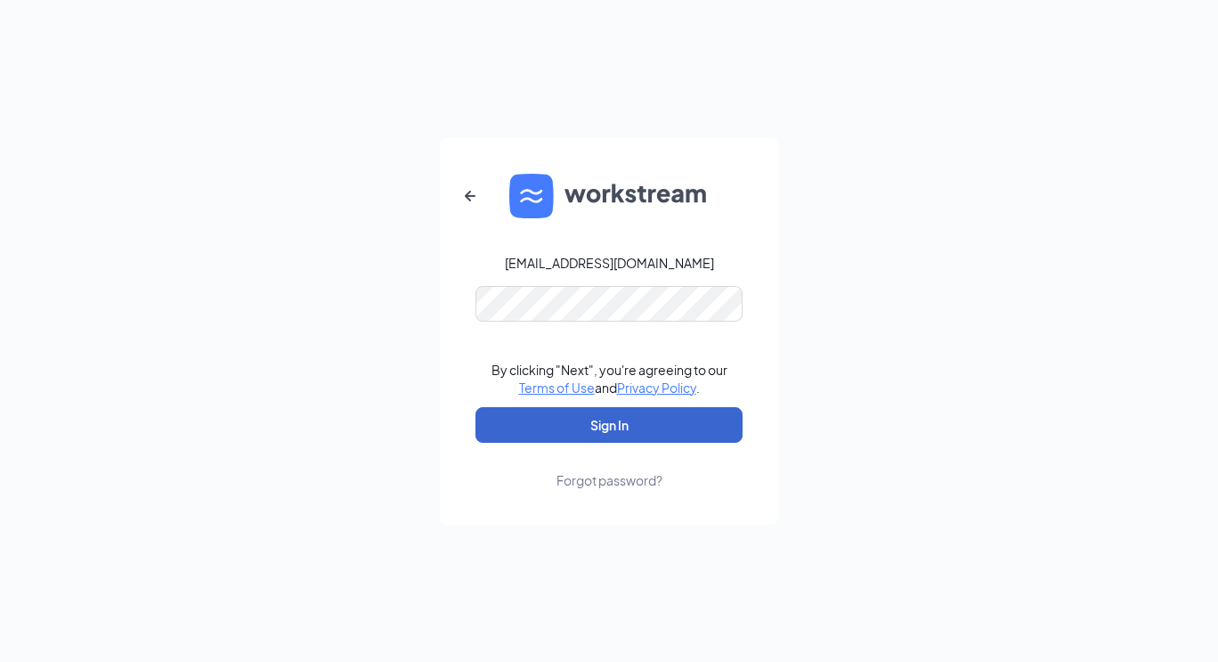
click at [609, 426] on button "Sign In" at bounding box center [609, 425] width 267 height 36
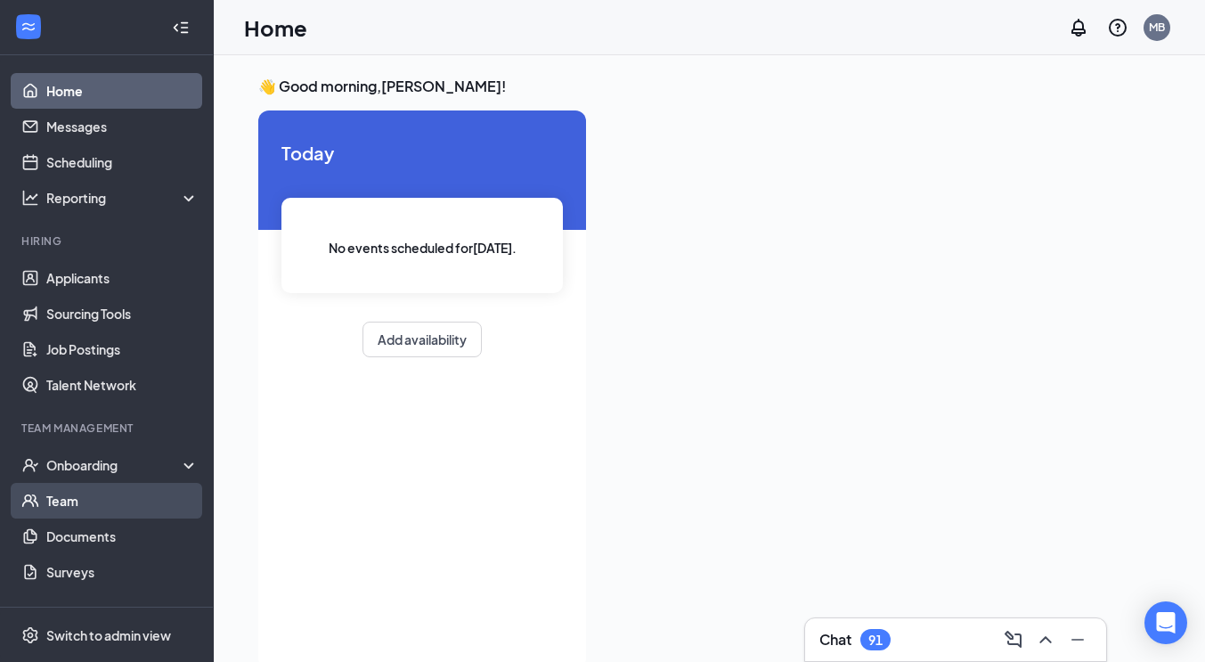
click at [63, 494] on link "Team" at bounding box center [122, 501] width 152 height 36
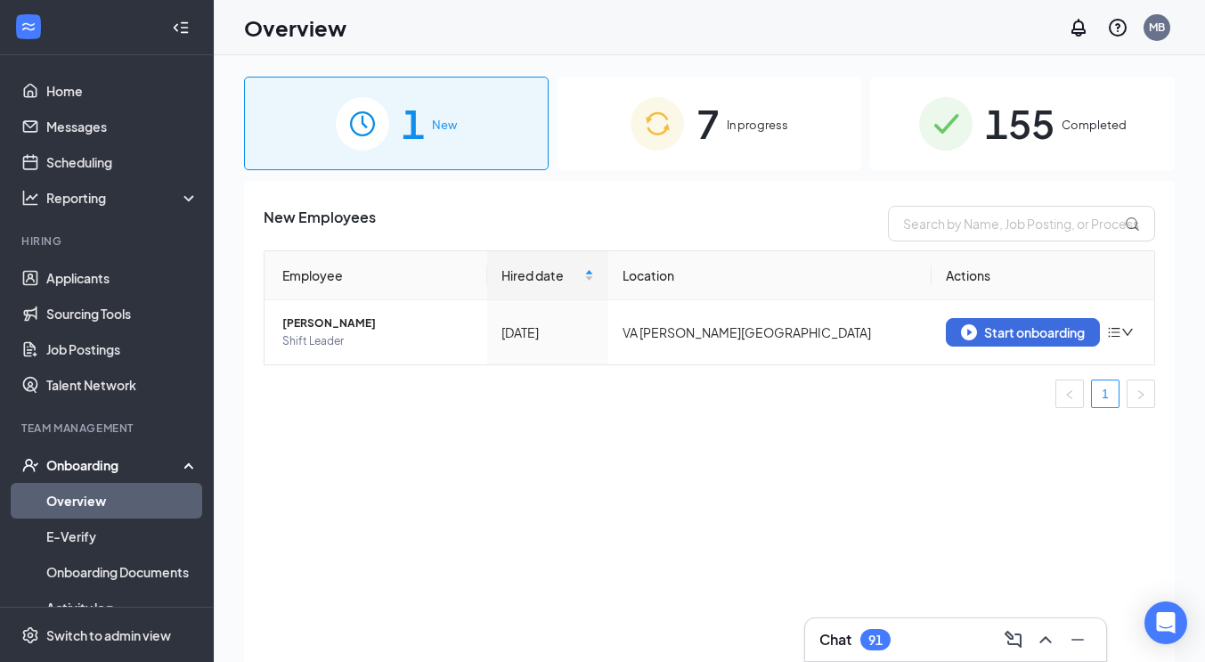
click at [725, 142] on div "7 In progress" at bounding box center [710, 124] width 305 height 94
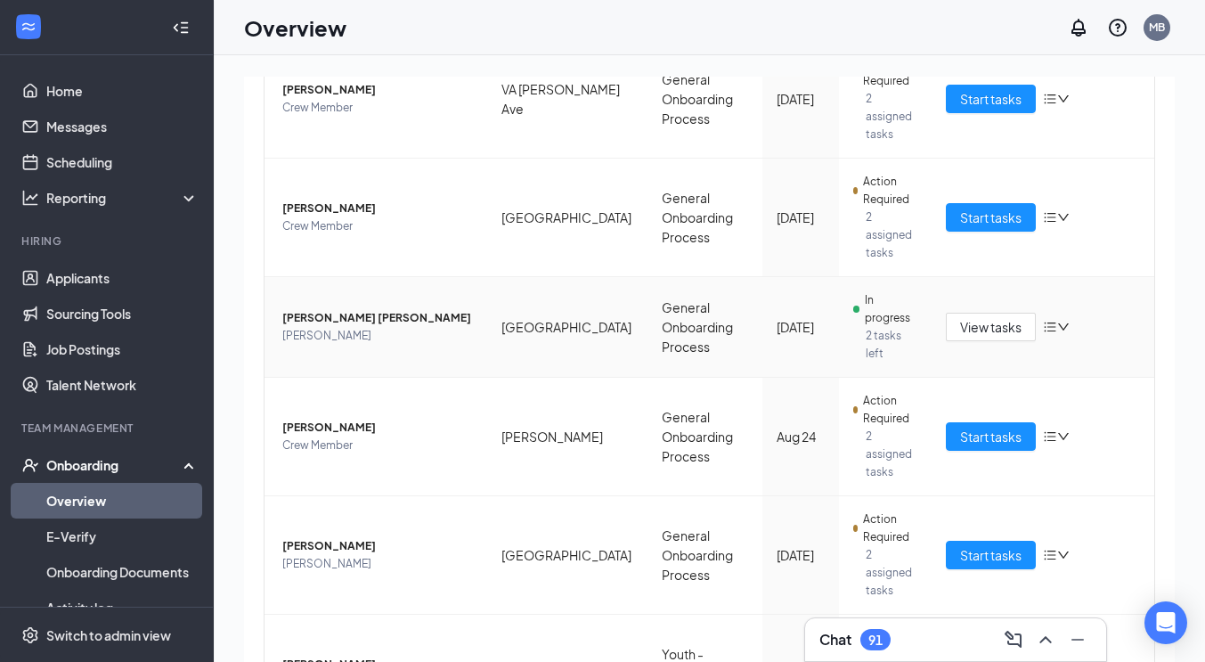
scroll to position [411, 0]
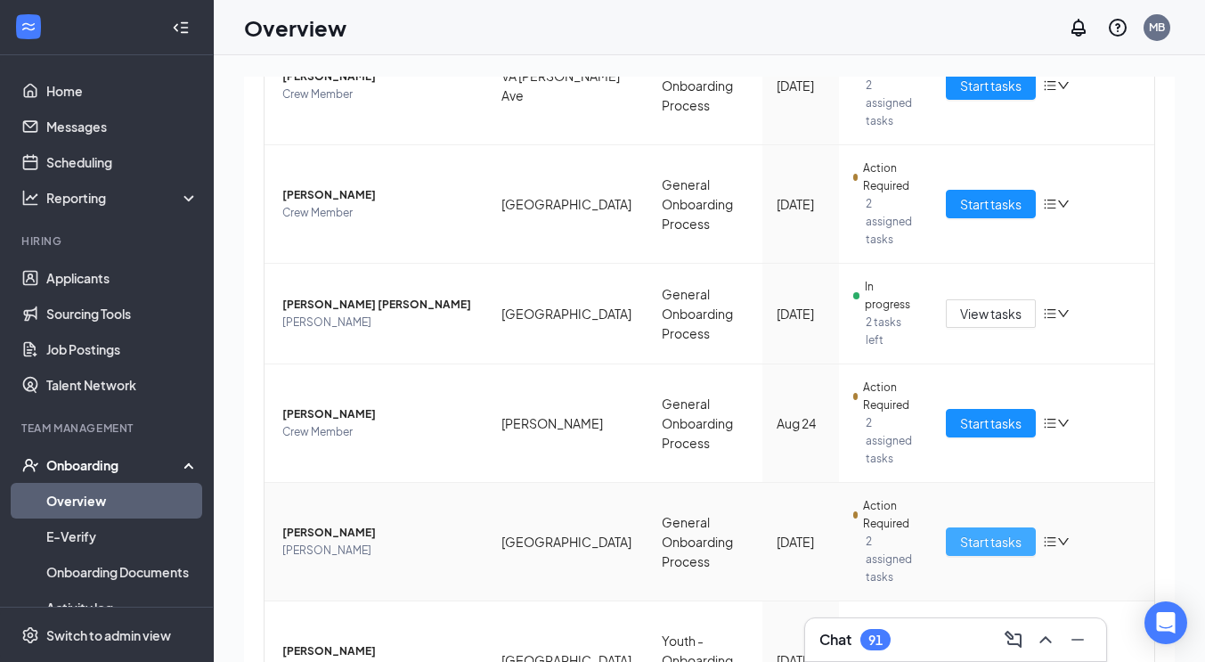
click at [960, 532] on span "Start tasks" at bounding box center [990, 542] width 61 height 20
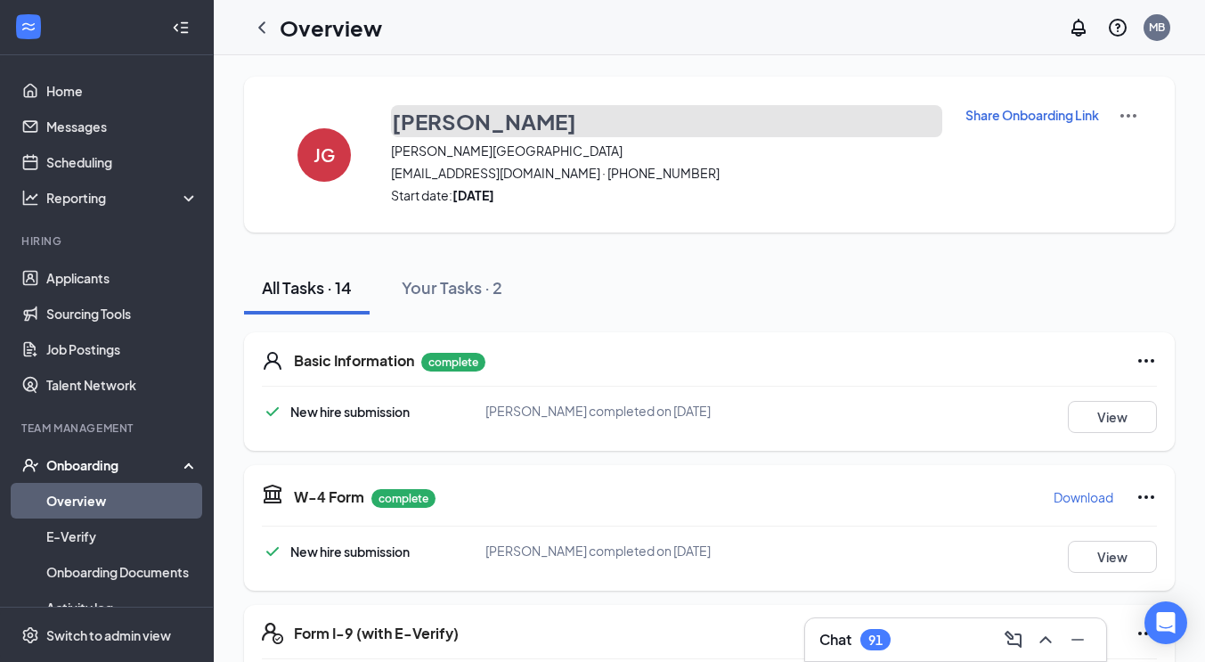
click at [447, 112] on h3 "[PERSON_NAME]" at bounding box center [484, 121] width 184 height 30
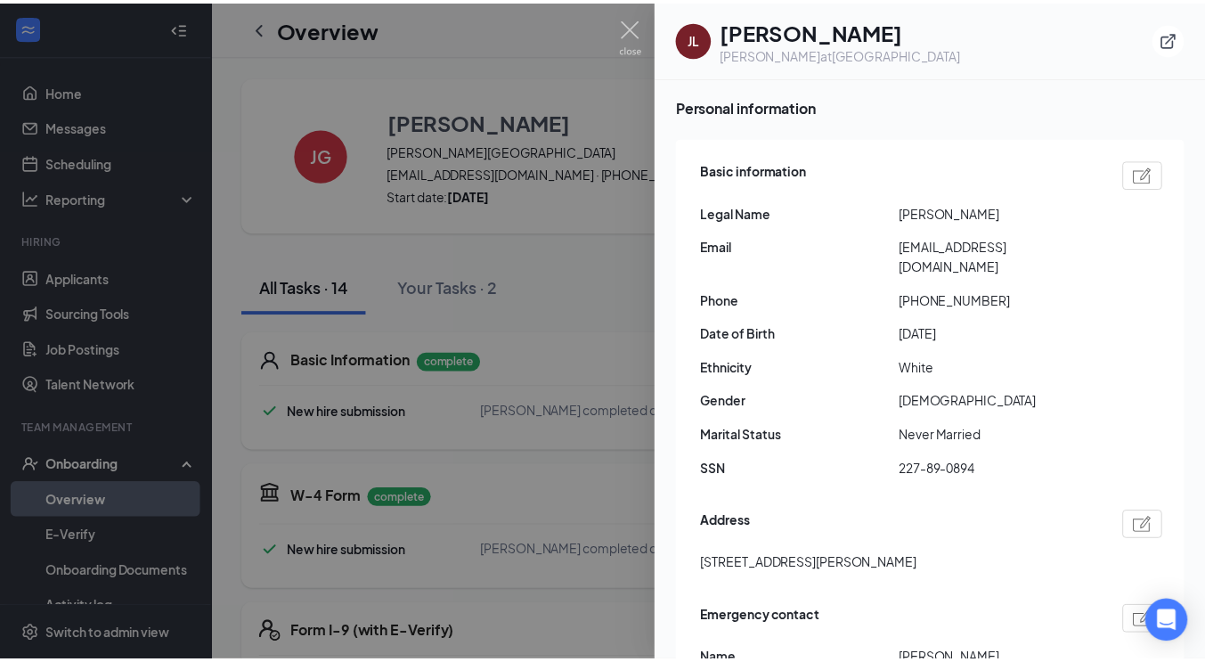
scroll to position [141, 0]
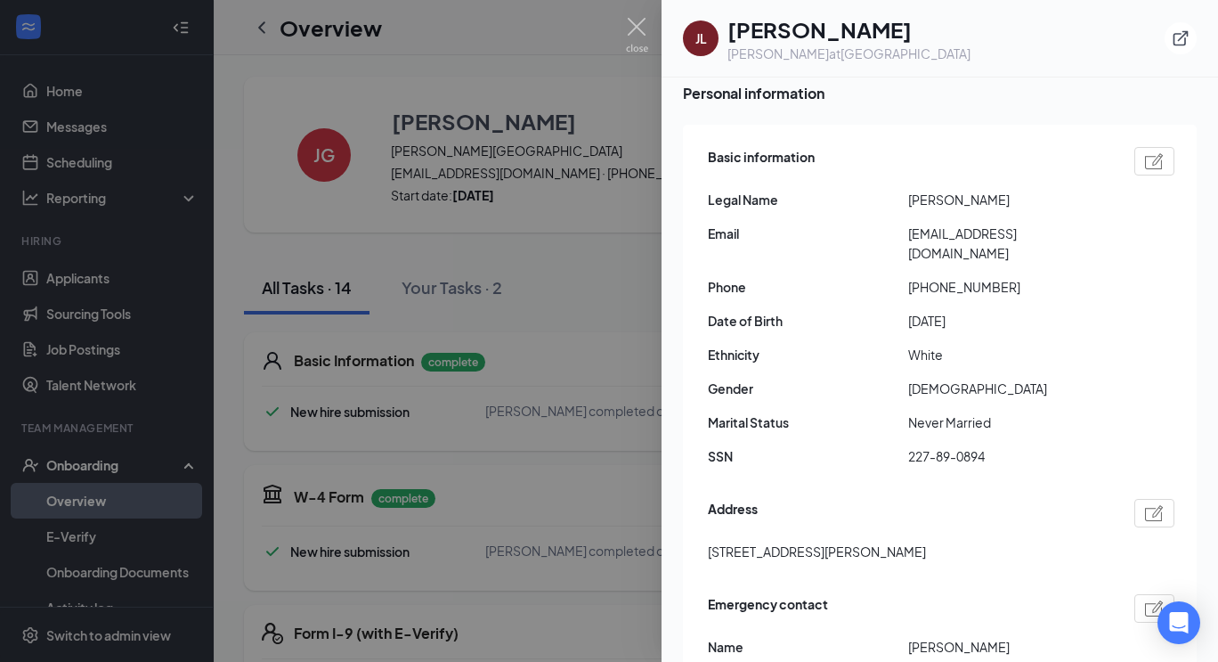
click at [87, 501] on div at bounding box center [609, 331] width 1218 height 662
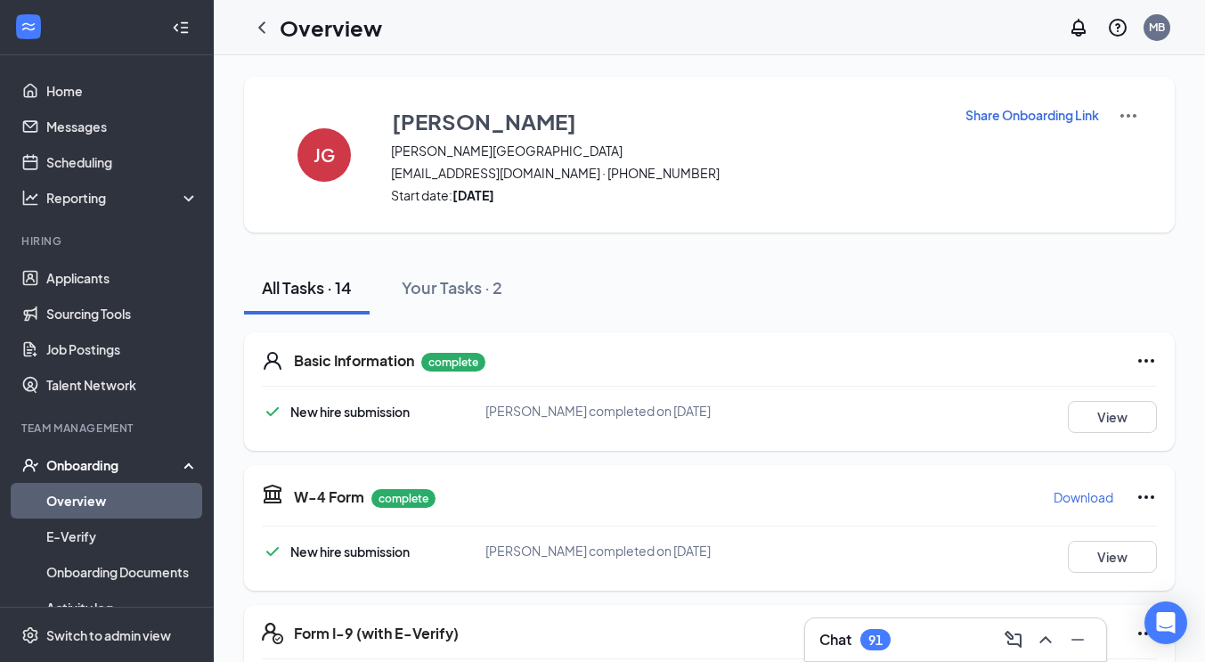
click at [87, 501] on link "Overview" at bounding box center [122, 501] width 152 height 36
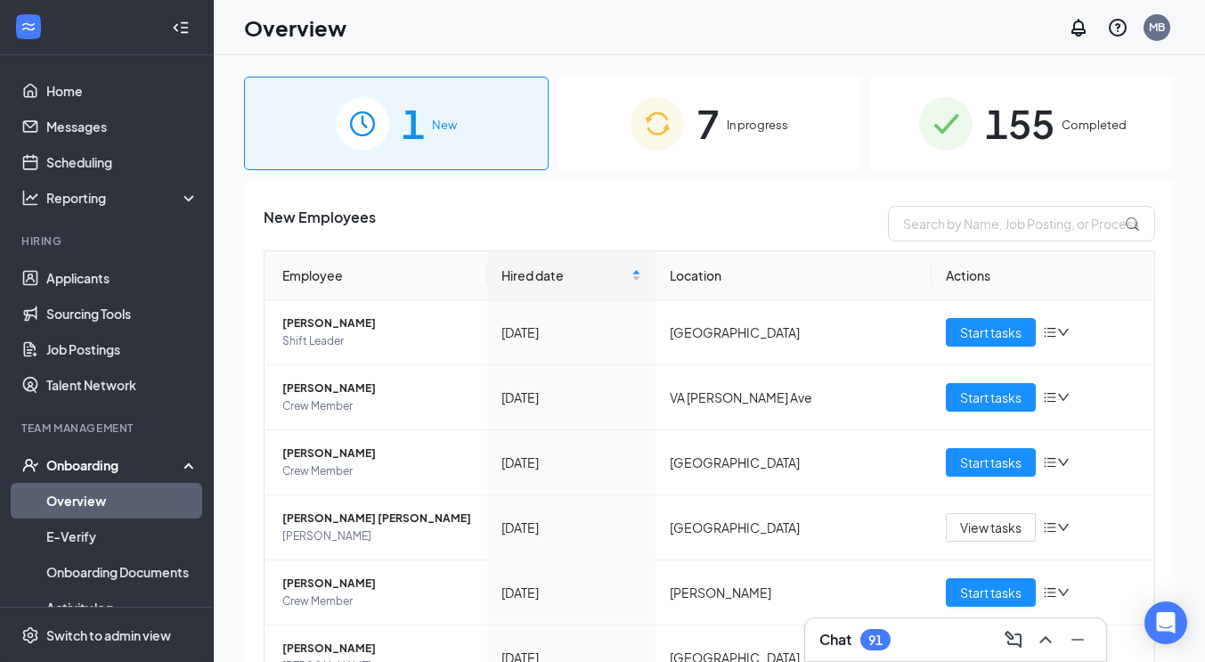
click at [745, 135] on div "7 In progress" at bounding box center [710, 124] width 305 height 94
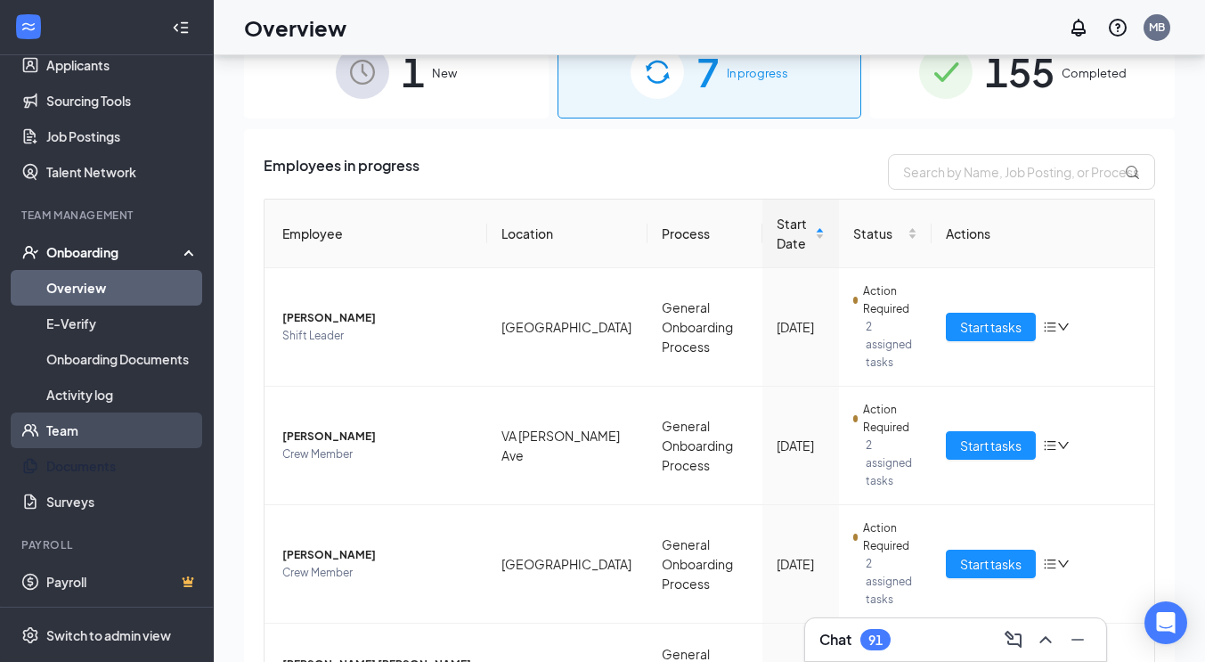
scroll to position [58, 0]
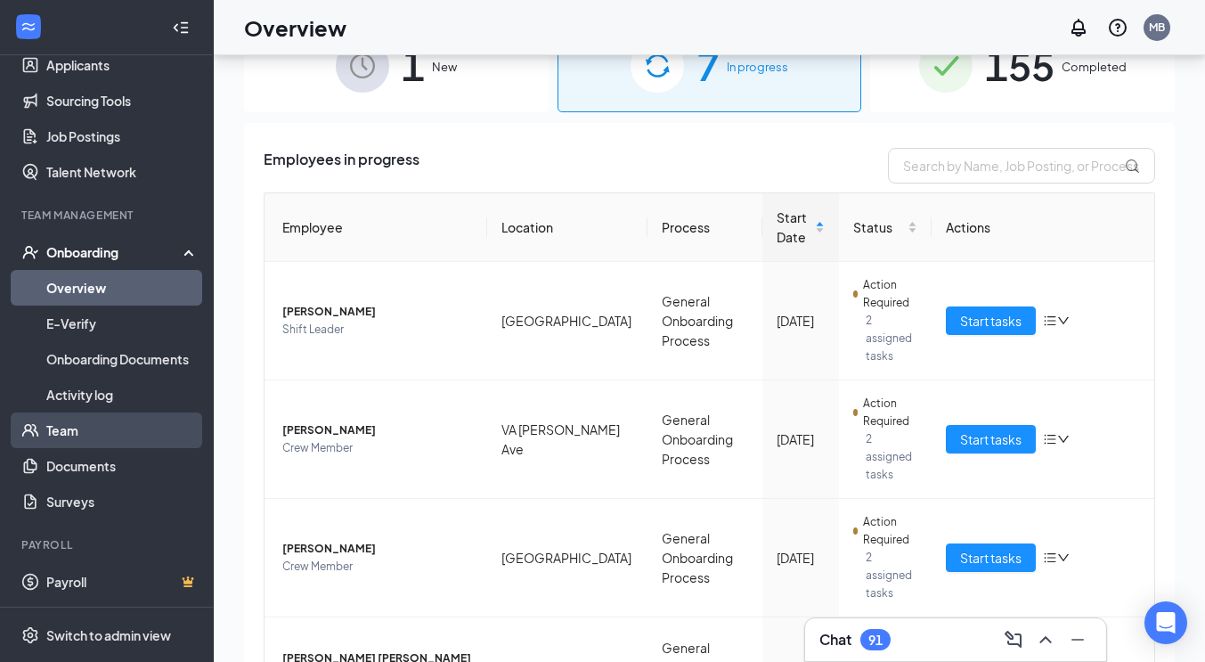
click at [92, 436] on link "Team" at bounding box center [122, 430] width 152 height 36
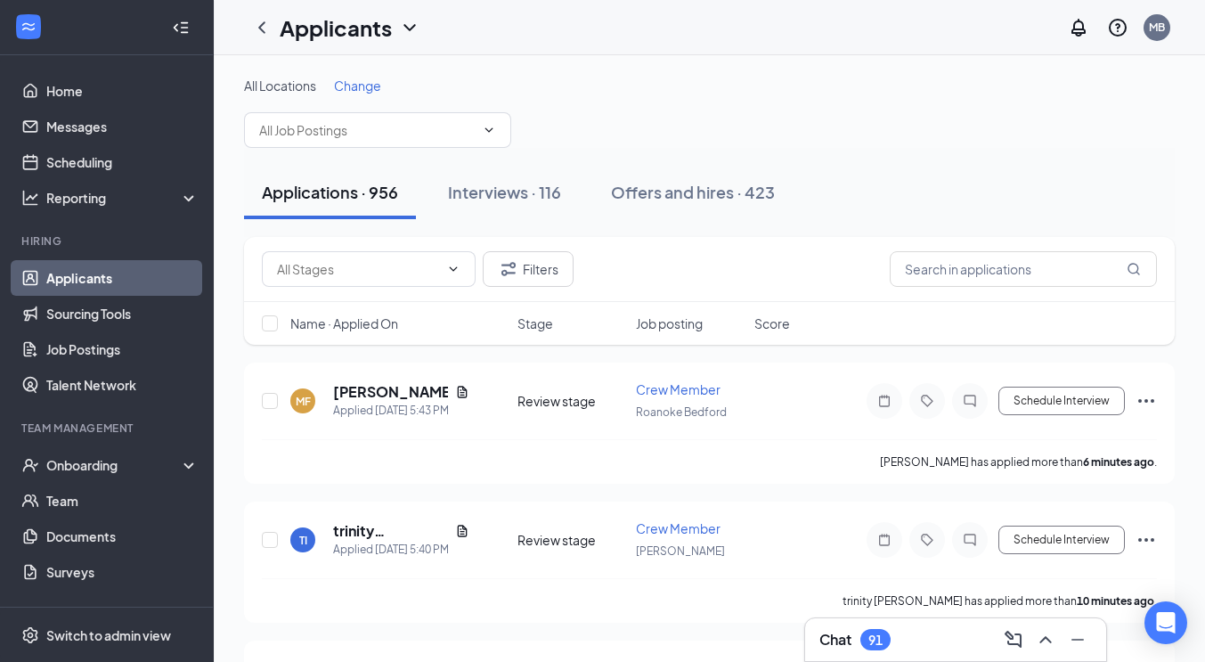
click at [354, 89] on span "Change" at bounding box center [357, 85] width 47 height 16
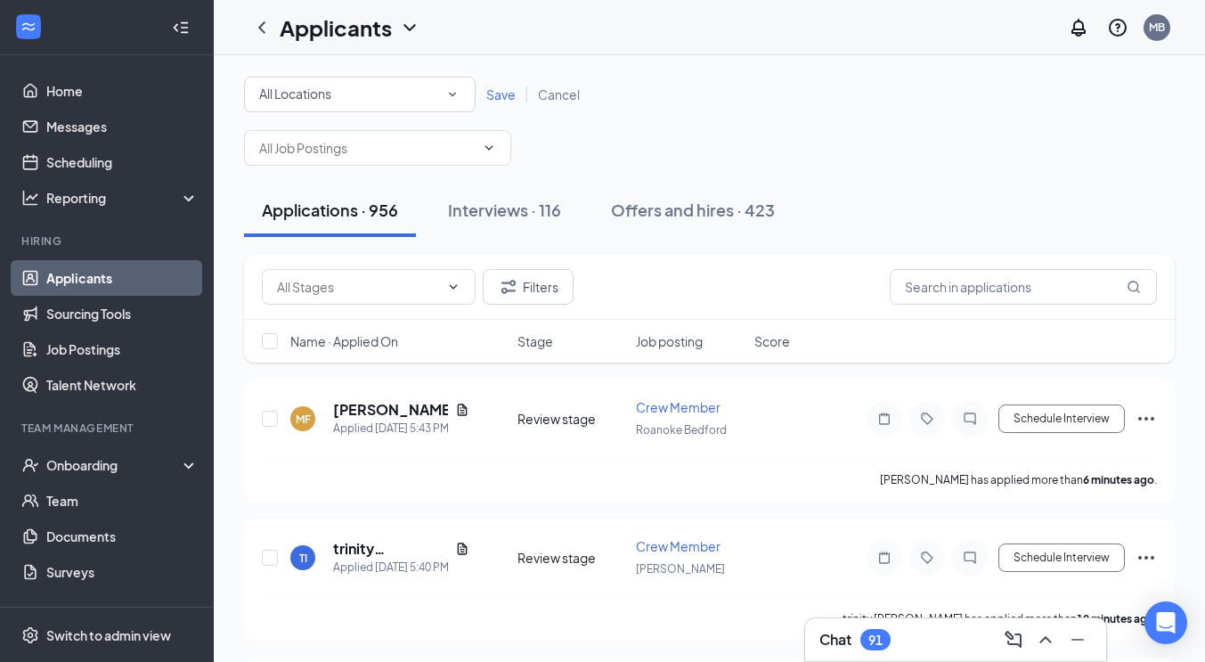
click at [371, 81] on div "All Locations All Locations" at bounding box center [360, 95] width 232 height 36
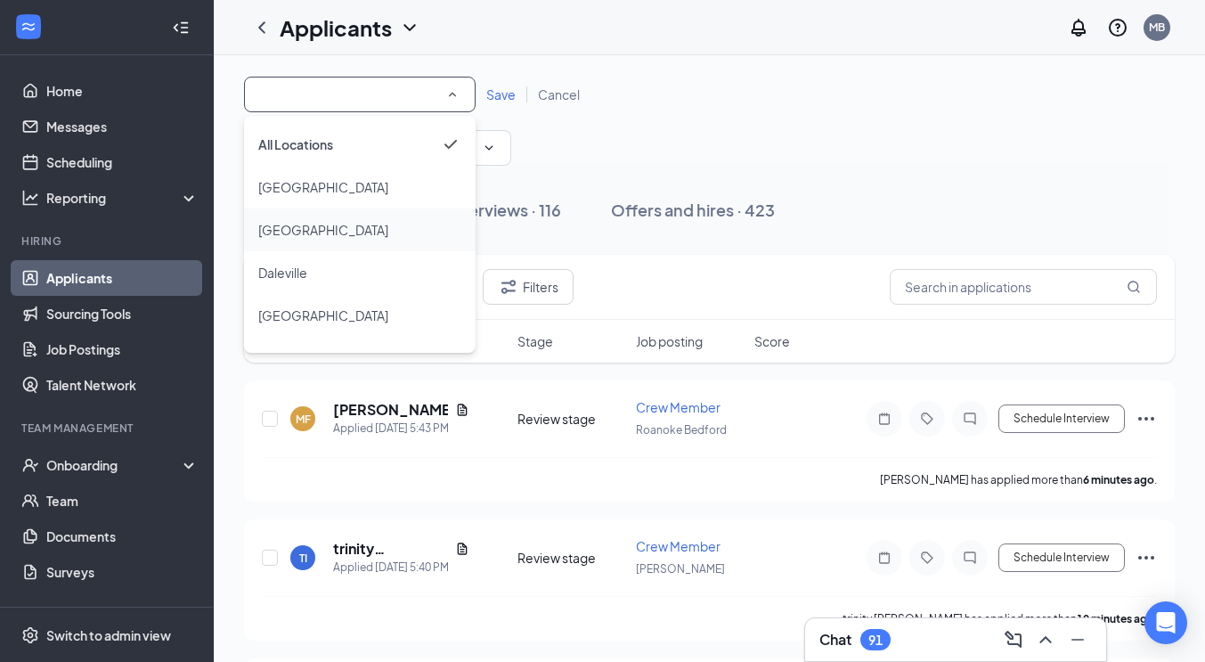
click at [268, 226] on span "Christiansburg" at bounding box center [323, 230] width 130 height 16
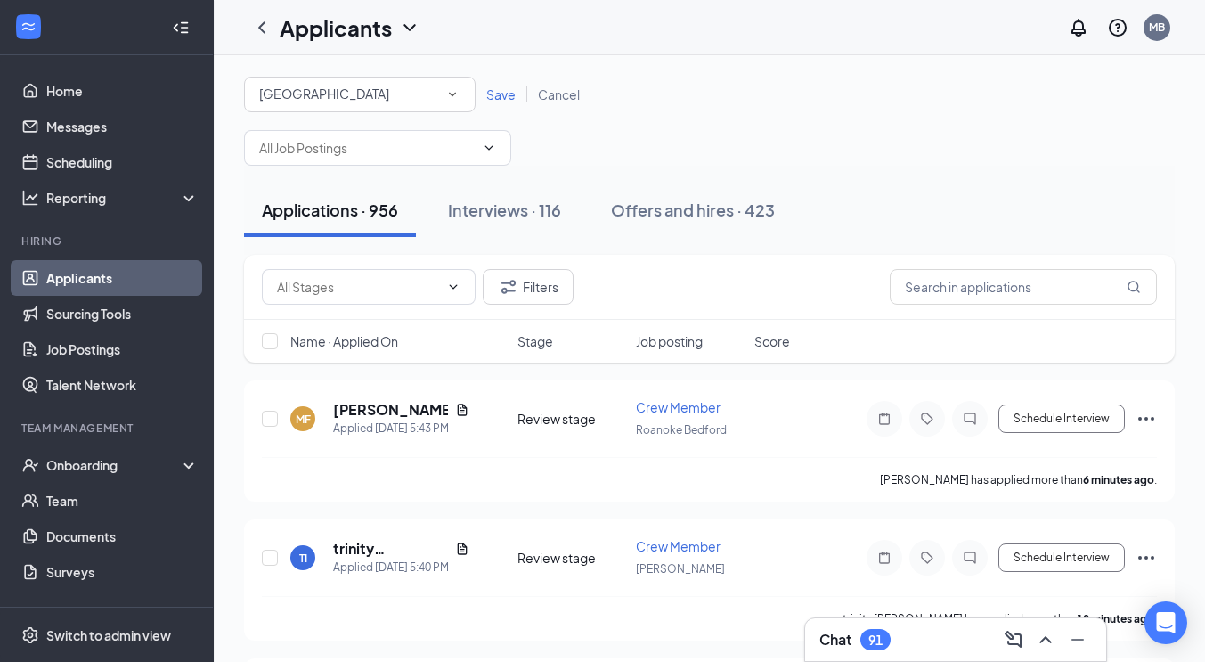
click at [500, 96] on span "Save" at bounding box center [500, 94] width 29 height 16
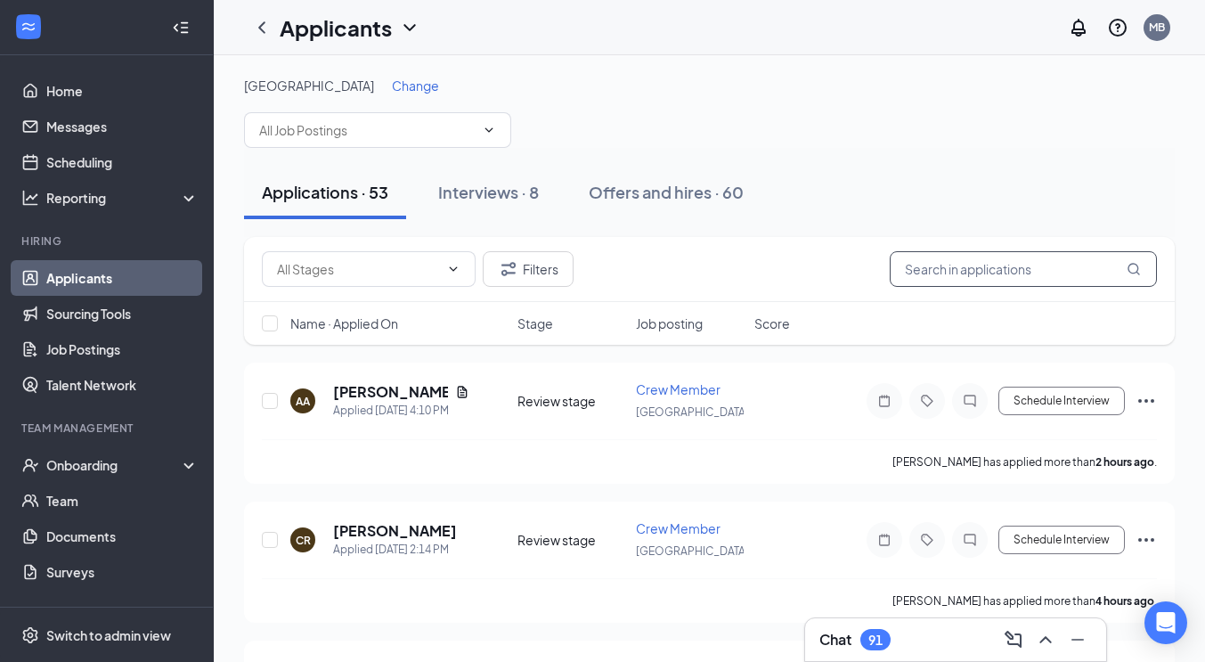
click at [974, 275] on input "text" at bounding box center [1023, 269] width 267 height 36
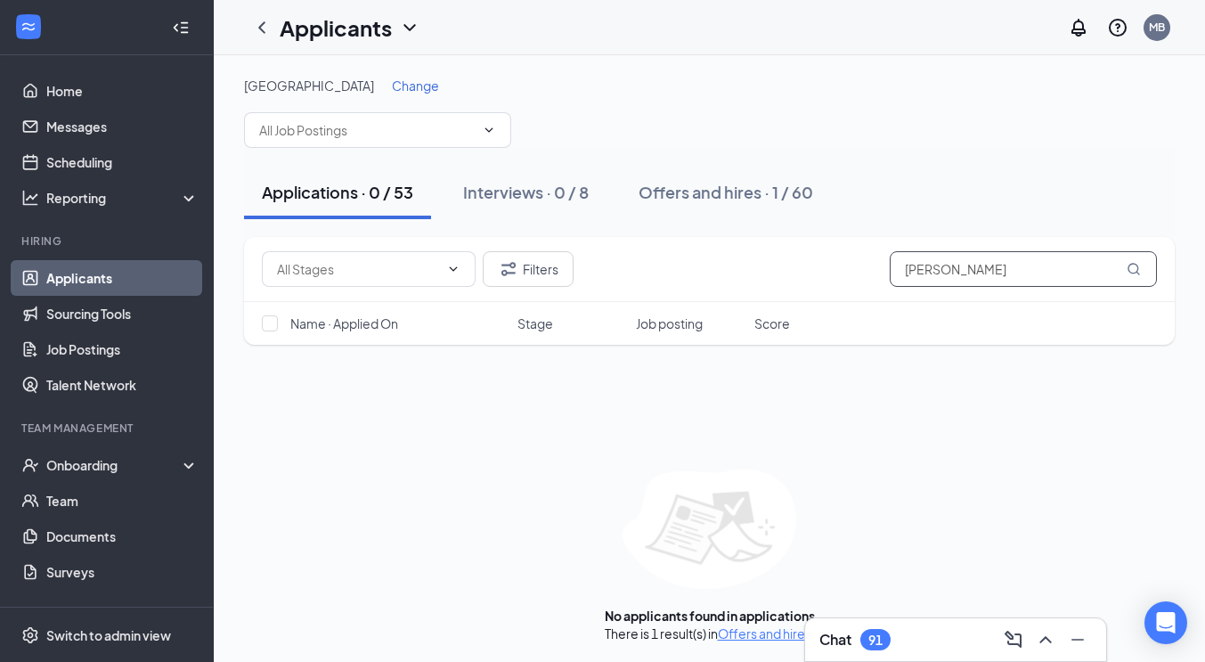
type input "jessica"
click at [1156, 28] on div "MB" at bounding box center [1157, 27] width 16 height 15
click at [1007, 274] on div "Log out" at bounding box center [1068, 273] width 192 height 18
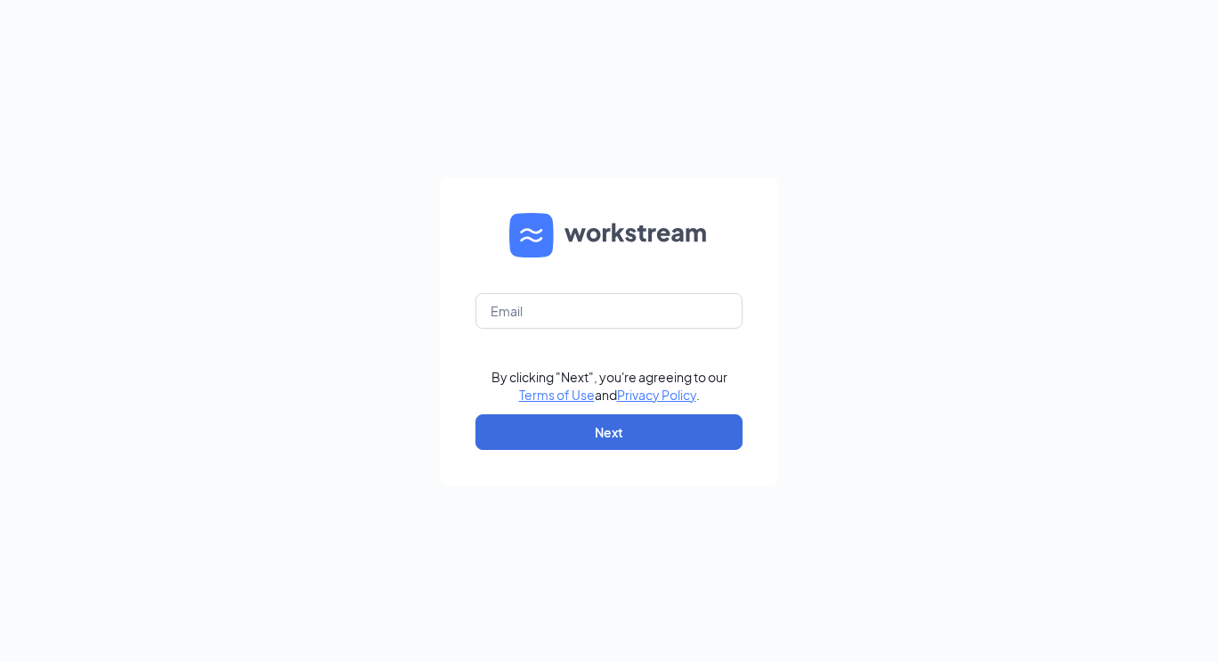
drag, startPoint x: 1150, startPoint y: 0, endPoint x: 846, endPoint y: 128, distance: 329.7
click at [846, 128] on div "By clicking "Next", you're agreeing to our Terms of Use and Privacy Policy . Ne…" at bounding box center [609, 331] width 1218 height 662
